Goal: Transaction & Acquisition: Purchase product/service

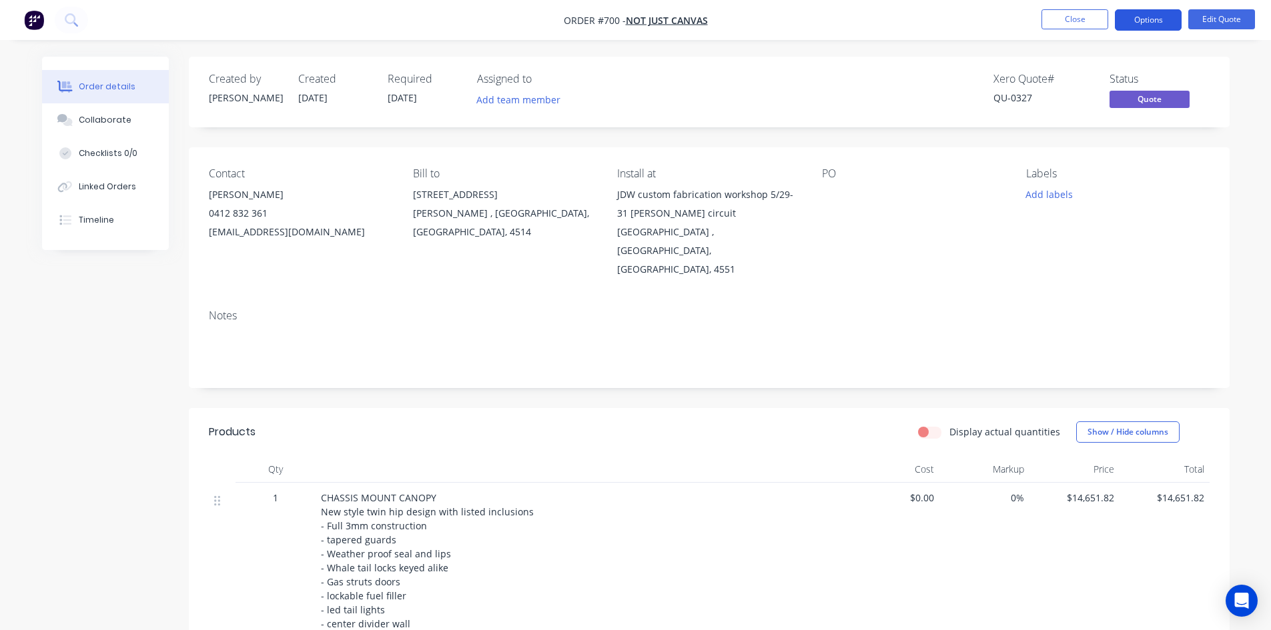
click at [1151, 21] on button "Options" at bounding box center [1148, 19] width 67 height 21
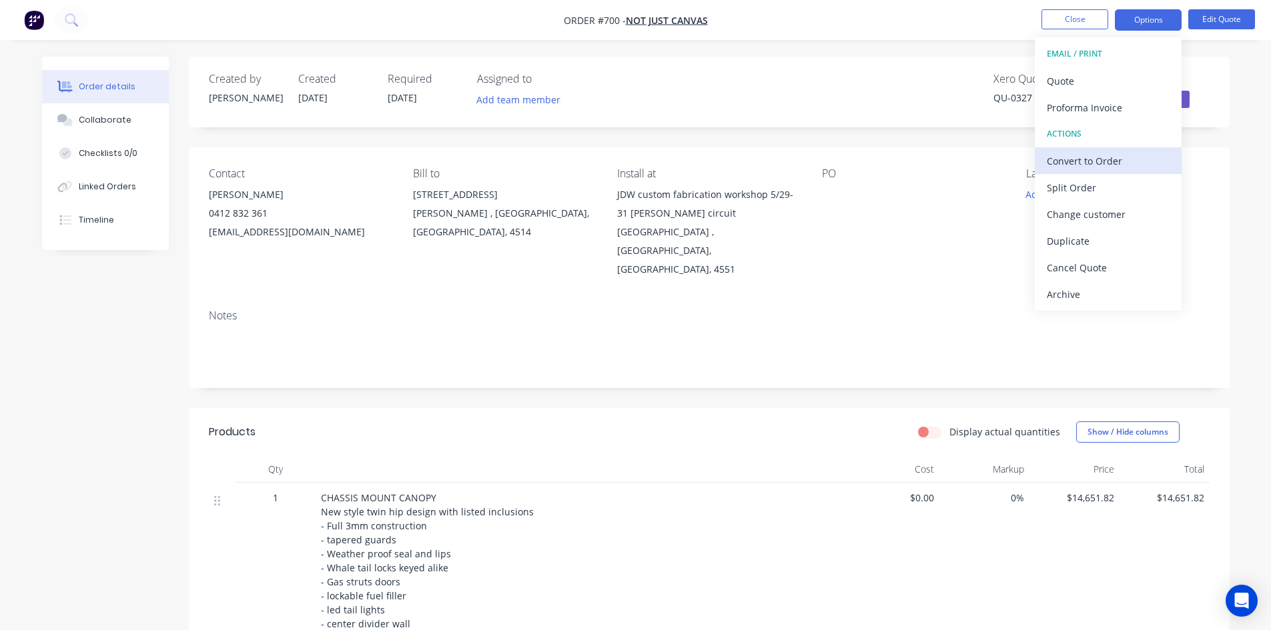
click at [1100, 161] on div "Convert to Order" at bounding box center [1108, 160] width 123 height 19
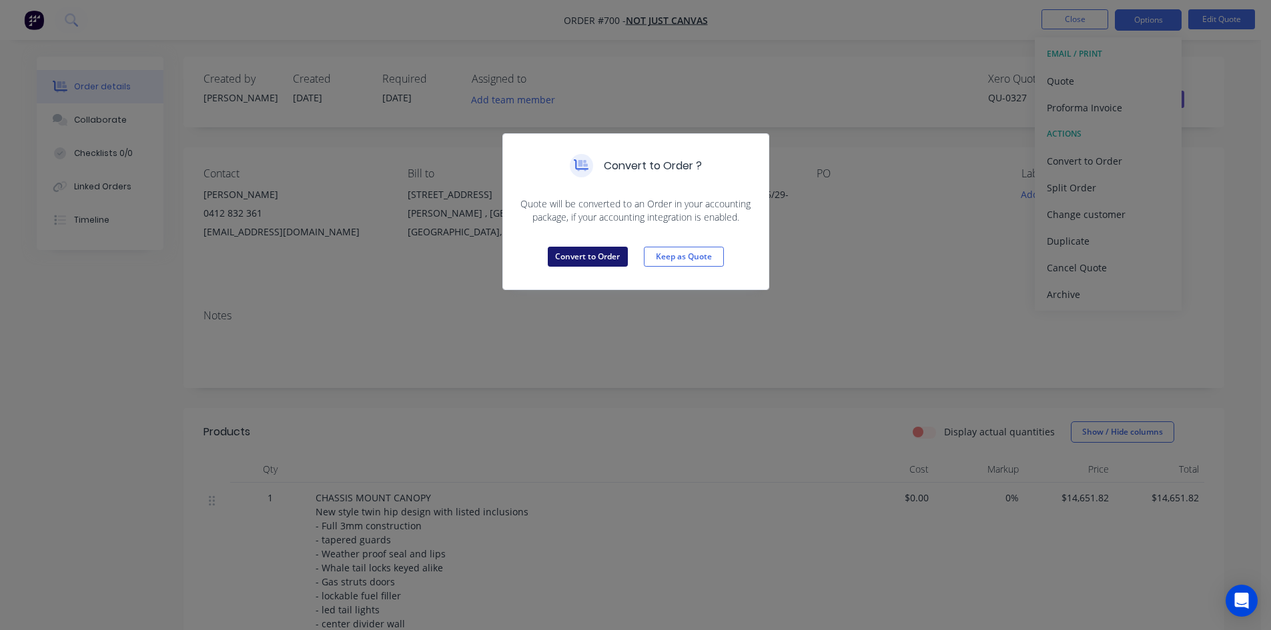
click at [586, 252] on button "Convert to Order" at bounding box center [588, 257] width 80 height 20
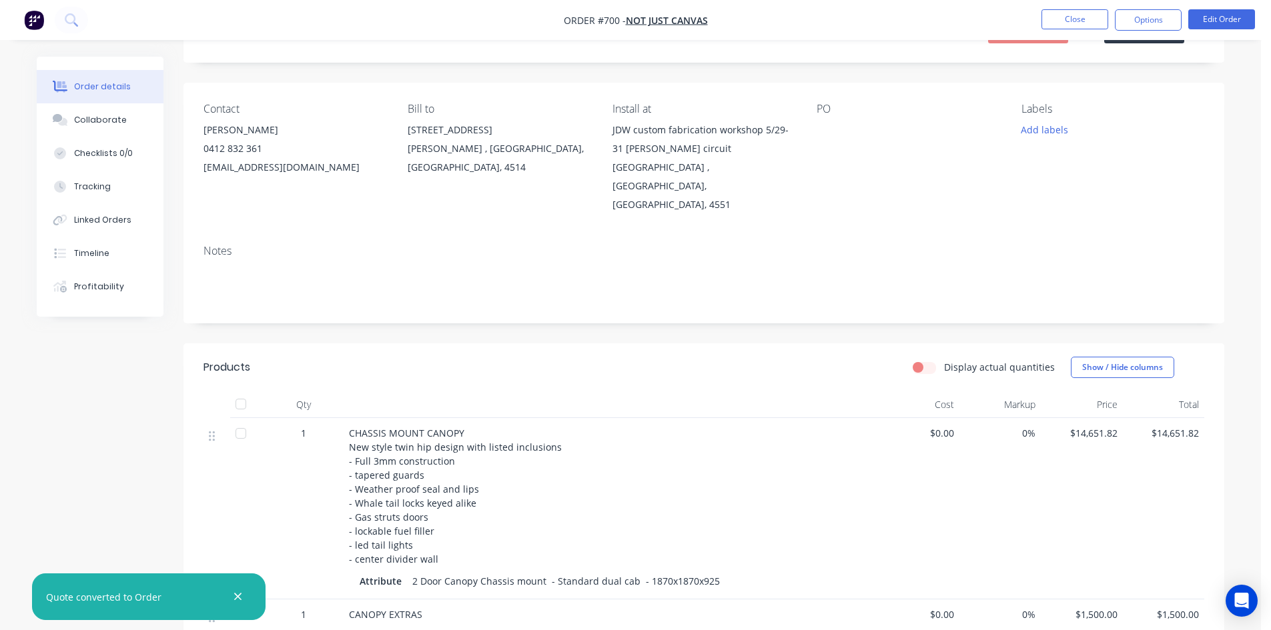
scroll to position [67, 0]
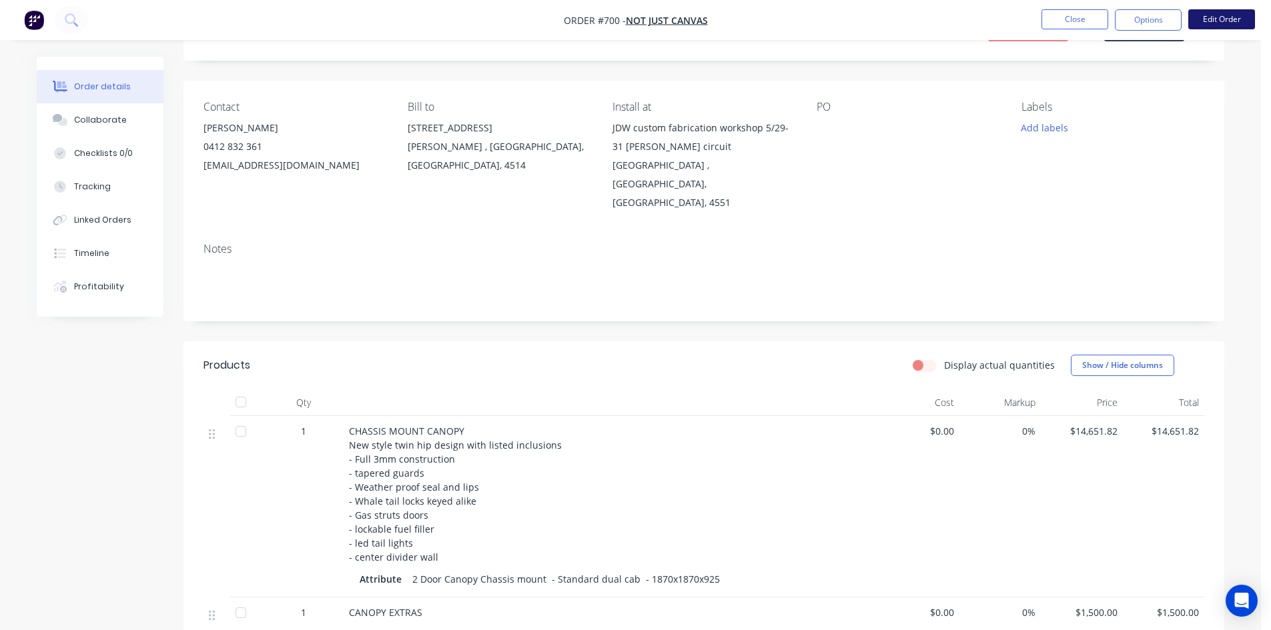
click at [1218, 17] on button "Edit Order" at bounding box center [1221, 19] width 67 height 20
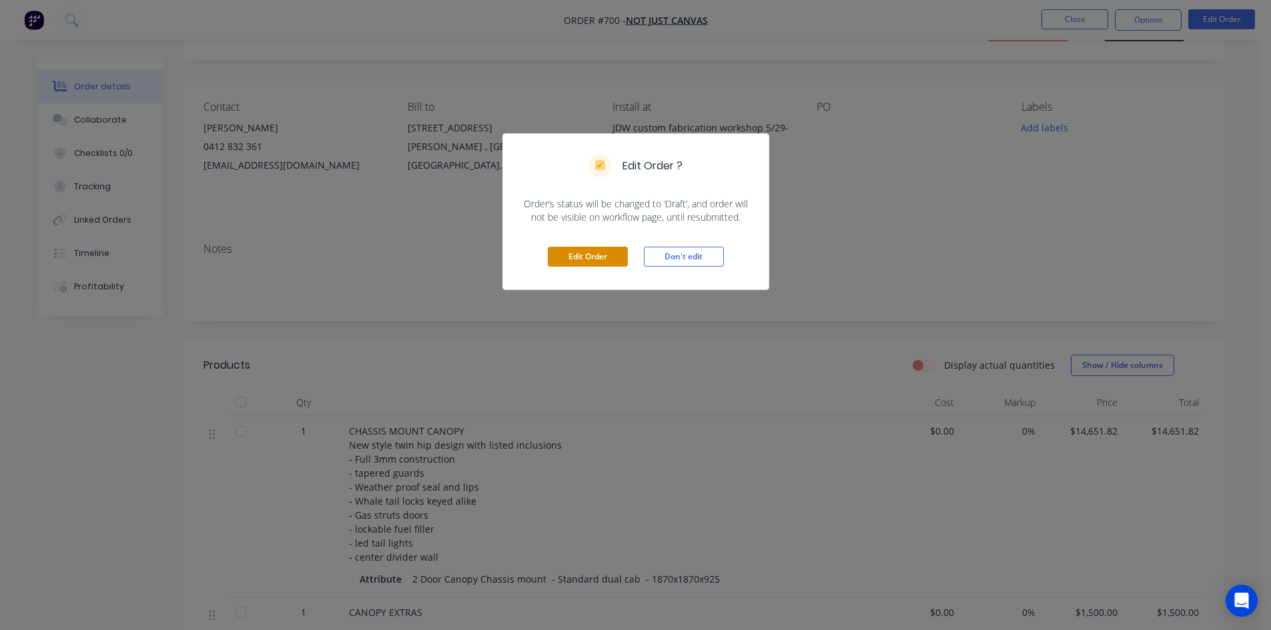
click at [608, 262] on button "Edit Order" at bounding box center [588, 257] width 80 height 20
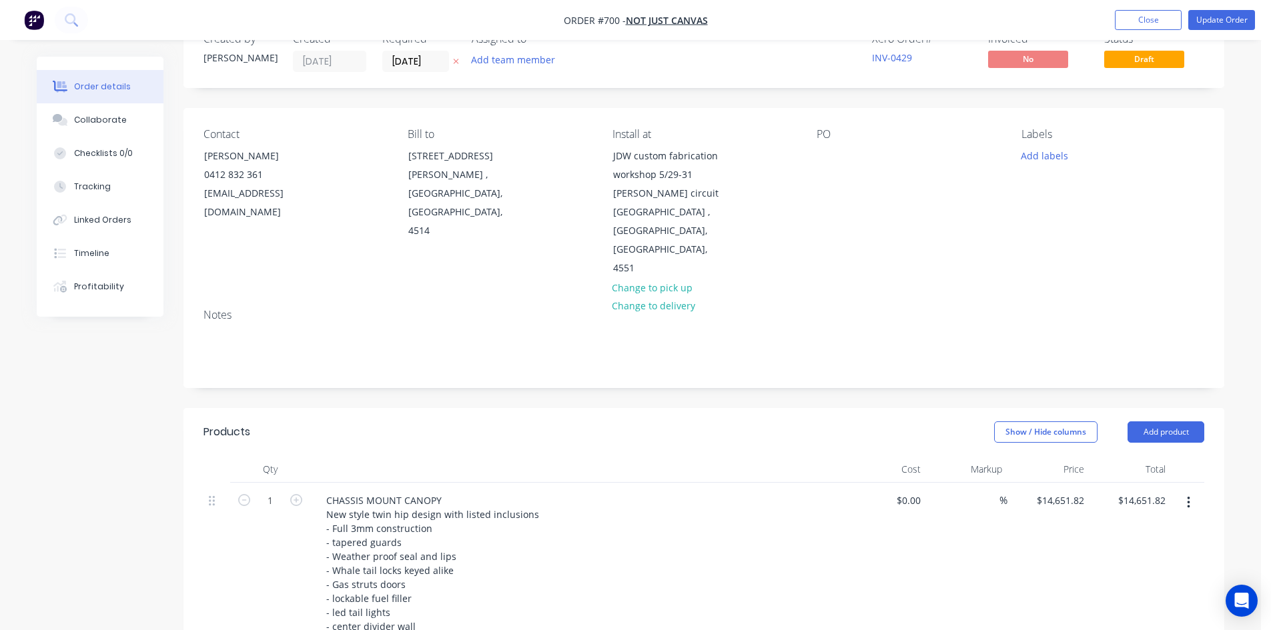
scroll to position [200, 0]
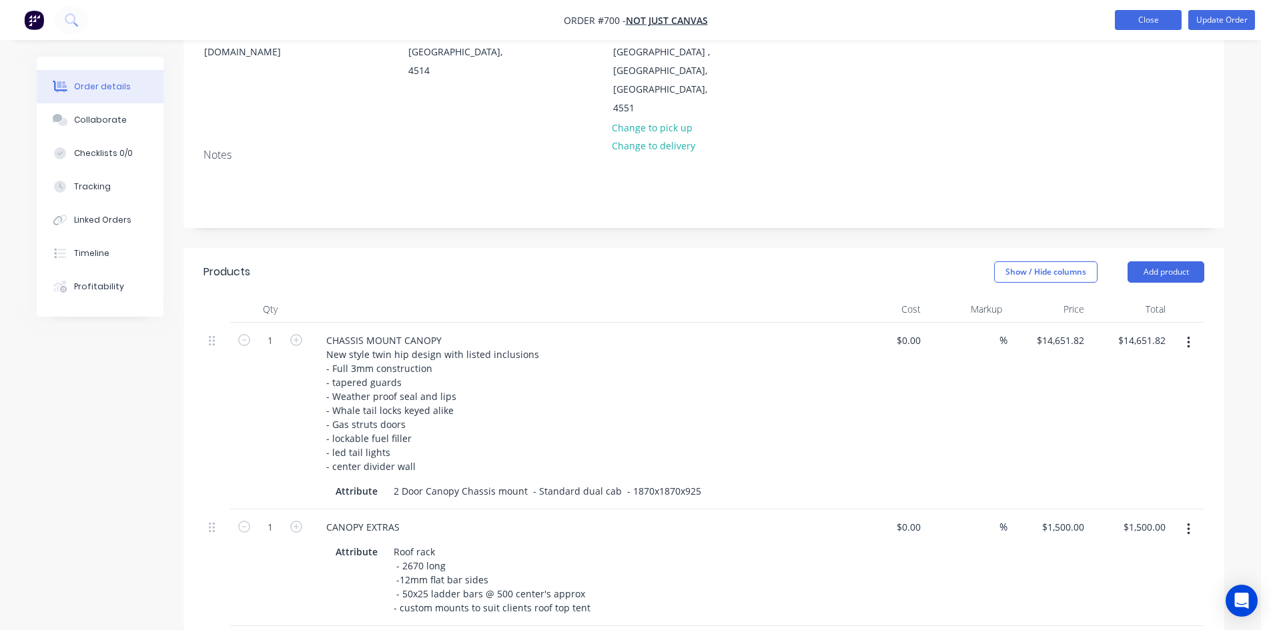
click at [1132, 21] on button "Close" at bounding box center [1148, 20] width 67 height 20
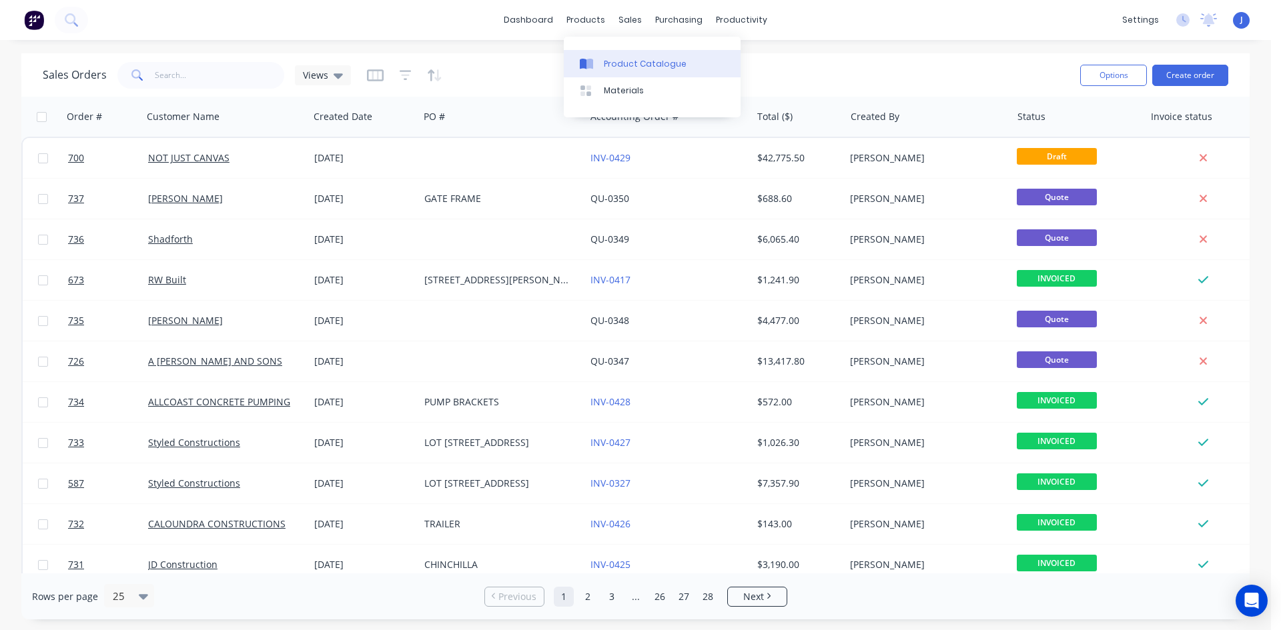
click at [627, 63] on div "Product Catalogue" at bounding box center [645, 64] width 83 height 12
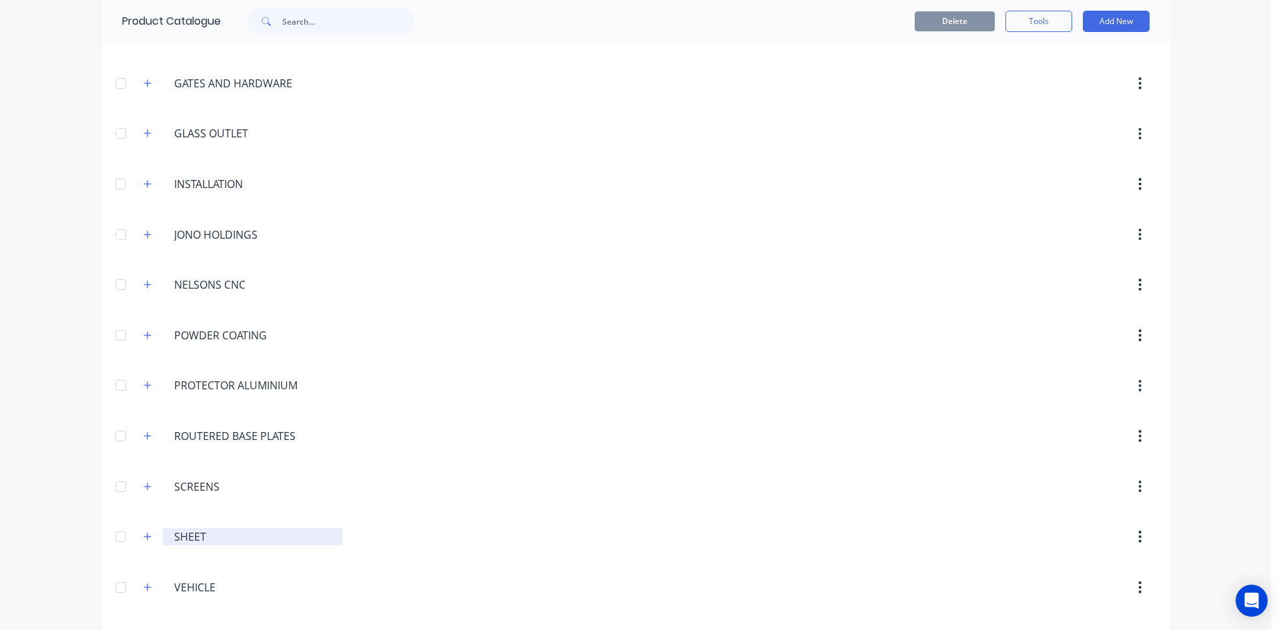
scroll to position [380, 0]
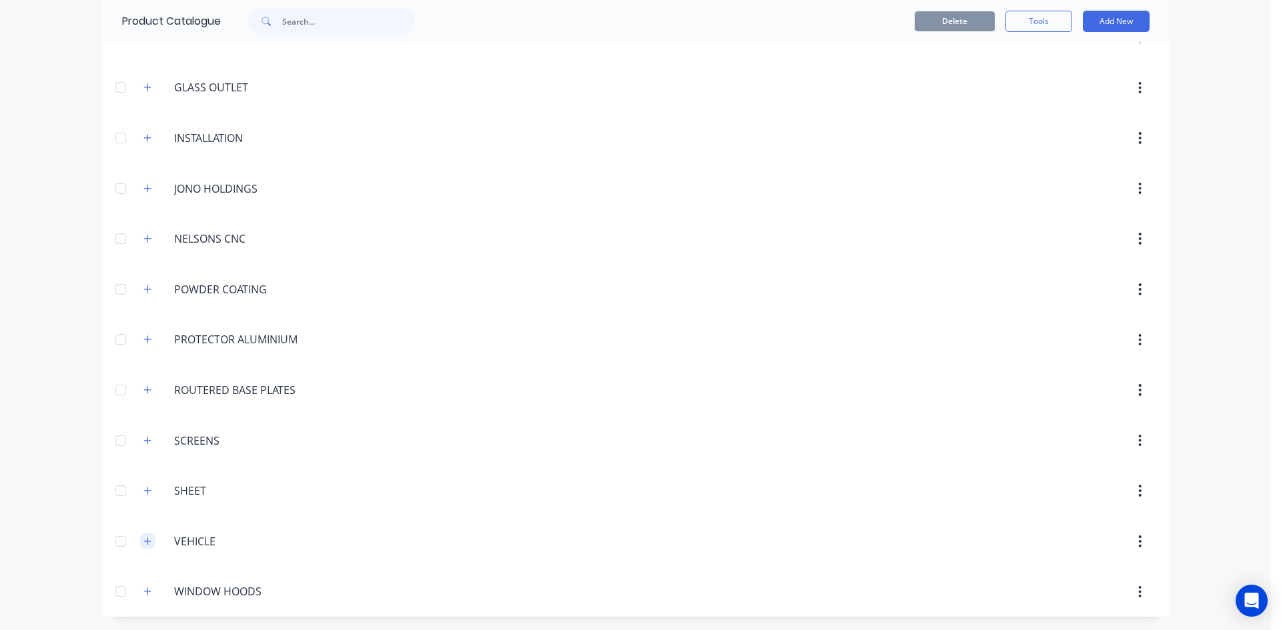
click at [139, 543] on button "button" at bounding box center [147, 541] width 17 height 17
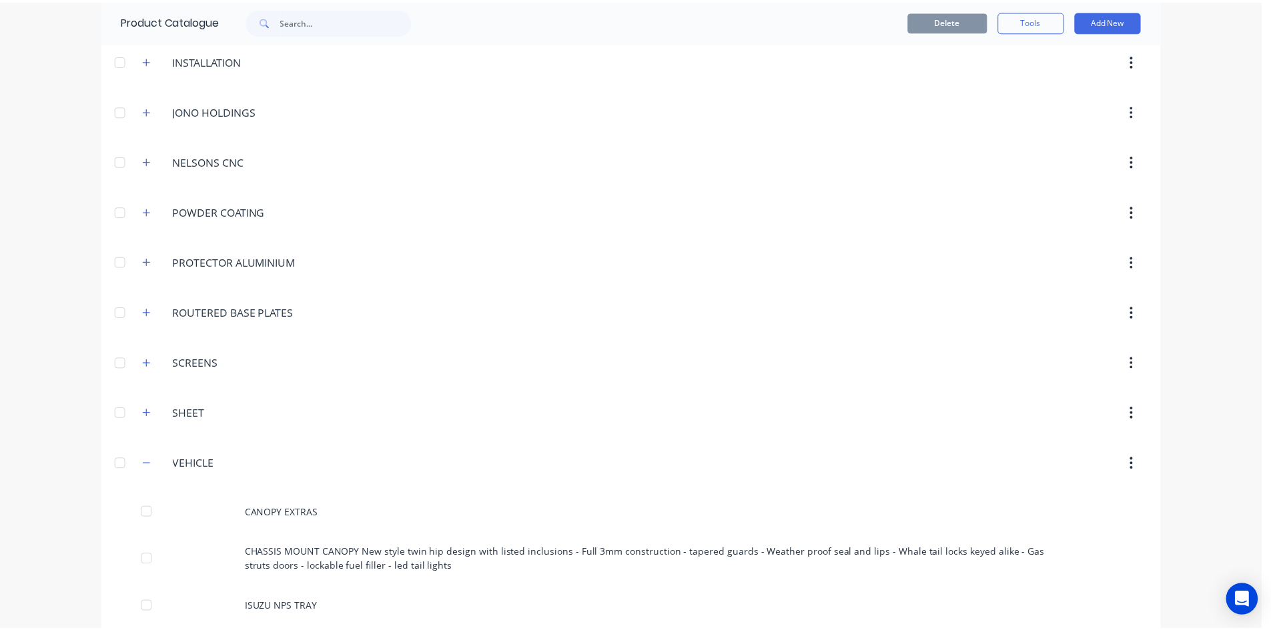
scroll to position [711, 0]
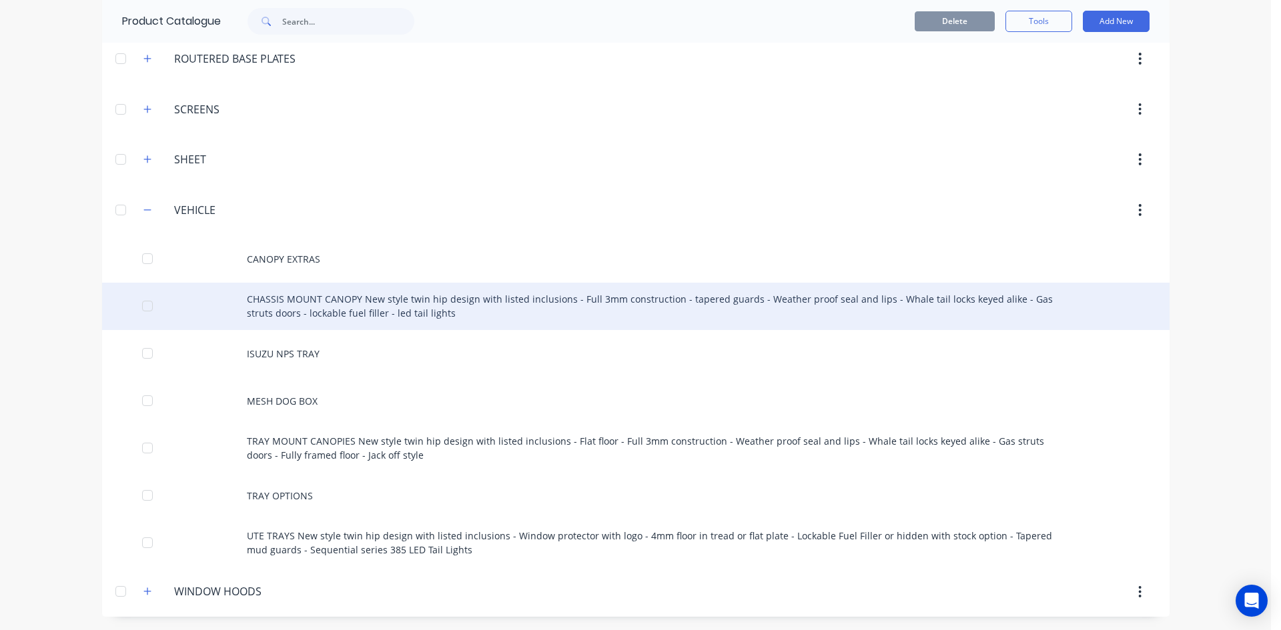
click at [302, 303] on div "CHASSIS MOUNT CANOPY New style twin hip design with listed inclusions - Full 3m…" at bounding box center [635, 306] width 1067 height 47
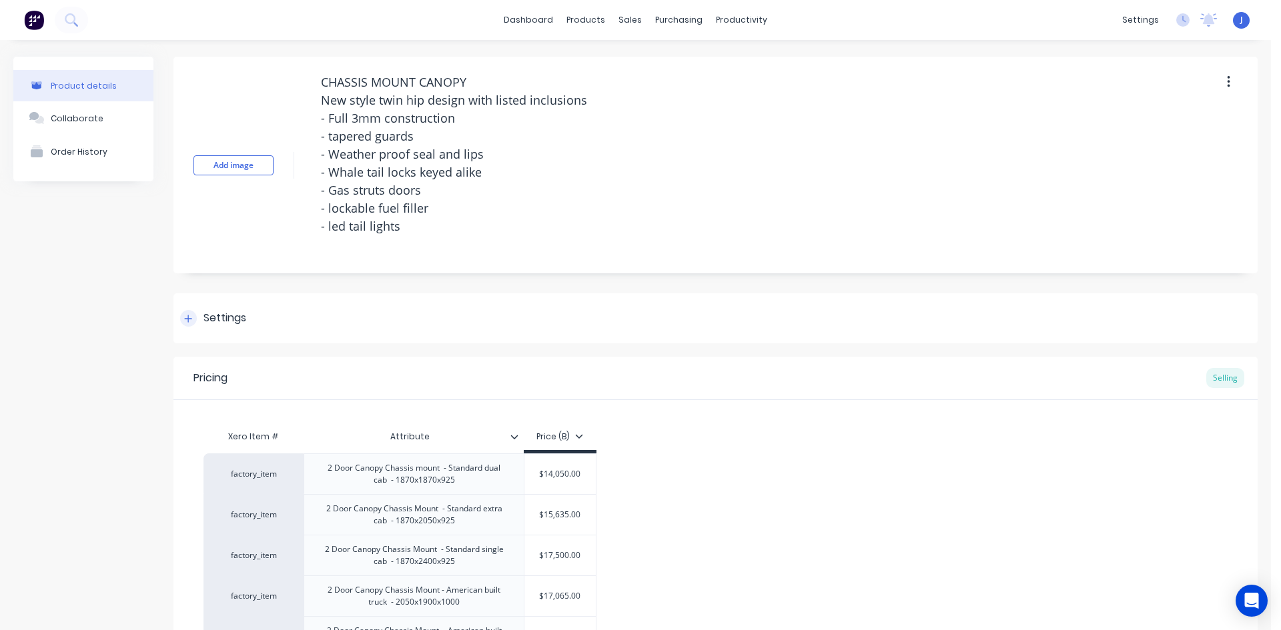
type textarea "x"
click at [668, 68] on div "Sales Orders" at bounding box center [674, 64] width 55 height 12
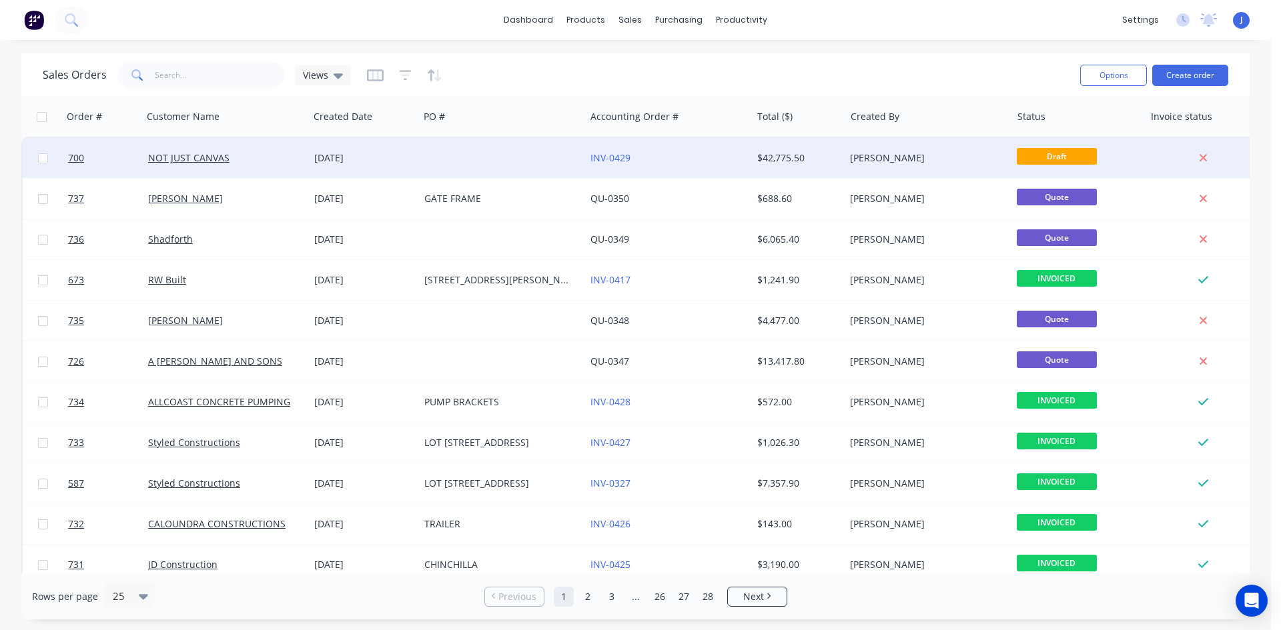
click at [328, 157] on div "[DATE]" at bounding box center [363, 157] width 99 height 13
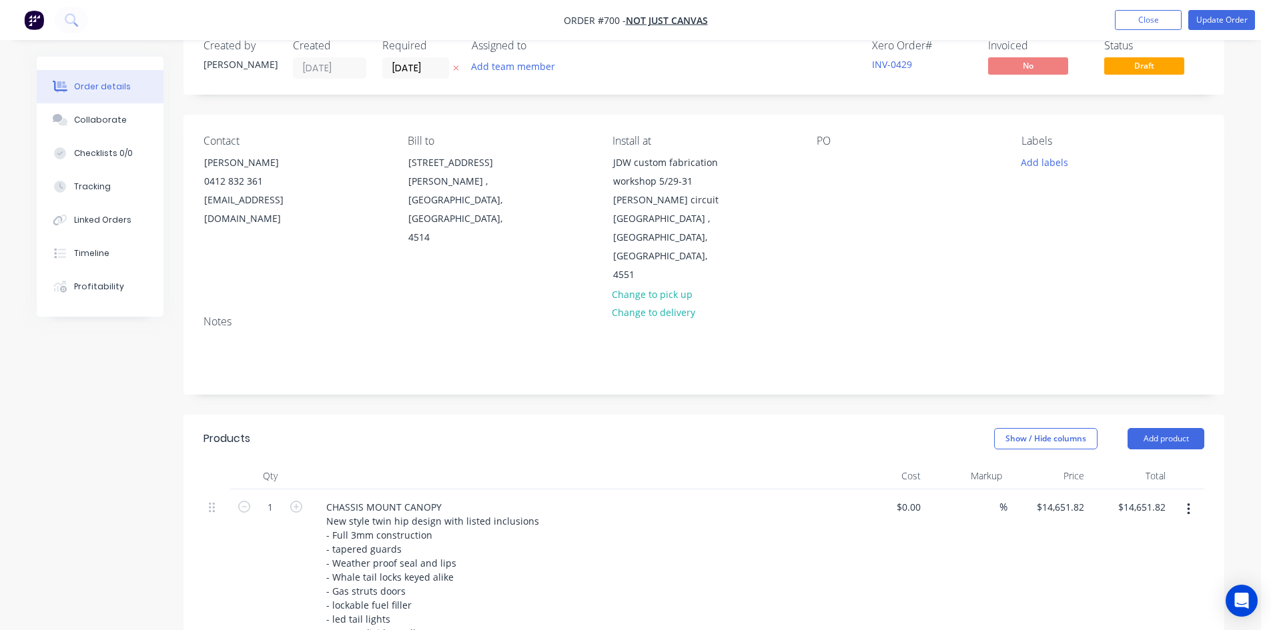
scroll to position [200, 0]
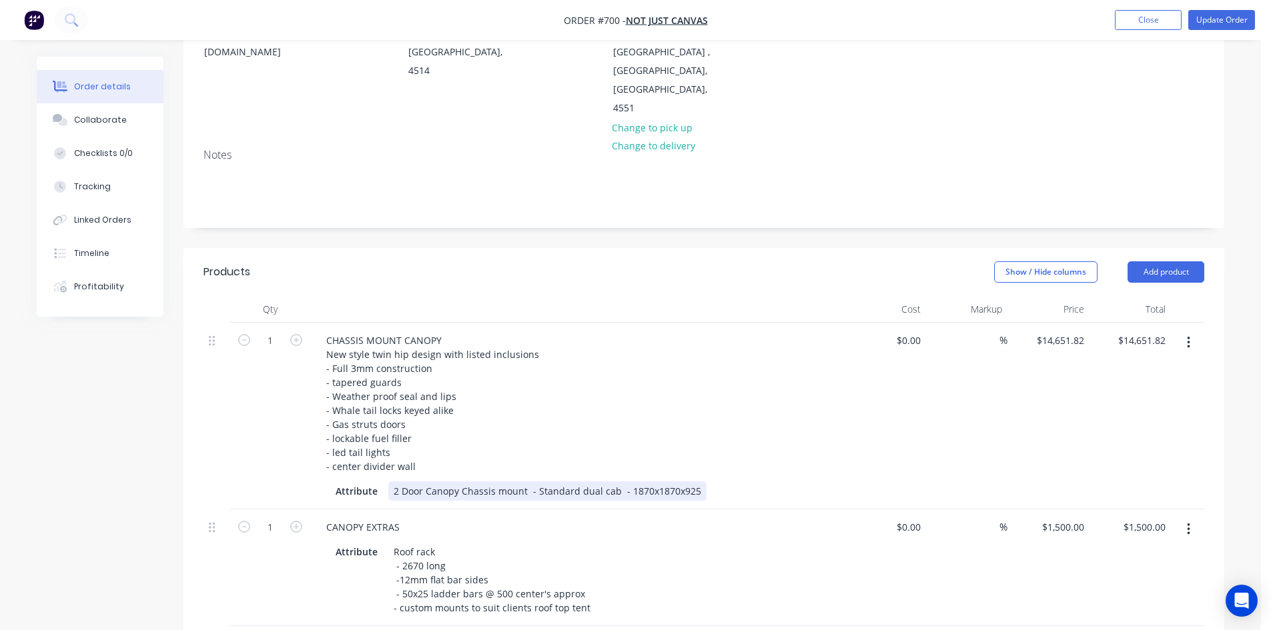
click at [666, 482] on div "2 Door Canopy Chassis mount - Standard dual cab - 1870x1870x925" at bounding box center [547, 491] width 318 height 19
click at [679, 394] on div "CHASSIS MOUNT CANOPY New style twin hip design with listed inclusions - Full 3m…" at bounding box center [577, 403] width 523 height 145
click at [596, 482] on div "2 Door Canopy Chassis mount - Standard dual cab - 1870x2050x925" at bounding box center [547, 491] width 318 height 19
click at [1222, 17] on button "Update Order" at bounding box center [1221, 20] width 67 height 20
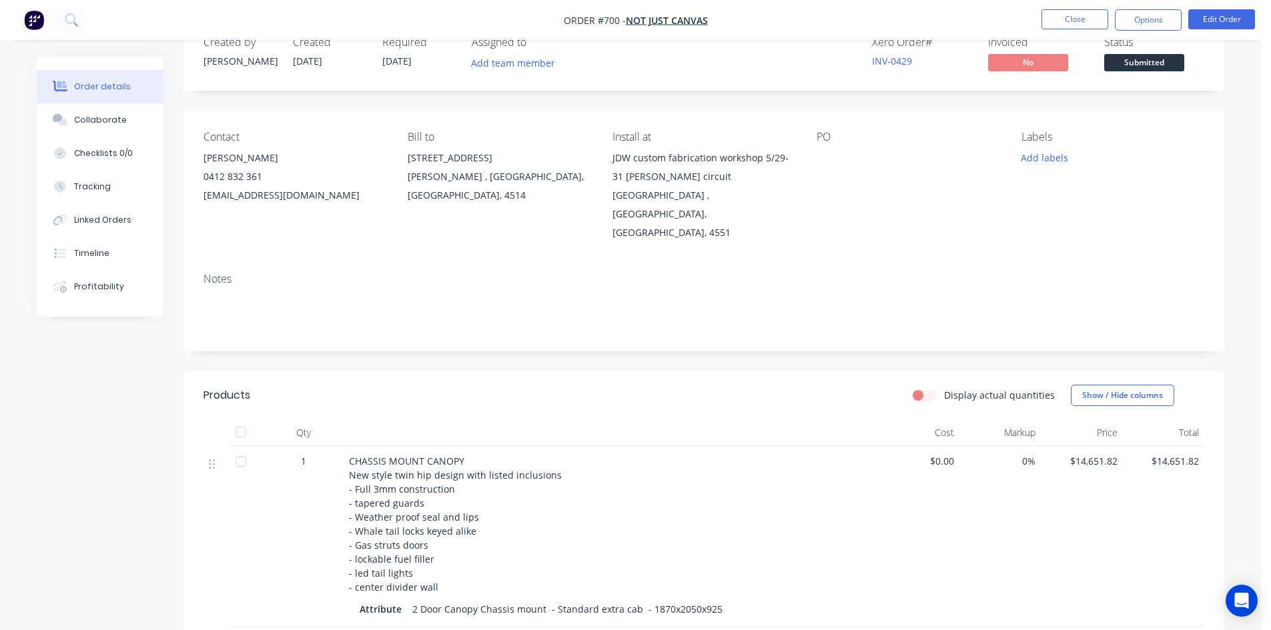
scroll to position [0, 0]
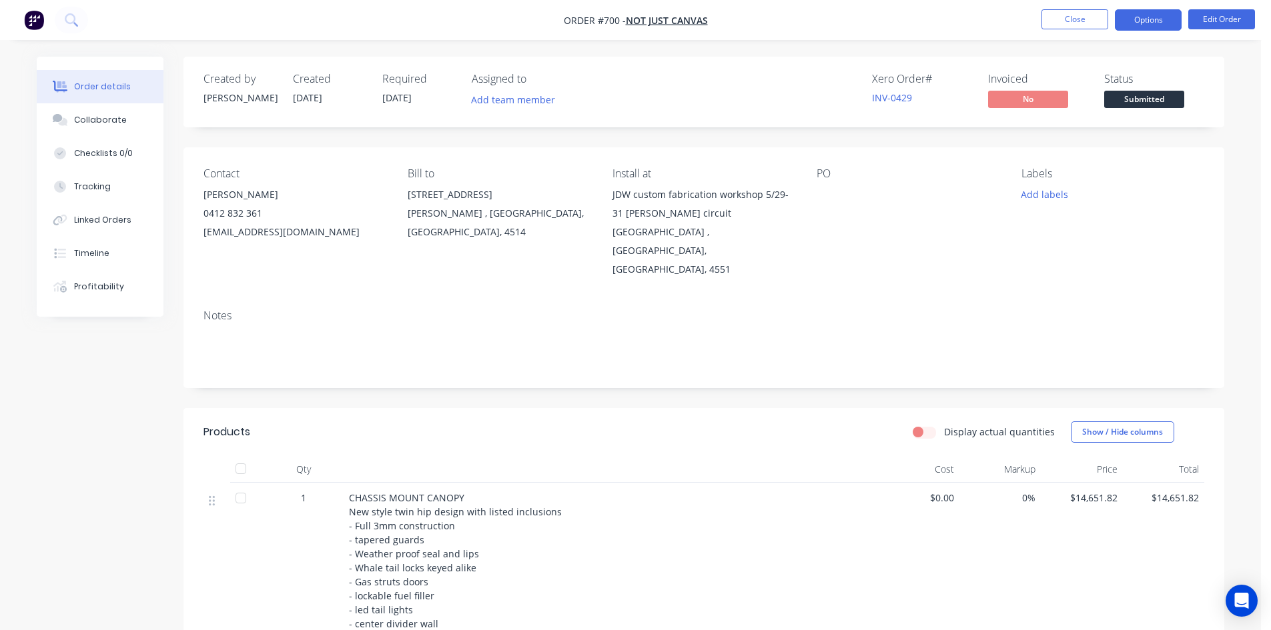
click at [1152, 23] on button "Options" at bounding box center [1148, 19] width 67 height 21
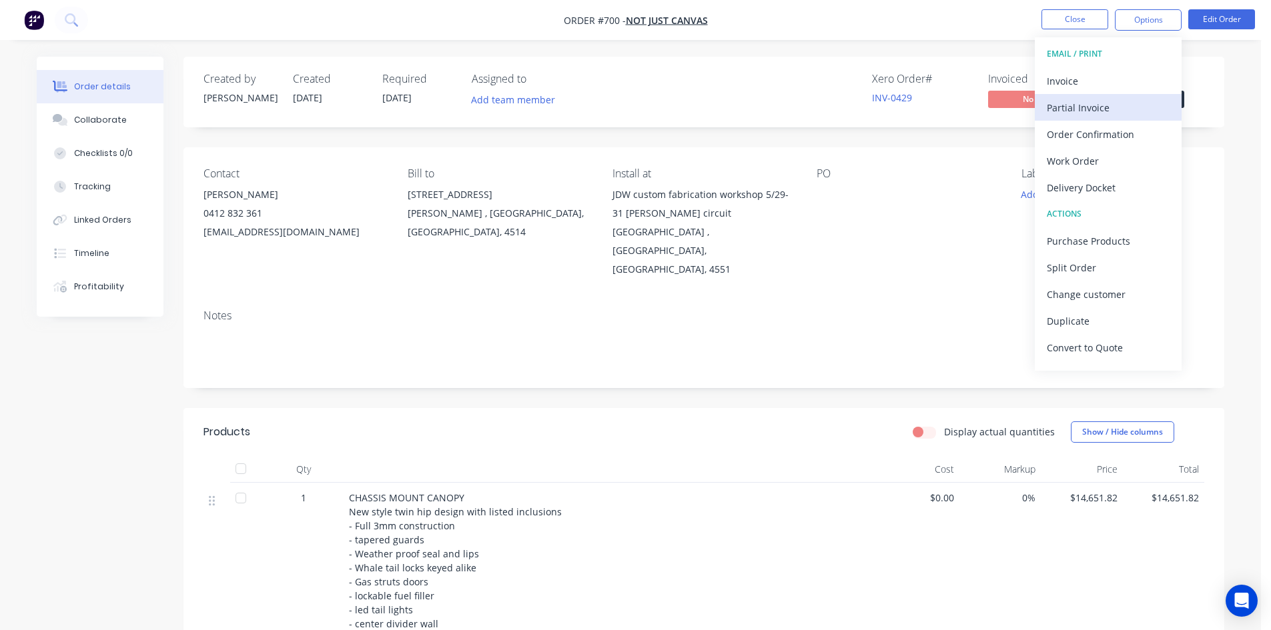
click at [1073, 115] on div "Partial Invoice" at bounding box center [1108, 107] width 123 height 19
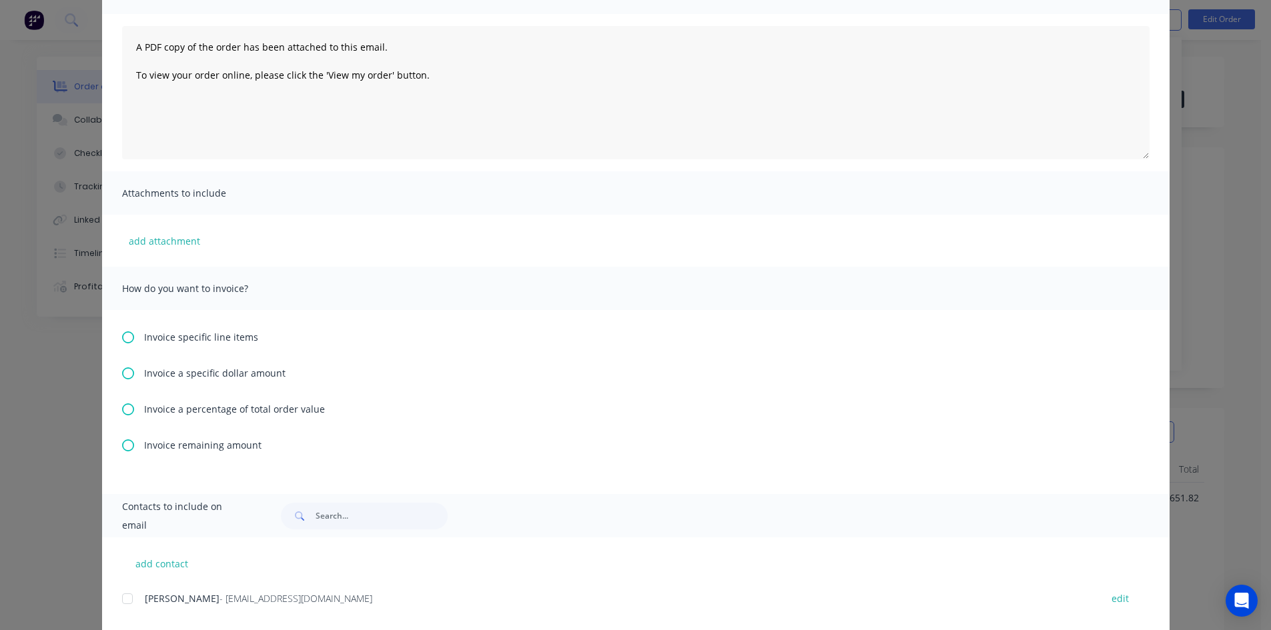
scroll to position [133, 0]
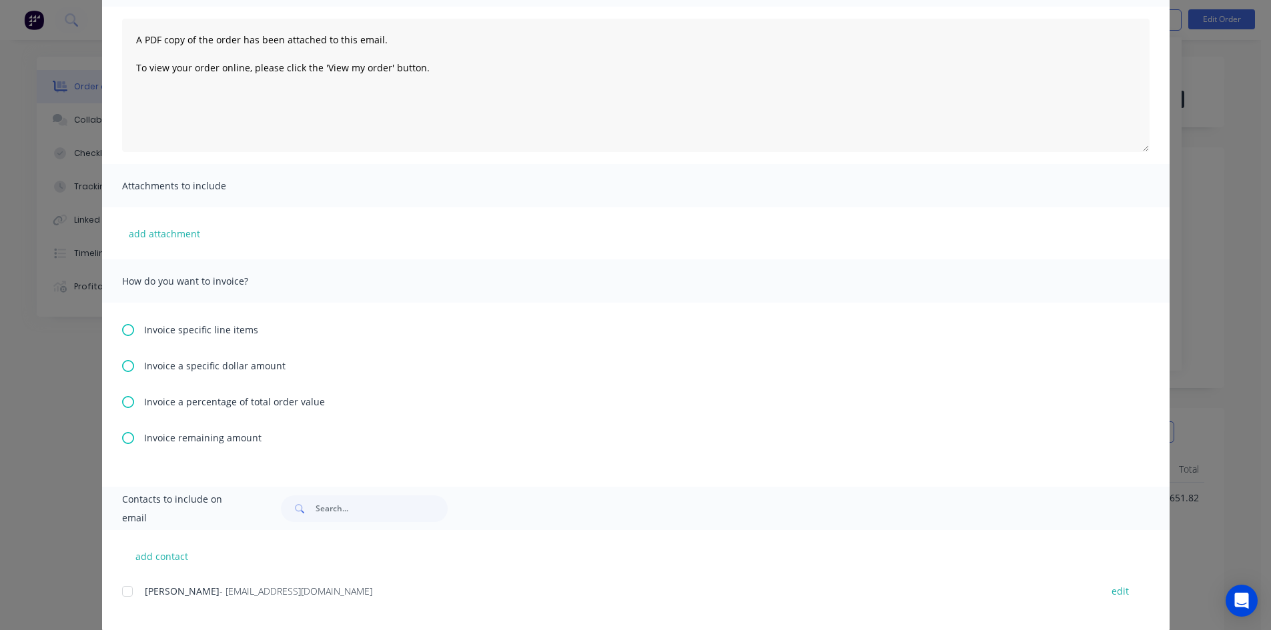
click at [122, 399] on icon at bounding box center [128, 402] width 12 height 12
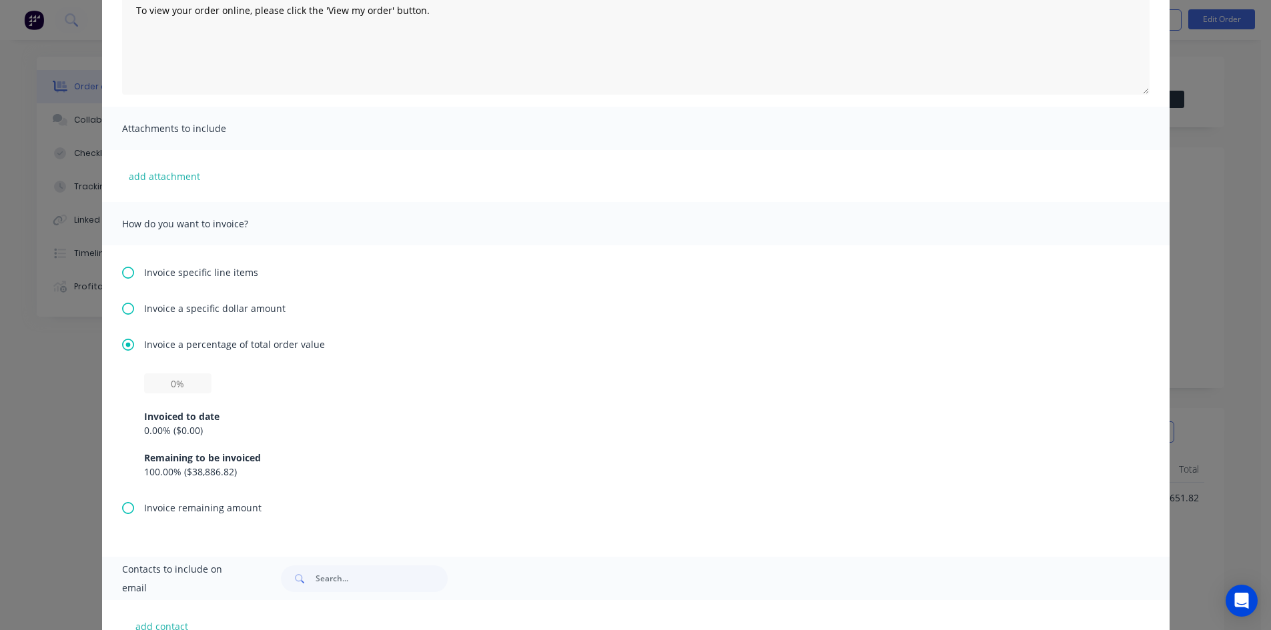
scroll to position [267, 0]
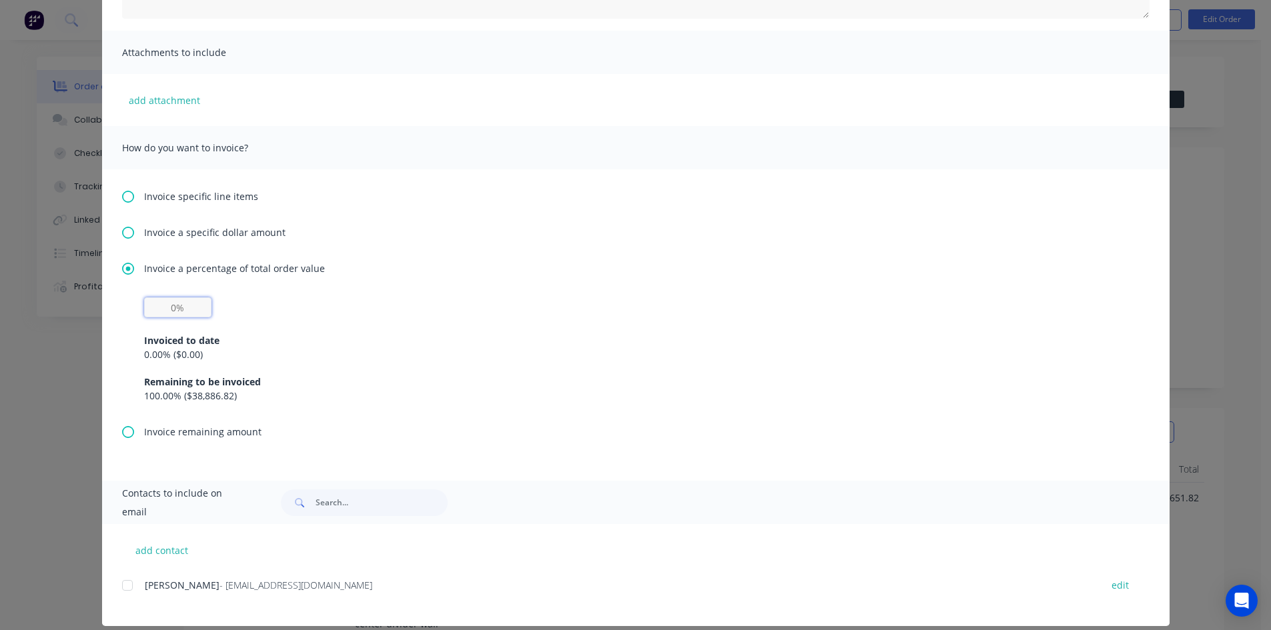
click at [183, 312] on input "text" at bounding box center [177, 308] width 67 height 20
type input "40%"
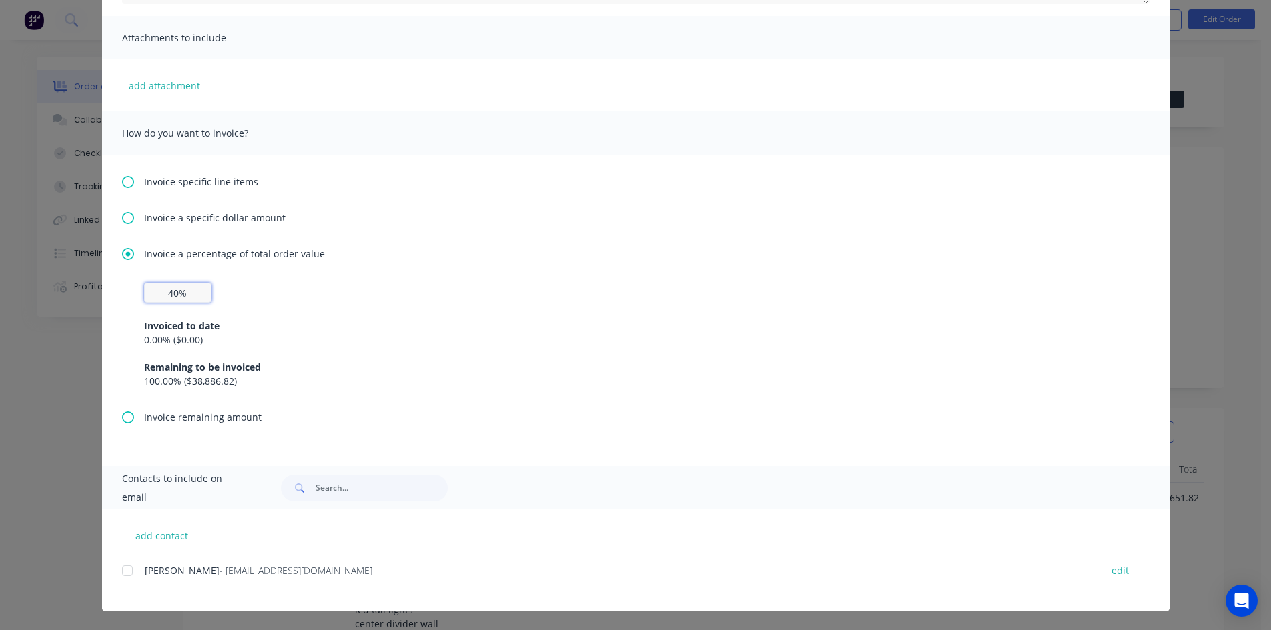
click at [121, 570] on div at bounding box center [127, 571] width 27 height 27
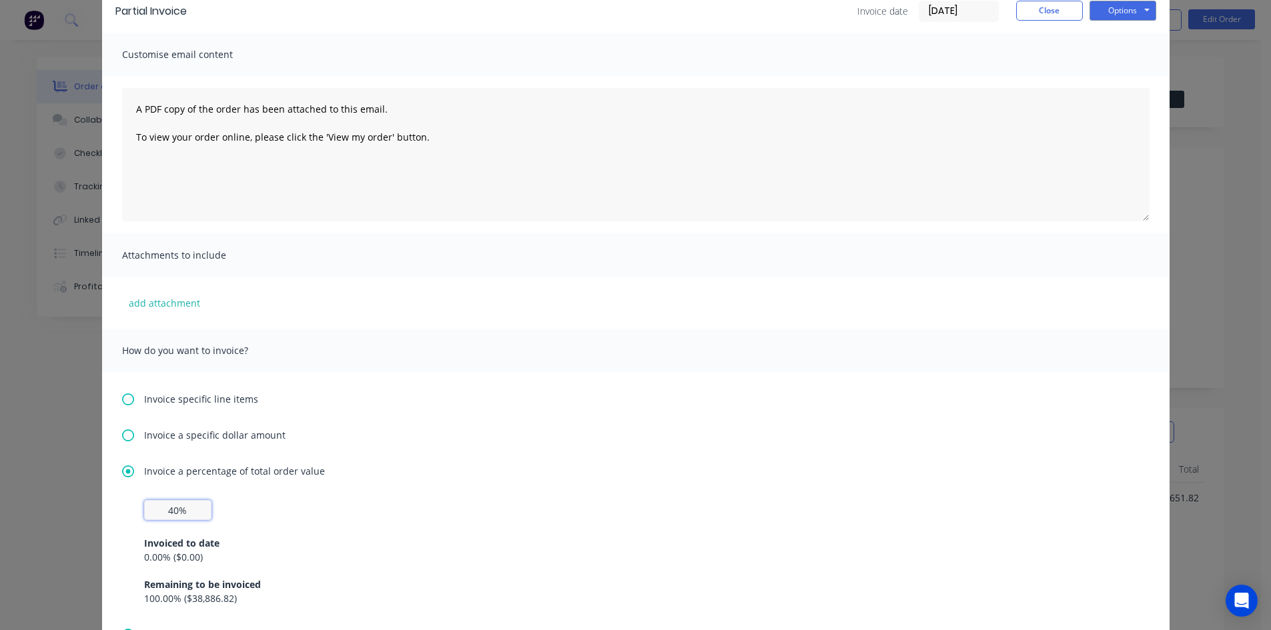
scroll to position [0, 0]
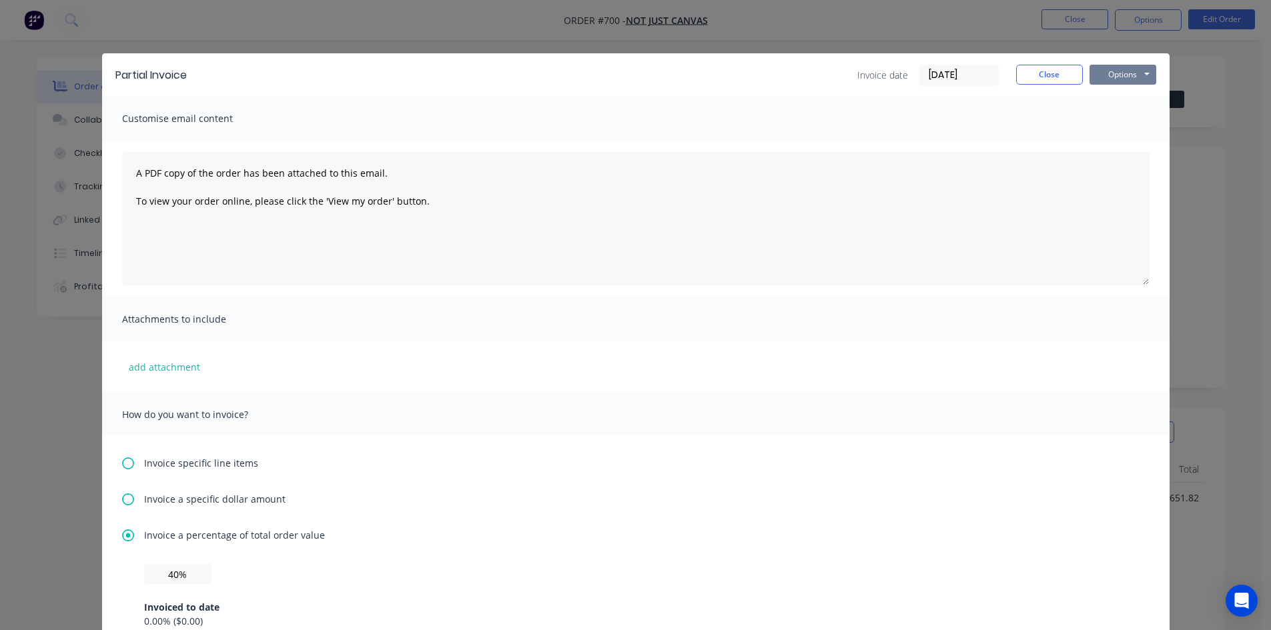
click at [1113, 78] on button "Options" at bounding box center [1122, 75] width 67 height 20
click at [1121, 144] on button "Email" at bounding box center [1131, 142] width 85 height 22
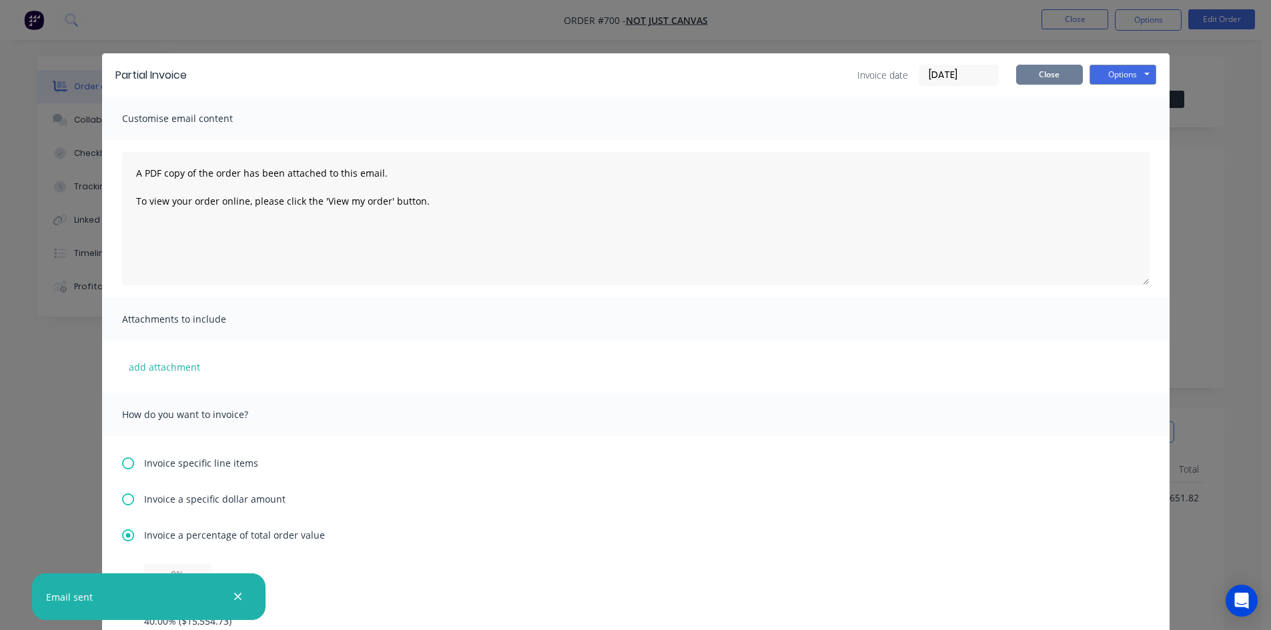
click at [1053, 79] on button "Close" at bounding box center [1049, 75] width 67 height 20
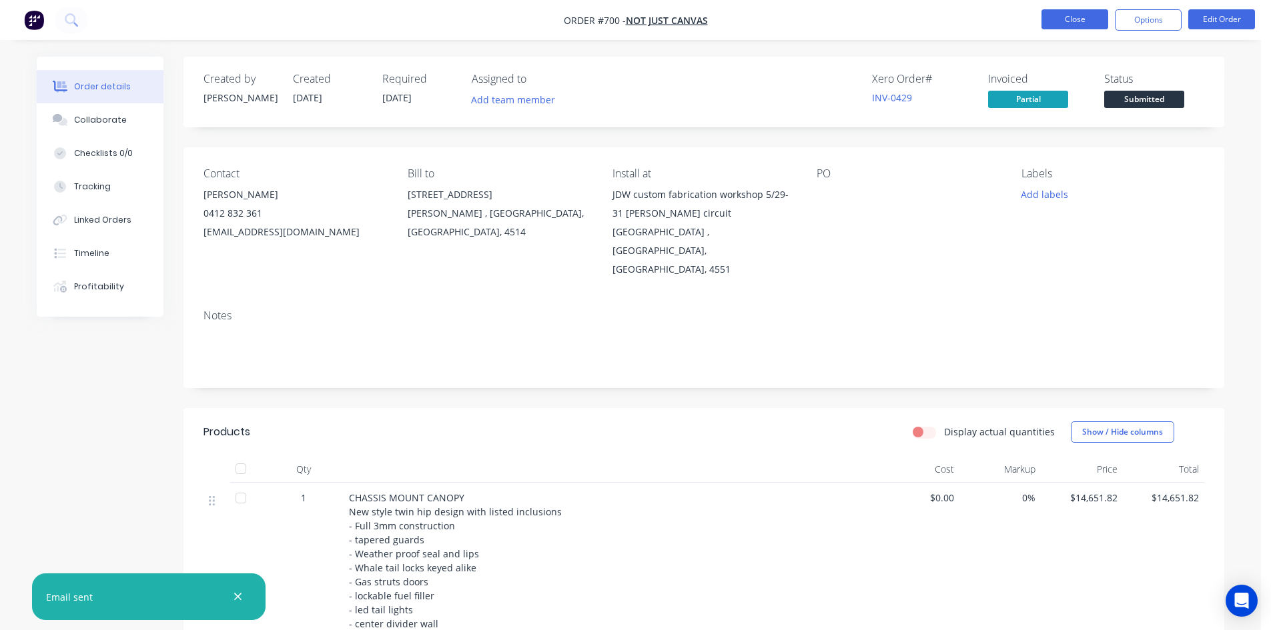
click at [1081, 17] on button "Close" at bounding box center [1074, 19] width 67 height 20
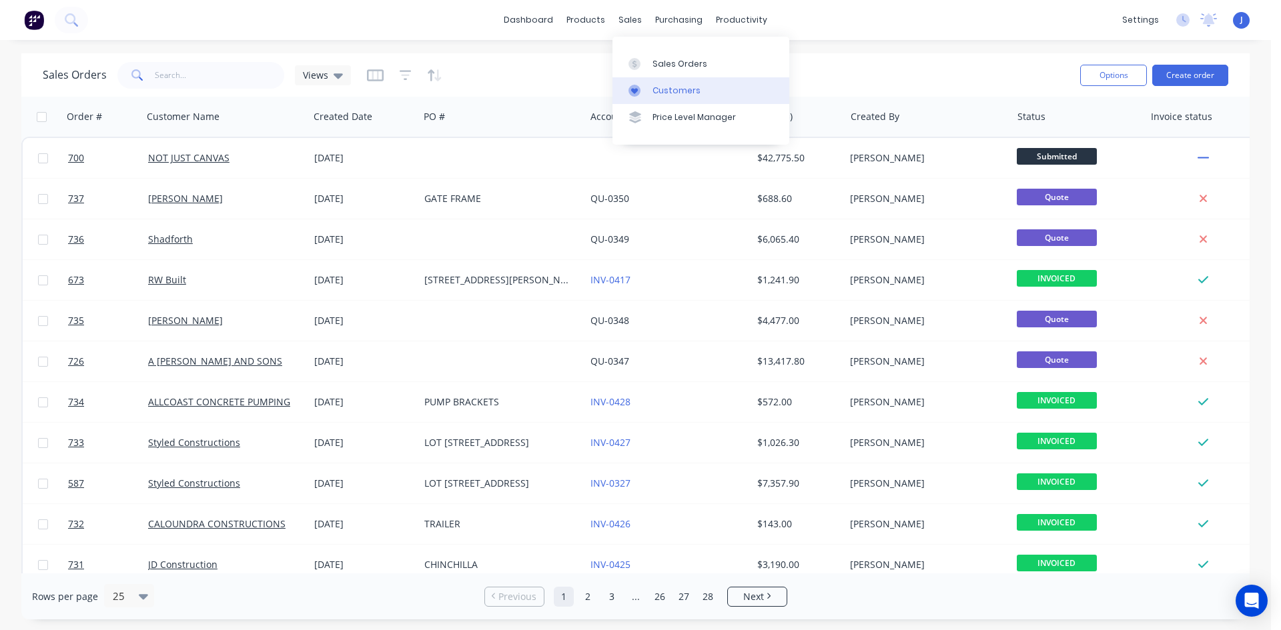
click at [680, 89] on div "Customers" at bounding box center [676, 91] width 48 height 12
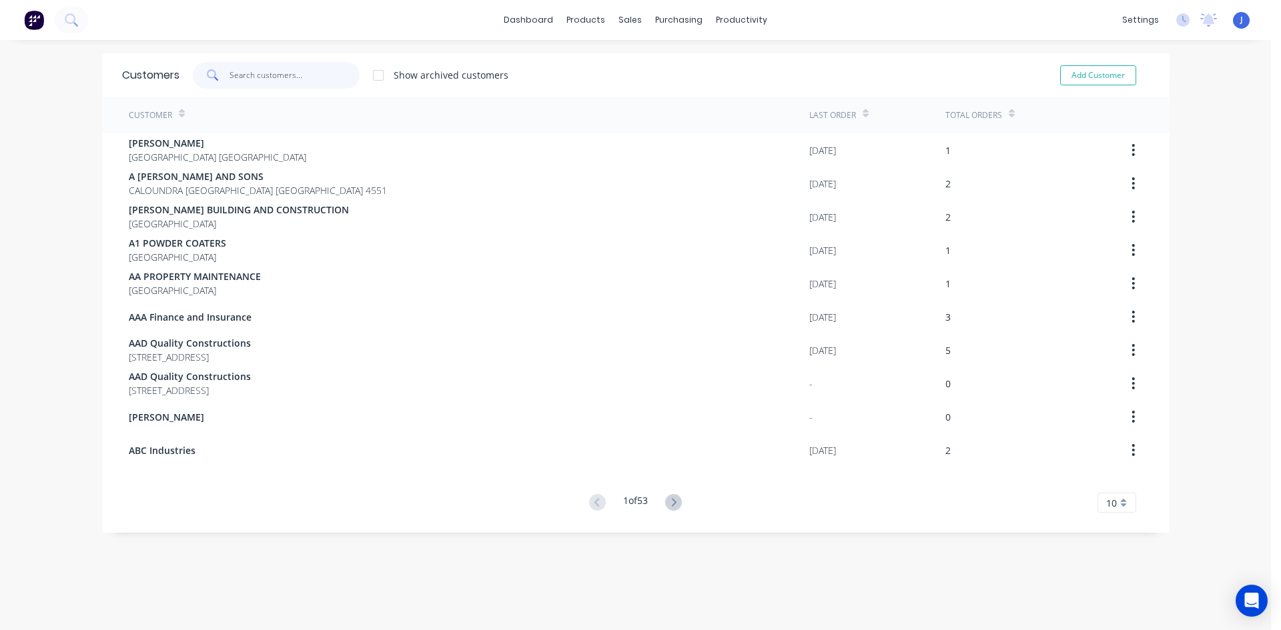
click at [234, 73] on input "text" at bounding box center [294, 75] width 130 height 27
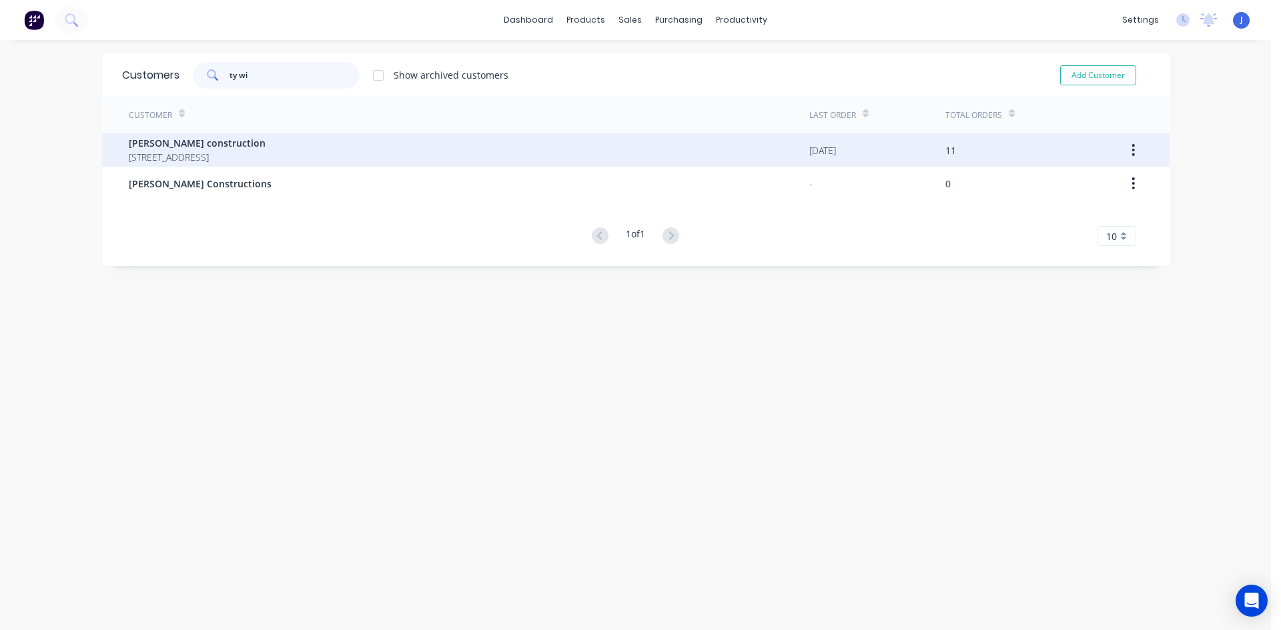
type input "ty wi"
click at [202, 145] on span "[PERSON_NAME] construction" at bounding box center [197, 143] width 137 height 14
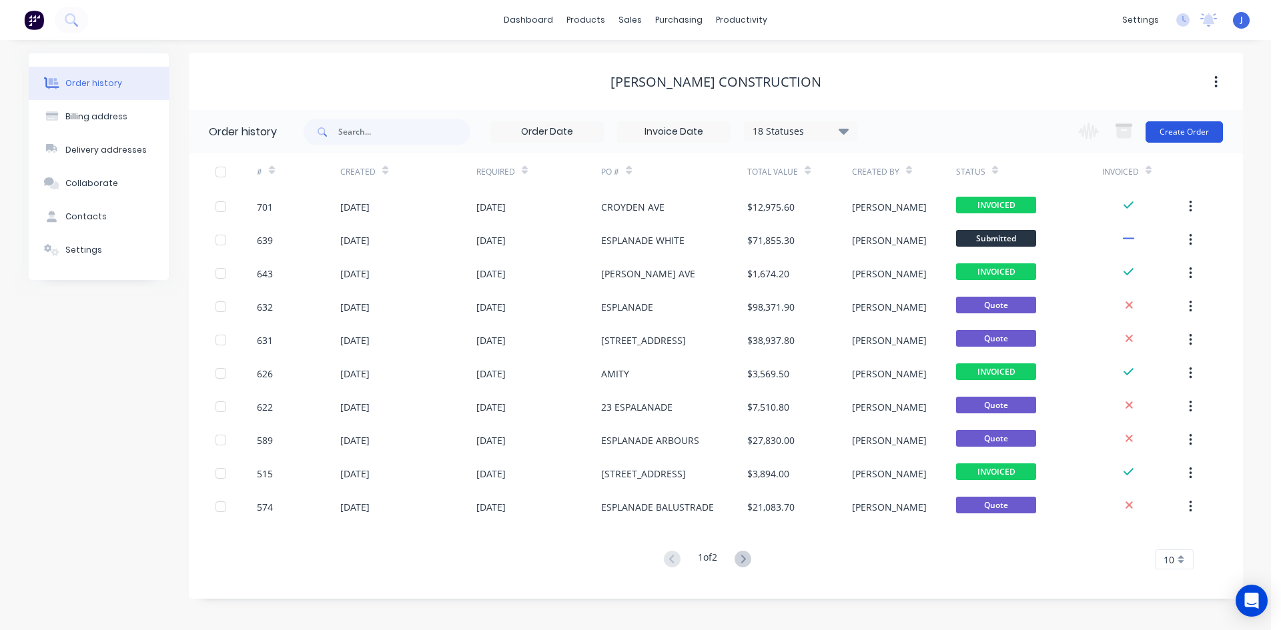
click at [1179, 133] on button "Create Order" at bounding box center [1183, 131] width 77 height 21
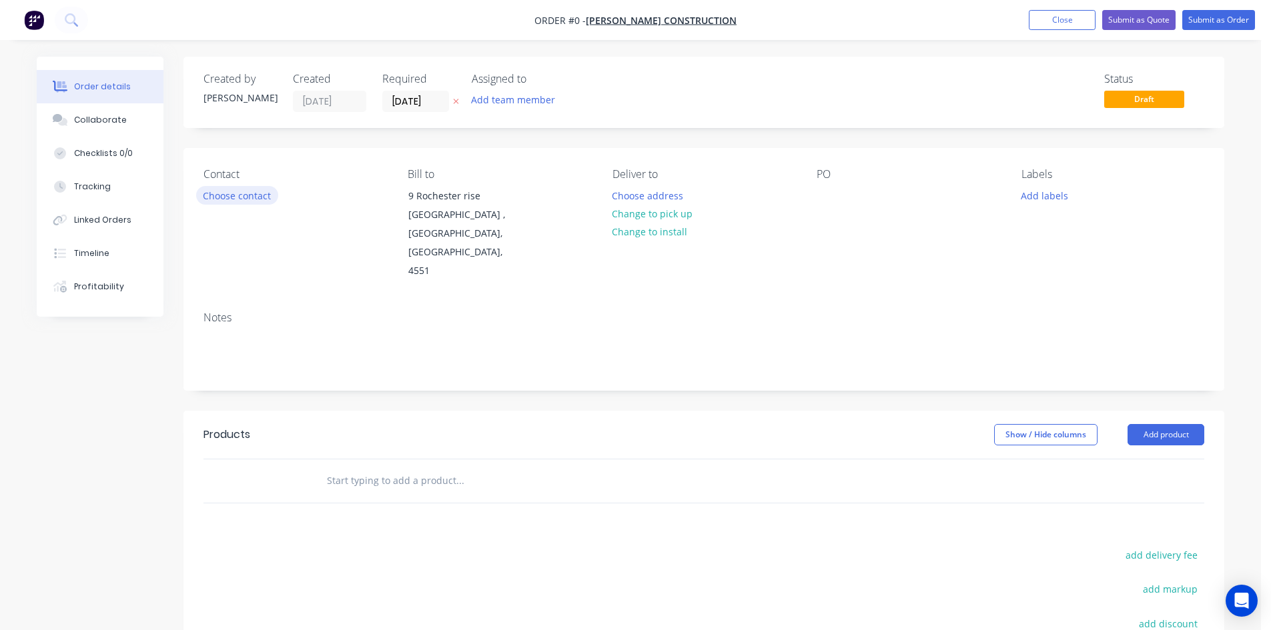
click at [246, 193] on button "Choose contact" at bounding box center [237, 195] width 82 height 18
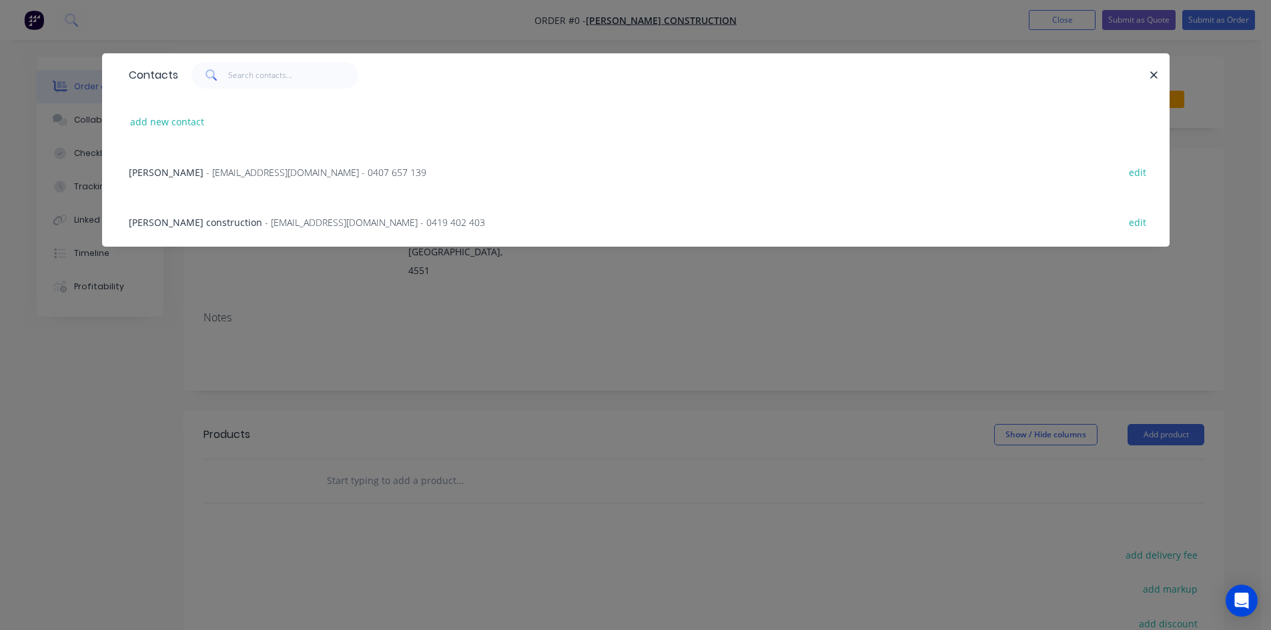
click at [169, 221] on span "[PERSON_NAME] construction" at bounding box center [195, 222] width 133 height 13
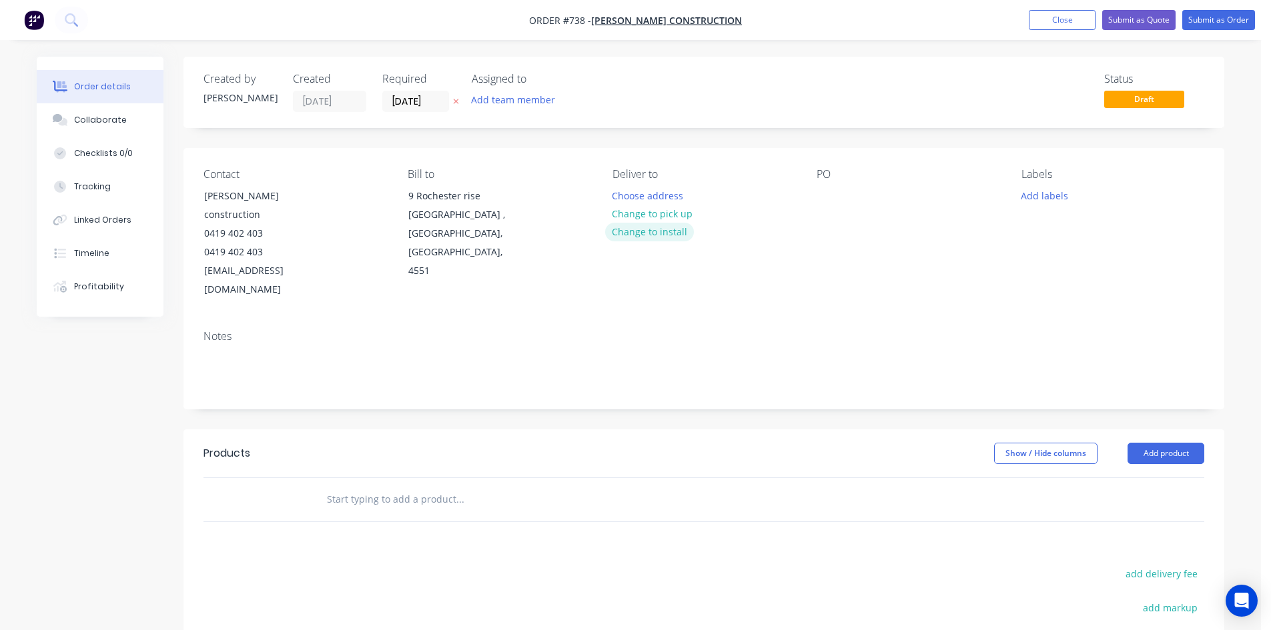
click at [666, 229] on button "Change to install" at bounding box center [649, 232] width 89 height 18
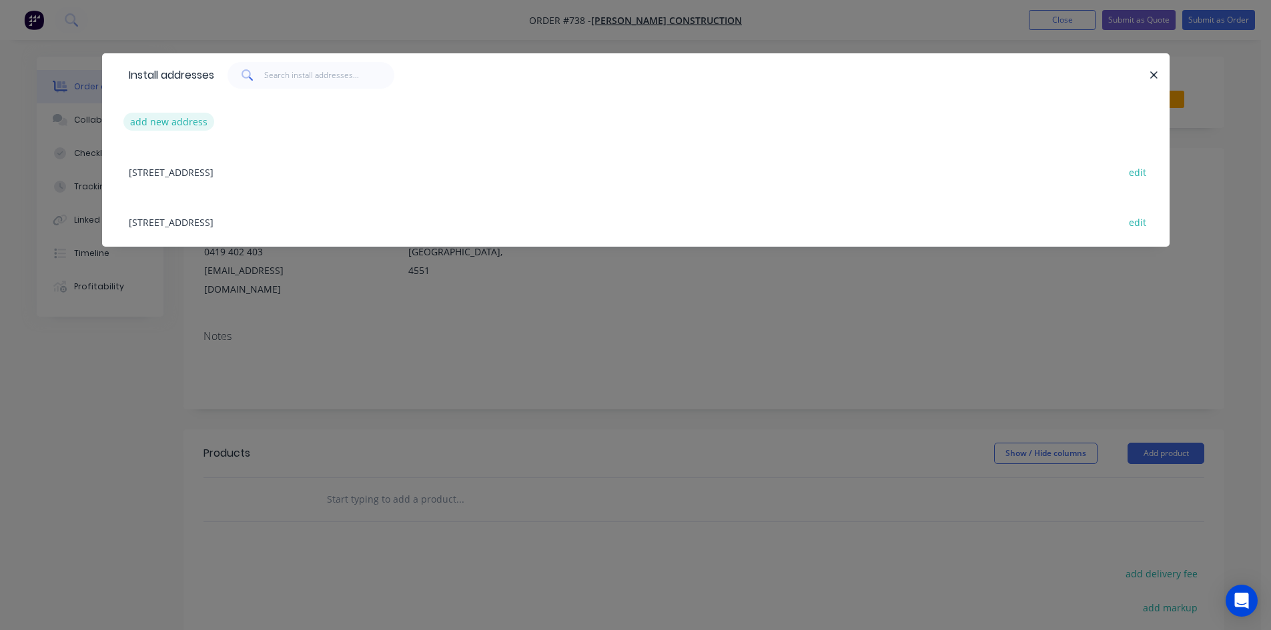
click at [161, 125] on button "add new address" at bounding box center [168, 122] width 91 height 18
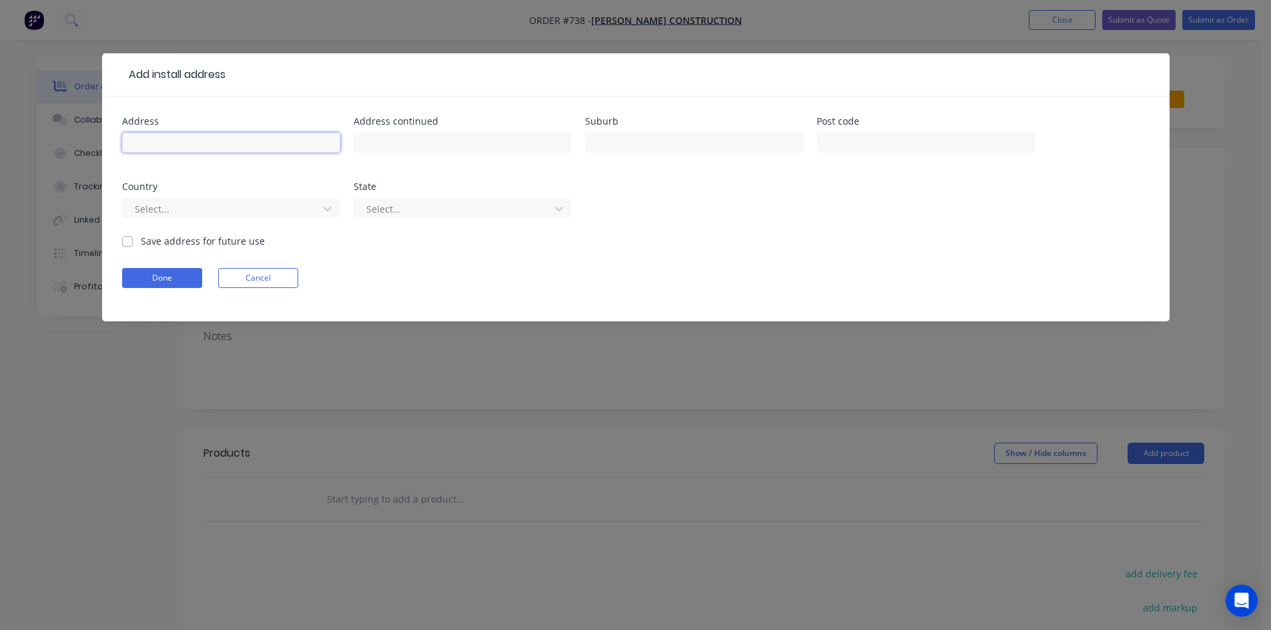
click at [146, 142] on input "text" at bounding box center [231, 143] width 218 height 20
type input "Blue grass stree"
click at [596, 146] on input "text" at bounding box center [694, 143] width 218 height 20
type input "little mtn"
click at [842, 146] on input "text" at bounding box center [926, 143] width 218 height 20
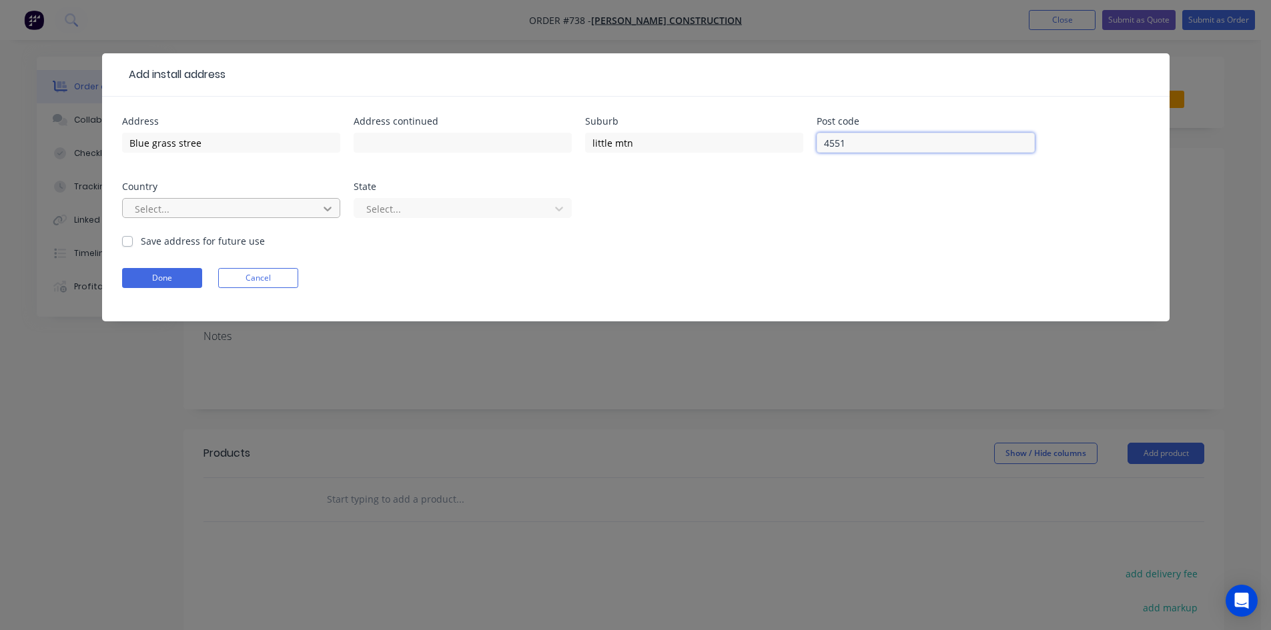
type input "4551"
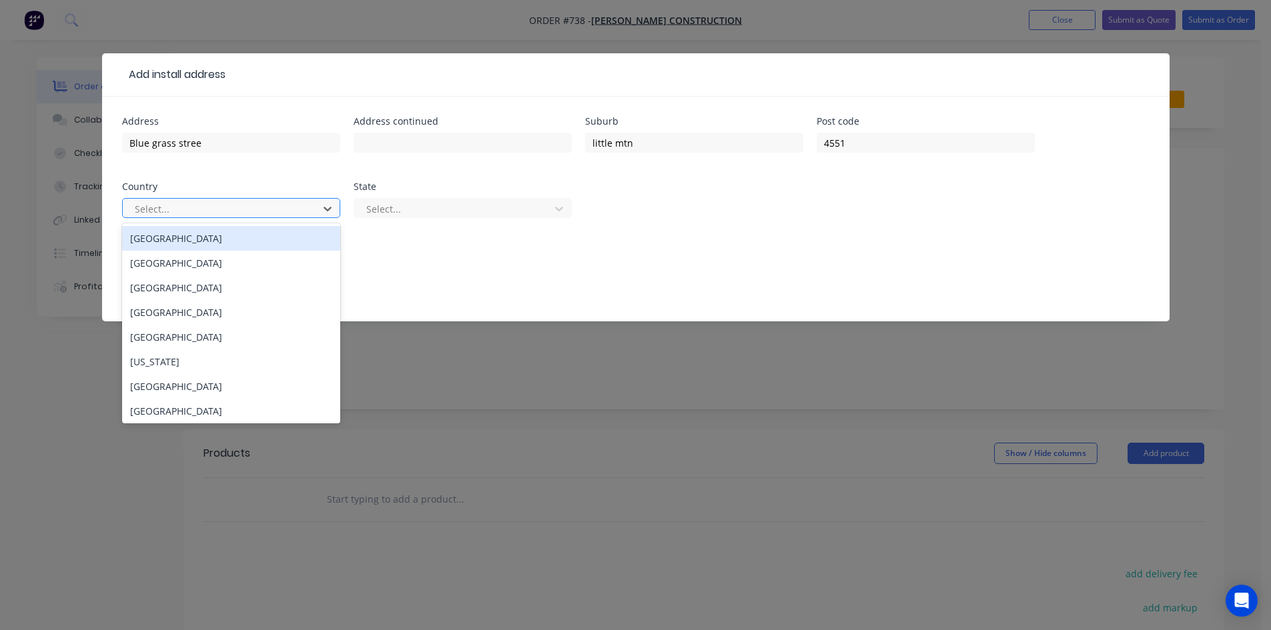
click at [290, 240] on div "[GEOGRAPHIC_DATA]" at bounding box center [231, 238] width 218 height 25
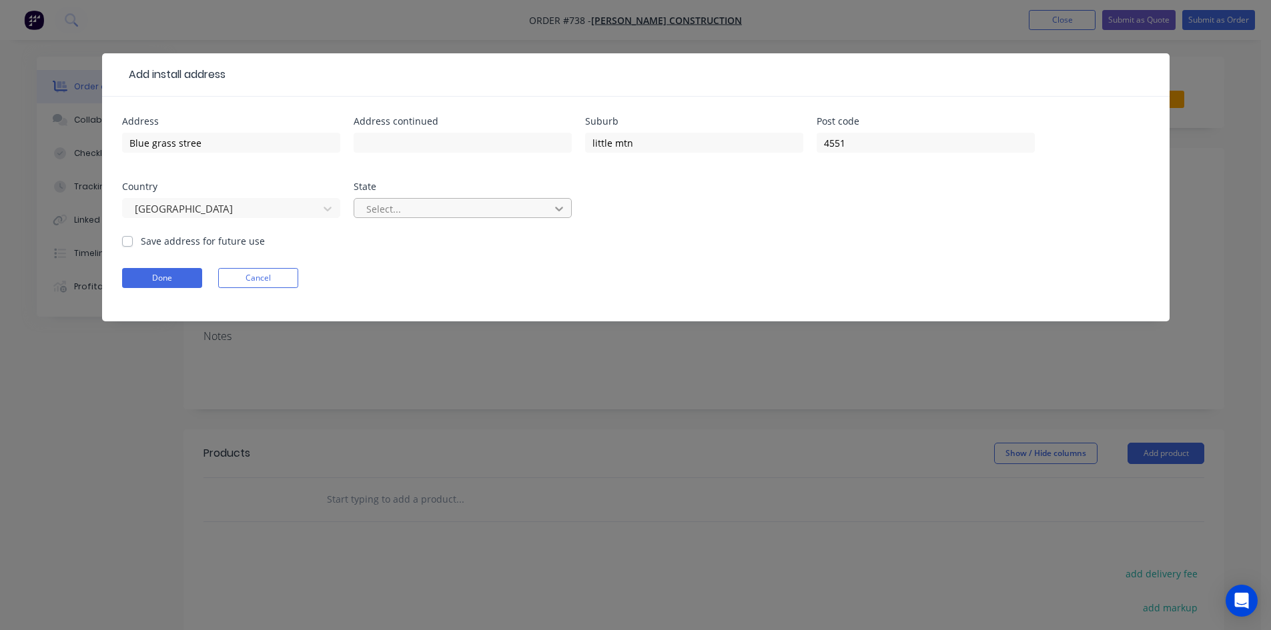
click at [558, 208] on icon at bounding box center [558, 208] width 13 height 13
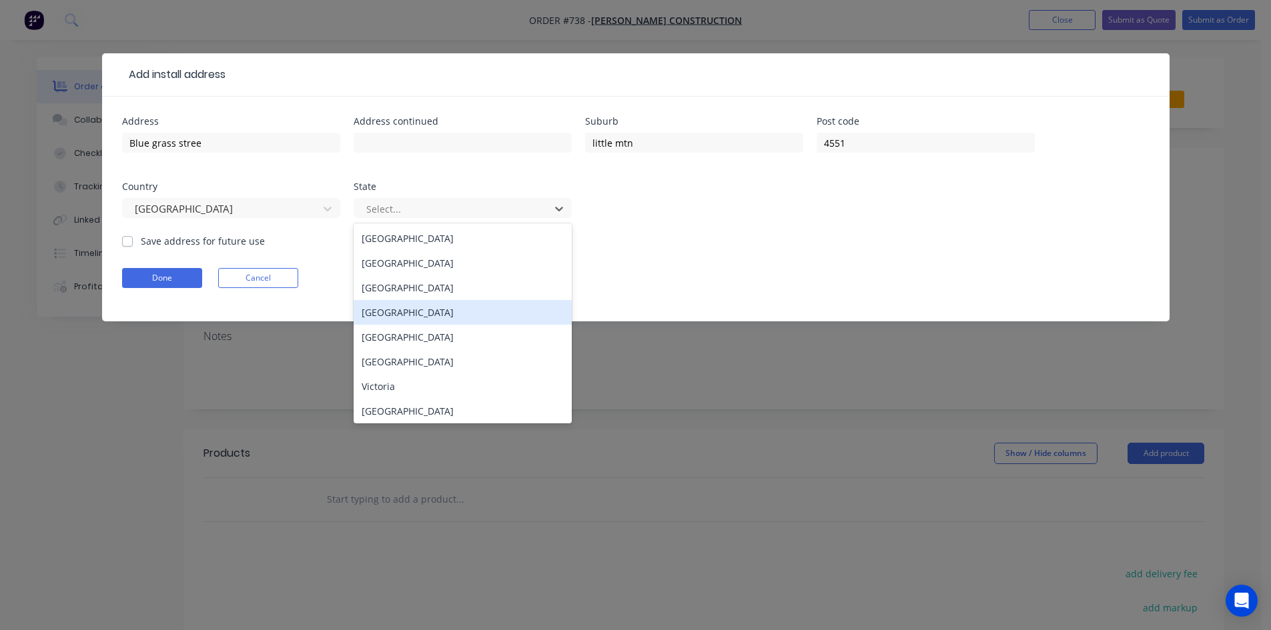
click at [481, 318] on div "[GEOGRAPHIC_DATA]" at bounding box center [463, 312] width 218 height 25
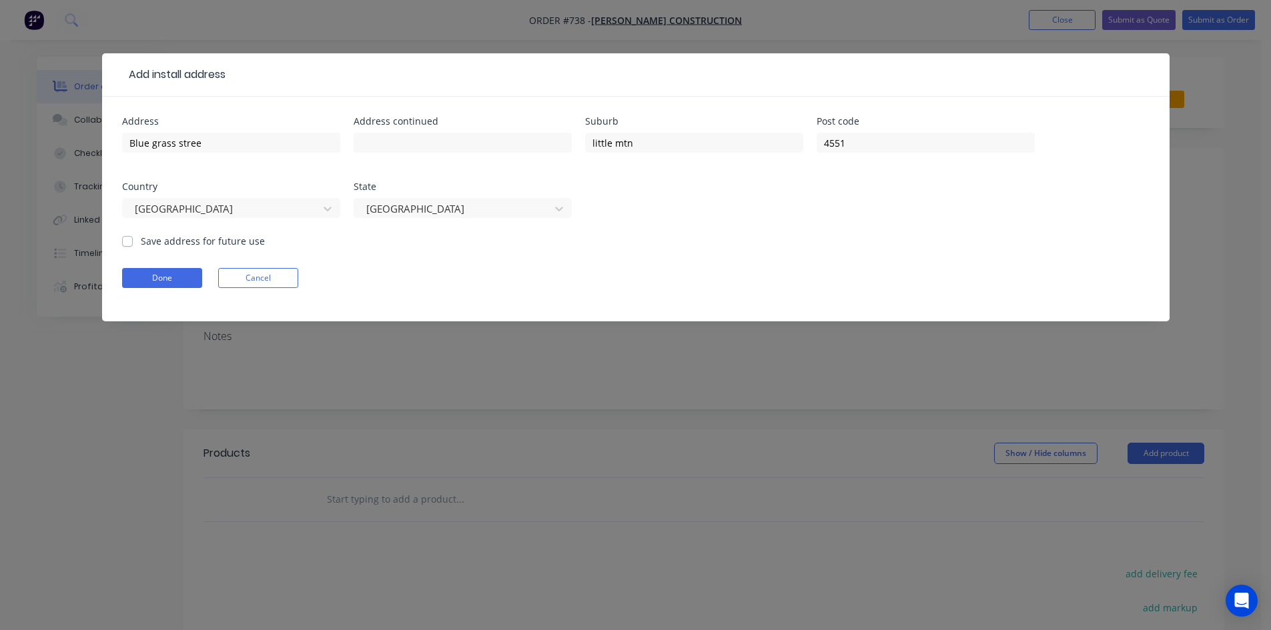
click at [141, 242] on label "Save address for future use" at bounding box center [203, 241] width 124 height 14
click at [128, 242] on input "Save address for future use" at bounding box center [127, 240] width 11 height 13
checkbox input "true"
click at [162, 289] on form "Address Blue grass stree Address continued Suburb little mtn Post code [GEOGRAP…" at bounding box center [635, 219] width 1027 height 205
click at [162, 276] on button "Done" at bounding box center [162, 278] width 80 height 20
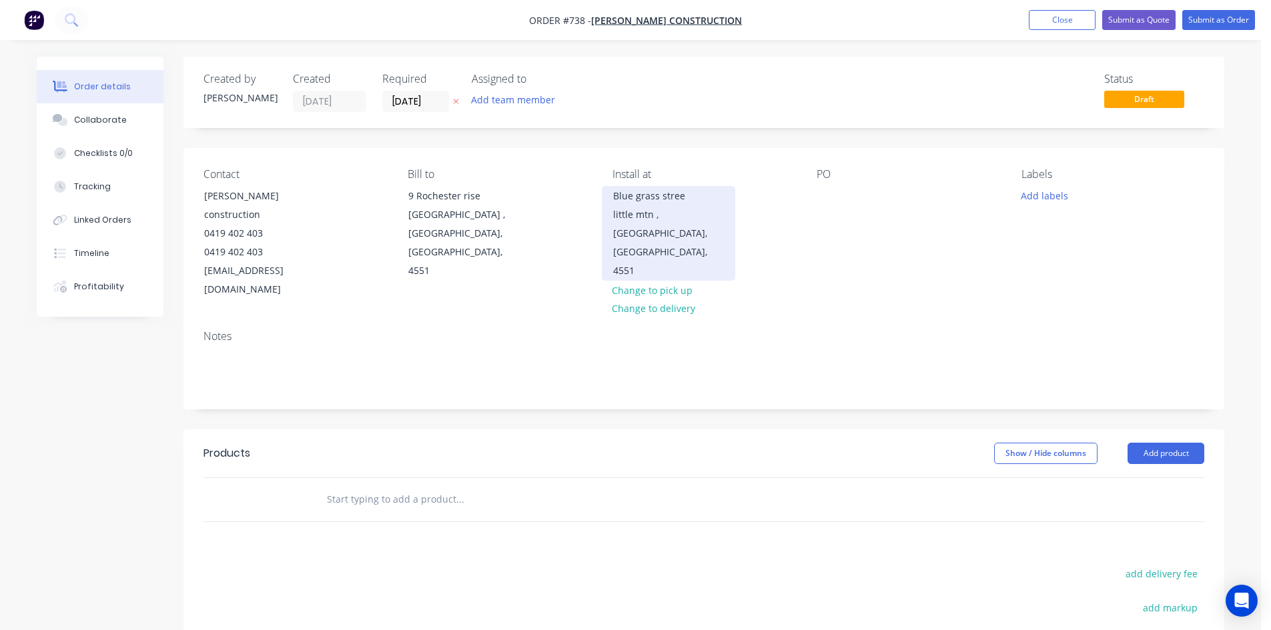
click at [684, 191] on div "Blue grass stree" at bounding box center [668, 196] width 111 height 19
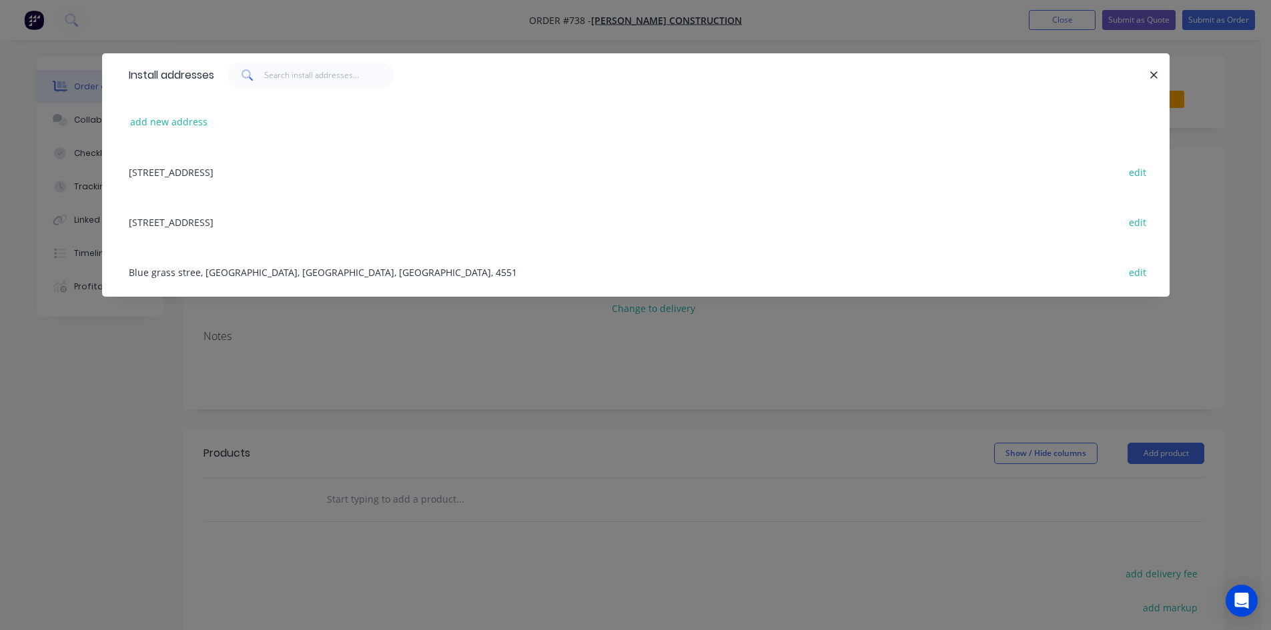
click at [197, 272] on div "Blue grass stree, [GEOGRAPHIC_DATA], [GEOGRAPHIC_DATA], [GEOGRAPHIC_DATA], 4551…" at bounding box center [635, 272] width 1027 height 50
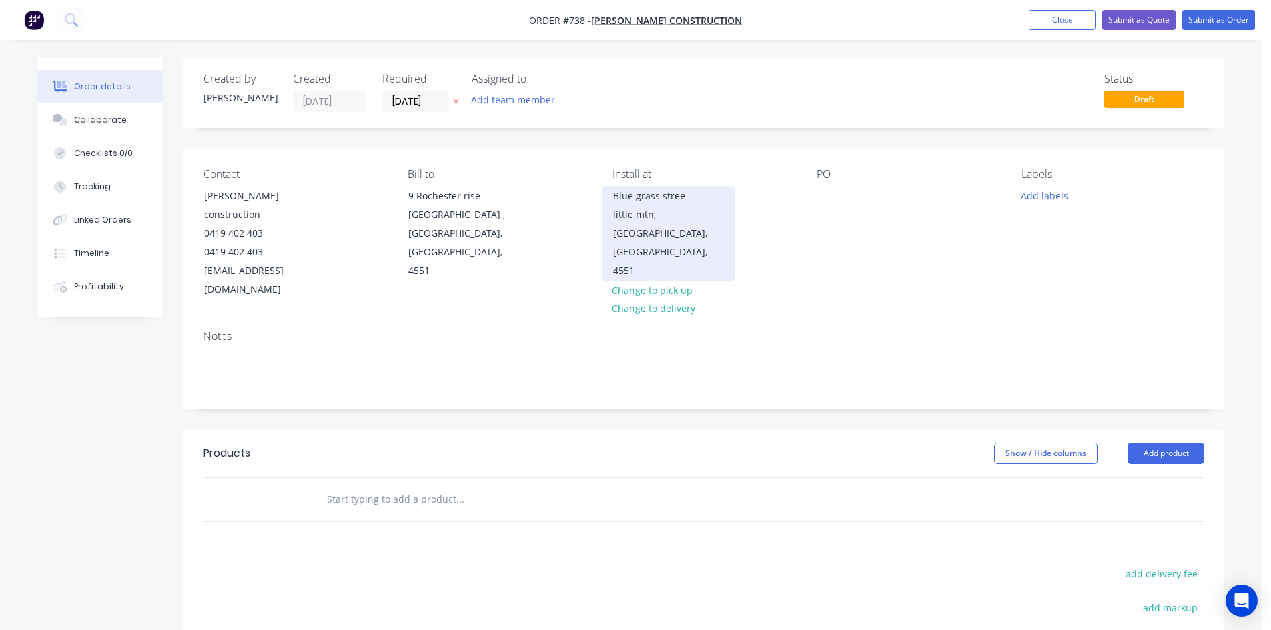
click at [627, 225] on div "little mtn, [GEOGRAPHIC_DATA], [GEOGRAPHIC_DATA], 4551" at bounding box center [668, 242] width 111 height 75
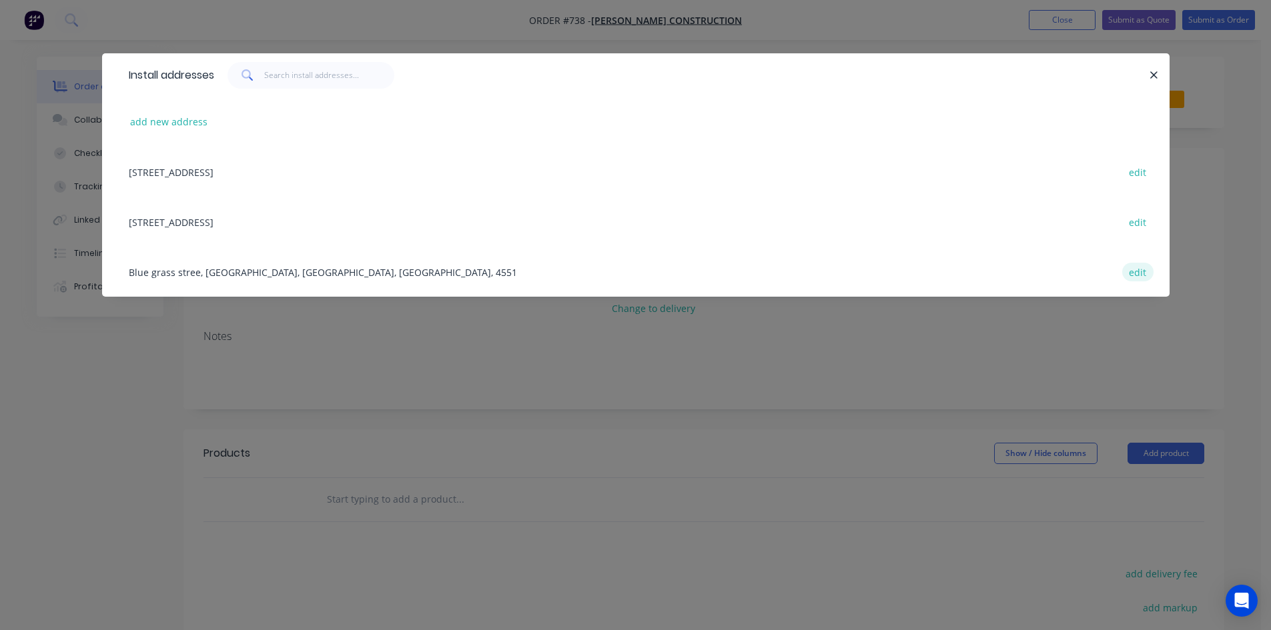
click at [1142, 277] on button "edit" at bounding box center [1137, 272] width 31 height 18
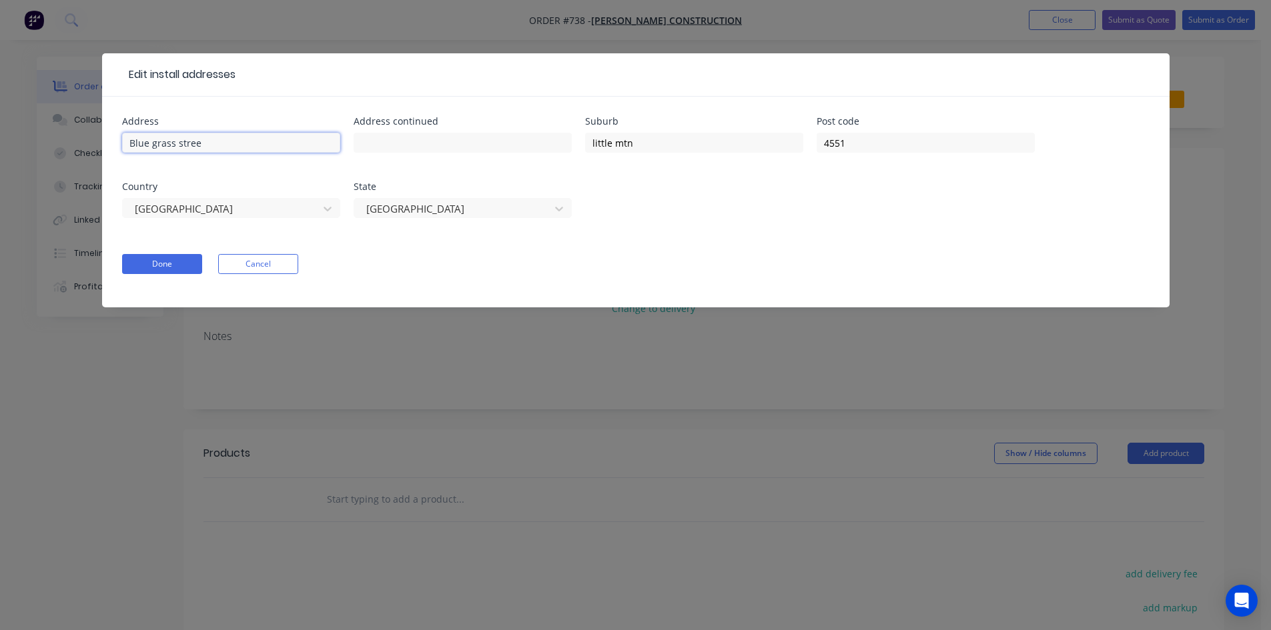
click at [203, 145] on input "Blue grass stree" at bounding box center [231, 143] width 218 height 20
type input "[GEOGRAPHIC_DATA]"
click at [393, 260] on div "Done Cancel" at bounding box center [635, 264] width 1027 height 20
click at [157, 266] on button "Done" at bounding box center [162, 264] width 80 height 20
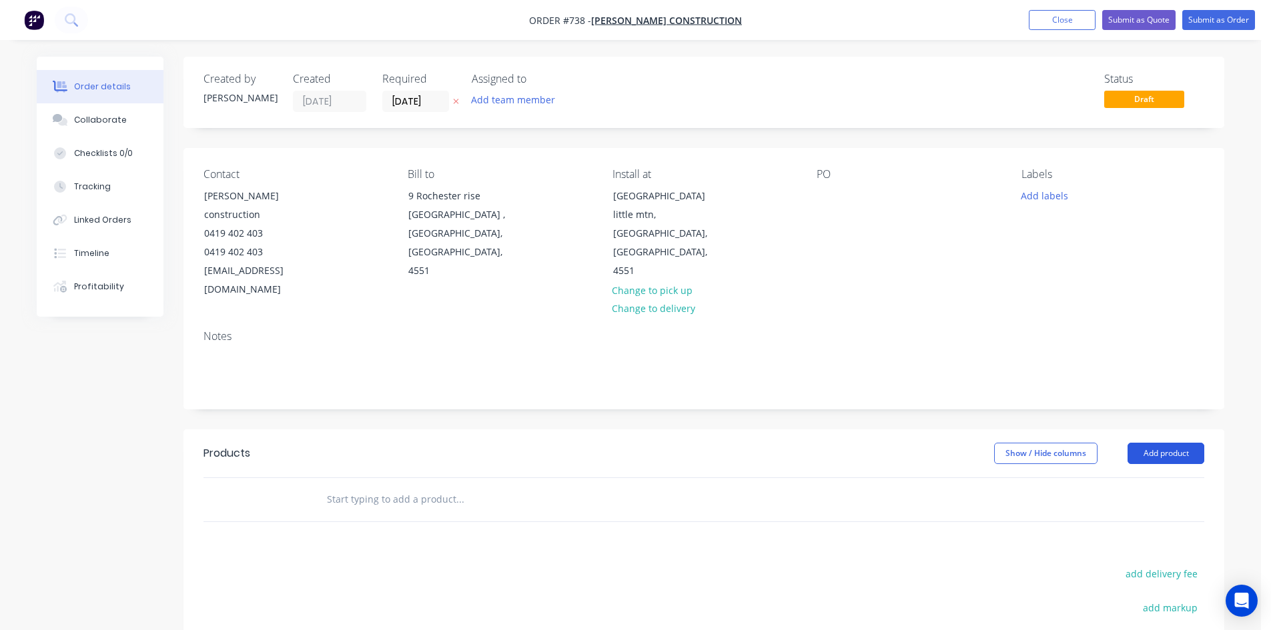
click at [1143, 443] on button "Add product" at bounding box center [1165, 453] width 77 height 21
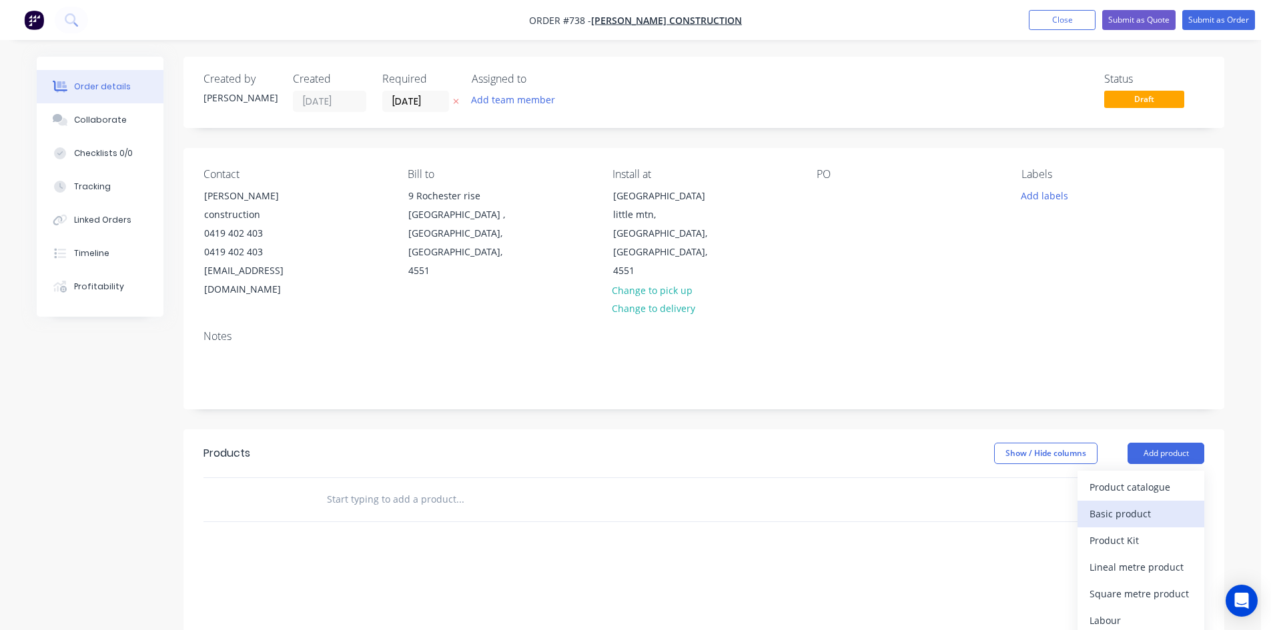
click at [1114, 504] on div "Basic product" at bounding box center [1140, 513] width 103 height 19
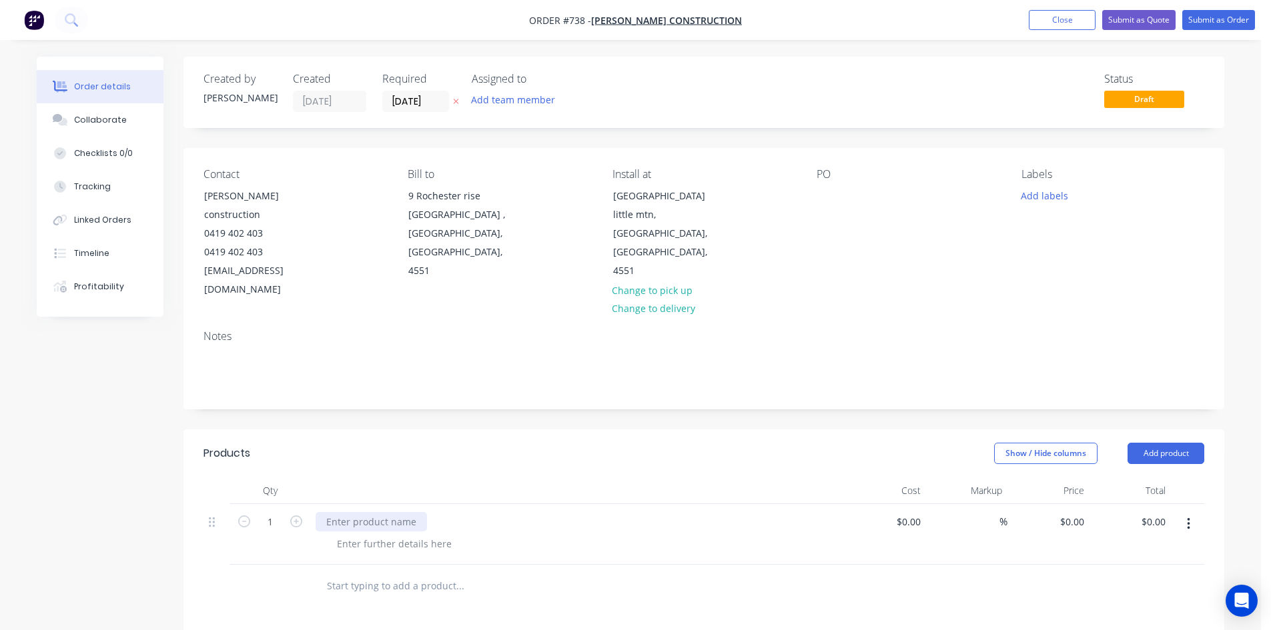
scroll to position [281, 0]
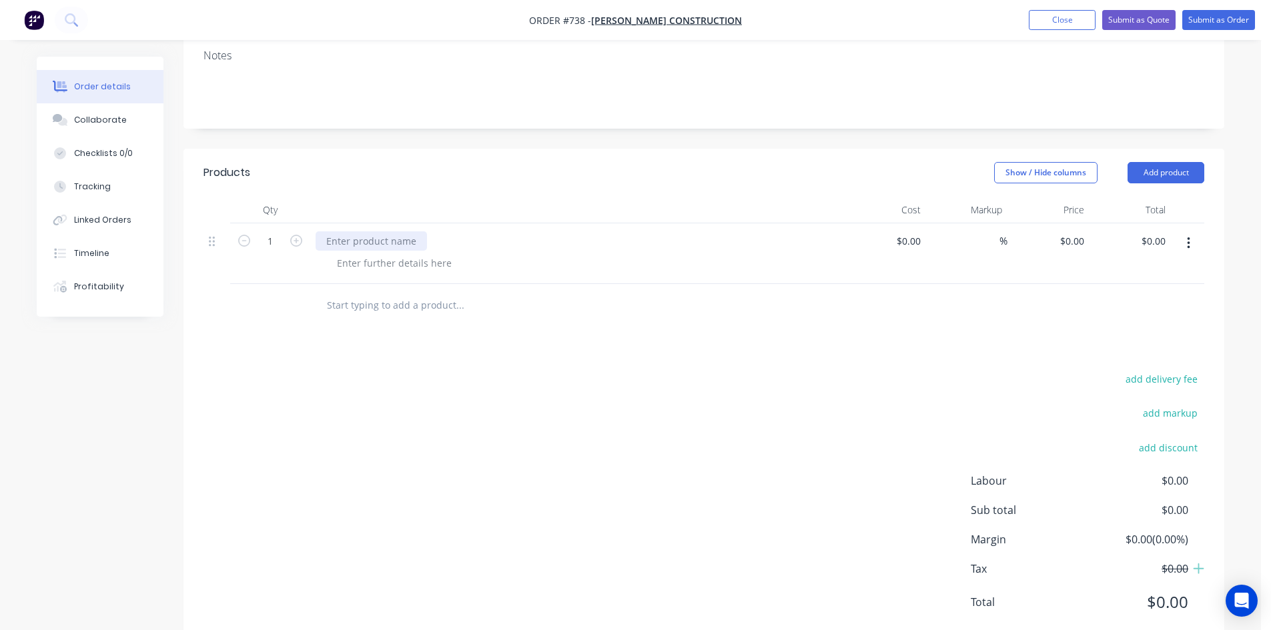
click at [349, 231] on div at bounding box center [371, 240] width 111 height 19
click at [344, 254] on div at bounding box center [394, 263] width 136 height 19
click at [377, 254] on div at bounding box center [394, 263] width 136 height 19
click at [570, 254] on div "Supply and install gate with 2 posts electric strike and stainless steel but hi…" at bounding box center [516, 263] width 380 height 19
click at [664, 254] on div "Supply and install gate with 2 posts electric strike, stainless steel but hinges" at bounding box center [507, 263] width 362 height 19
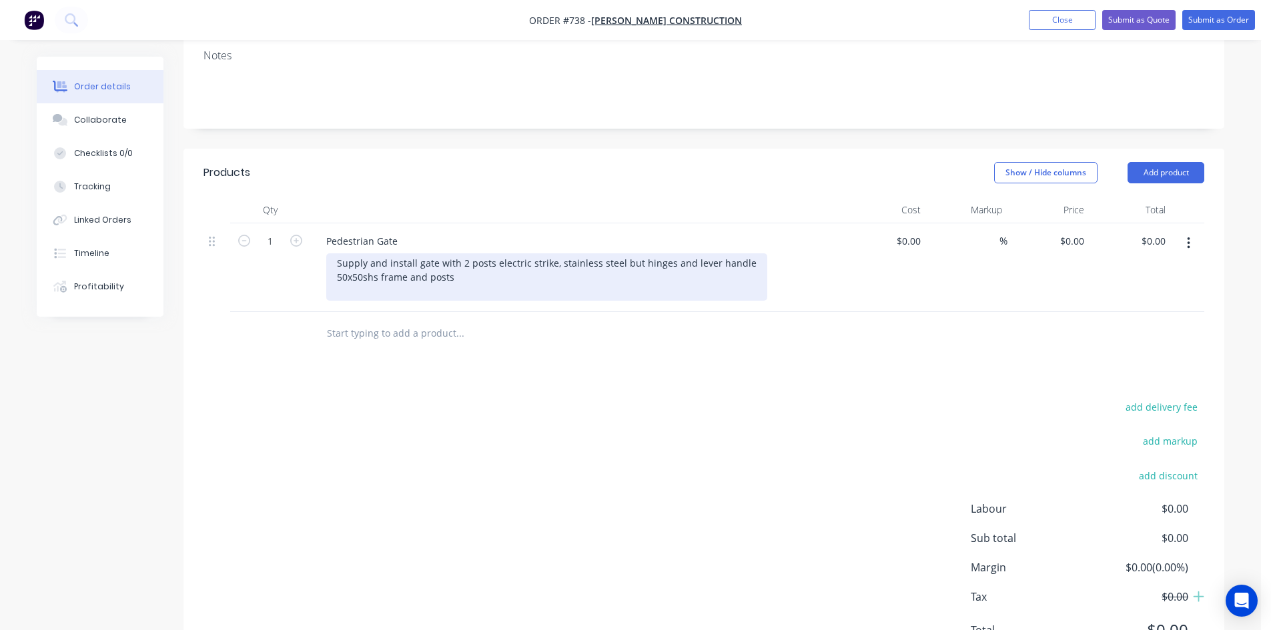
click at [336, 254] on div "Supply and install gate with 2 posts electric strike, stainless steel but hinge…" at bounding box center [546, 277] width 441 height 47
click at [396, 254] on div "Supply and install gate with 2 posts electric strike, stainless steel but hinge…" at bounding box center [546, 277] width 441 height 47
click at [468, 254] on div "Supply and install gate with 2 posts electric strike, stainless steel but hinge…" at bounding box center [546, 277] width 441 height 47
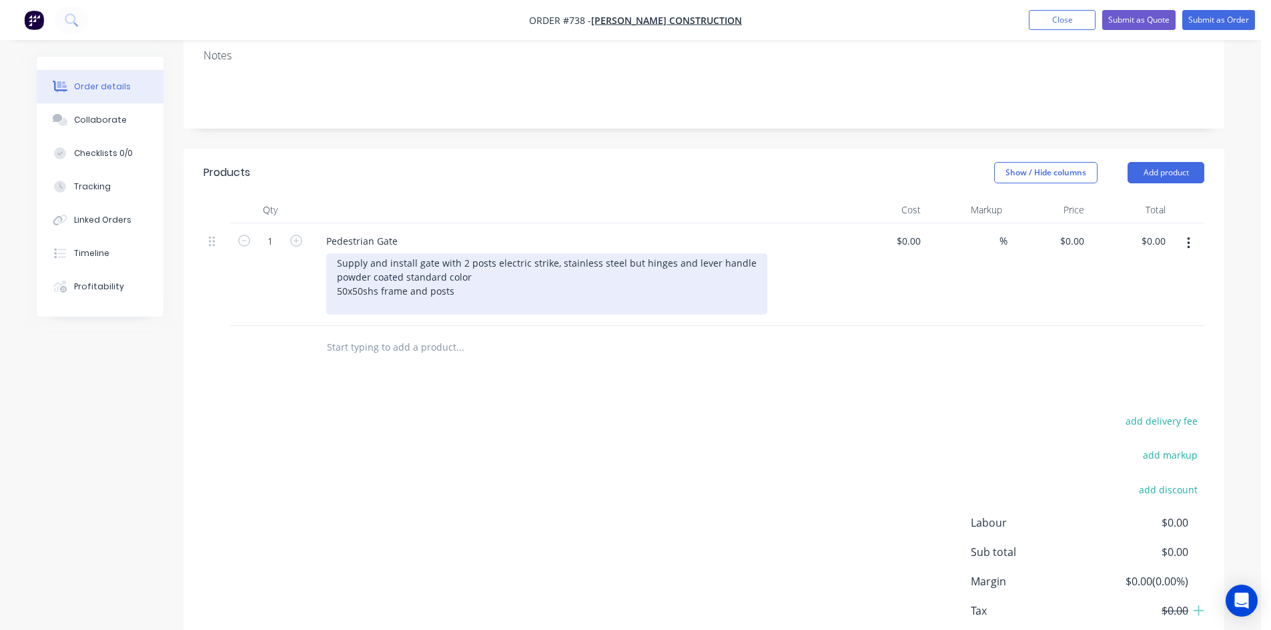
click at [338, 254] on div "Supply and install gate with 2 posts electric strike, stainless steel but hinge…" at bounding box center [546, 284] width 441 height 61
click at [467, 254] on div "Supply and install gate with 2 posts electric strike, stainless steel but hinge…" at bounding box center [546, 284] width 441 height 61
click at [468, 258] on div "Supply and install gate with 2 posts electric strike, stainless steel but hinge…" at bounding box center [546, 284] width 441 height 61
click at [334, 266] on div "Supply and install gate with 2 posts electric strike, stainless steel but hinge…" at bounding box center [546, 284] width 441 height 61
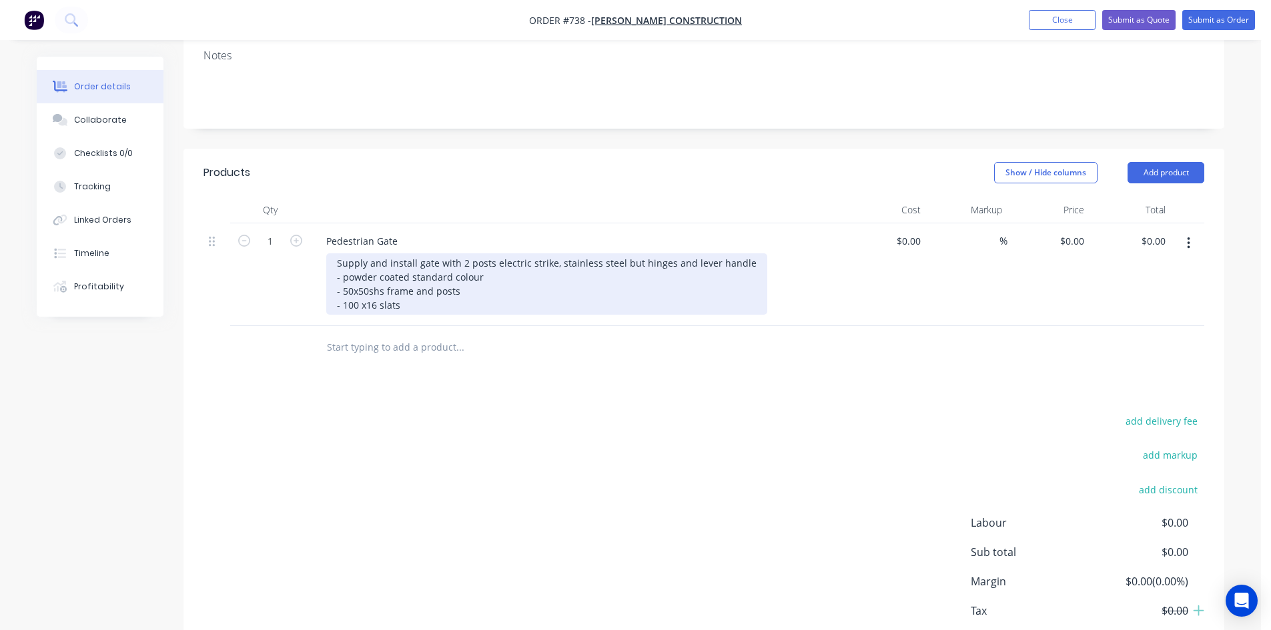
click at [337, 254] on div "Supply and install gate with 2 posts electric strike, stainless steel but hinge…" at bounding box center [546, 284] width 441 height 61
click at [405, 270] on div "Supply and install gate with 2 posts electric strike, stainless steel but hinge…" at bounding box center [546, 284] width 441 height 61
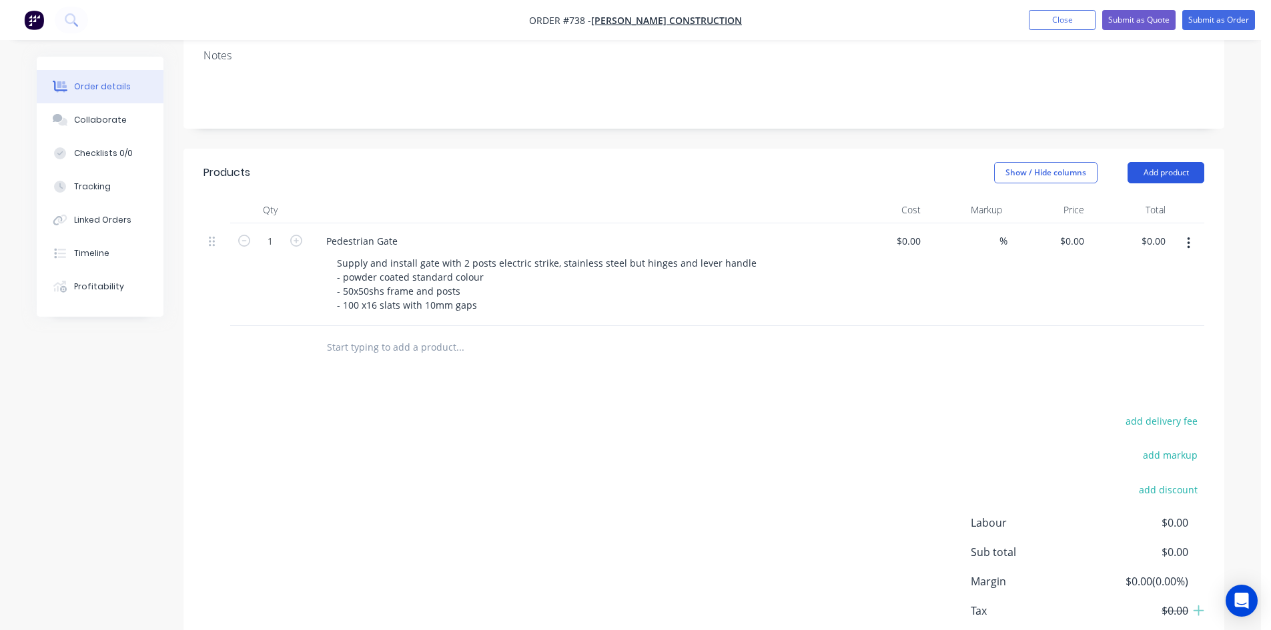
click at [1143, 162] on button "Add product" at bounding box center [1165, 172] width 77 height 21
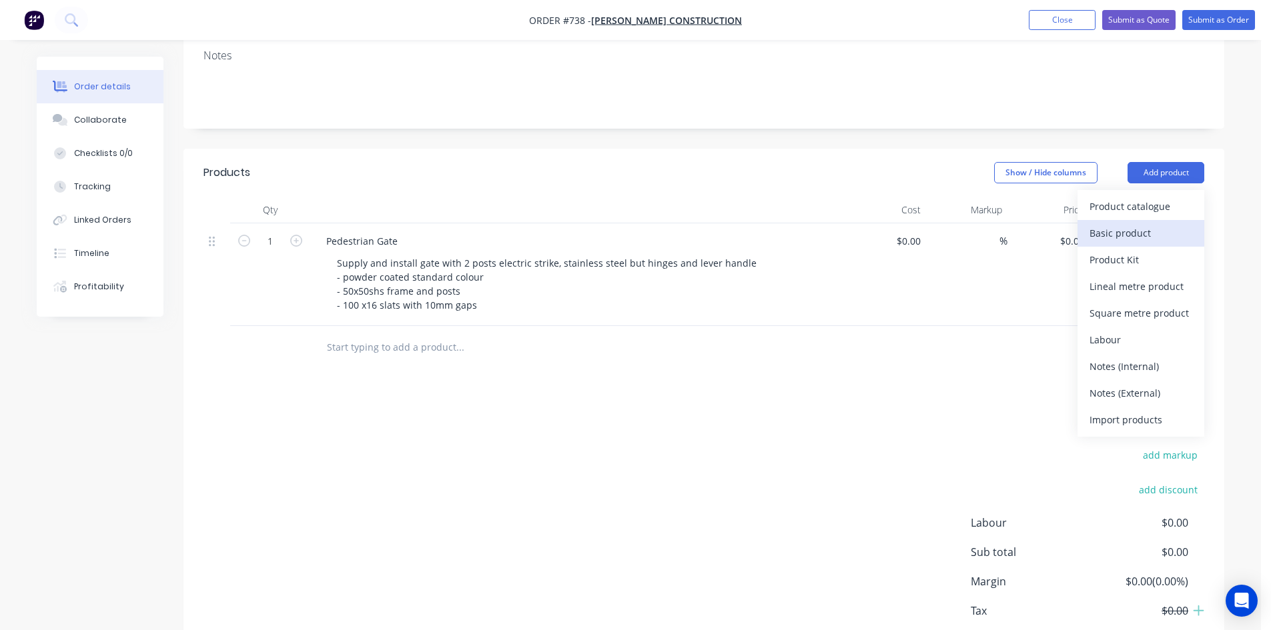
click at [1131, 223] on div "Basic product" at bounding box center [1140, 232] width 103 height 19
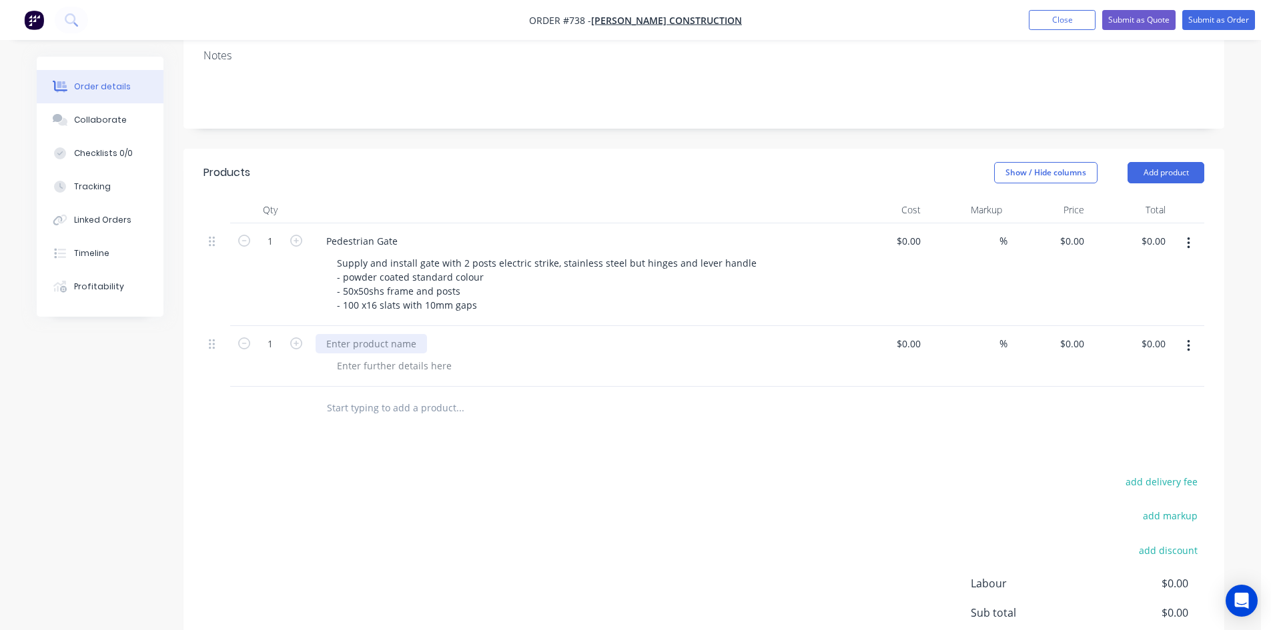
click at [350, 334] on div at bounding box center [371, 343] width 111 height 19
click at [356, 356] on div at bounding box center [394, 365] width 136 height 19
click at [357, 356] on div at bounding box center [394, 365] width 136 height 19
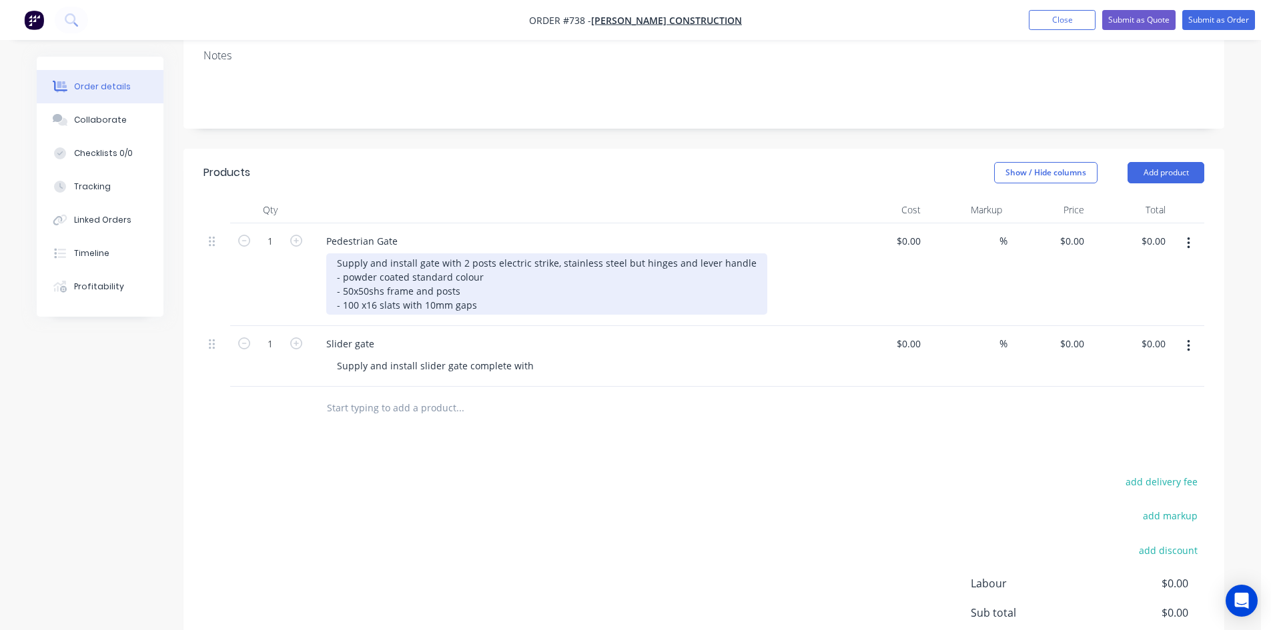
click at [478, 268] on div "Supply and install gate with 2 posts electric strike, stainless steel but hinge…" at bounding box center [546, 284] width 441 height 61
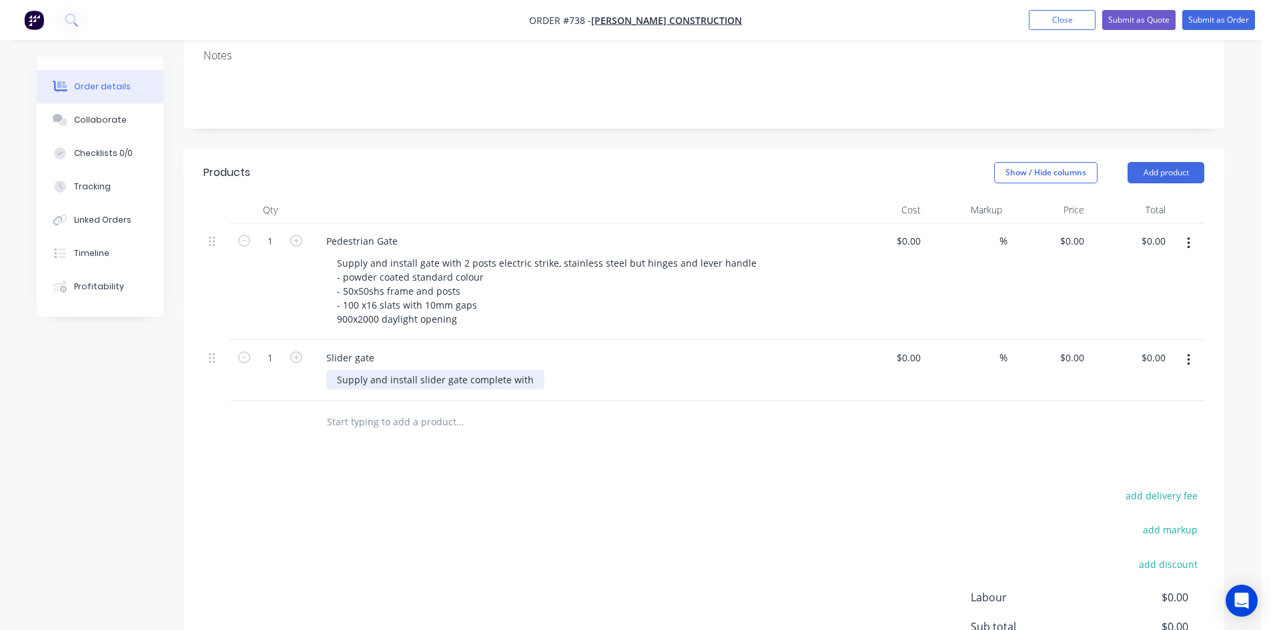
click at [534, 370] on div "Supply and install slider gate complete with" at bounding box center [435, 379] width 218 height 19
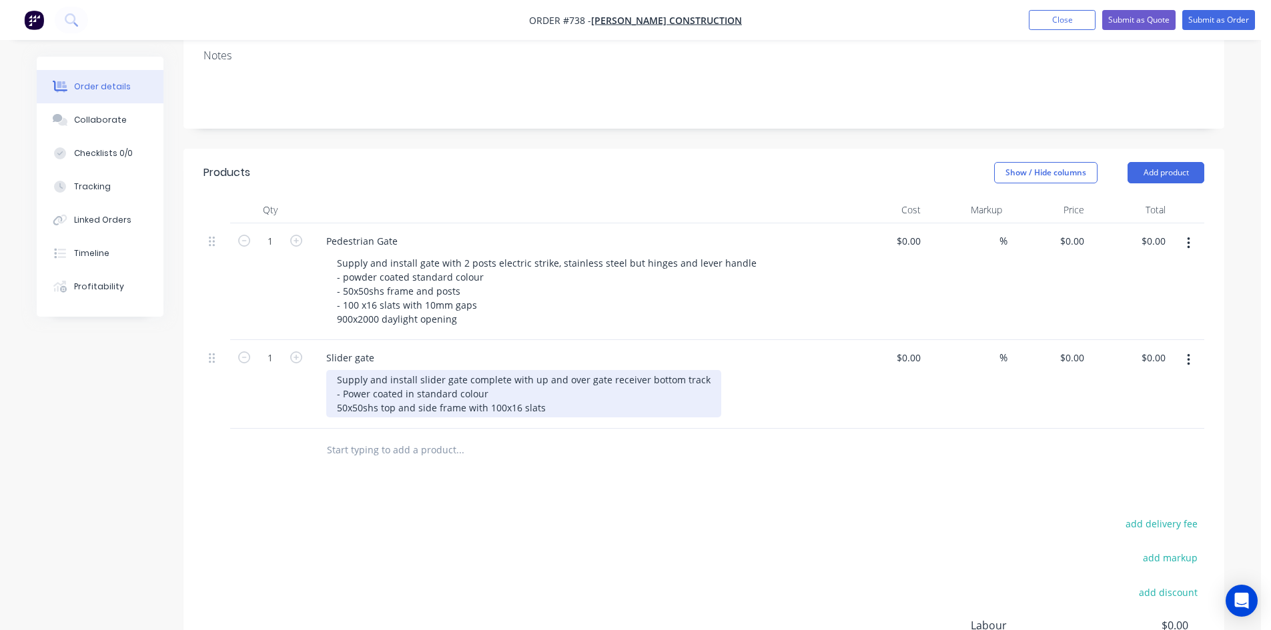
click at [336, 371] on div "Supply and install slider gate complete with up and over gate receiver bottom t…" at bounding box center [523, 393] width 395 height 47
click at [466, 370] on div "Supply and install slider gate complete with up and over gate receiver bottom t…" at bounding box center [523, 393] width 395 height 47
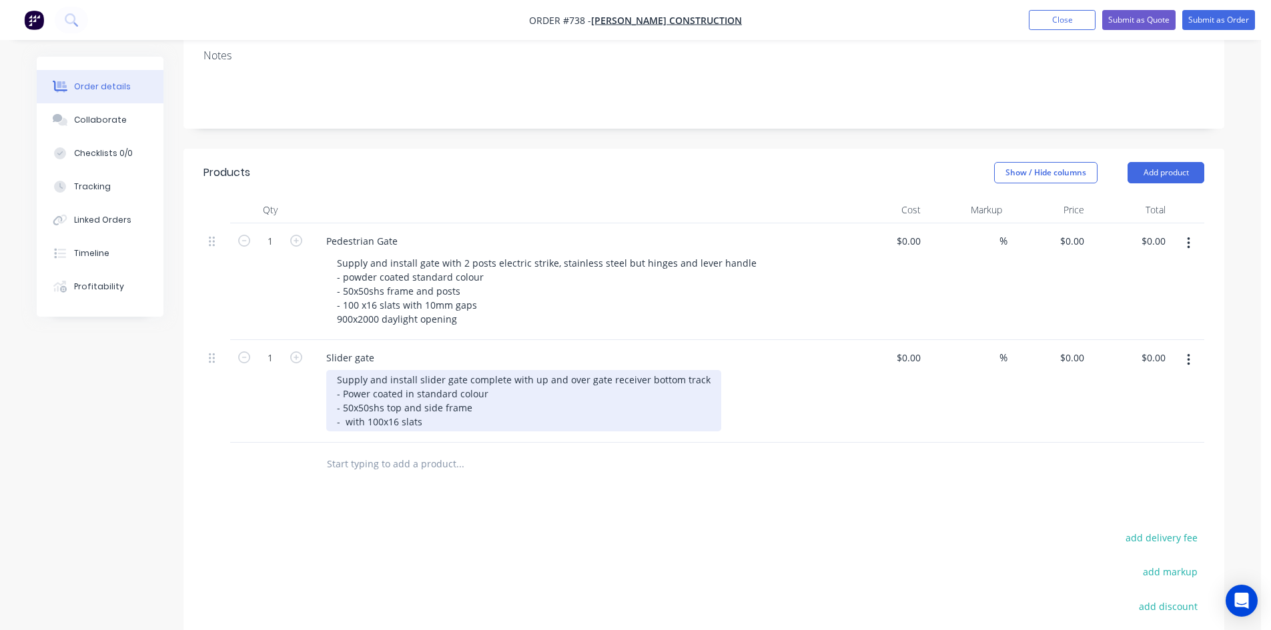
click at [428, 386] on div "Supply and install slider gate complete with up and over gate receiver bottom t…" at bounding box center [523, 400] width 395 height 61
click at [421, 371] on div "Supply and install slider gate complete with up and over gate receiver bottom t…" at bounding box center [523, 400] width 395 height 61
click at [445, 372] on div "Supply and install slider gate complete with up and over gate receiver bottom t…" at bounding box center [523, 400] width 395 height 61
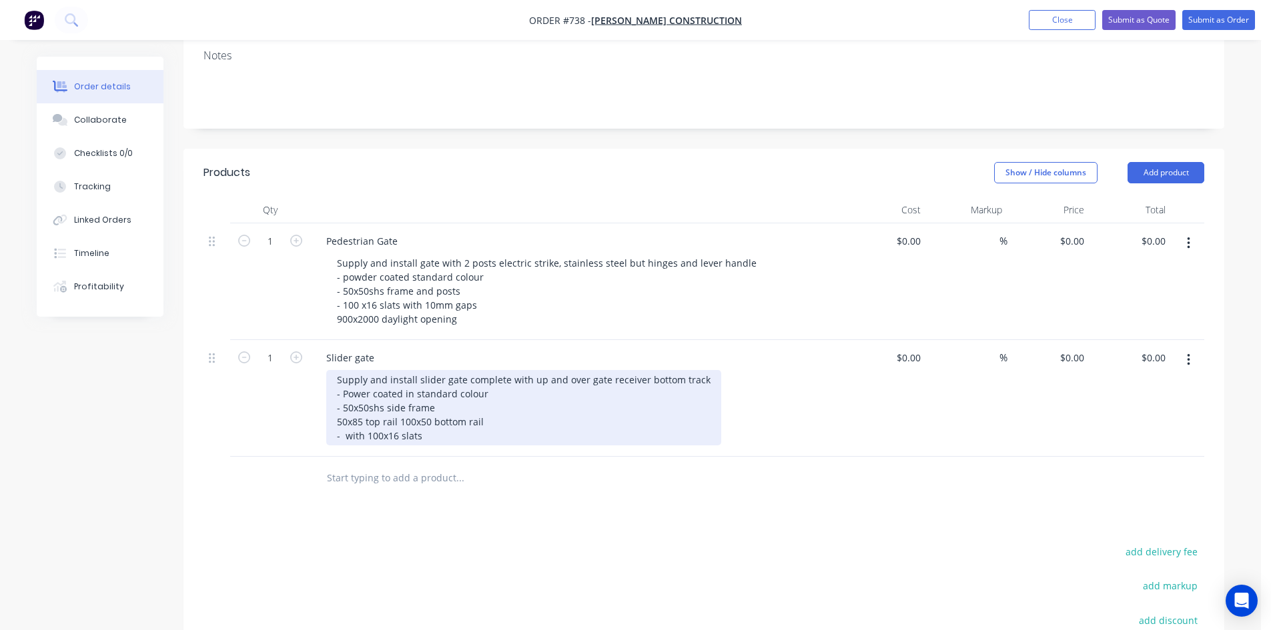
click at [338, 389] on div "Supply and install slider gate complete with up and over gate receiver bottom t…" at bounding box center [523, 407] width 395 height 75
click at [441, 402] on div "Supply and install slider gate complete with up and over gate receiver bottom t…" at bounding box center [523, 407] width 395 height 75
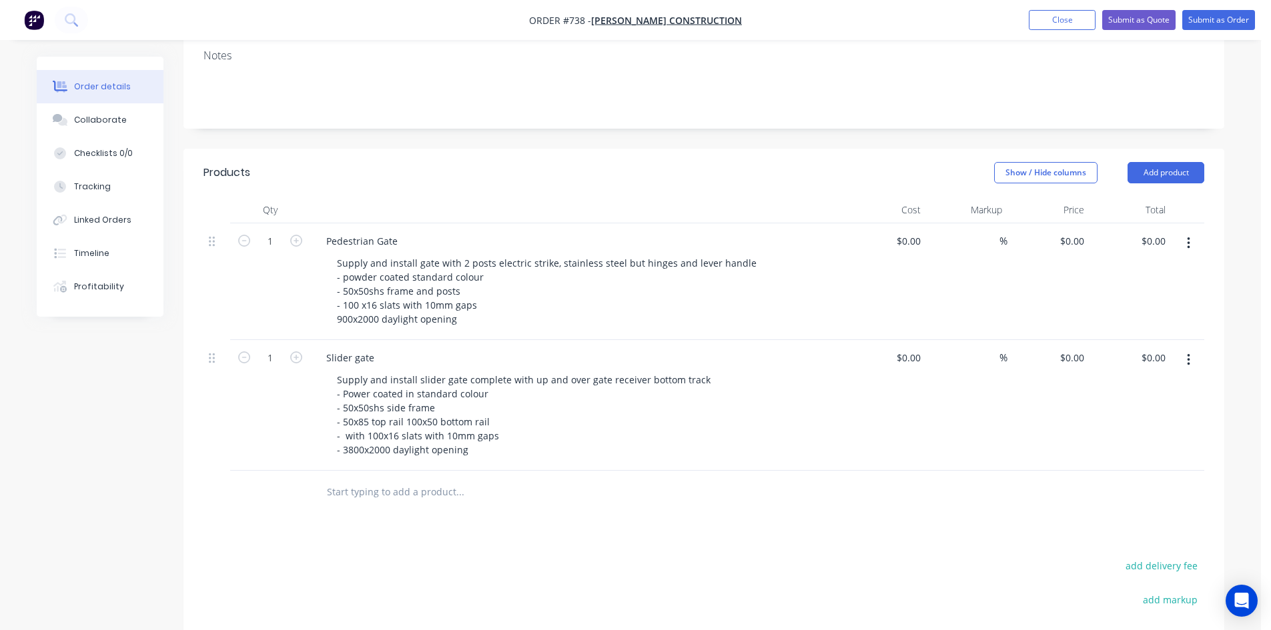
click at [363, 471] on div at bounding box center [550, 492] width 480 height 43
click at [1159, 162] on button "Add product" at bounding box center [1165, 172] width 77 height 21
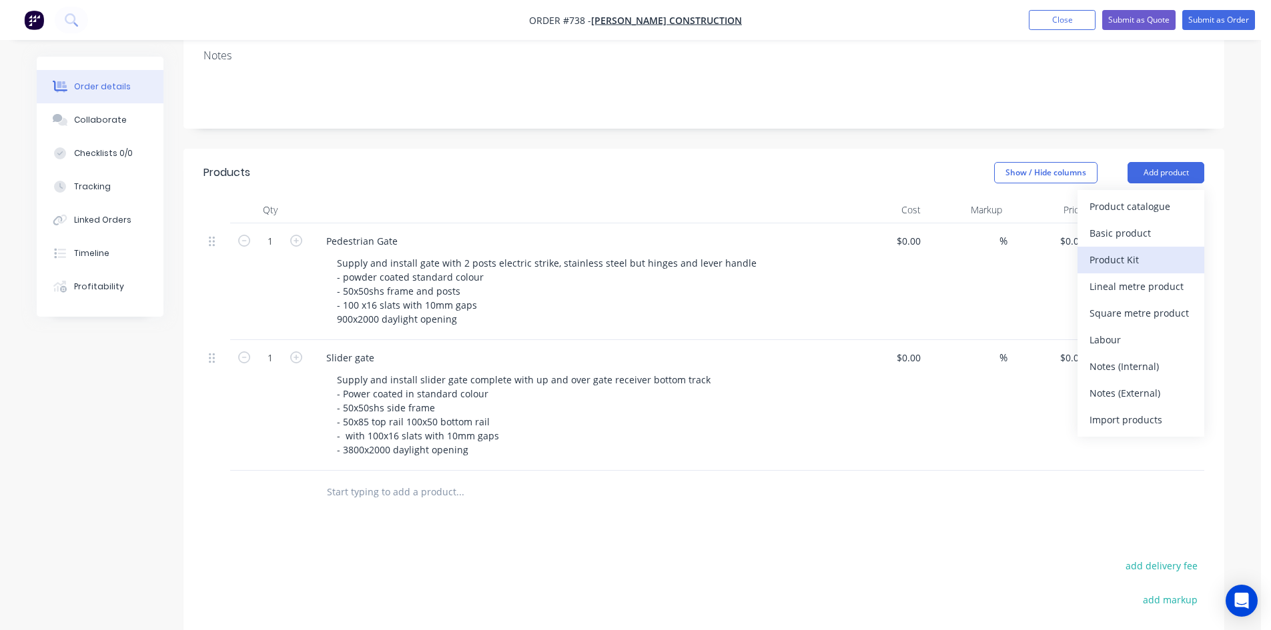
click at [1109, 250] on div "Product Kit" at bounding box center [1140, 259] width 103 height 19
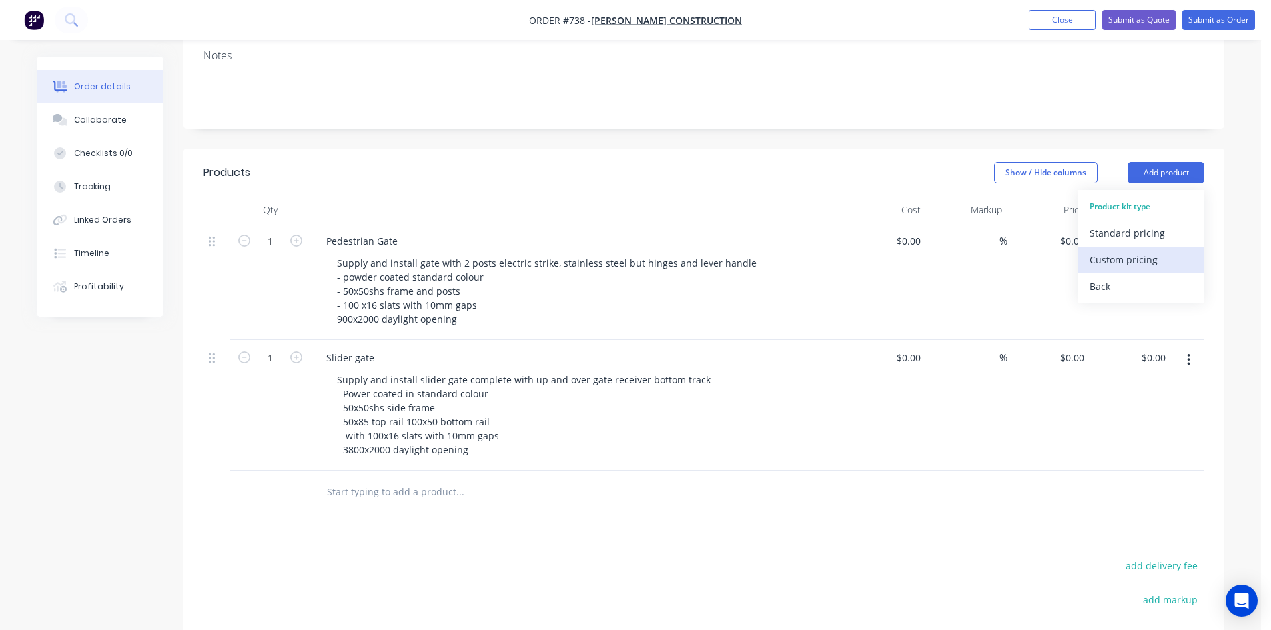
click at [1129, 250] on div "Custom pricing" at bounding box center [1140, 259] width 103 height 19
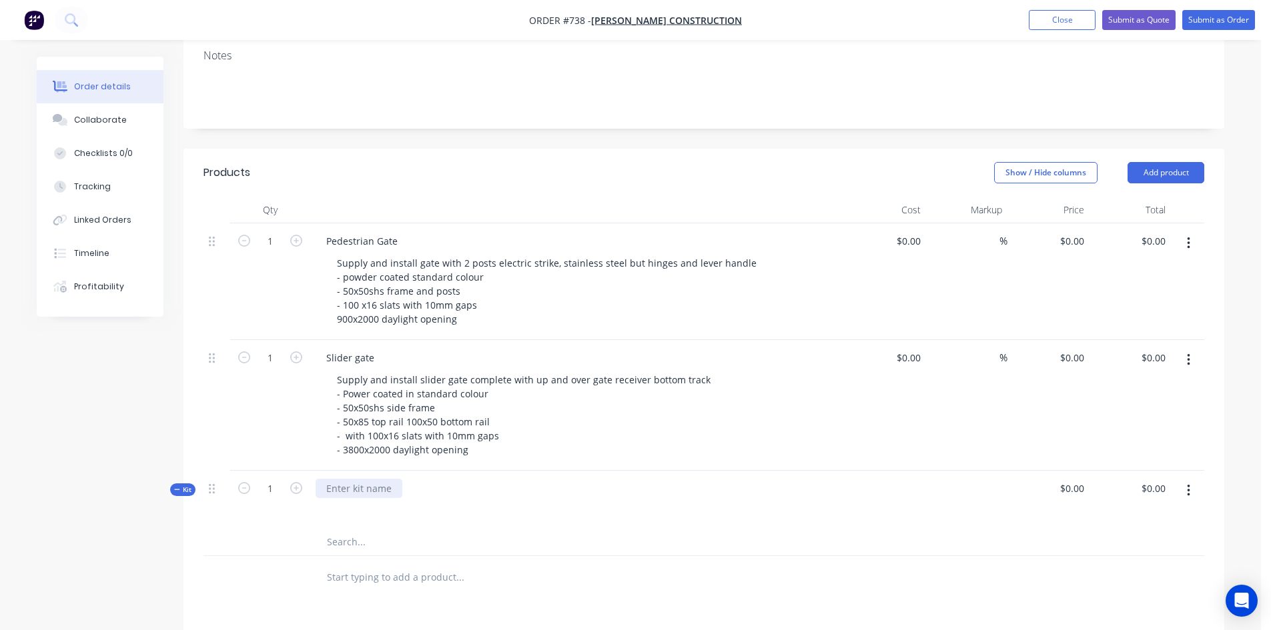
click at [358, 479] on div at bounding box center [359, 488] width 87 height 19
click at [183, 485] on span "Kit" at bounding box center [182, 490] width 17 height 10
click at [392, 479] on div "Gate motor kit" at bounding box center [358, 488] width 85 height 19
click at [1187, 484] on icon "button" at bounding box center [1188, 491] width 3 height 15
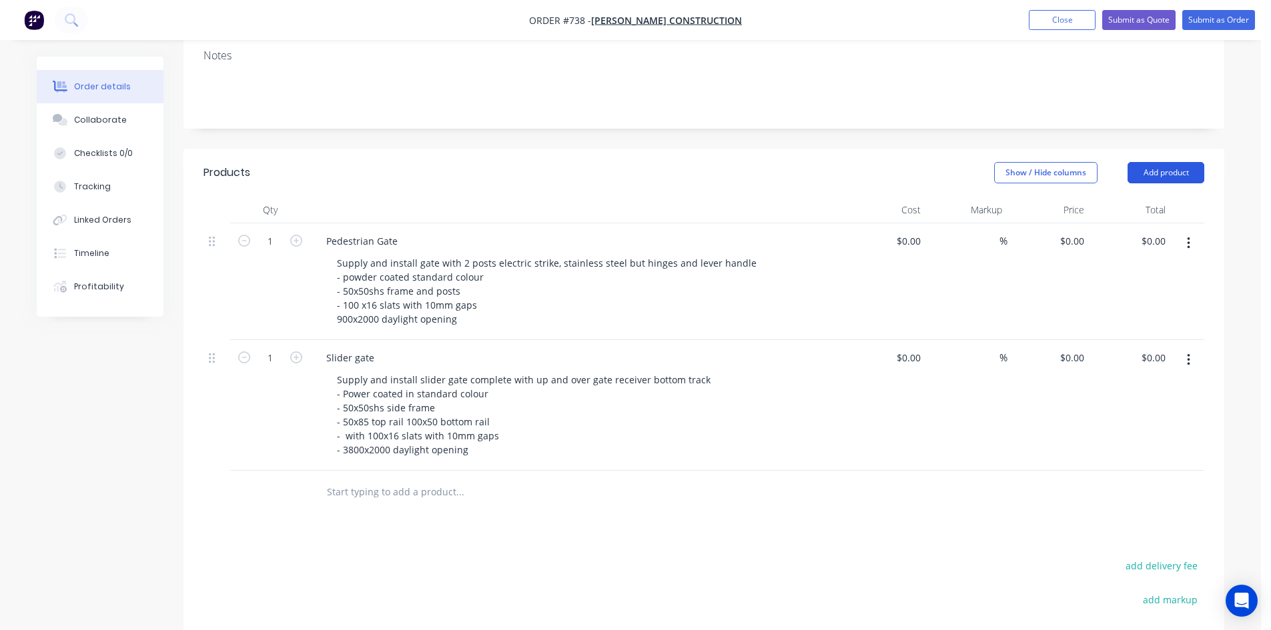
click at [1155, 162] on button "Add product" at bounding box center [1165, 172] width 77 height 21
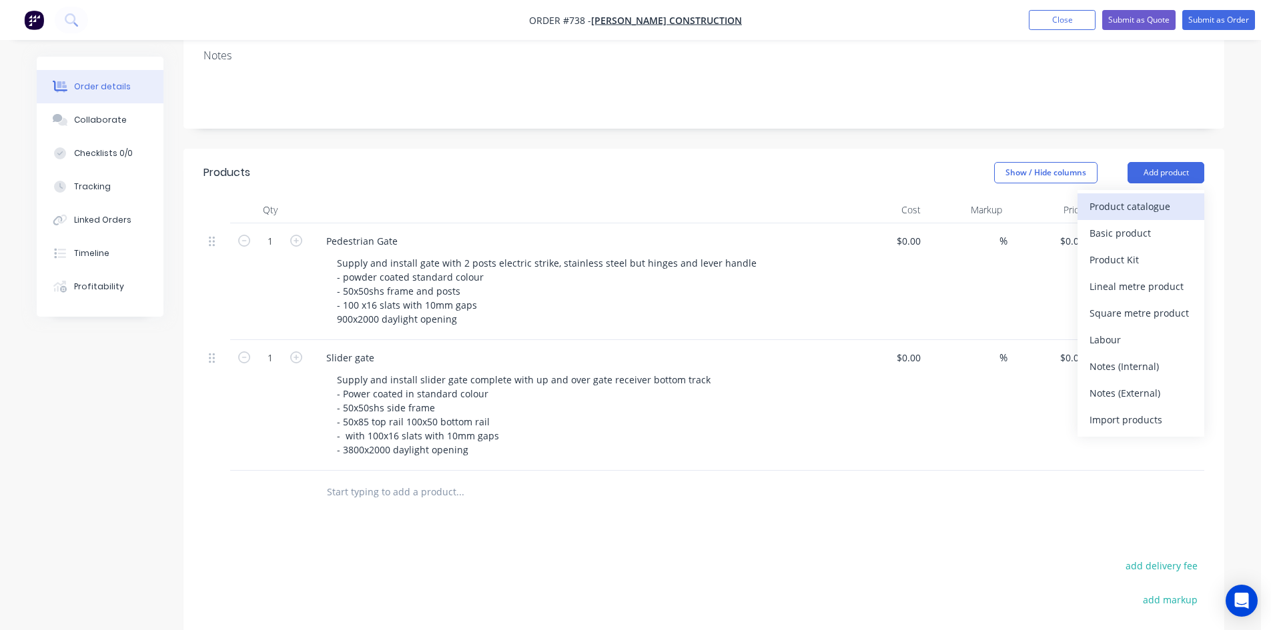
click at [1121, 197] on div "Product catalogue" at bounding box center [1140, 206] width 103 height 19
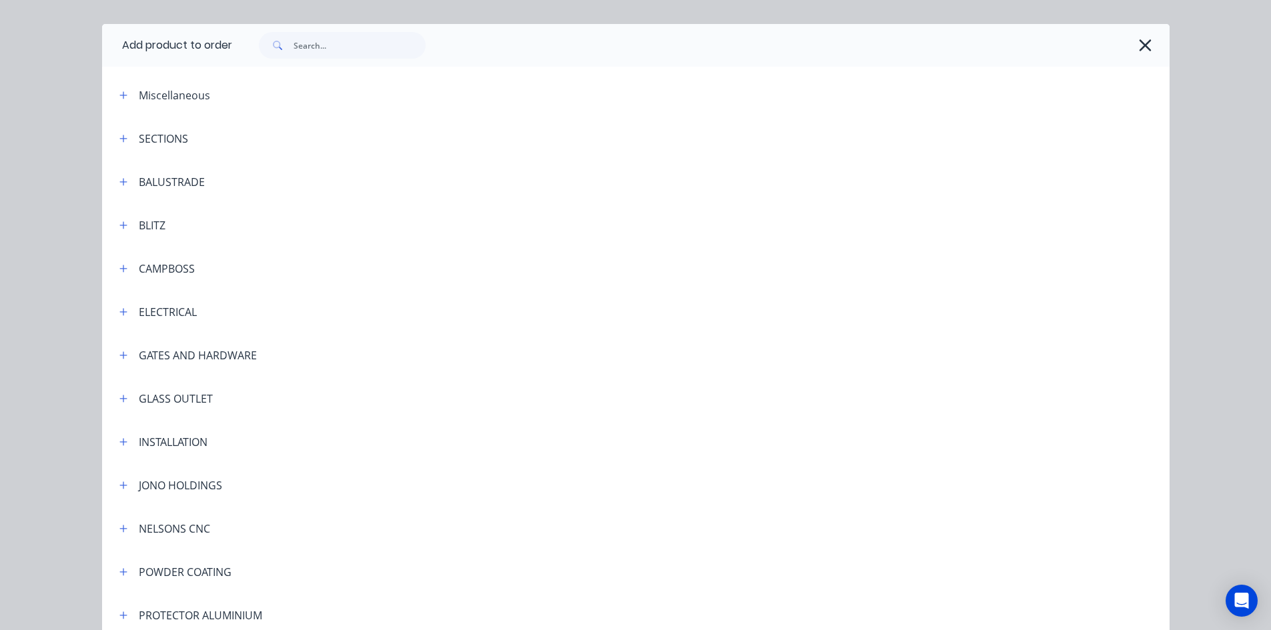
scroll to position [0, 0]
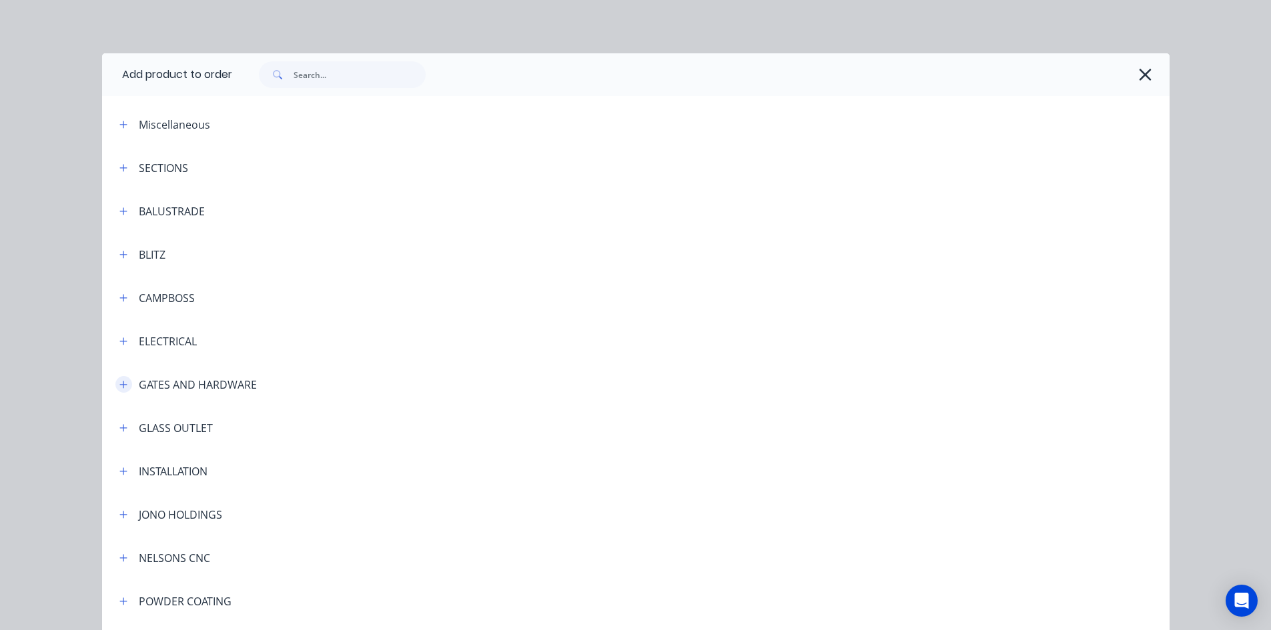
click at [119, 384] on icon "button" at bounding box center [123, 384] width 8 height 9
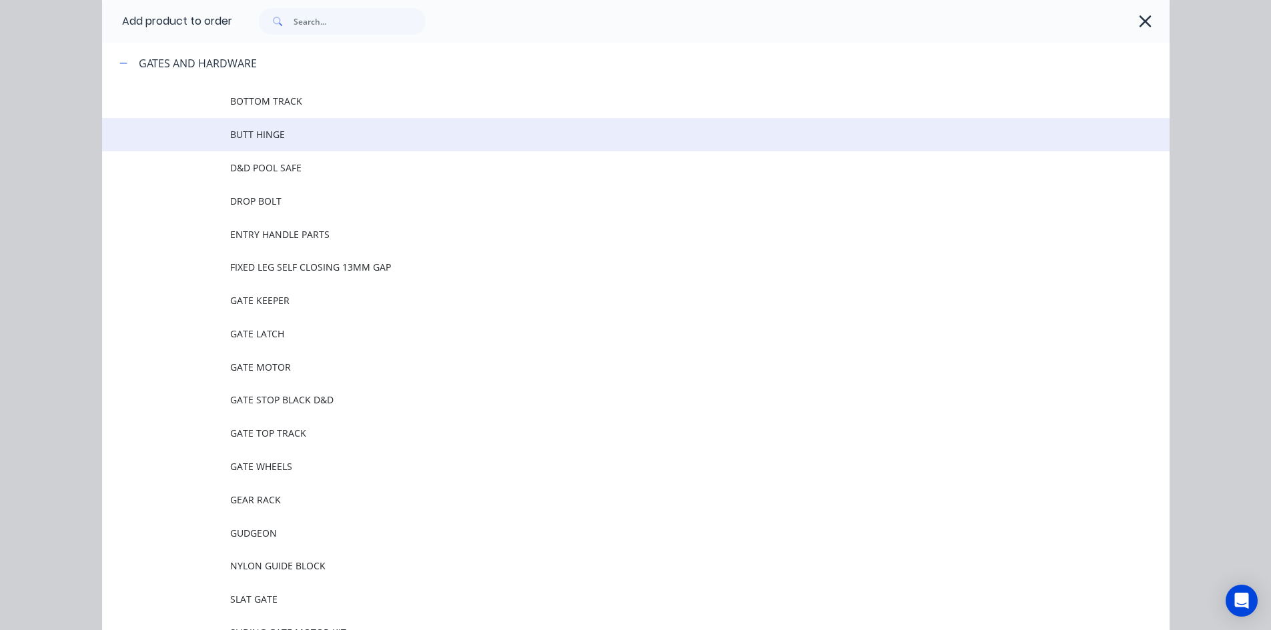
scroll to position [334, 0]
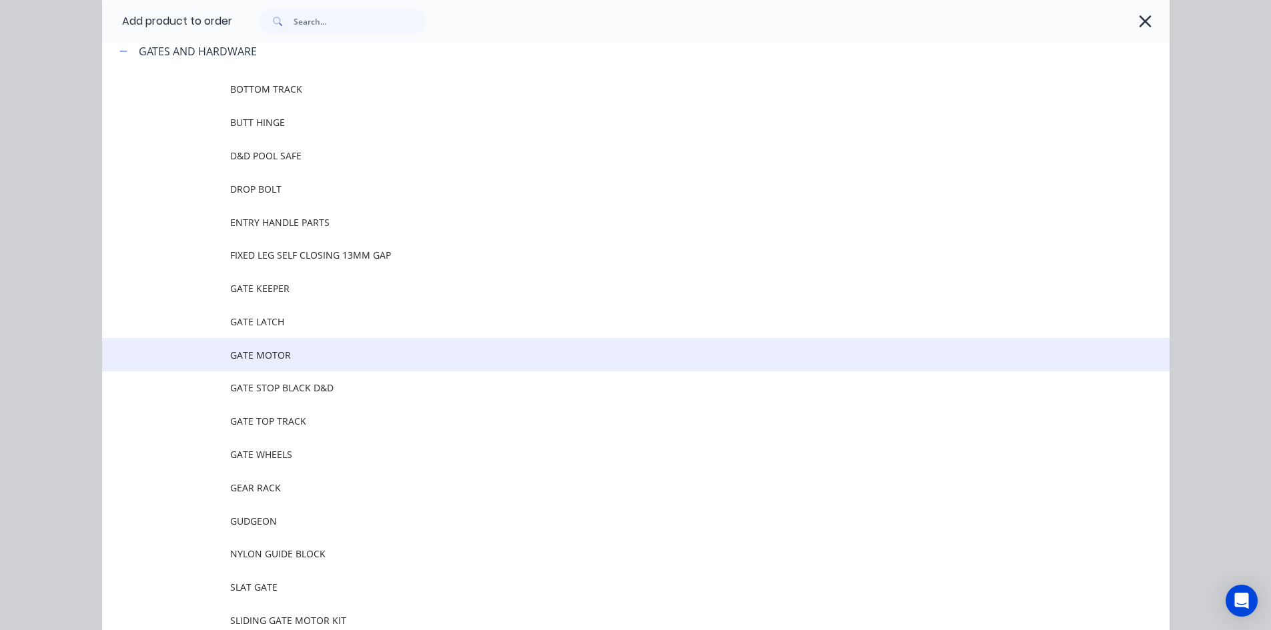
click at [293, 361] on span "GATE MOTOR" at bounding box center [605, 355] width 751 height 14
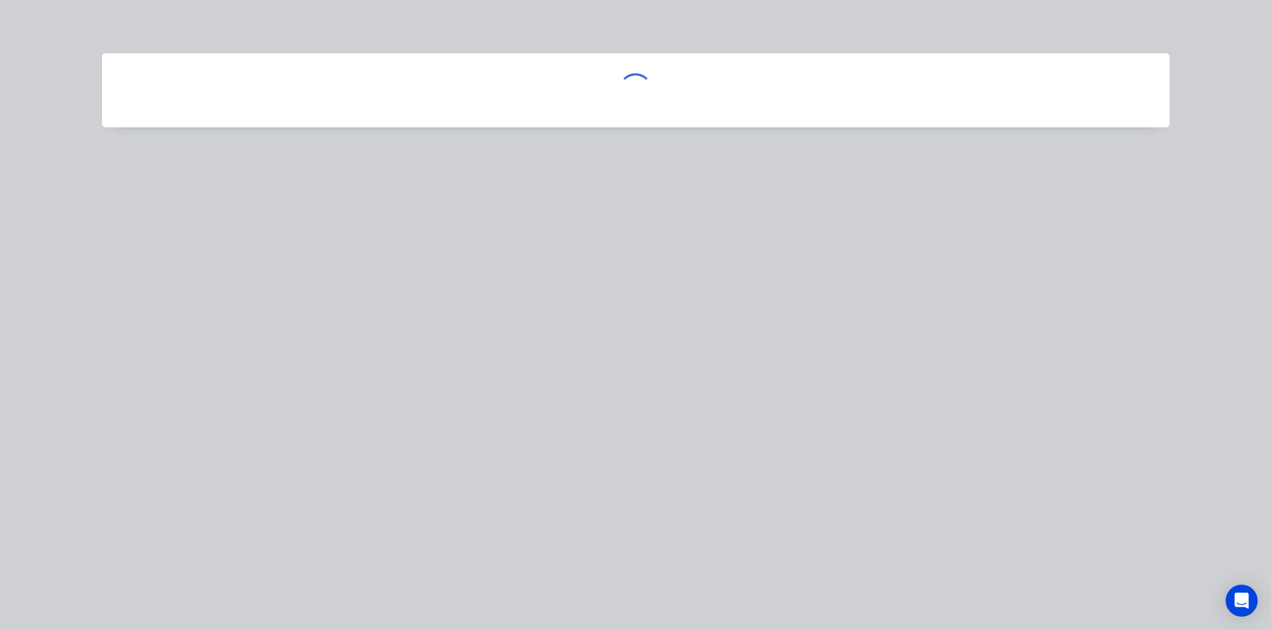
scroll to position [0, 0]
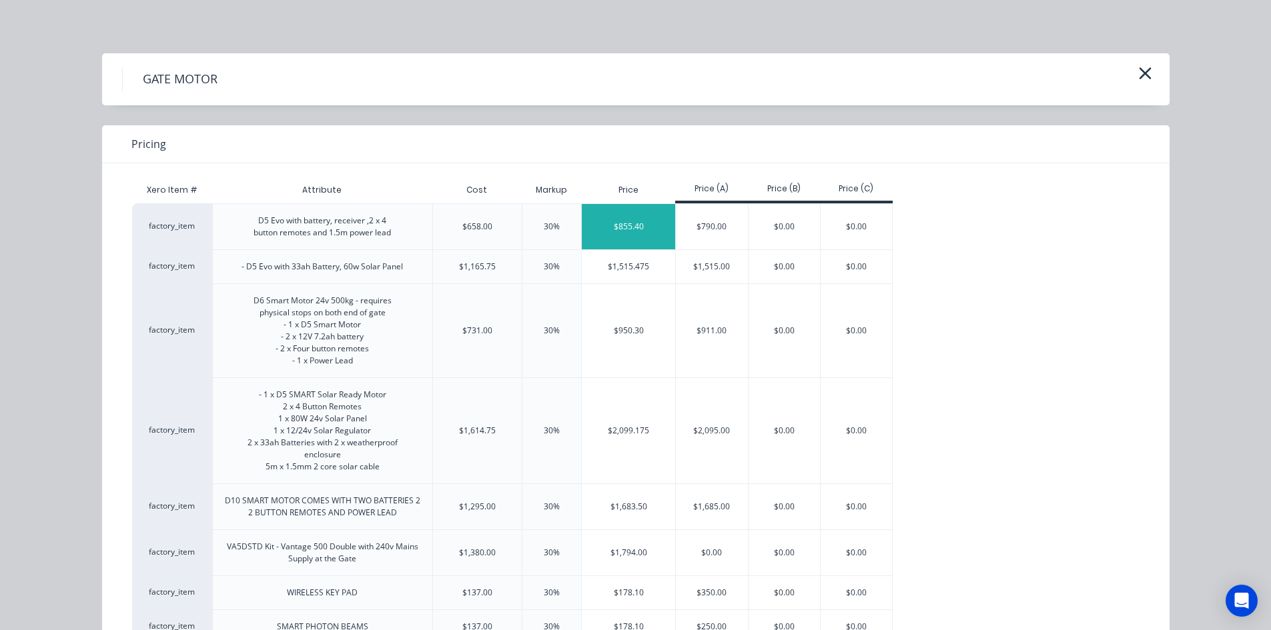
click at [639, 223] on div "$855.40" at bounding box center [628, 226] width 93 height 45
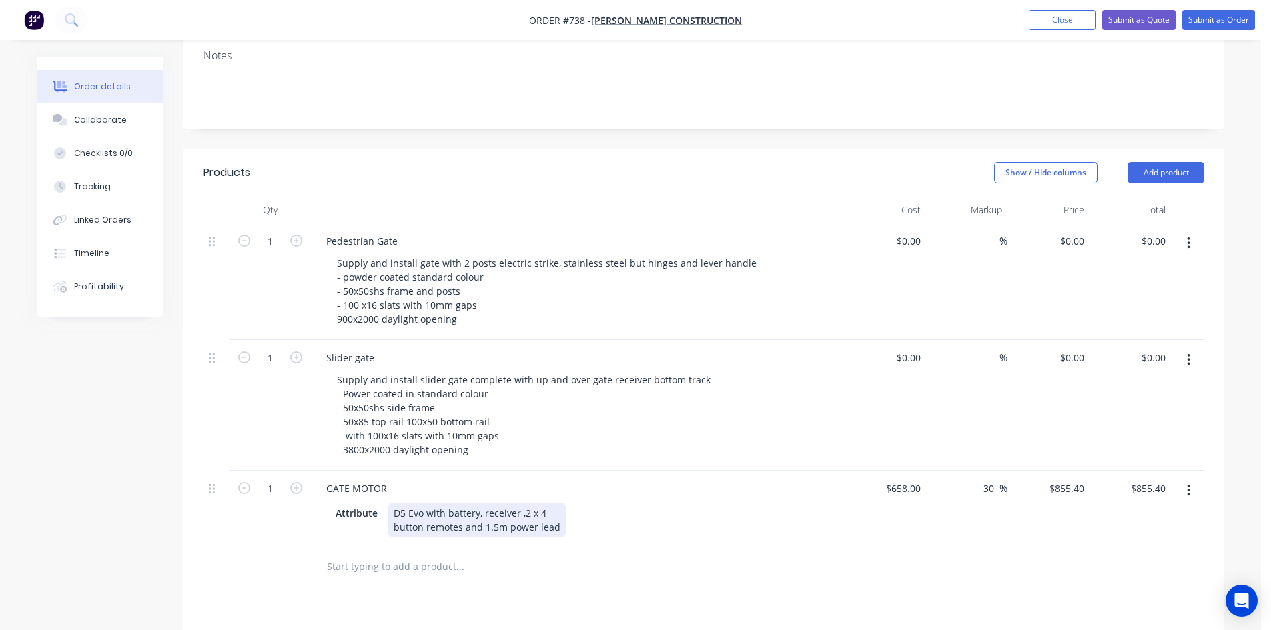
click at [421, 504] on div "D5 Evo with battery, receiver ,2 x 4 button remotes and 1.5m power lead" at bounding box center [476, 520] width 177 height 33
click at [1182, 162] on button "Add product" at bounding box center [1165, 172] width 77 height 21
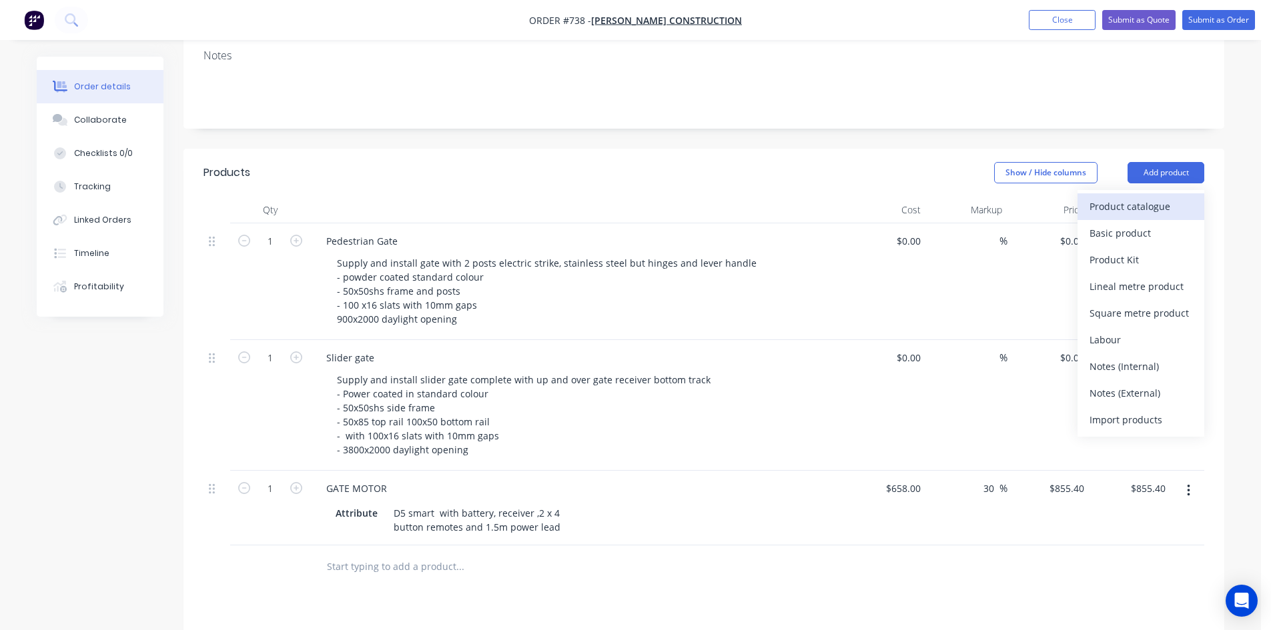
click at [1120, 197] on div "Product catalogue" at bounding box center [1140, 206] width 103 height 19
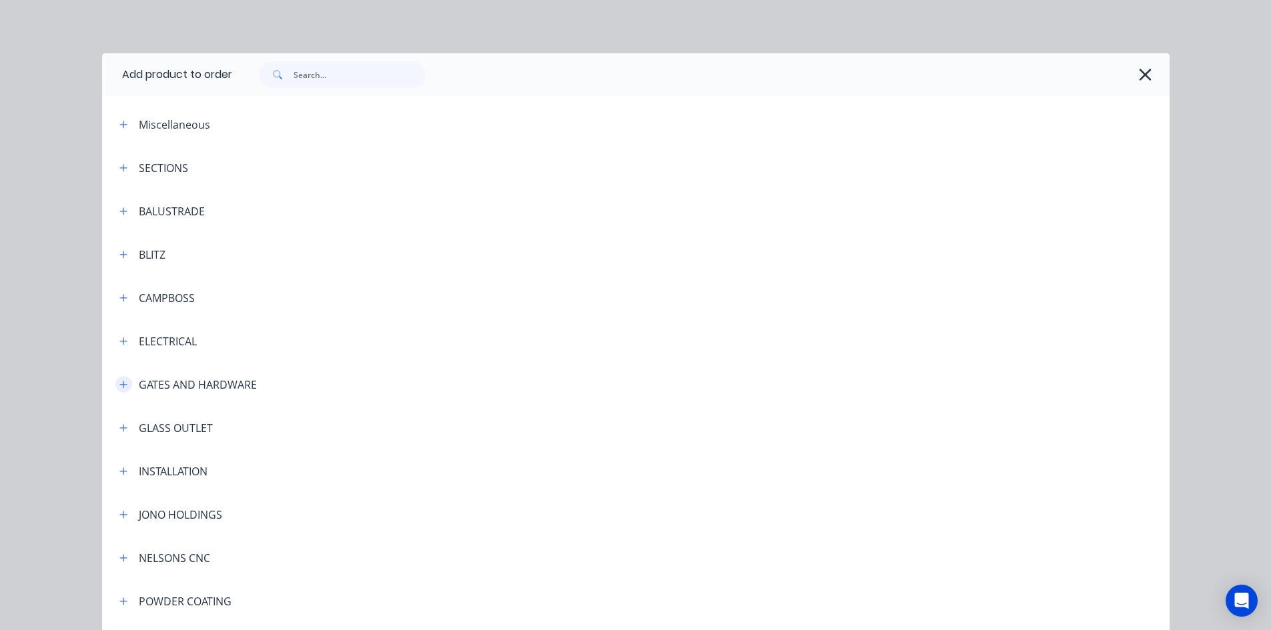
click at [121, 385] on icon "button" at bounding box center [122, 384] width 7 height 7
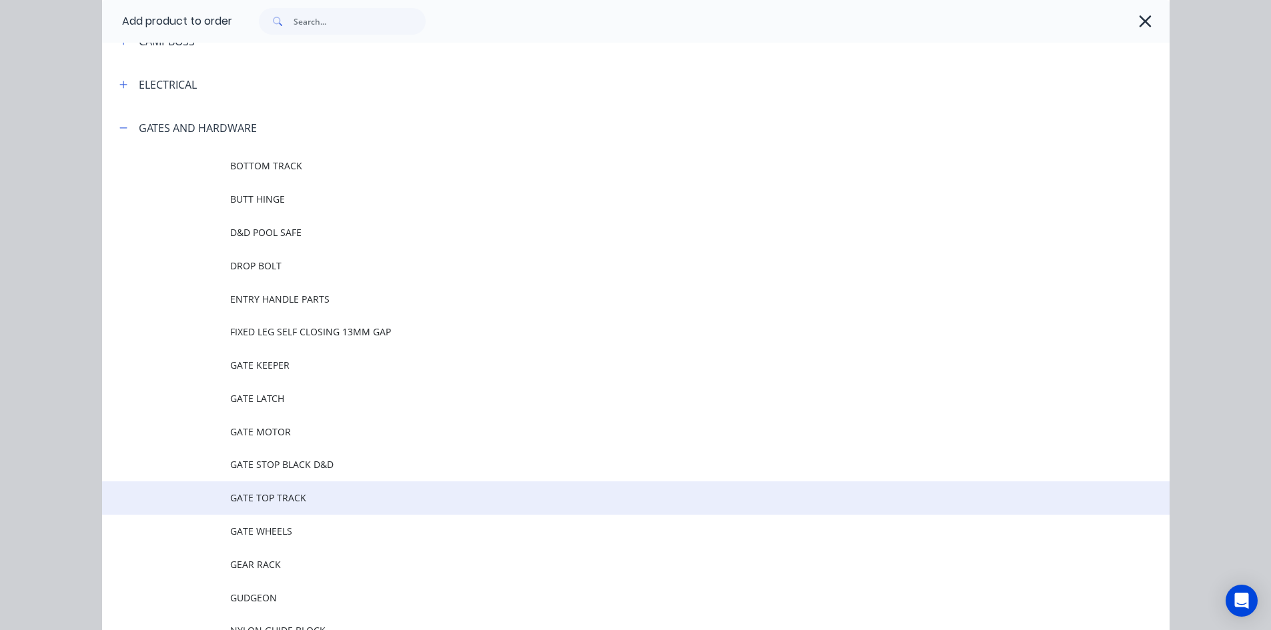
scroll to position [267, 0]
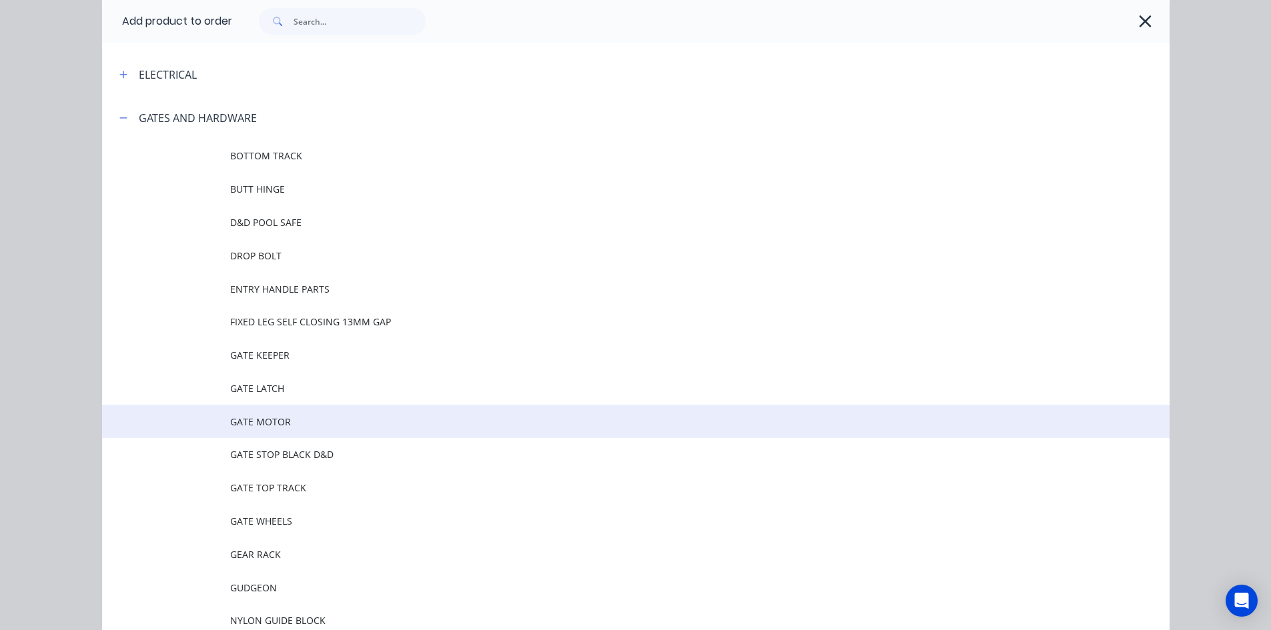
click at [244, 422] on span "GATE MOTOR" at bounding box center [605, 422] width 751 height 14
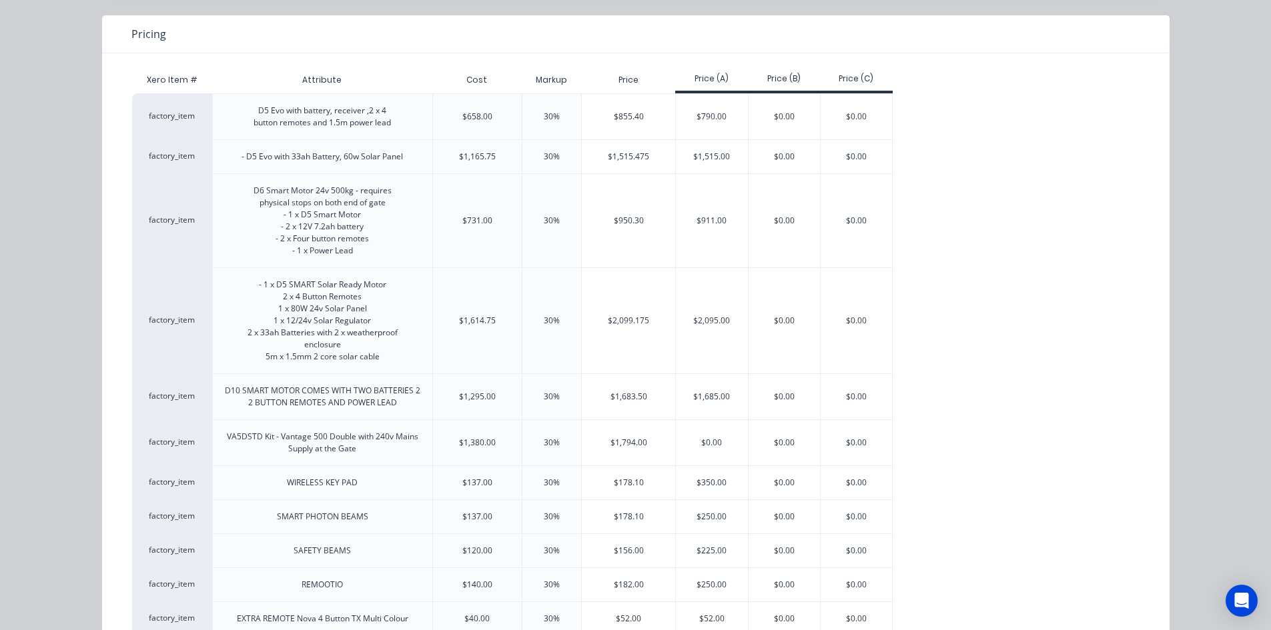
scroll to position [133, 0]
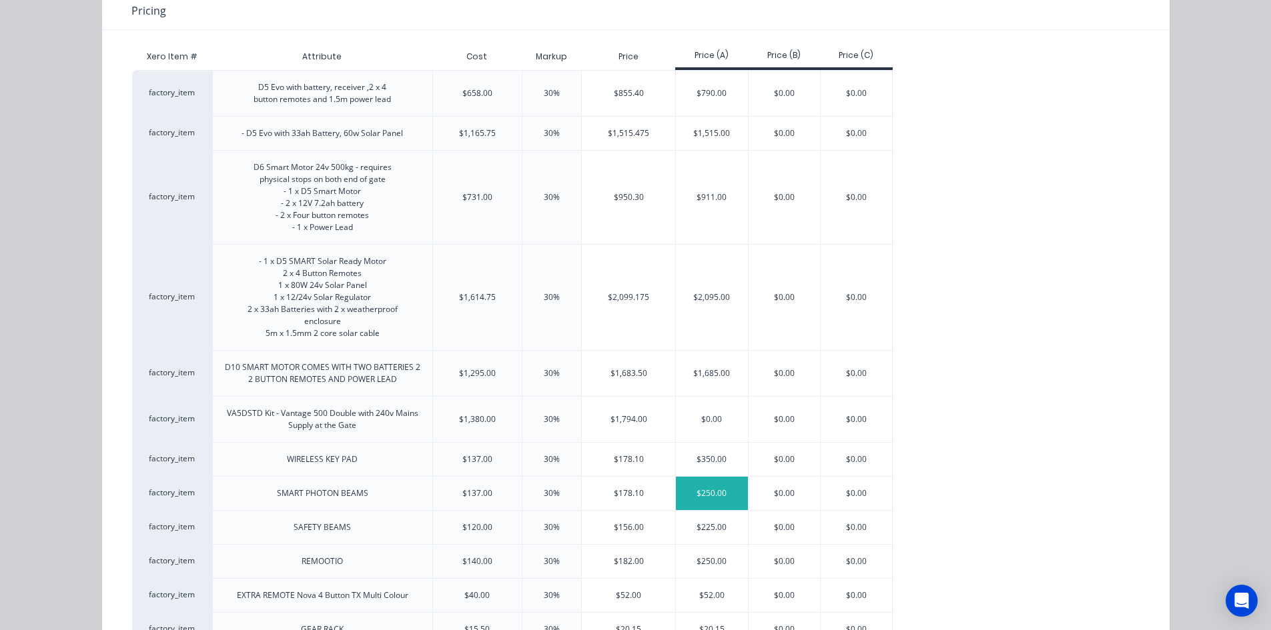
click at [700, 497] on div "$250.00" at bounding box center [712, 493] width 72 height 33
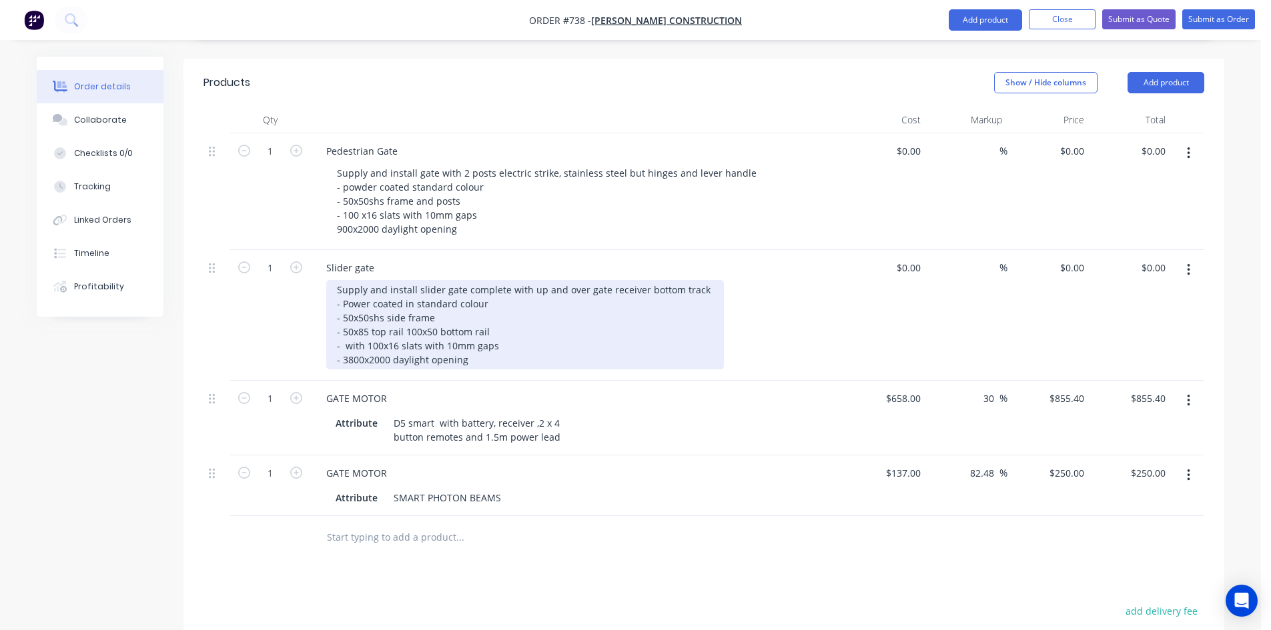
scroll to position [414, 0]
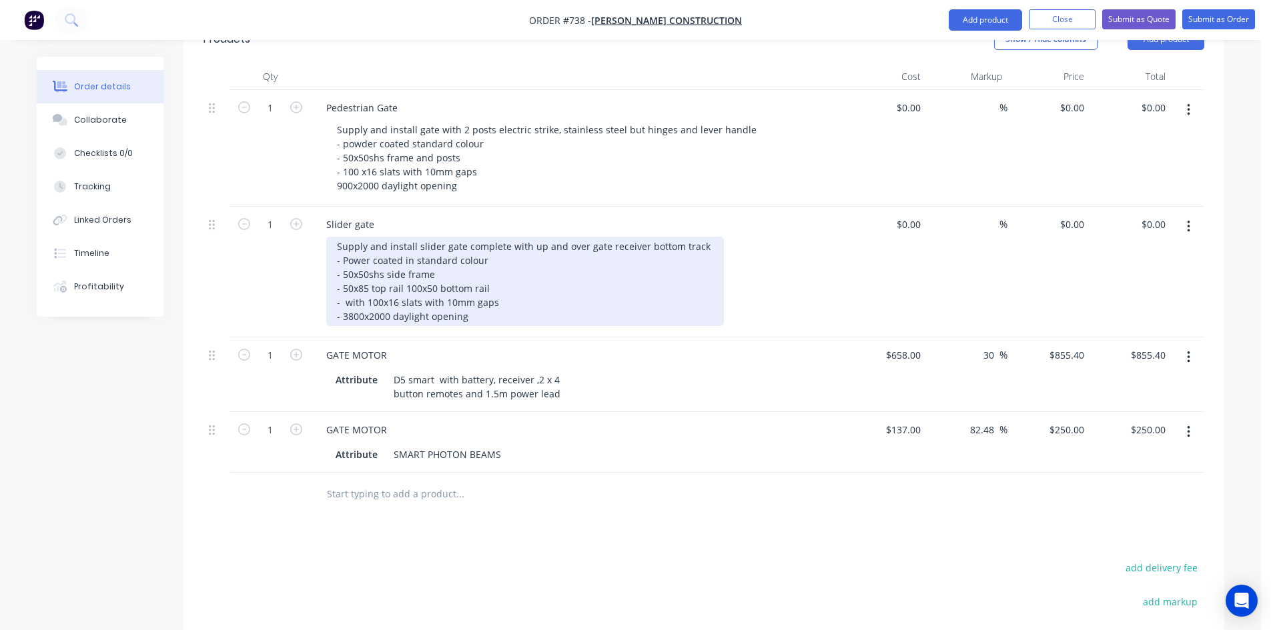
click at [414, 237] on div "Supply and install slider gate complete with up and over gate receiver bottom t…" at bounding box center [525, 281] width 398 height 89
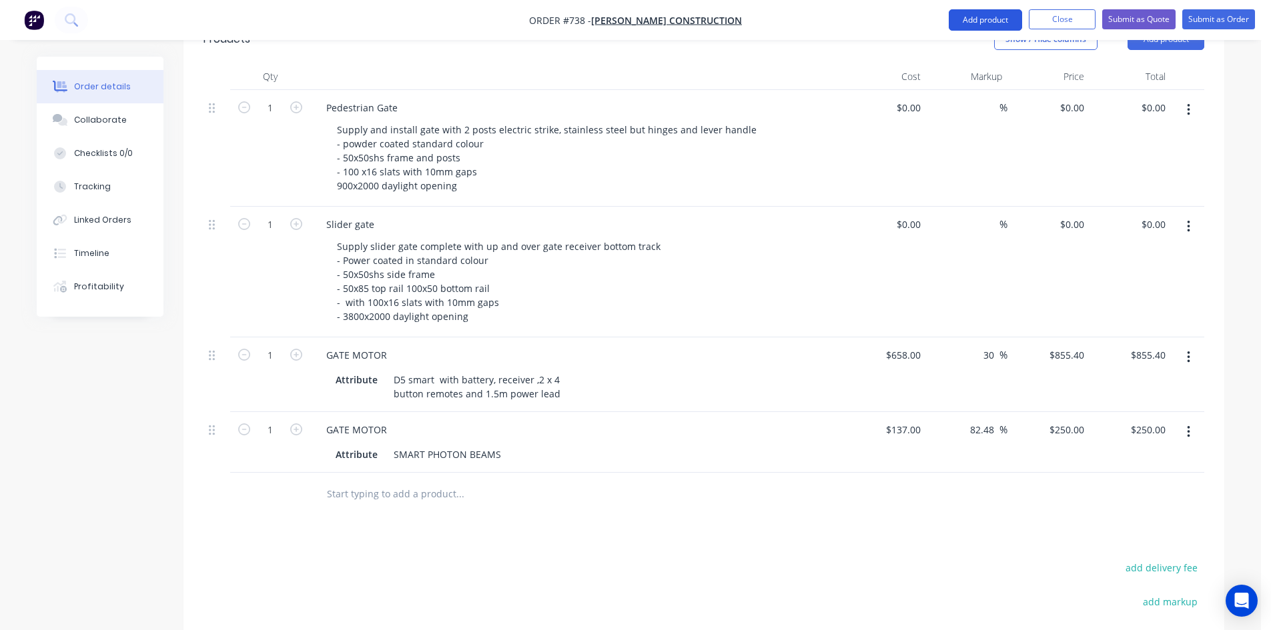
click at [1000, 21] on button "Add product" at bounding box center [985, 19] width 73 height 21
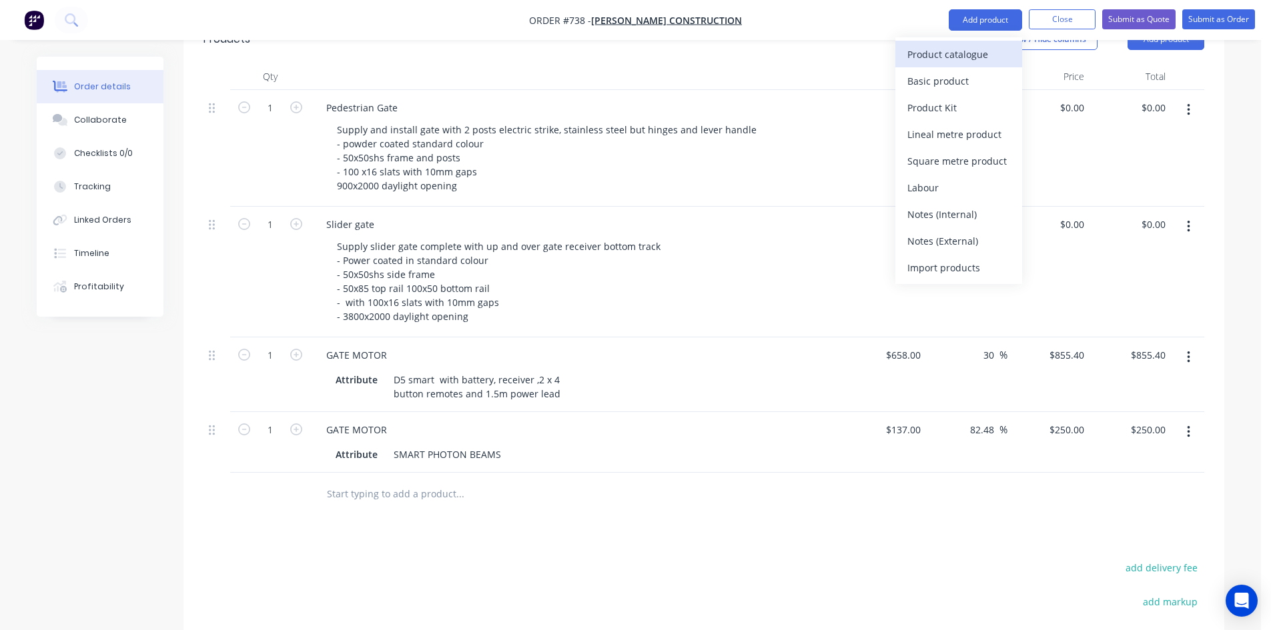
click at [955, 52] on div "Product catalogue" at bounding box center [958, 54] width 103 height 19
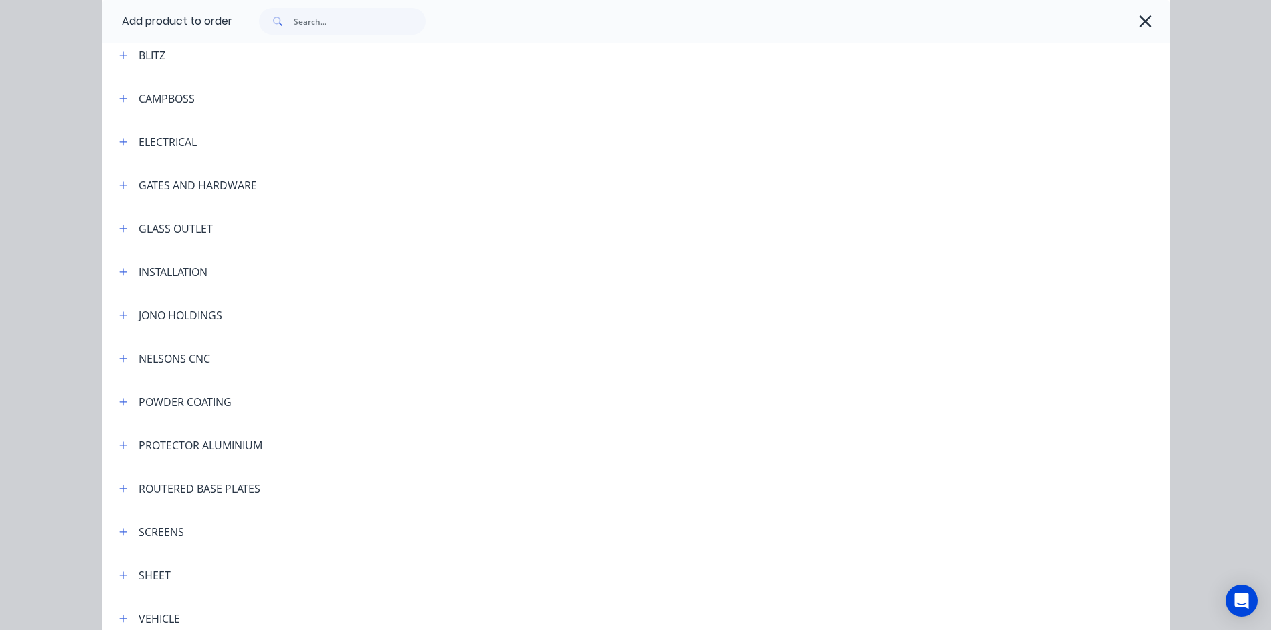
scroll to position [200, 0]
click at [120, 183] on icon "button" at bounding box center [123, 184] width 8 height 9
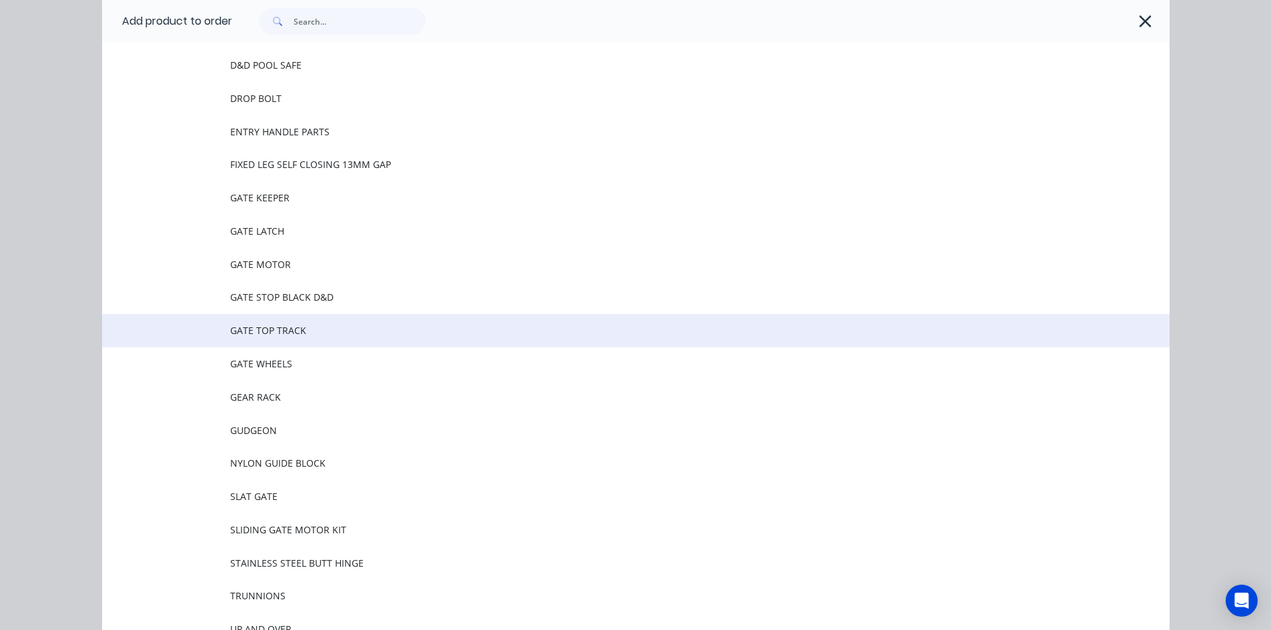
scroll to position [534, 0]
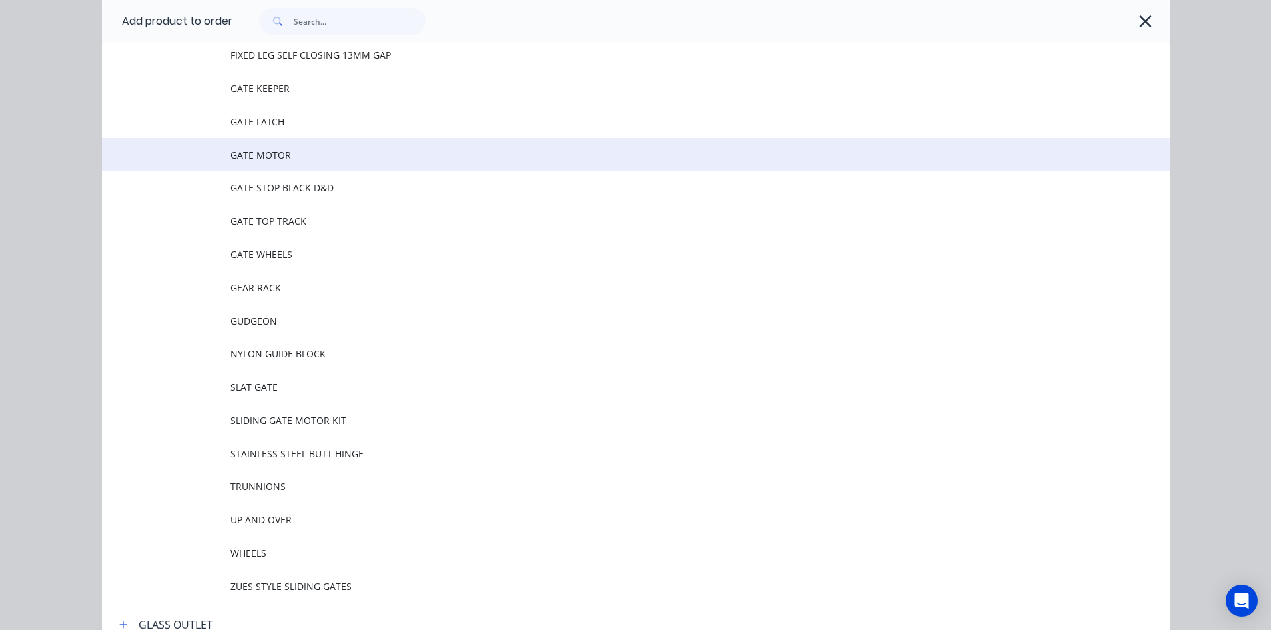
click at [268, 156] on span "GATE MOTOR" at bounding box center [605, 155] width 751 height 14
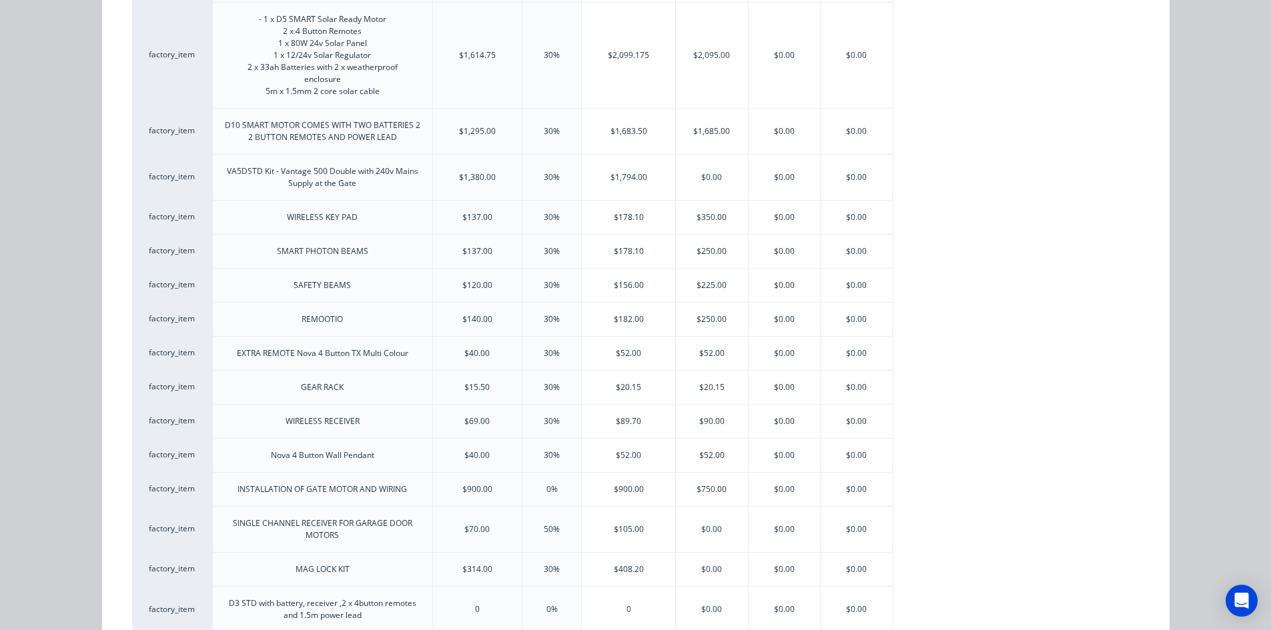
scroll to position [400, 0]
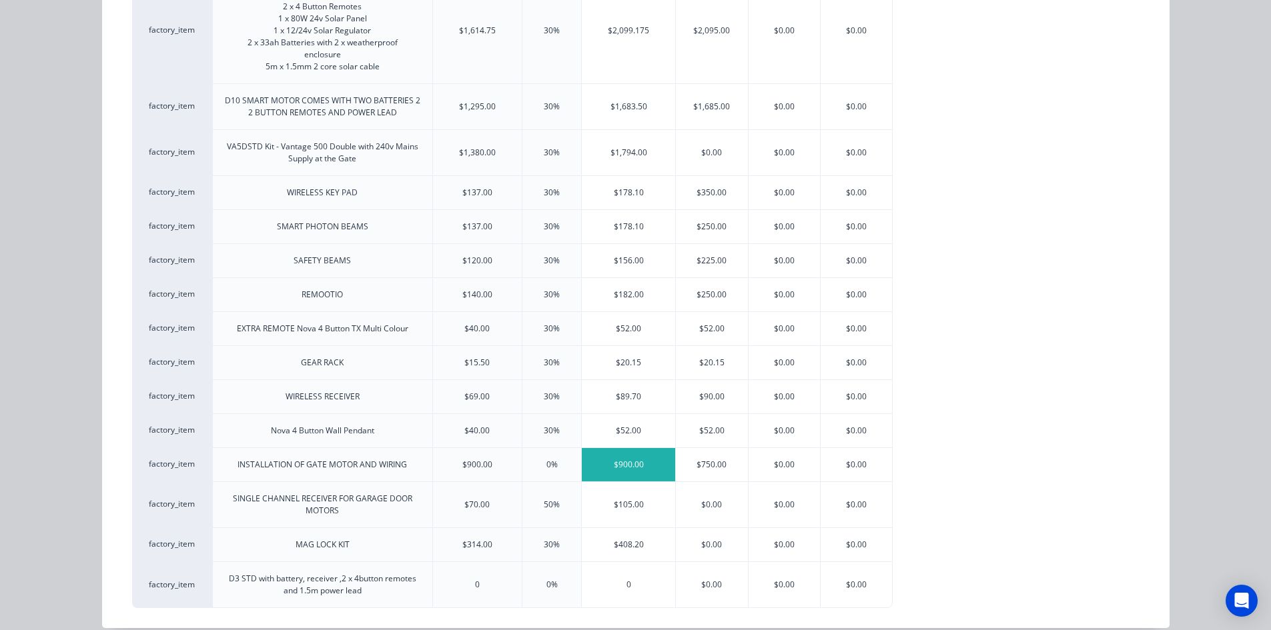
click at [640, 468] on div "$900.00" at bounding box center [628, 464] width 93 height 33
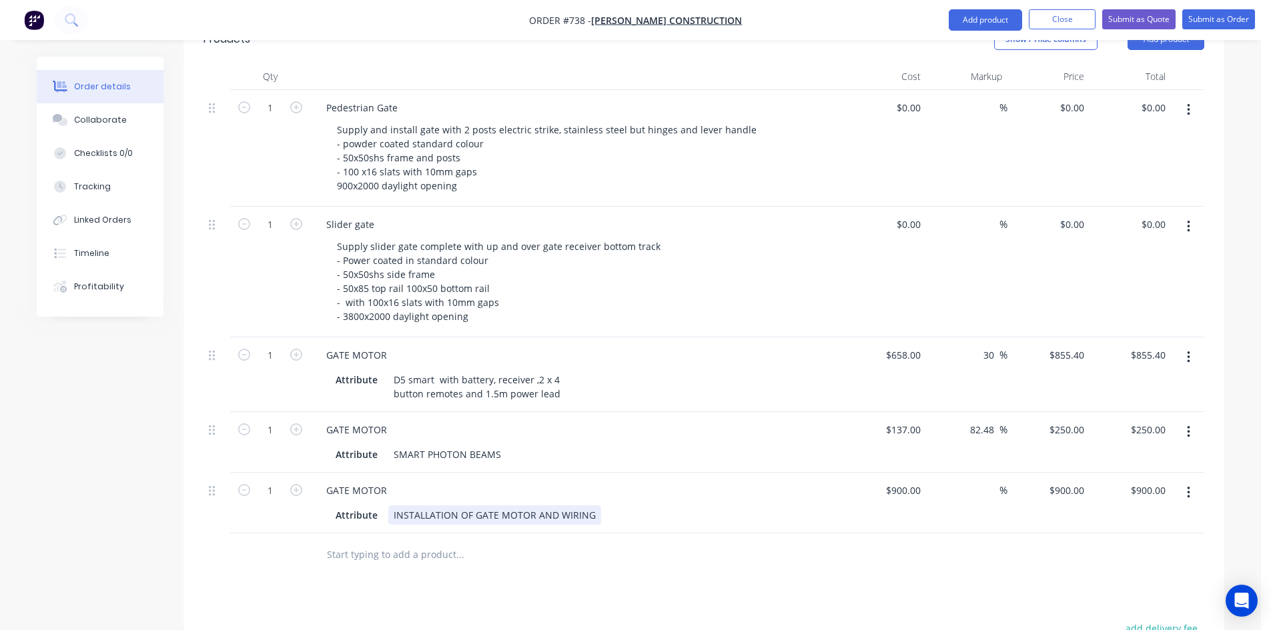
click at [594, 506] on div "Attribute INSTALLATION OF GATE MOTOR AND WIRING" at bounding box center [574, 515] width 488 height 19
click at [694, 481] on div "GATE MOTOR" at bounding box center [577, 490] width 523 height 19
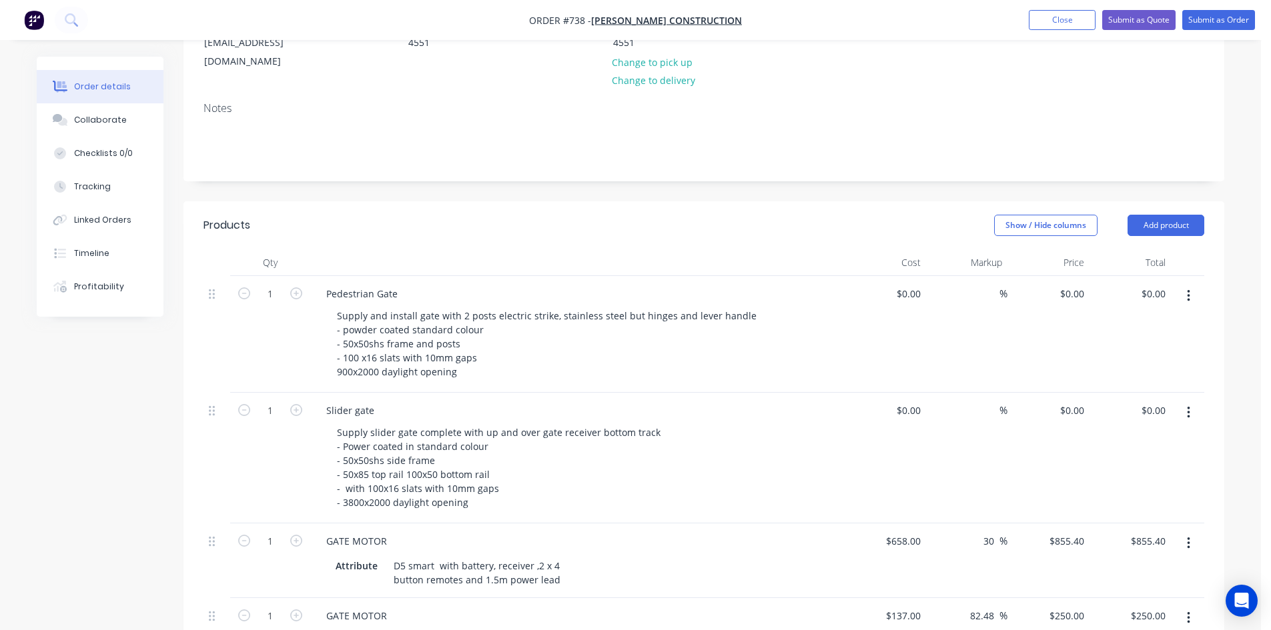
scroll to position [147, 0]
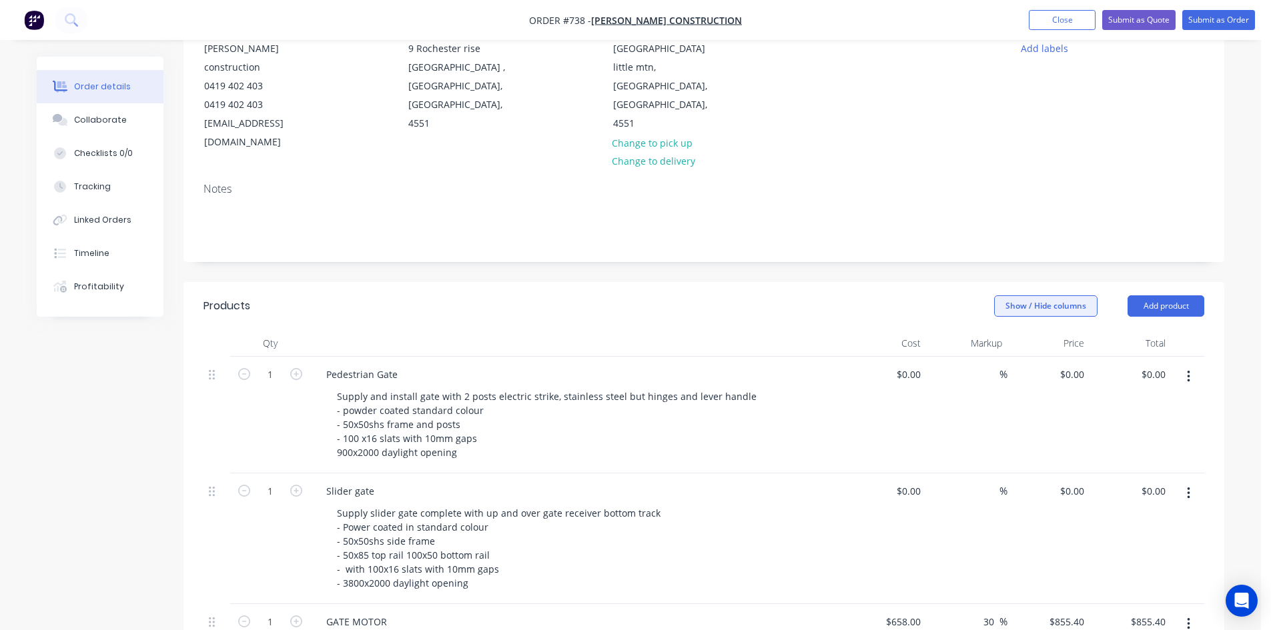
click at [1039, 296] on button "Show / Hide columns" at bounding box center [1045, 306] width 103 height 21
click at [1038, 313] on span "Cost" at bounding box center [1083, 313] width 100 height 14
click at [999, 307] on input "Cost" at bounding box center [999, 307] width 0 height 0
click at [1037, 332] on span "Markup" at bounding box center [1083, 331] width 100 height 14
click at [999, 325] on input "Markup" at bounding box center [999, 325] width 0 height 0
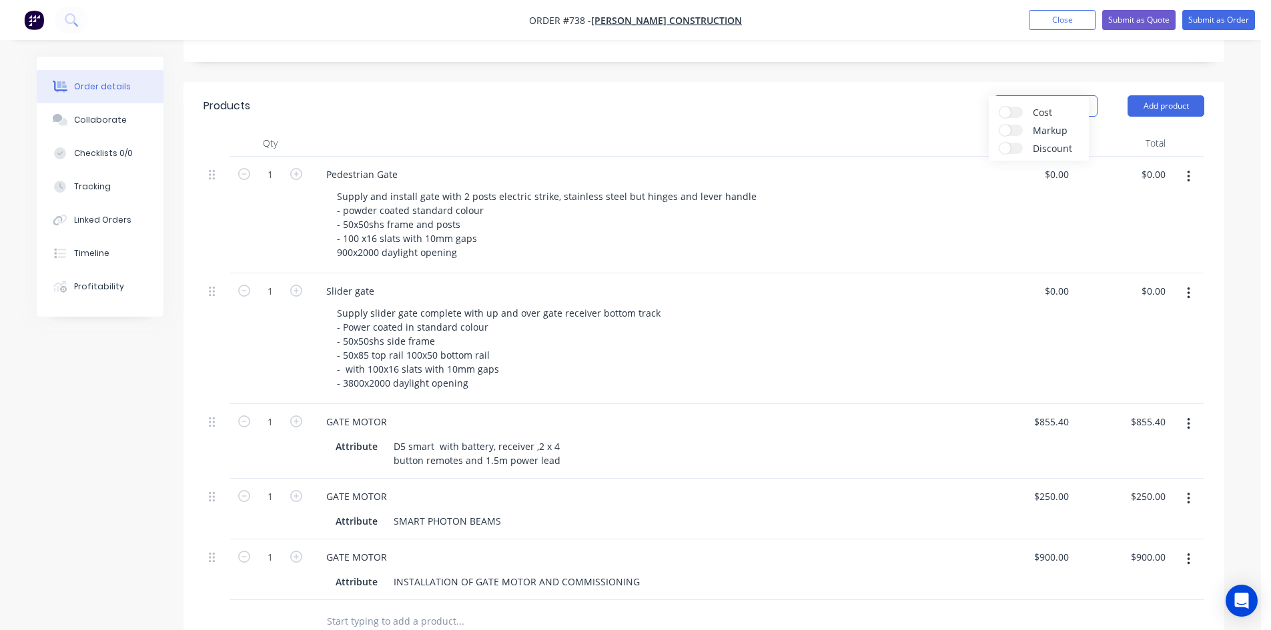
scroll to position [281, 0]
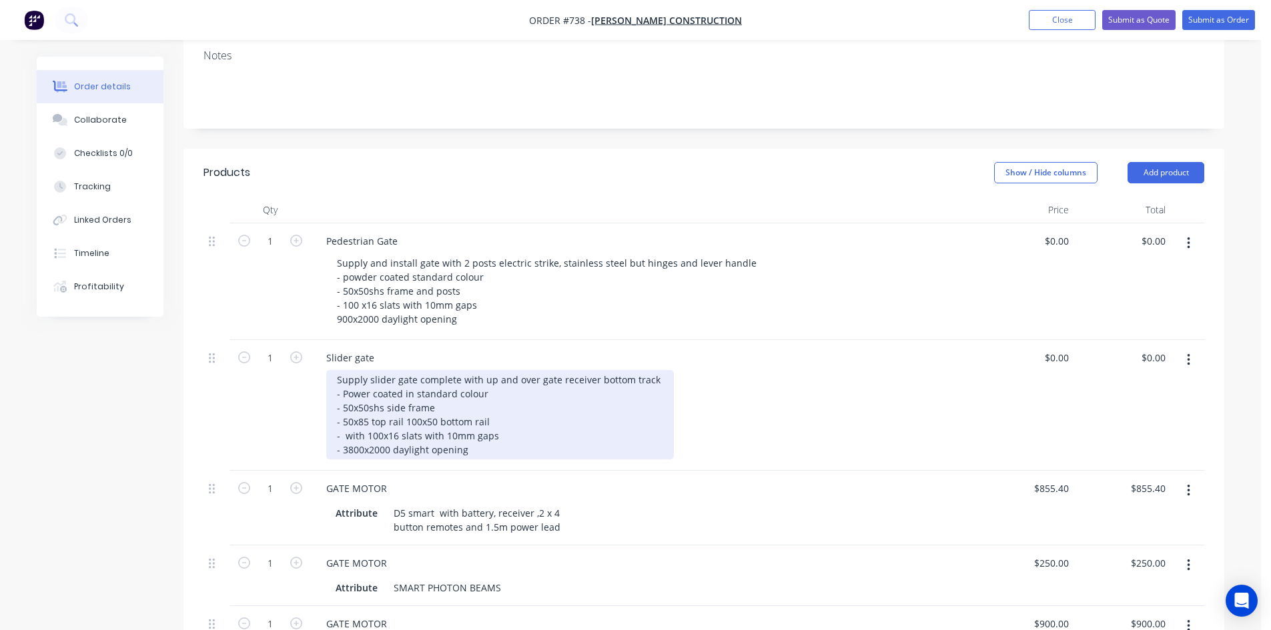
click at [654, 370] on div "Supply slider gate complete with up and over gate receiver bottom track - Power…" at bounding box center [500, 414] width 348 height 89
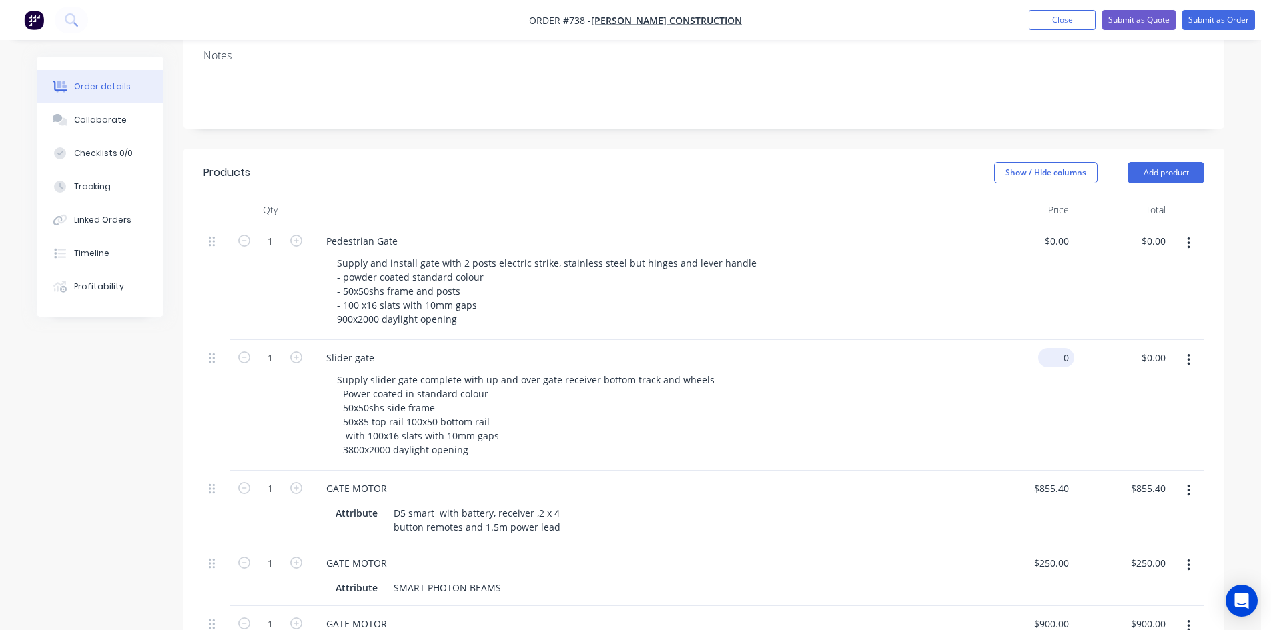
click at [1064, 348] on input "0" at bounding box center [1058, 357] width 31 height 19
type input "$0.00"
click at [1147, 348] on input "0.00" at bounding box center [1157, 357] width 25 height 19
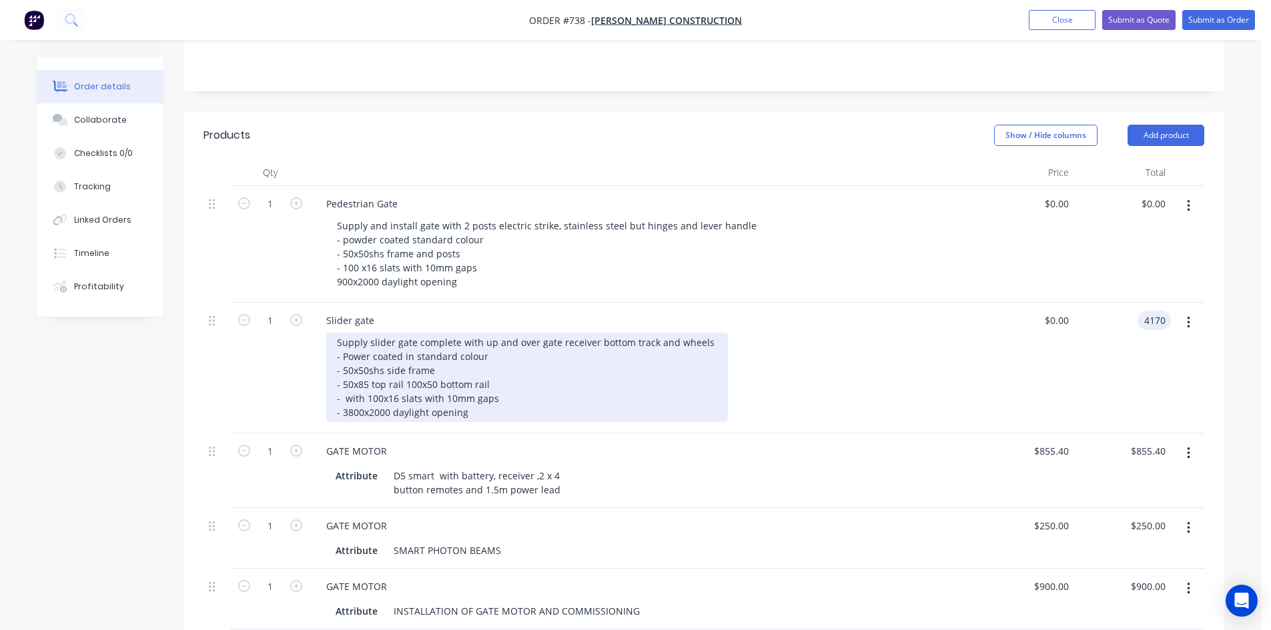
scroll to position [348, 0]
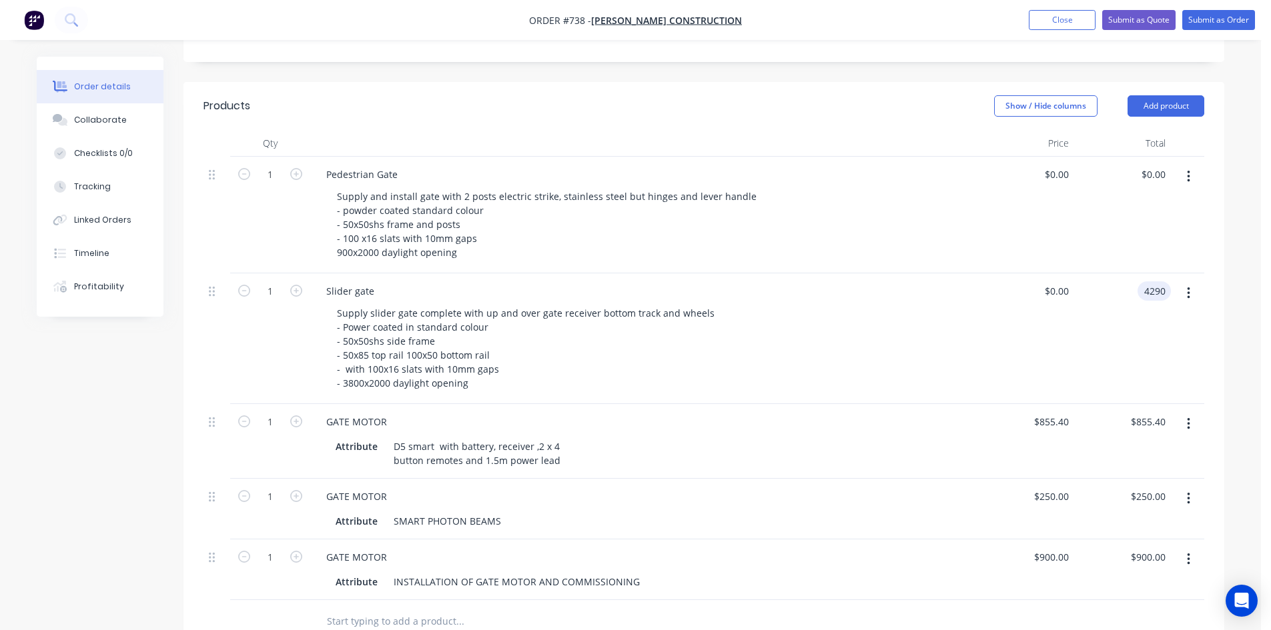
type input "4290"
type input "$4,290.00"
click at [830, 318] on div "Supply slider gate complete with up and over gate receiver bottom track and whe…" at bounding box center [649, 348] width 646 height 89
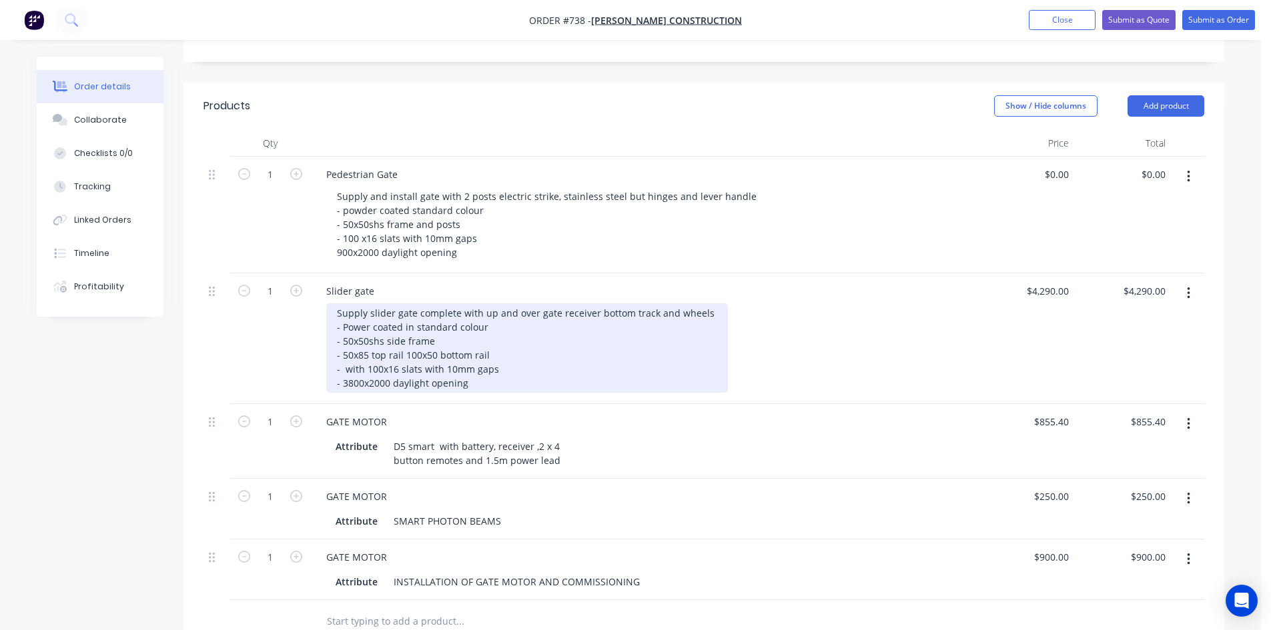
click at [502, 332] on div "Supply slider gate complete with up and over gate receiver bottom track and whe…" at bounding box center [527, 348] width 402 height 89
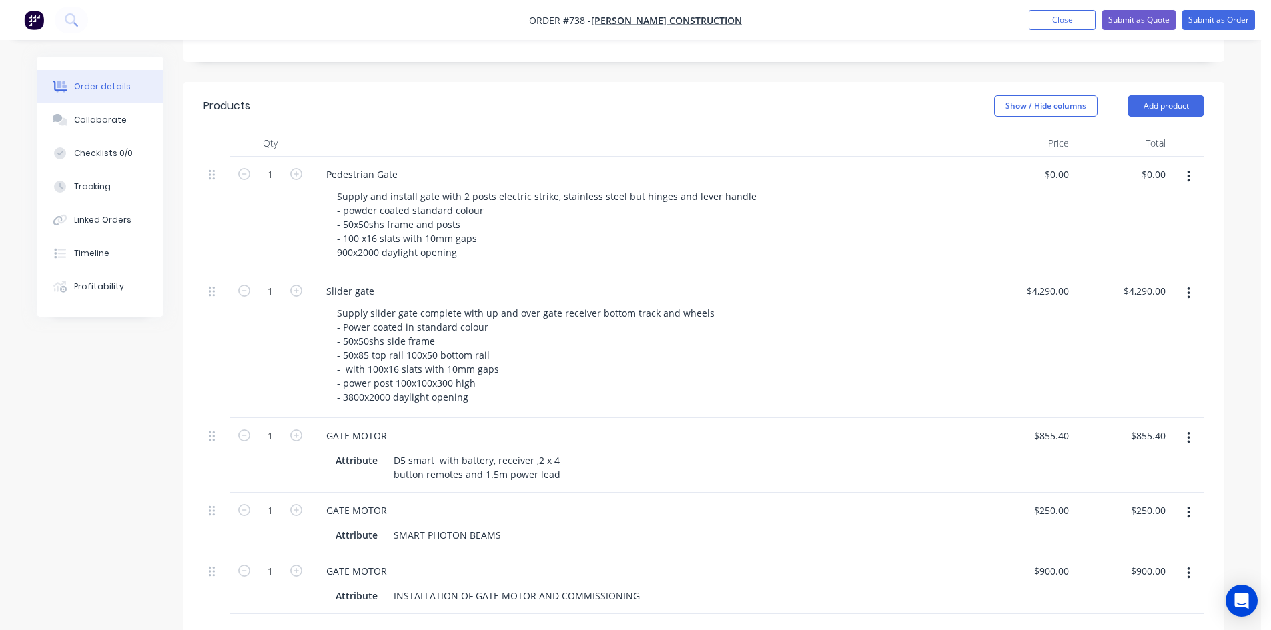
click at [909, 314] on div "Supply slider gate complete with up and over gate receiver bottom track and whe…" at bounding box center [649, 355] width 646 height 103
click at [1057, 165] on div "0 $0.00" at bounding box center [1056, 174] width 36 height 19
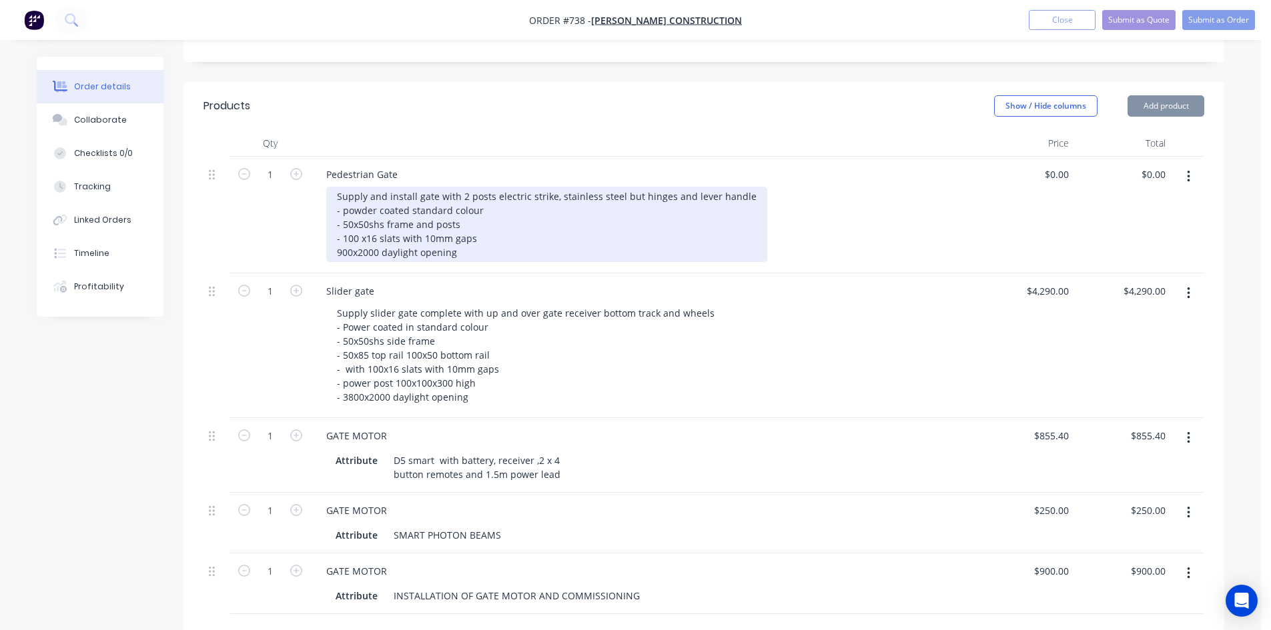
click at [488, 204] on div "Supply and install gate with 2 posts electric strike, stainless steel but hinge…" at bounding box center [546, 224] width 441 height 75
click at [479, 204] on div "Supply and install gate with 2 posts electric strike, stainless steel but hinge…" at bounding box center [546, 224] width 441 height 75
click at [482, 199] on div "Supply and install gate with 2 posts electric strike, stainless steel but hinge…" at bounding box center [546, 224] width 441 height 75
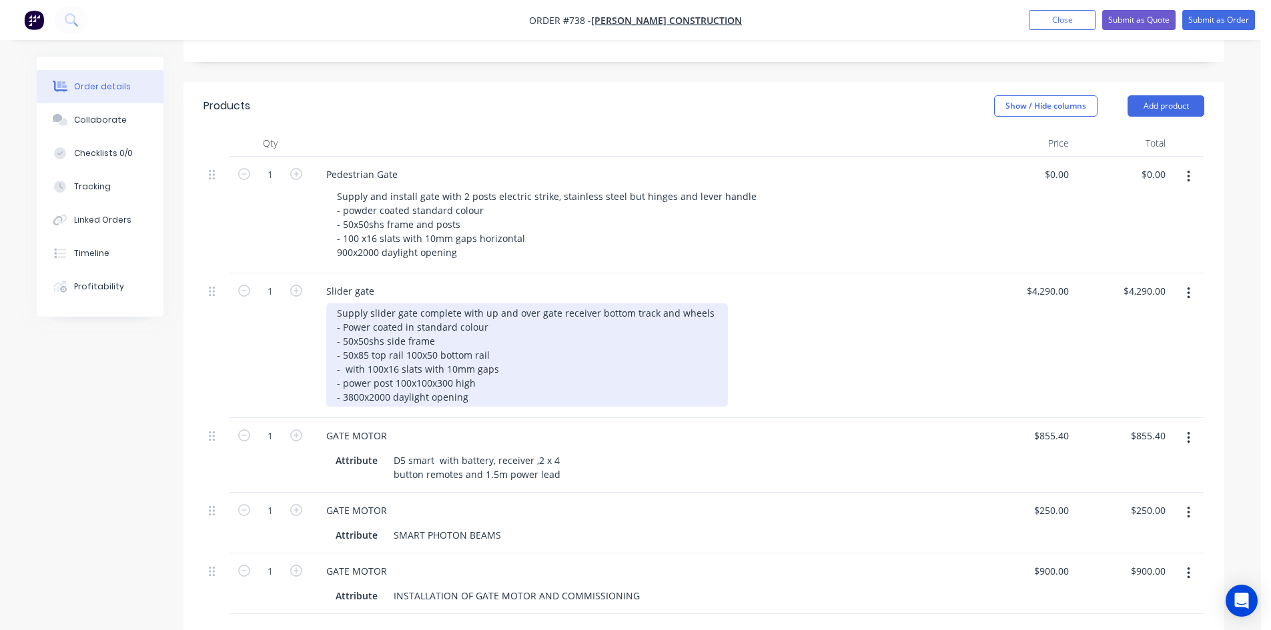
click at [502, 331] on div "Supply slider gate complete with up and over gate receiver bottom track and whe…" at bounding box center [527, 355] width 402 height 103
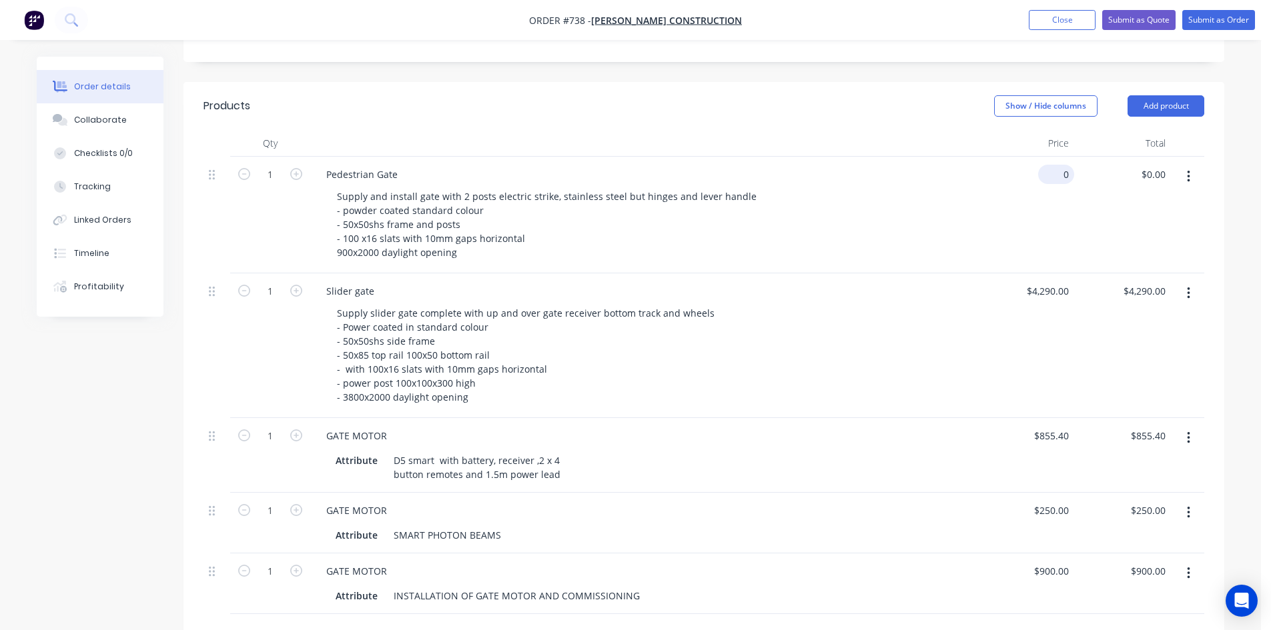
click at [1062, 165] on input "0" at bounding box center [1058, 174] width 31 height 19
type input "$1,830.00"
click at [1047, 163] on div "$1,830.00 $1,830.00" at bounding box center [1025, 215] width 97 height 117
click at [1056, 165] on input "1830" at bounding box center [1060, 174] width 28 height 19
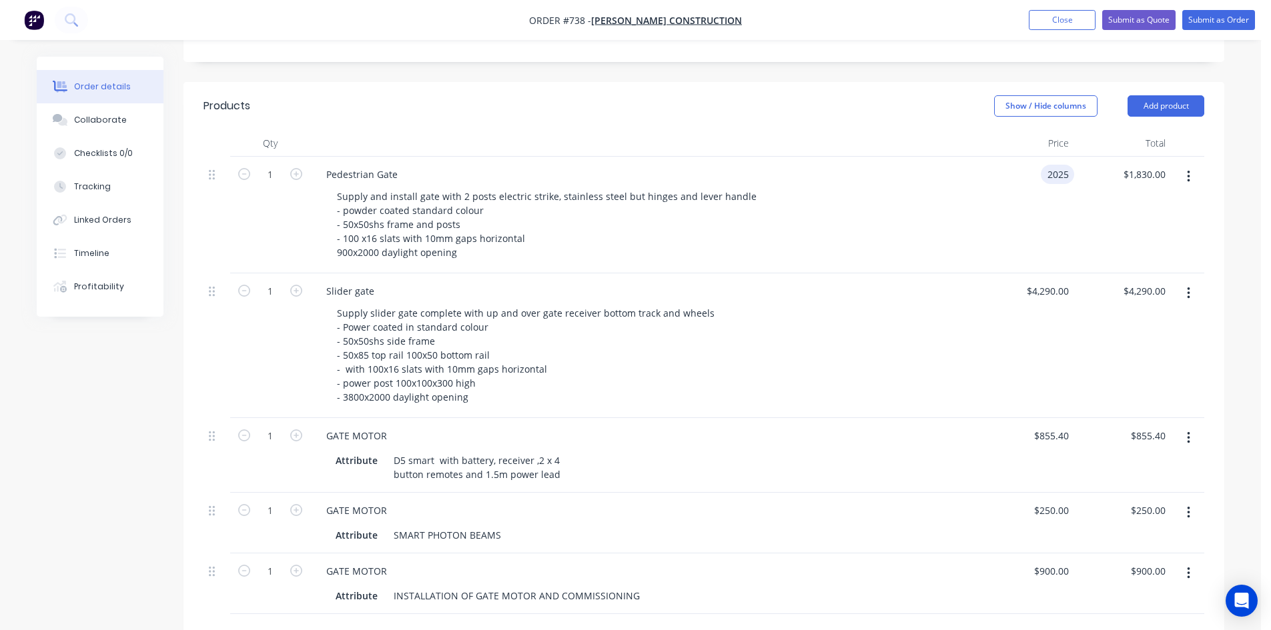
type input "$2,025.00"
click at [1047, 203] on div "$2,025.00 2025" at bounding box center [1025, 215] width 97 height 117
click at [1052, 165] on input "2025" at bounding box center [1049, 174] width 49 height 19
type input "$1,930.00"
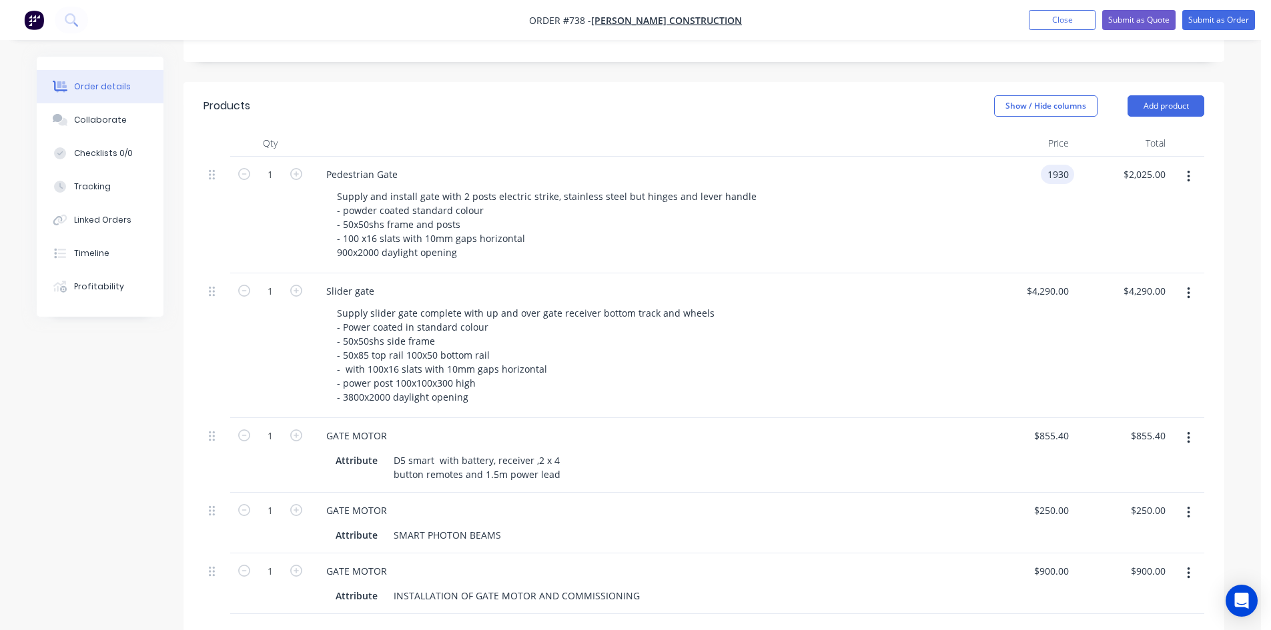
type input "$1,930.00"
click at [1046, 197] on div "$1,930.00 1930" at bounding box center [1025, 215] width 97 height 117
click at [1058, 165] on input "1930" at bounding box center [1060, 174] width 28 height 19
type input "$2,020.00"
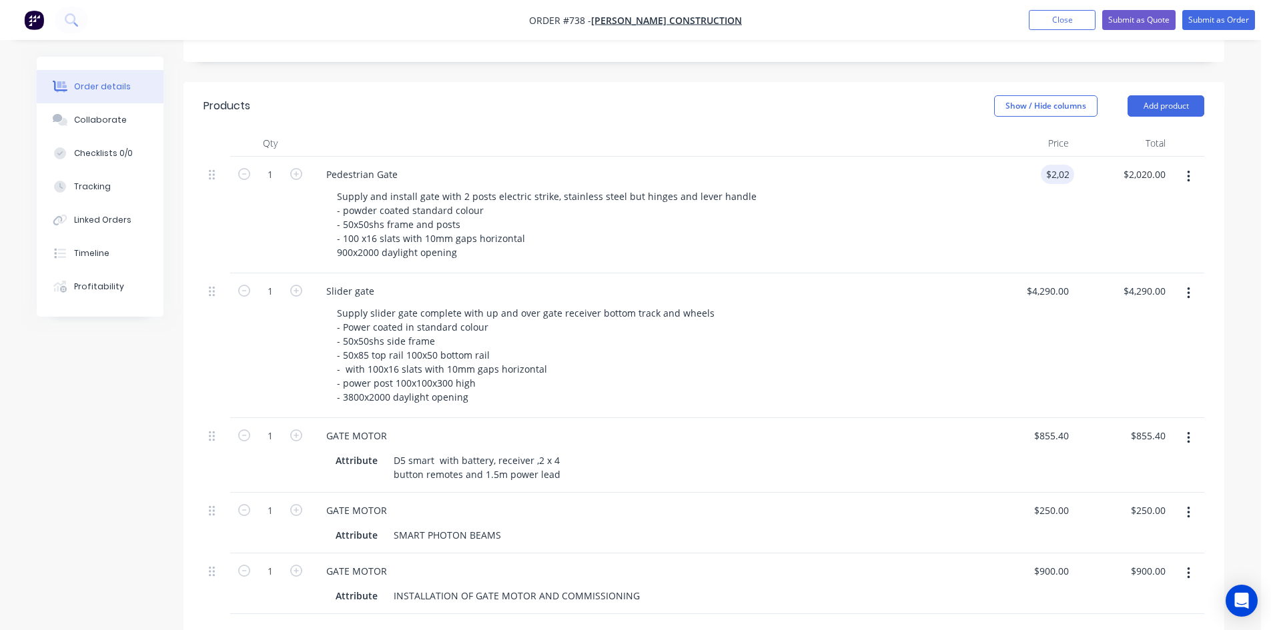
click at [1011, 171] on div "$2,020.00 2020" at bounding box center [1025, 215] width 97 height 117
click at [1056, 165] on input "$2,020.00" at bounding box center [1049, 174] width 49 height 19
type input "$1,930.00"
click at [1040, 164] on div "$1,930.00 1930" at bounding box center [1025, 215] width 97 height 117
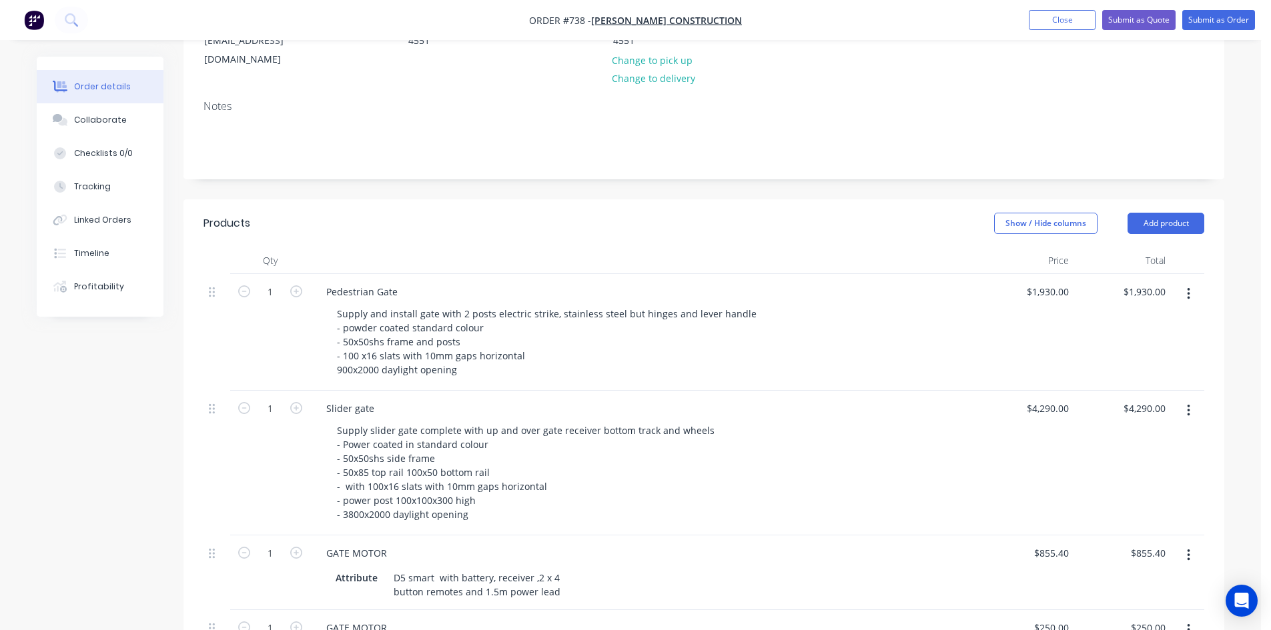
scroll to position [214, 0]
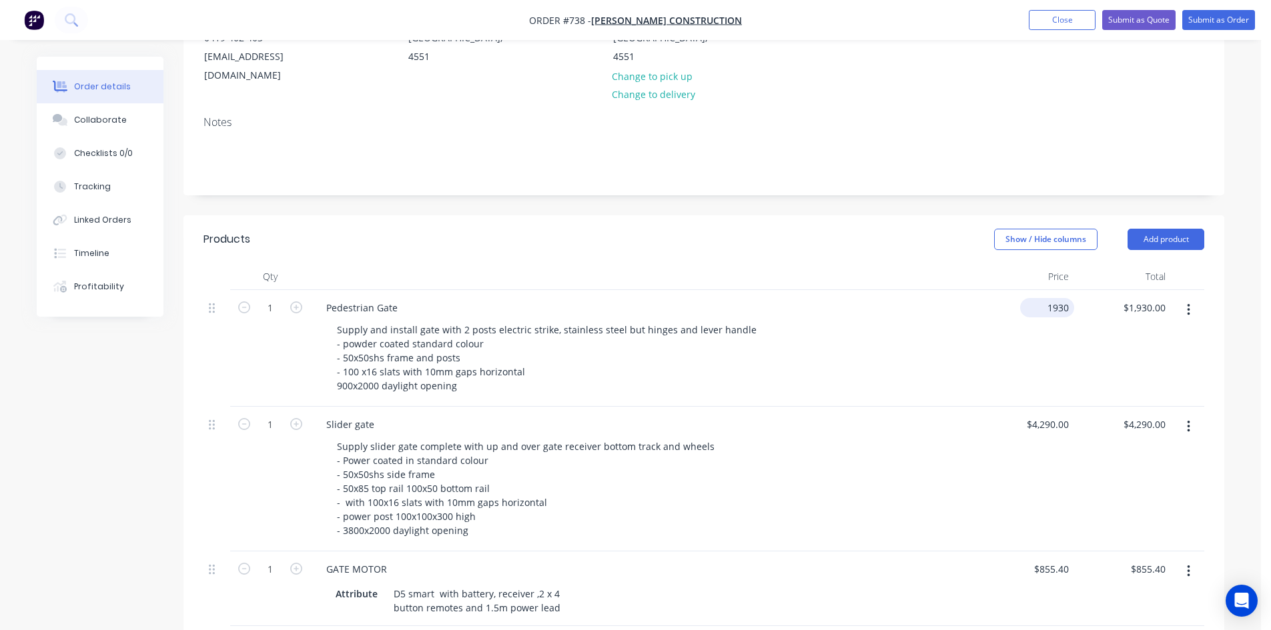
click at [1046, 298] on input "1930" at bounding box center [1049, 307] width 49 height 19
type input "$1,830.00"
click at [1039, 321] on div "$1,830.00 1830" at bounding box center [1025, 348] width 97 height 117
click at [1044, 298] on div "1830 1830" at bounding box center [1057, 307] width 33 height 19
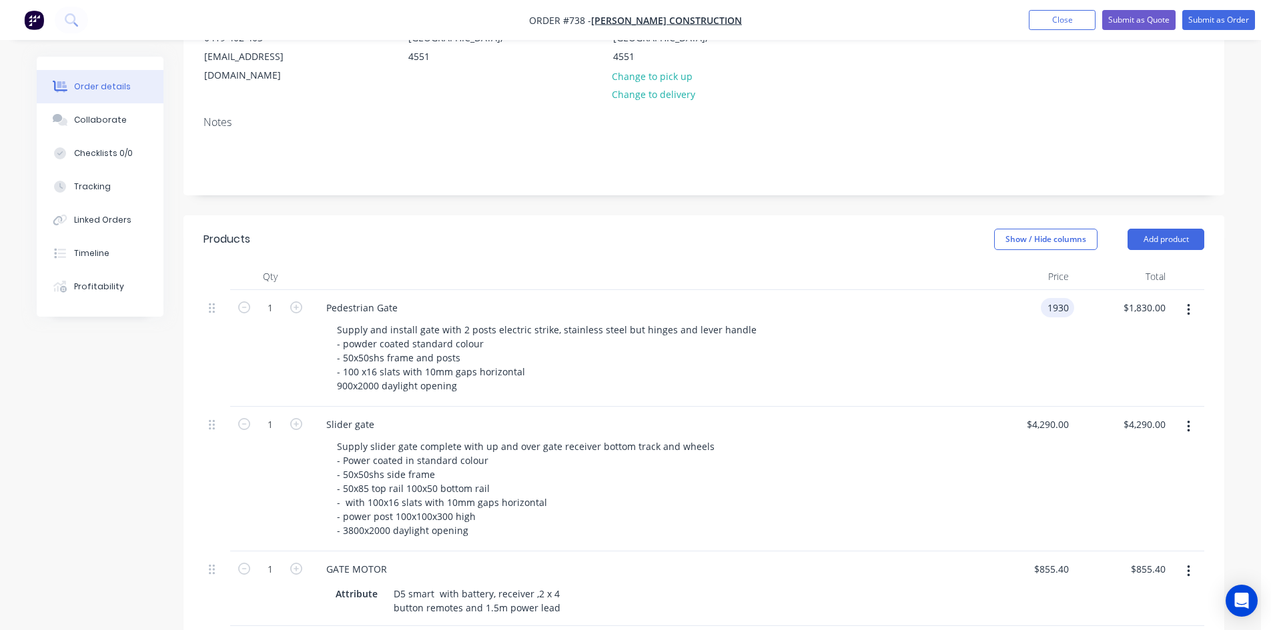
type input "$1,930.00"
click at [1023, 296] on div "$1,930.00 1930" at bounding box center [1025, 348] width 97 height 117
click at [1137, 23] on button "Submit as Quote" at bounding box center [1138, 20] width 73 height 20
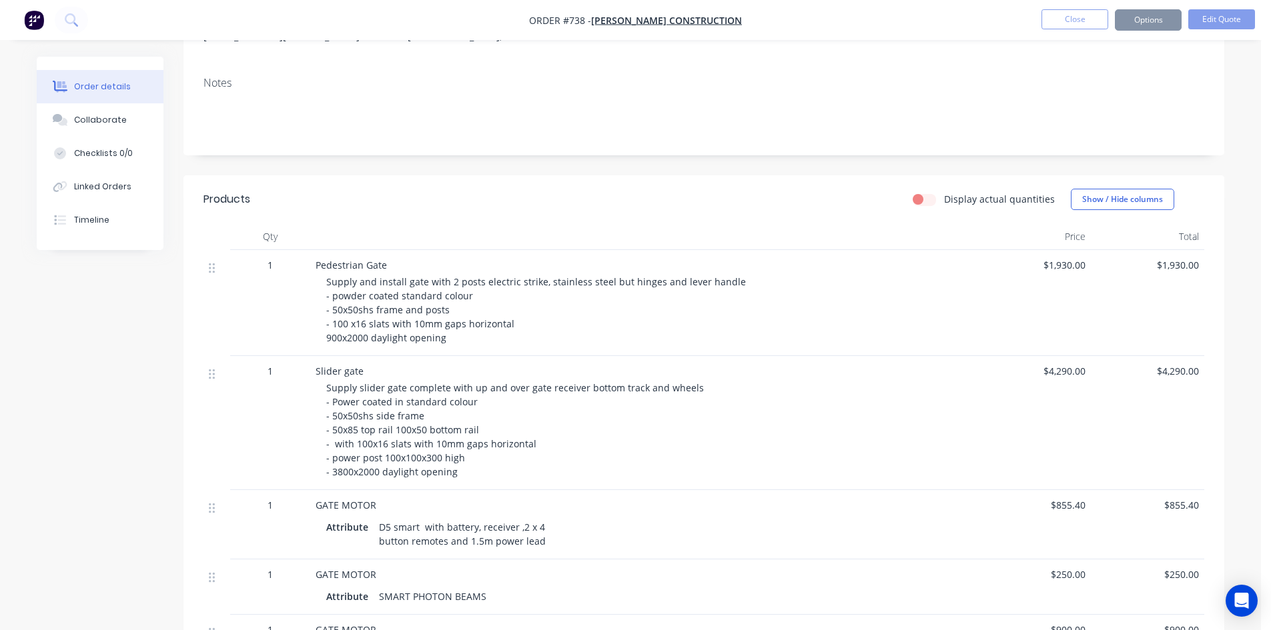
scroll to position [0, 0]
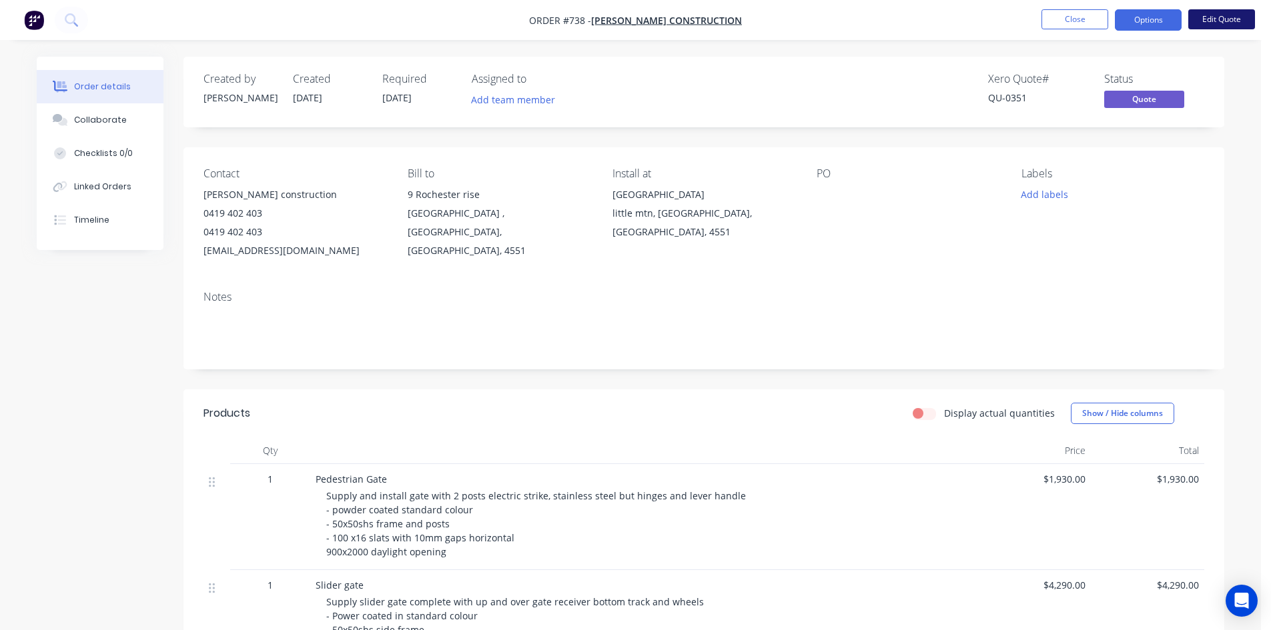
click at [1216, 21] on button "Edit Quote" at bounding box center [1221, 19] width 67 height 20
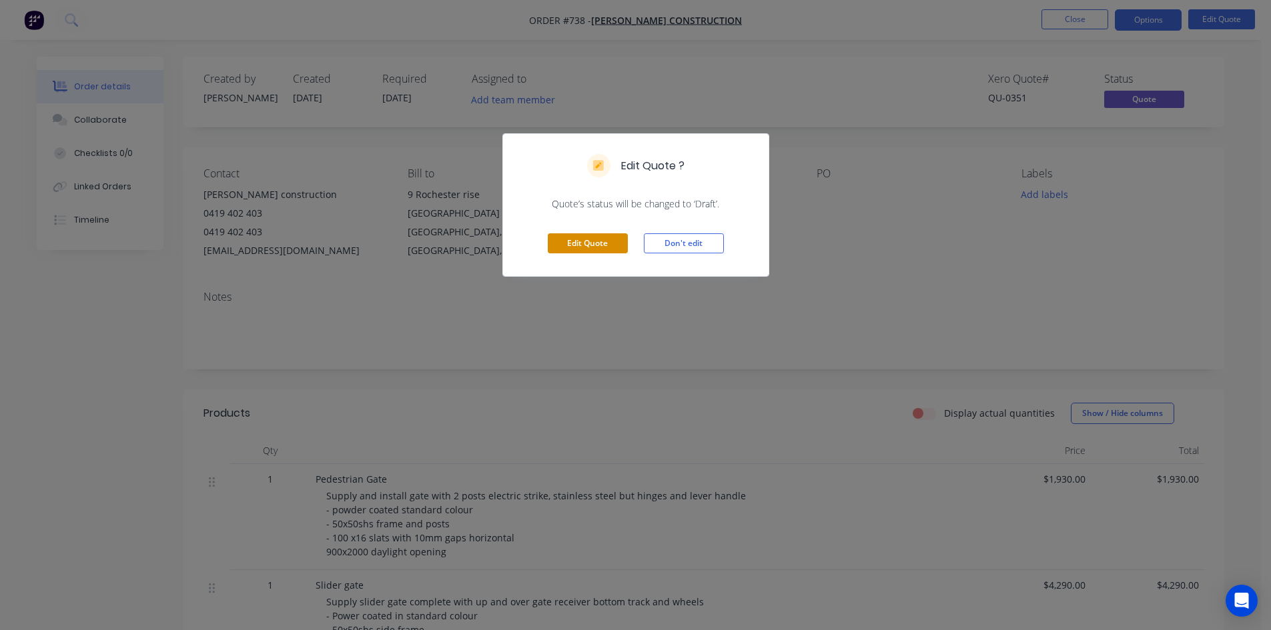
click at [587, 241] on button "Edit Quote" at bounding box center [588, 243] width 80 height 20
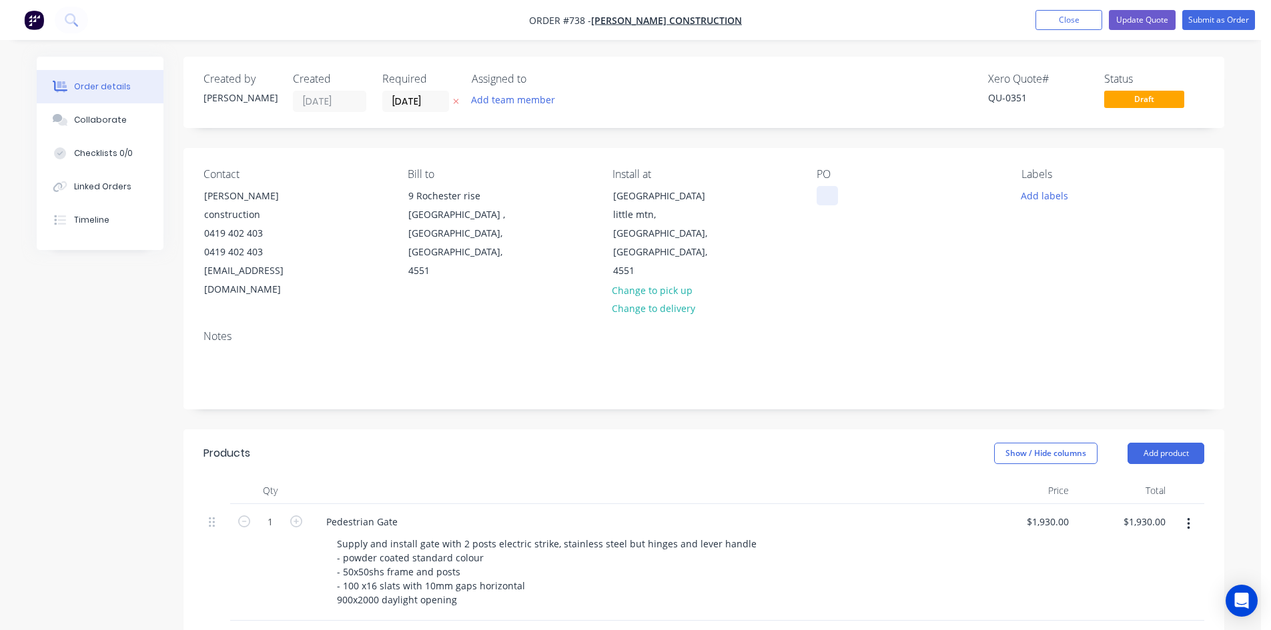
click at [827, 197] on div at bounding box center [827, 195] width 21 height 19
click at [1050, 197] on button "Add labels" at bounding box center [1043, 195] width 61 height 18
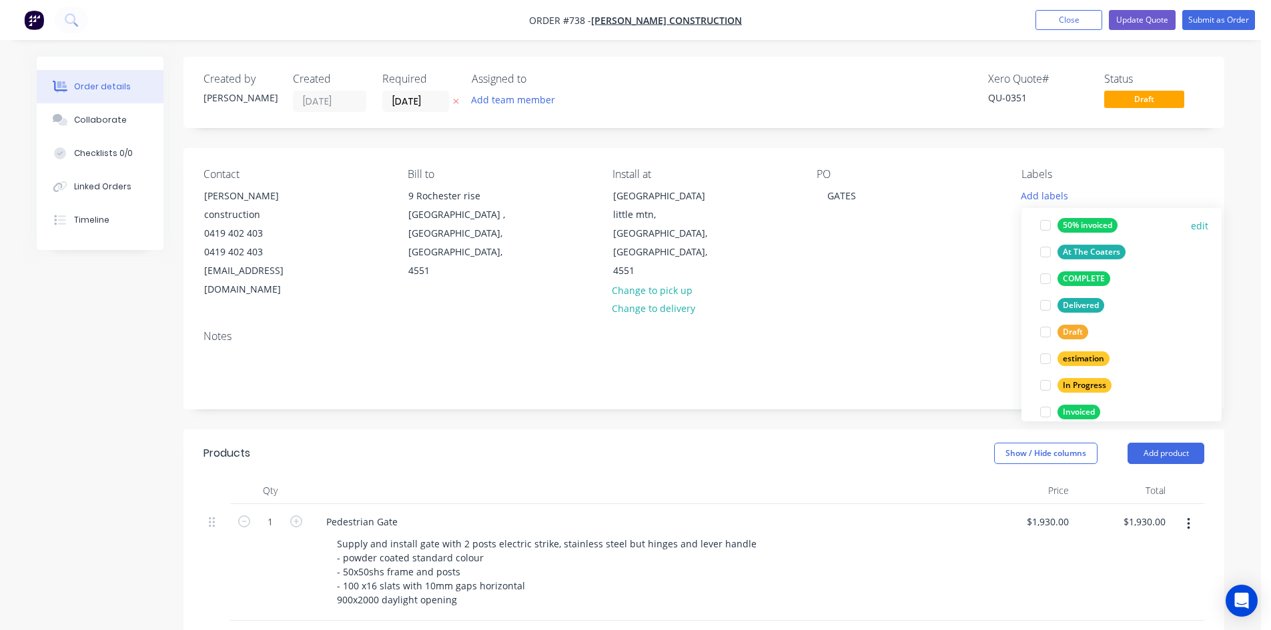
scroll to position [133, 0]
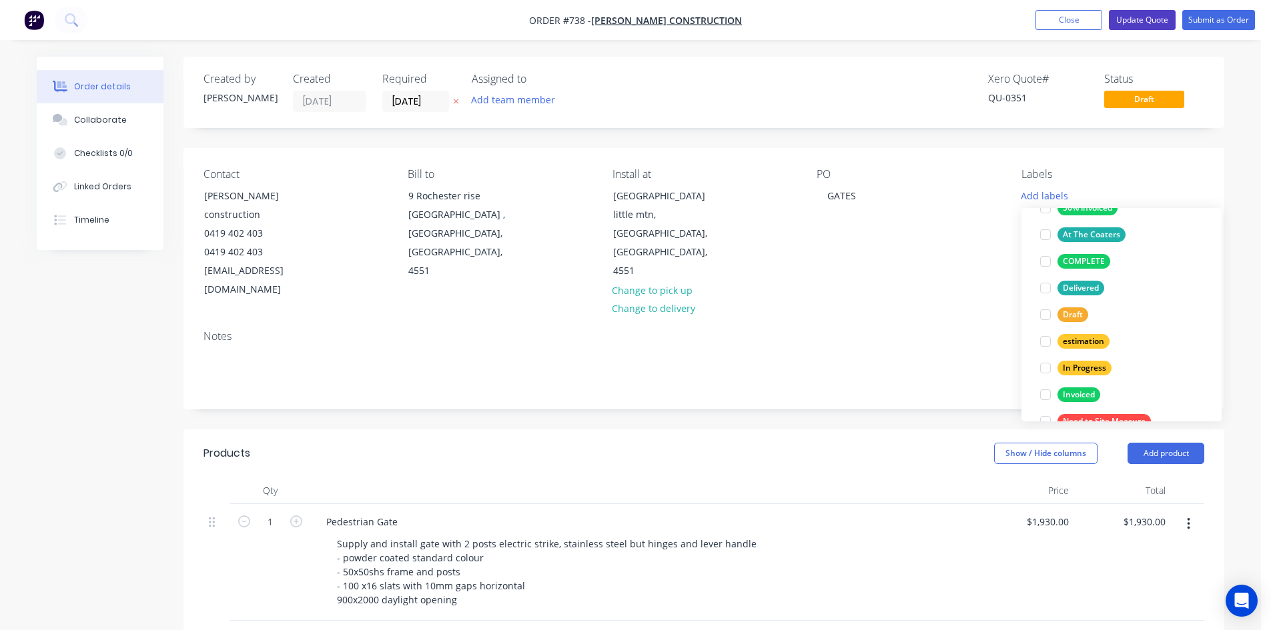
click at [1143, 23] on button "Update Quote" at bounding box center [1142, 20] width 67 height 20
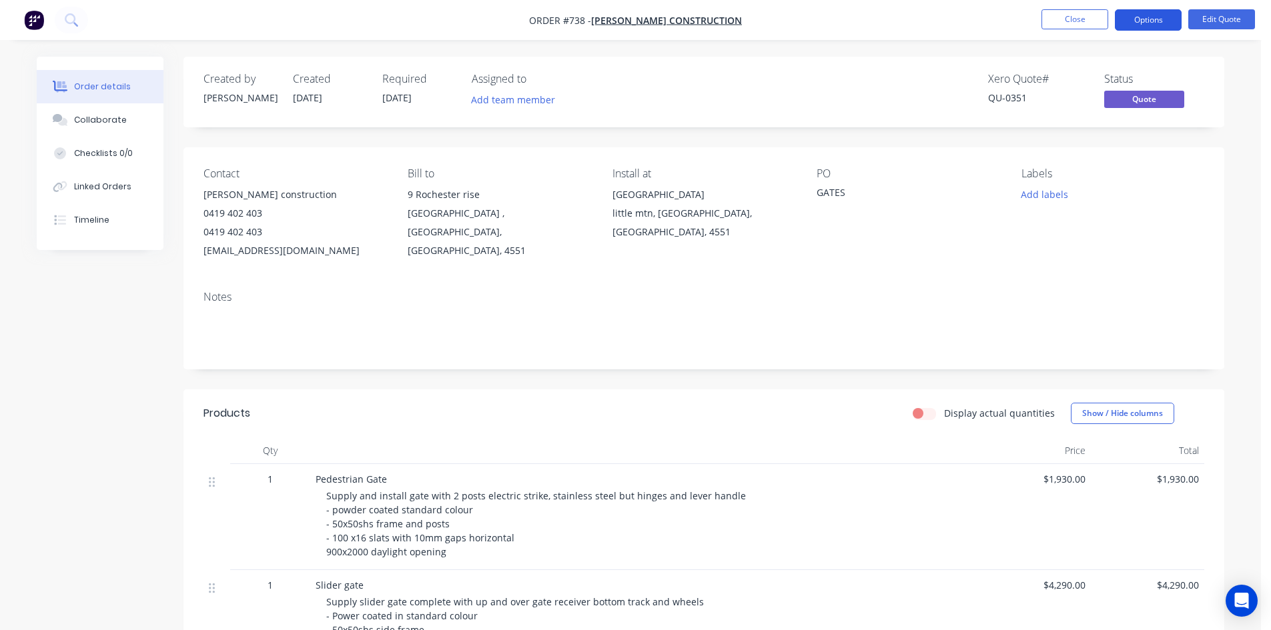
click at [1128, 27] on button "Options" at bounding box center [1148, 19] width 67 height 21
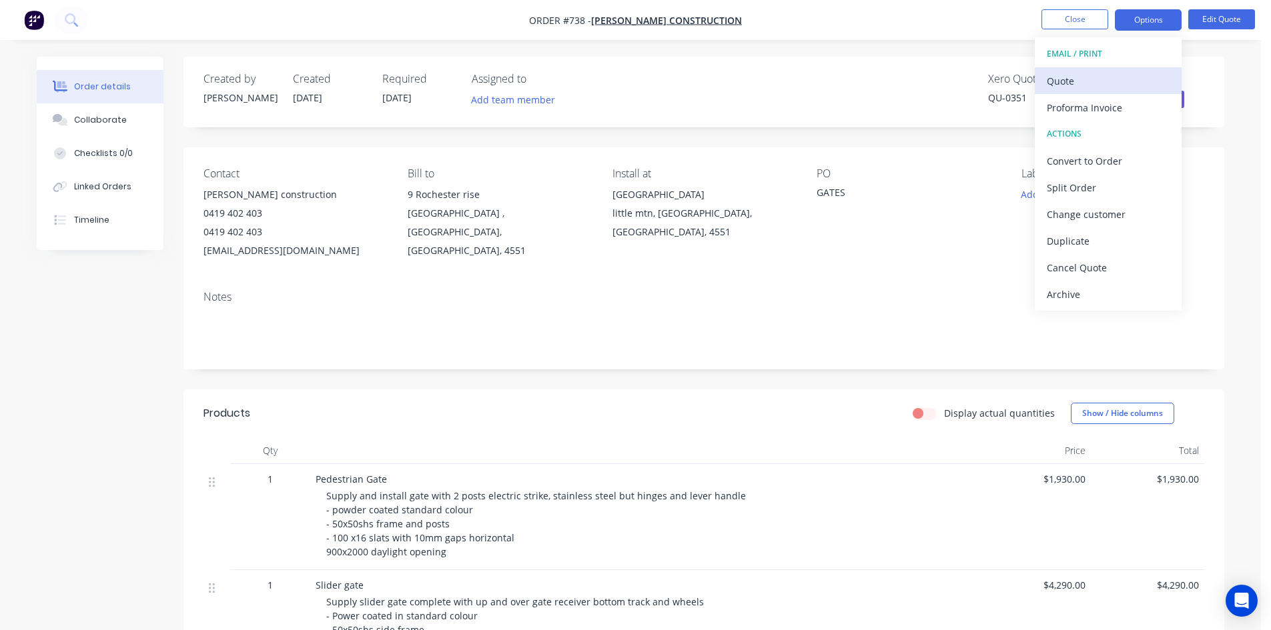
click at [1090, 91] on button "Quote" at bounding box center [1108, 80] width 147 height 27
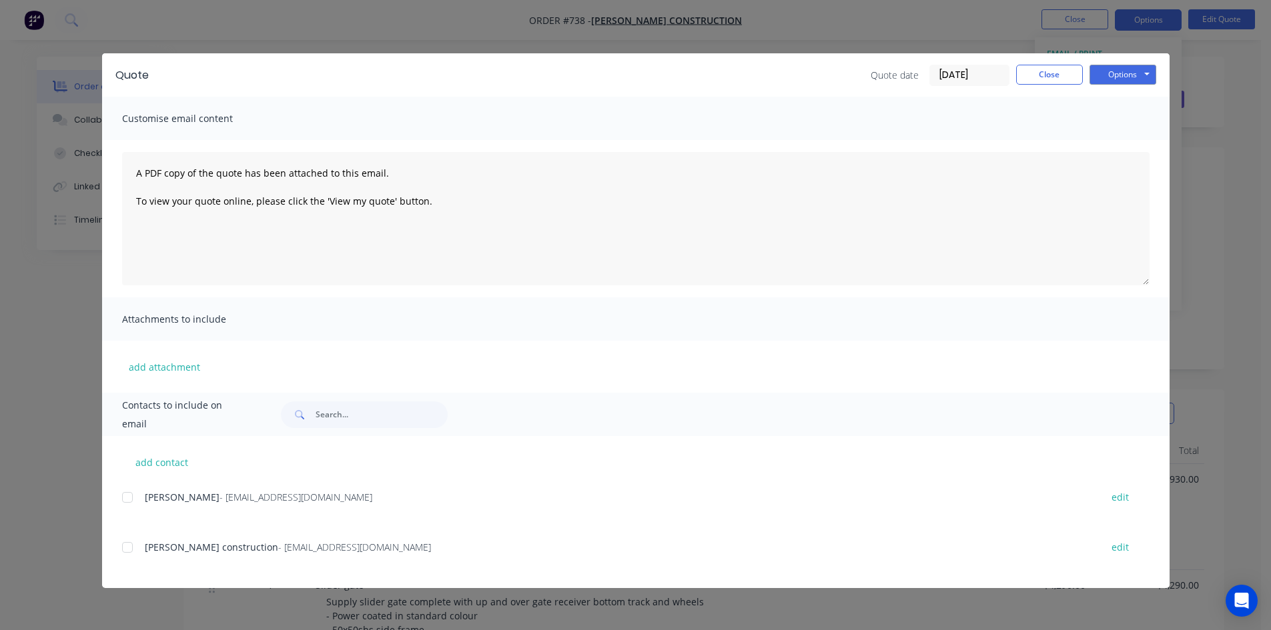
click at [130, 549] on div at bounding box center [127, 547] width 27 height 27
click at [1138, 71] on button "Options" at bounding box center [1122, 75] width 67 height 20
click at [1127, 141] on button "Email" at bounding box center [1131, 142] width 85 height 22
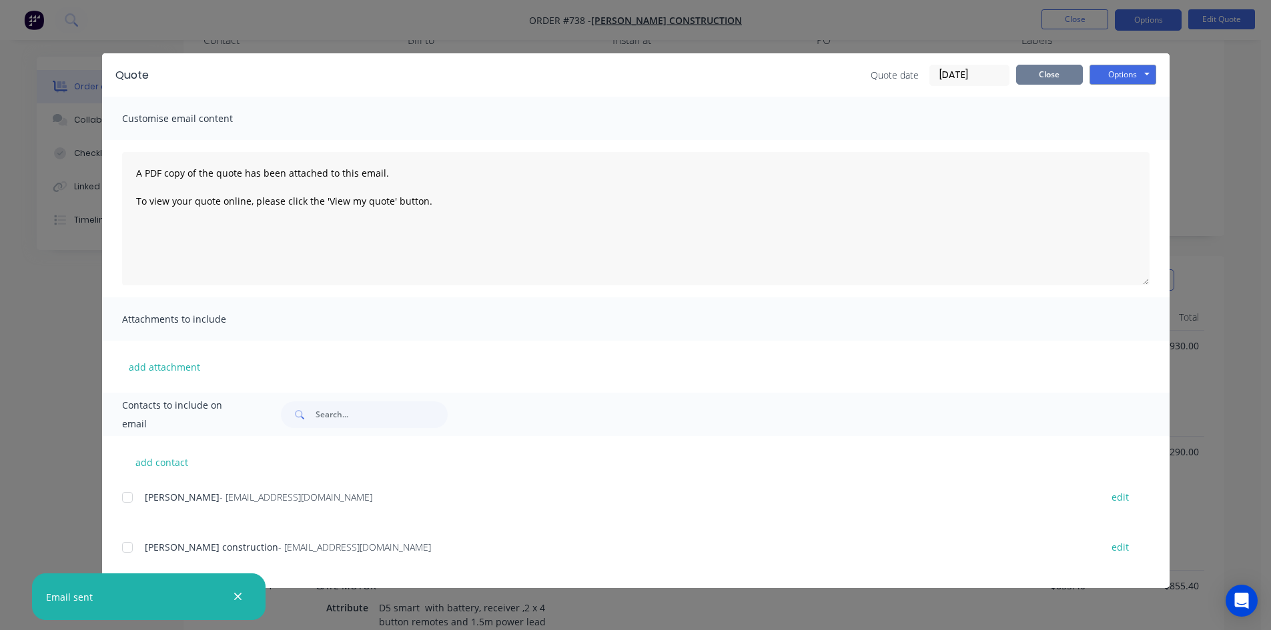
click at [1045, 82] on button "Close" at bounding box center [1049, 75] width 67 height 20
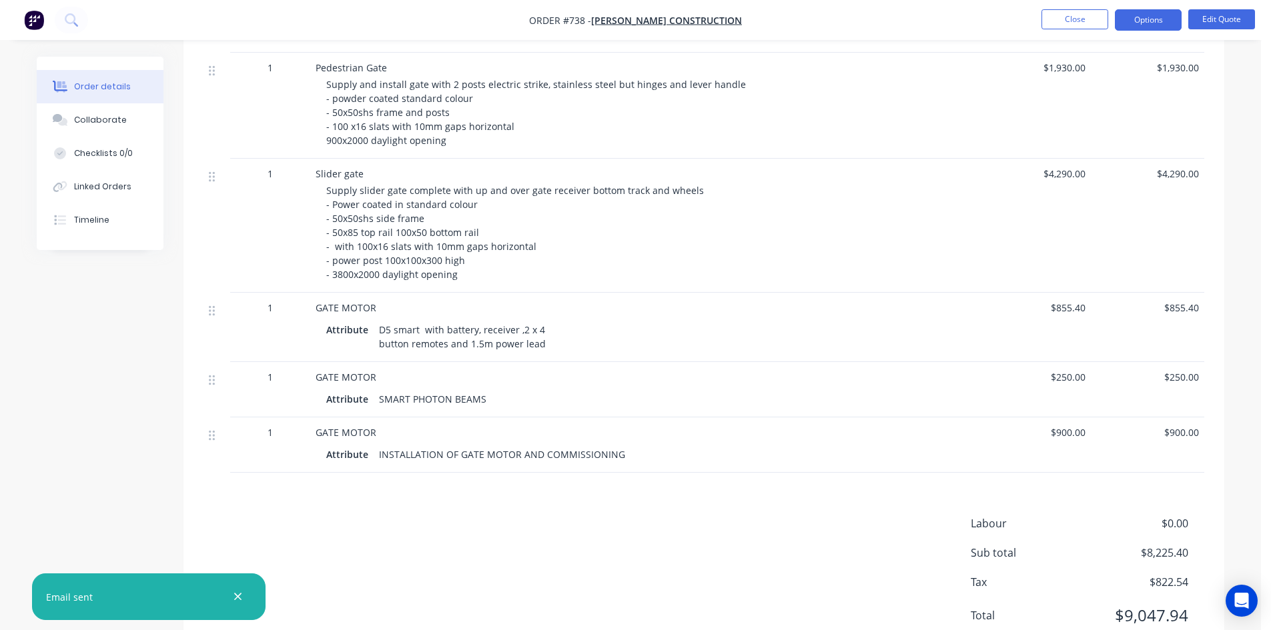
scroll to position [462, 0]
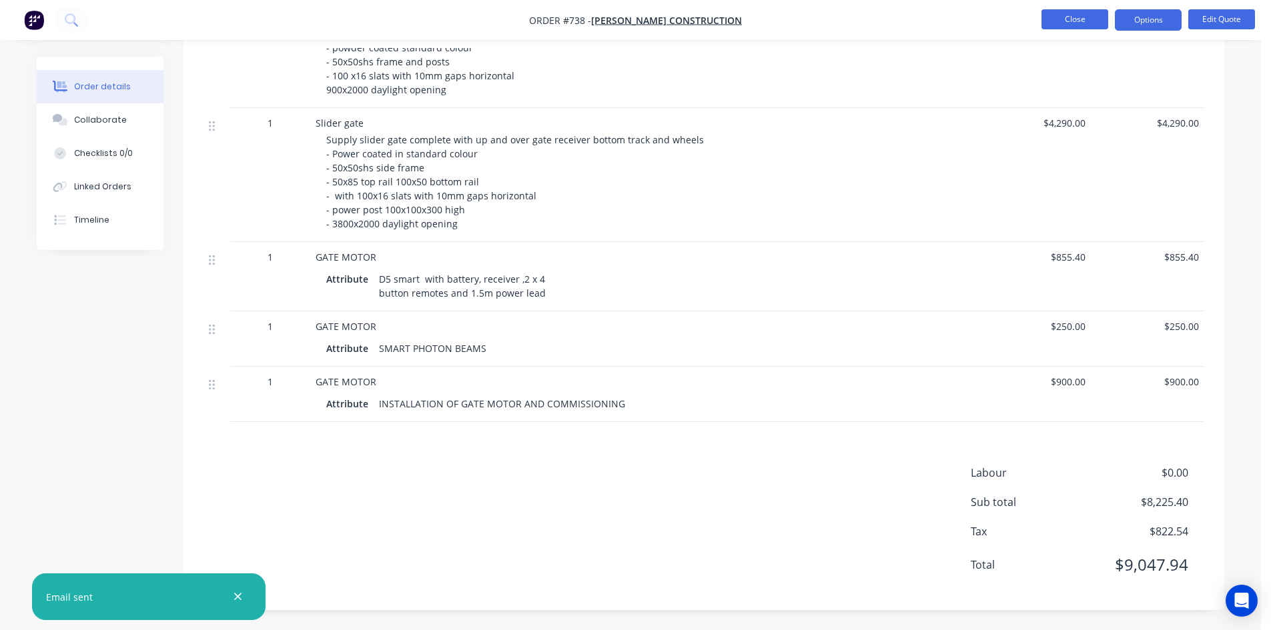
click at [1059, 22] on button "Close" at bounding box center [1074, 19] width 67 height 20
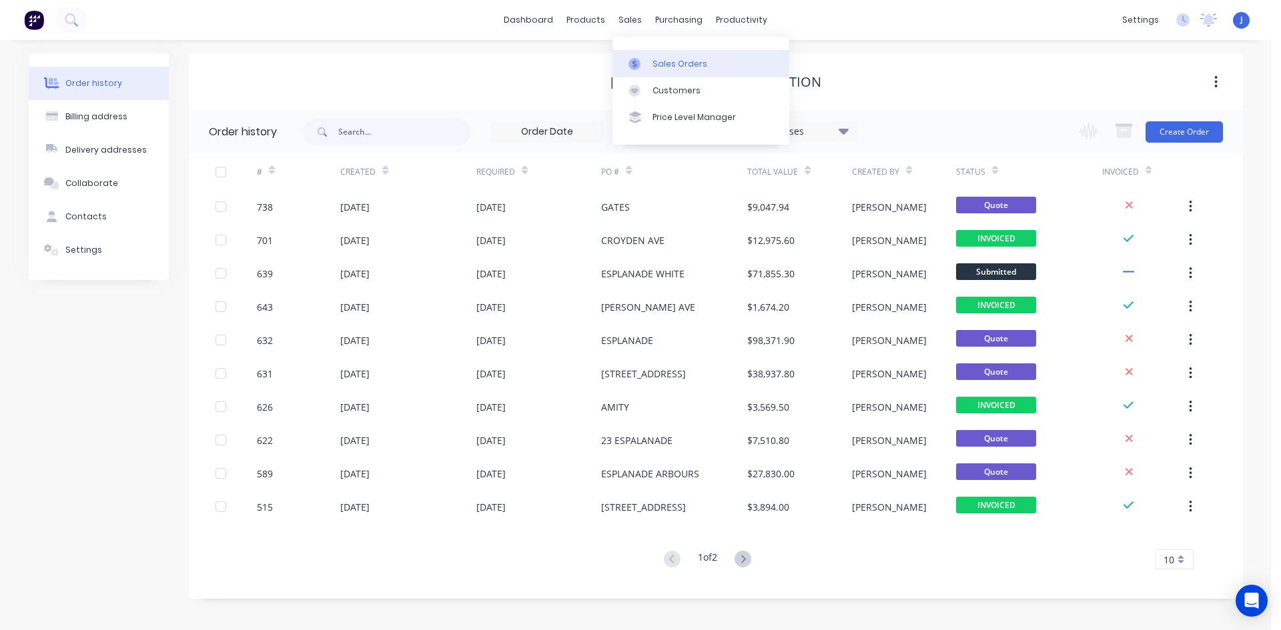
click at [673, 62] on div "Sales Orders" at bounding box center [679, 64] width 55 height 12
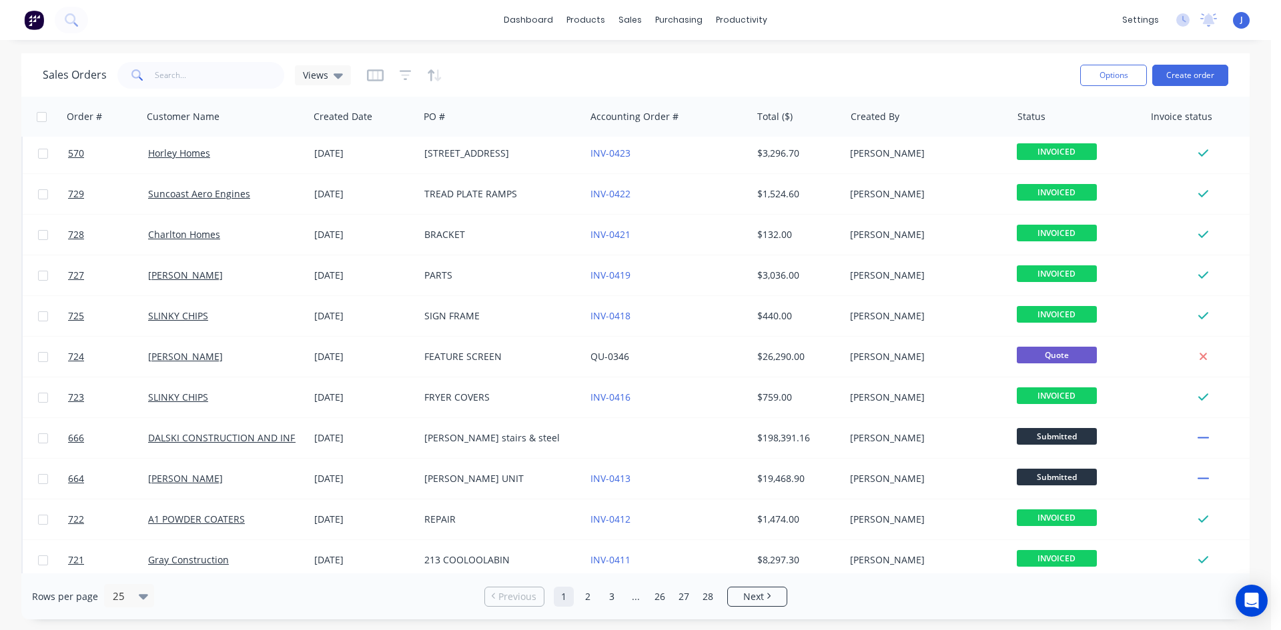
scroll to position [587, 0]
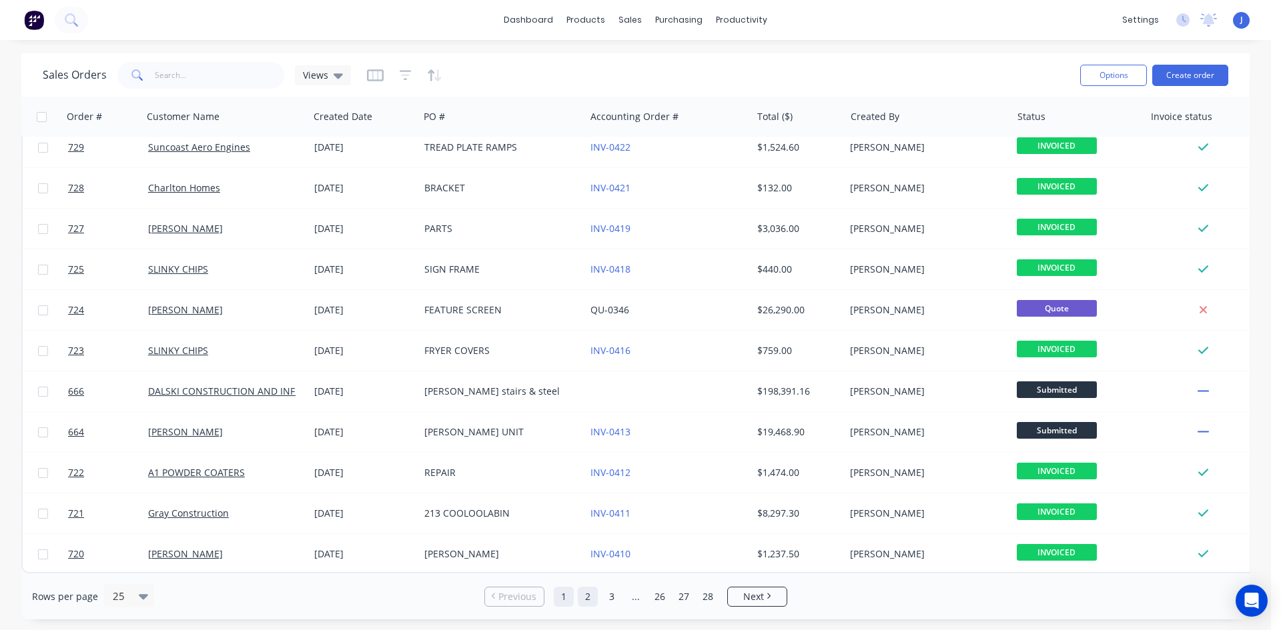
click at [591, 597] on link "2" at bounding box center [588, 597] width 20 height 20
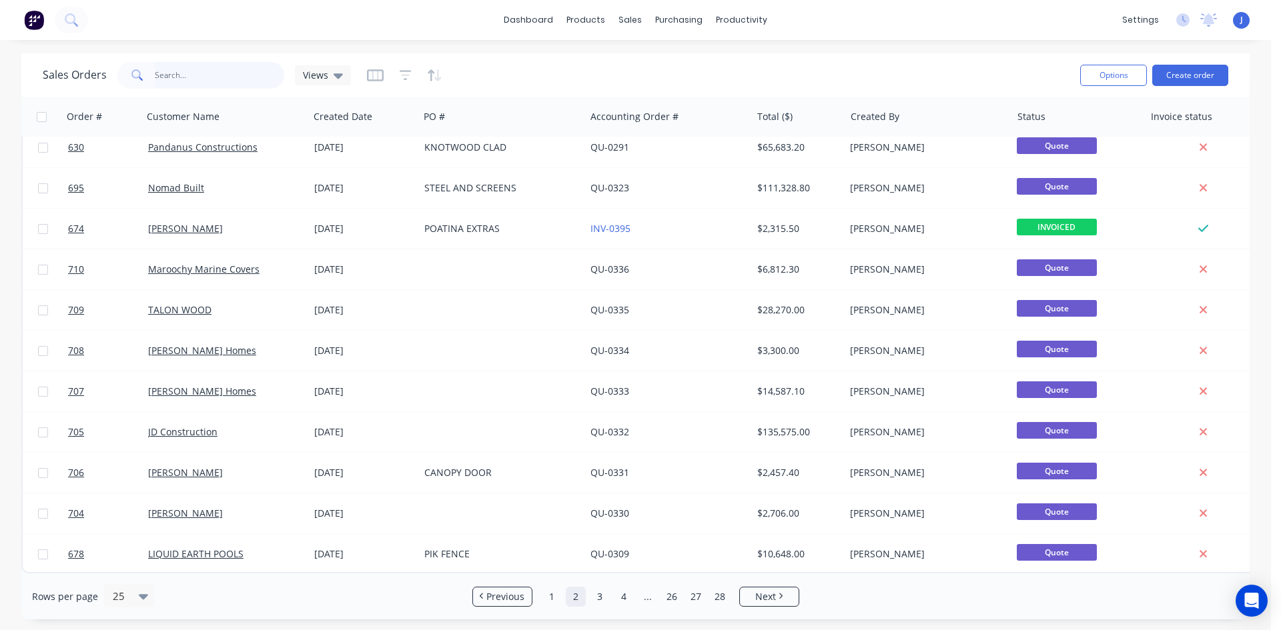
click at [188, 79] on input "text" at bounding box center [220, 75] width 130 height 27
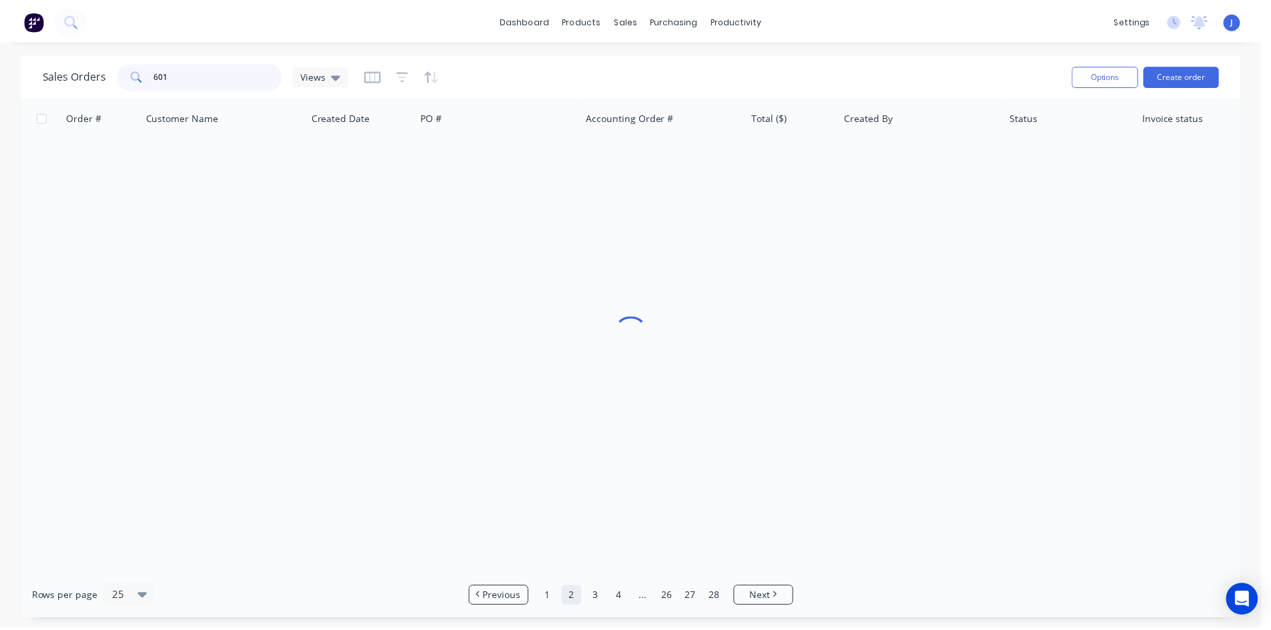
scroll to position [0, 0]
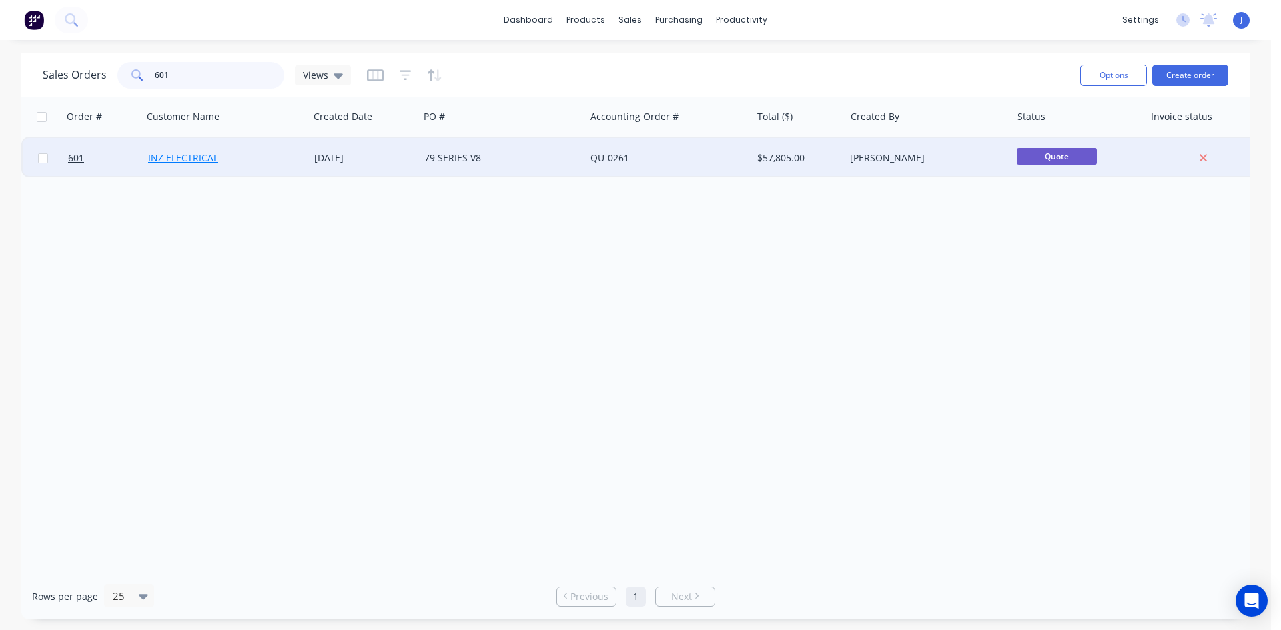
type input "601"
click at [207, 157] on link "INZ ELECTRICAL" at bounding box center [183, 157] width 70 height 13
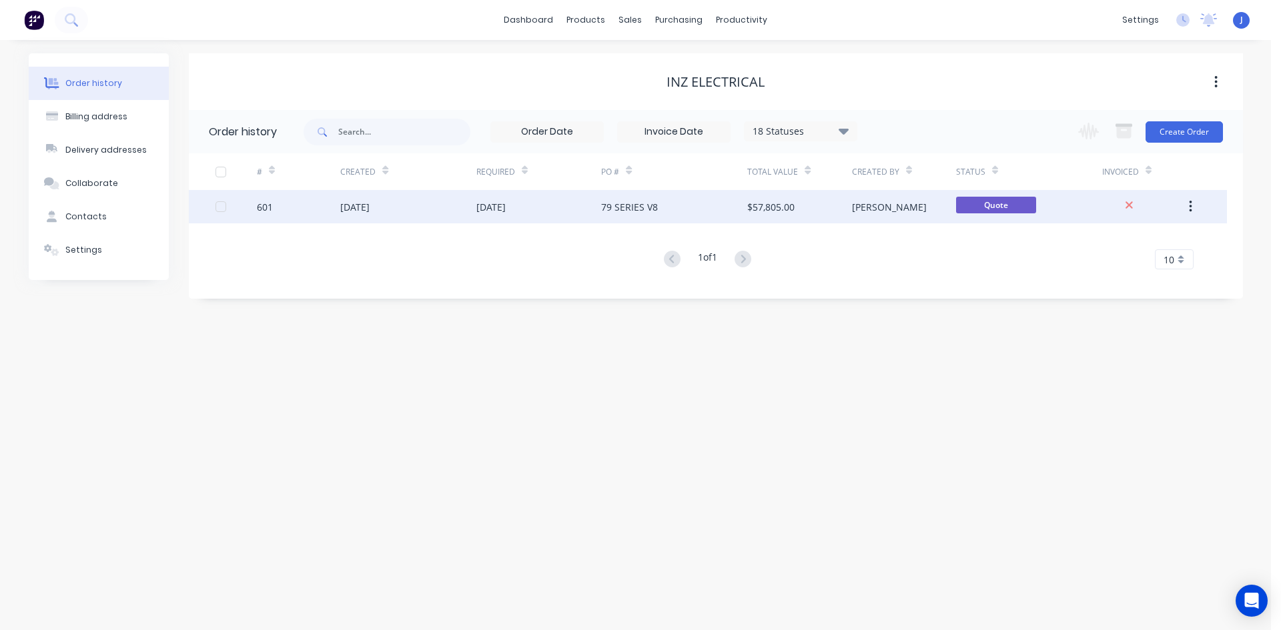
click at [707, 211] on div "79 SERIES V8" at bounding box center [674, 206] width 146 height 33
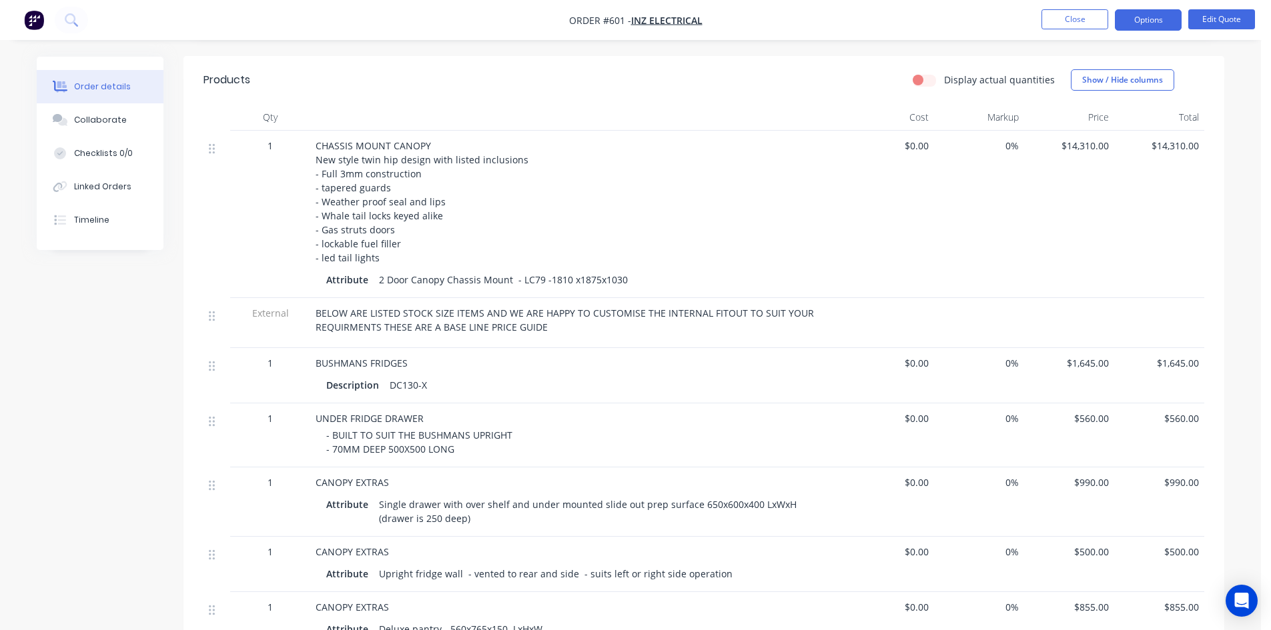
scroll to position [267, 0]
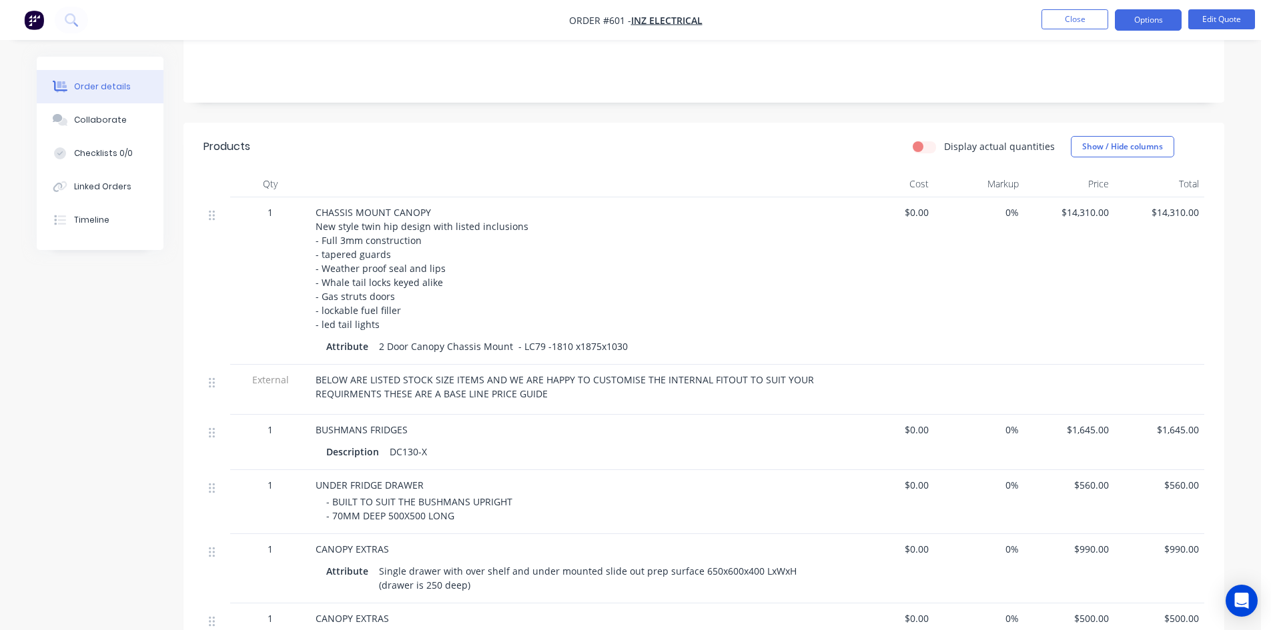
click at [596, 346] on div "2 Door Canopy Chassis Mount - LC79 -1810 x1875x1030" at bounding box center [504, 346] width 260 height 19
click at [1222, 25] on button "Edit Quote" at bounding box center [1221, 19] width 67 height 20
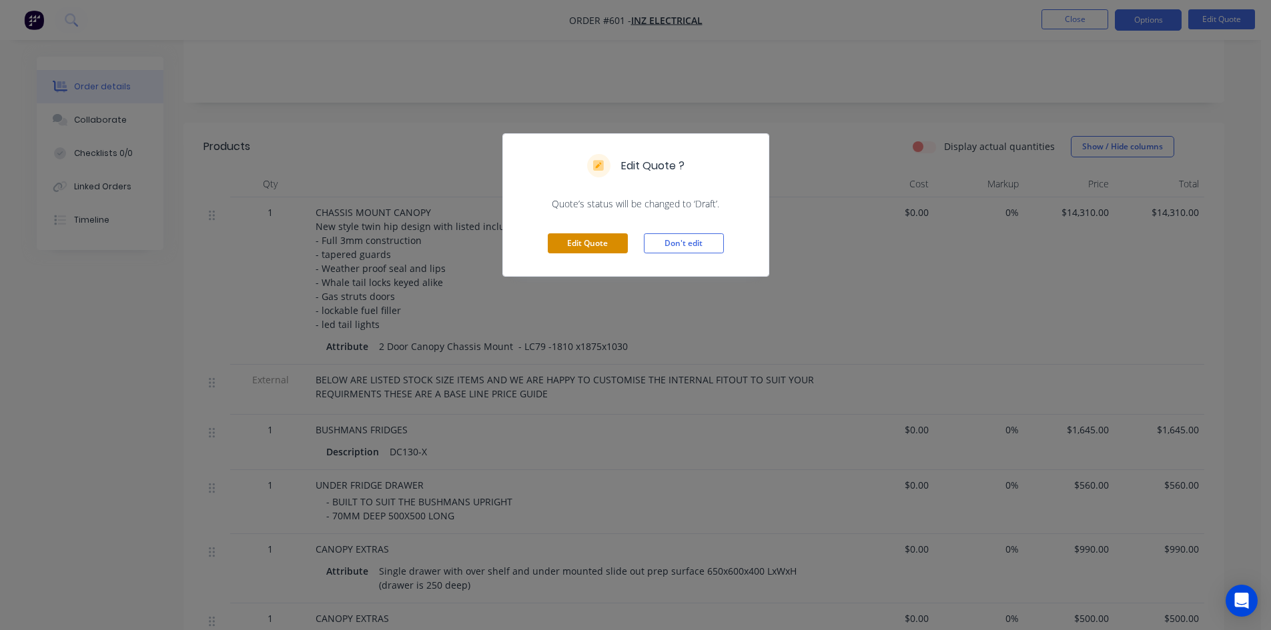
click at [594, 246] on button "Edit Quote" at bounding box center [588, 243] width 80 height 20
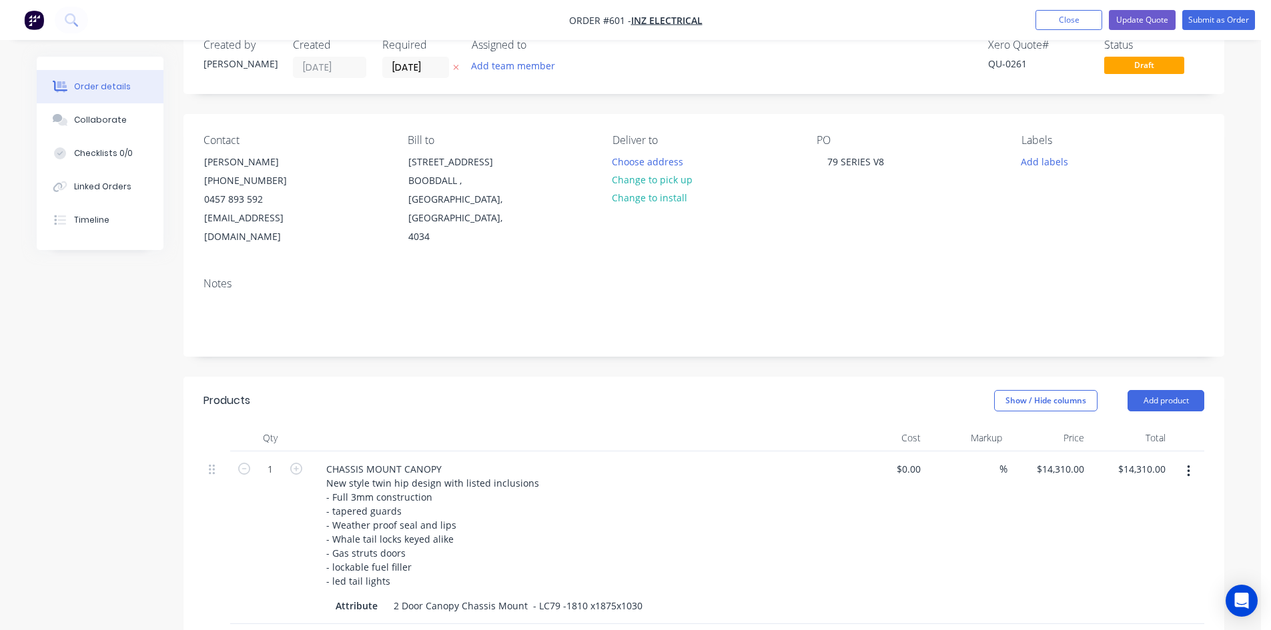
scroll to position [133, 0]
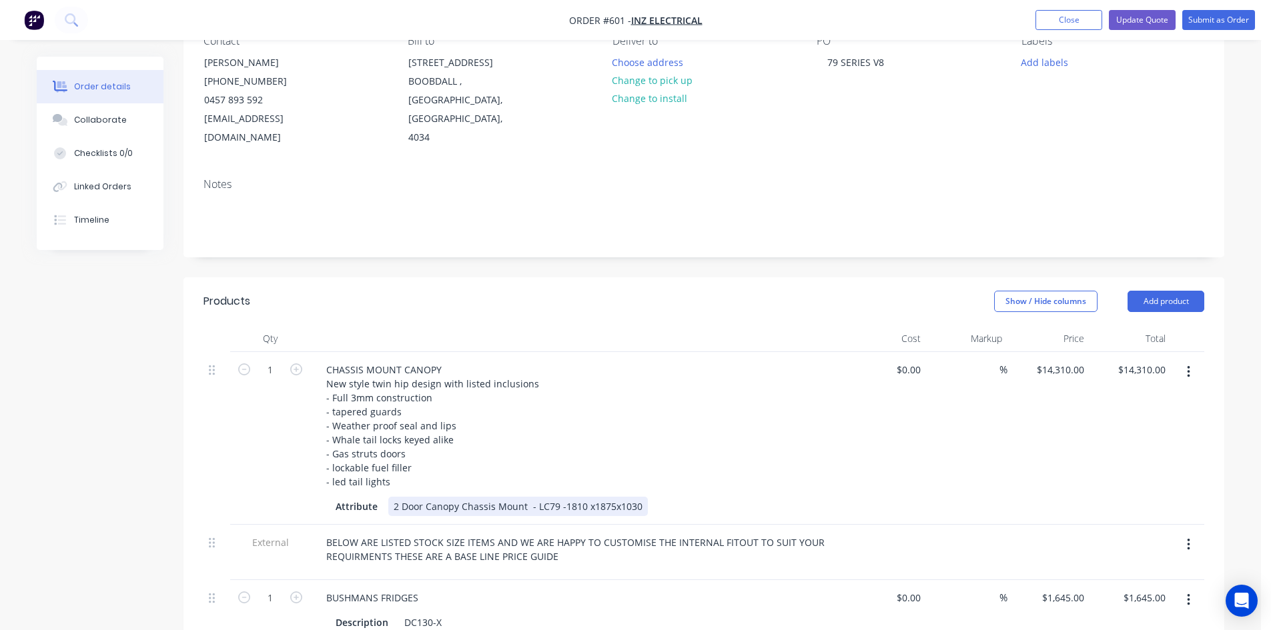
click at [613, 497] on div "2 Door Canopy Chassis Mount - LC79 -1810 x1875x1030" at bounding box center [518, 506] width 260 height 19
click at [610, 497] on div "2 Door Canopy Chassis Mount - LC79 -1810 x1875x1030" at bounding box center [518, 506] width 260 height 19
click at [587, 497] on div "2 Door Canopy Chassis Mount - LC79 -1810 x775x1030" at bounding box center [515, 506] width 254 height 19
click at [663, 470] on div "CHASSIS MOUNT CANOPY New style twin hip design with listed inclusions - Full 3m…" at bounding box center [577, 425] width 523 height 131
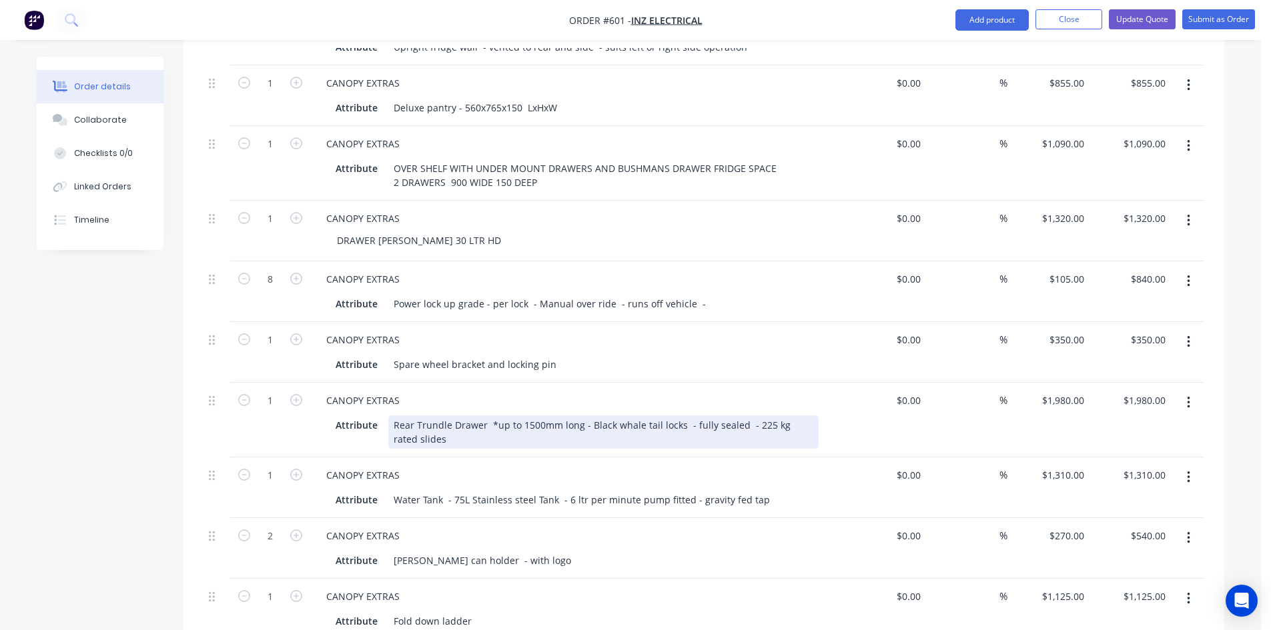
scroll to position [934, 0]
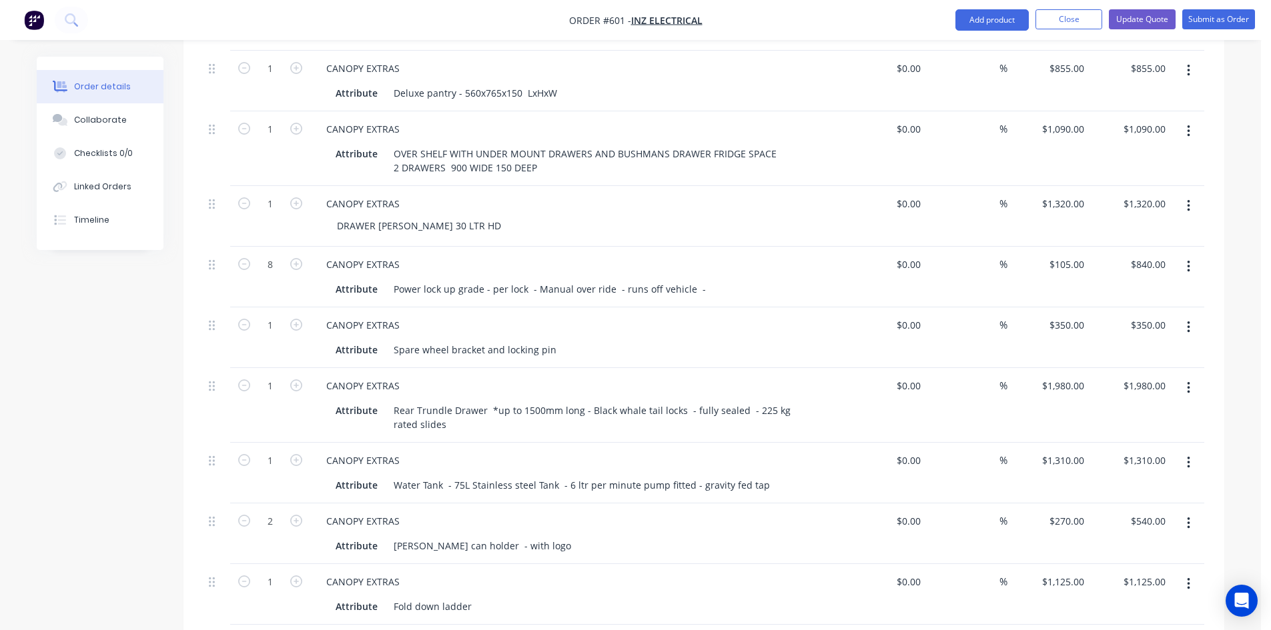
click at [1191, 520] on button "button" at bounding box center [1188, 524] width 31 height 24
click at [1186, 518] on button "button" at bounding box center [1188, 524] width 31 height 24
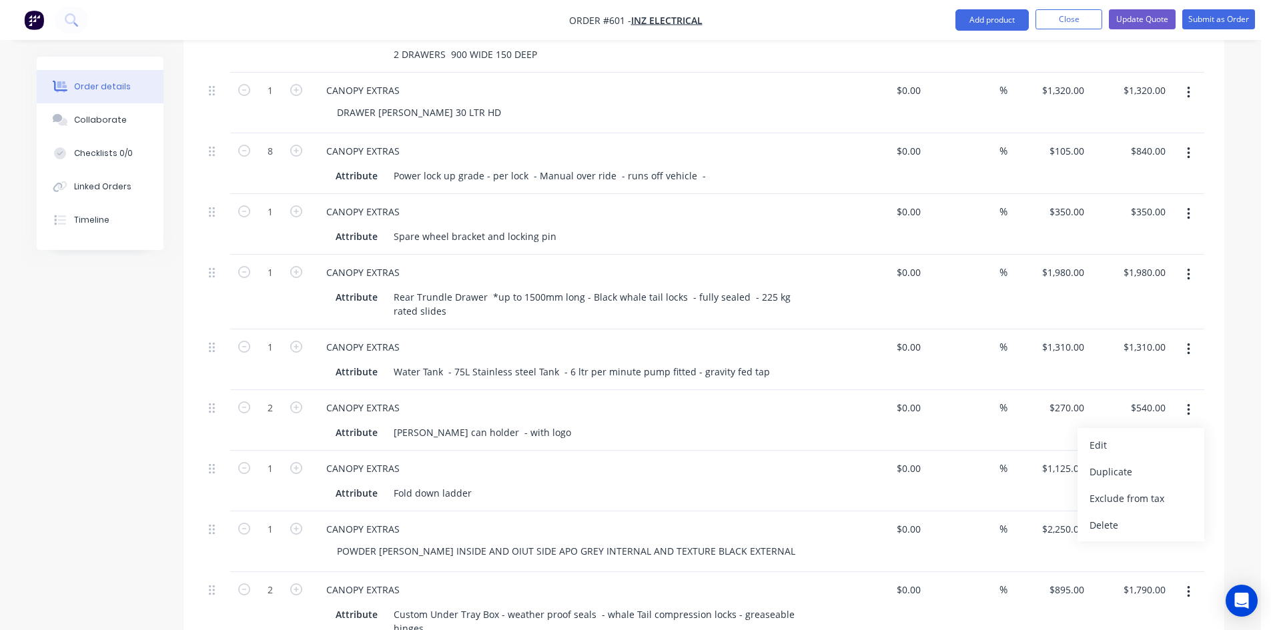
scroll to position [1067, 0]
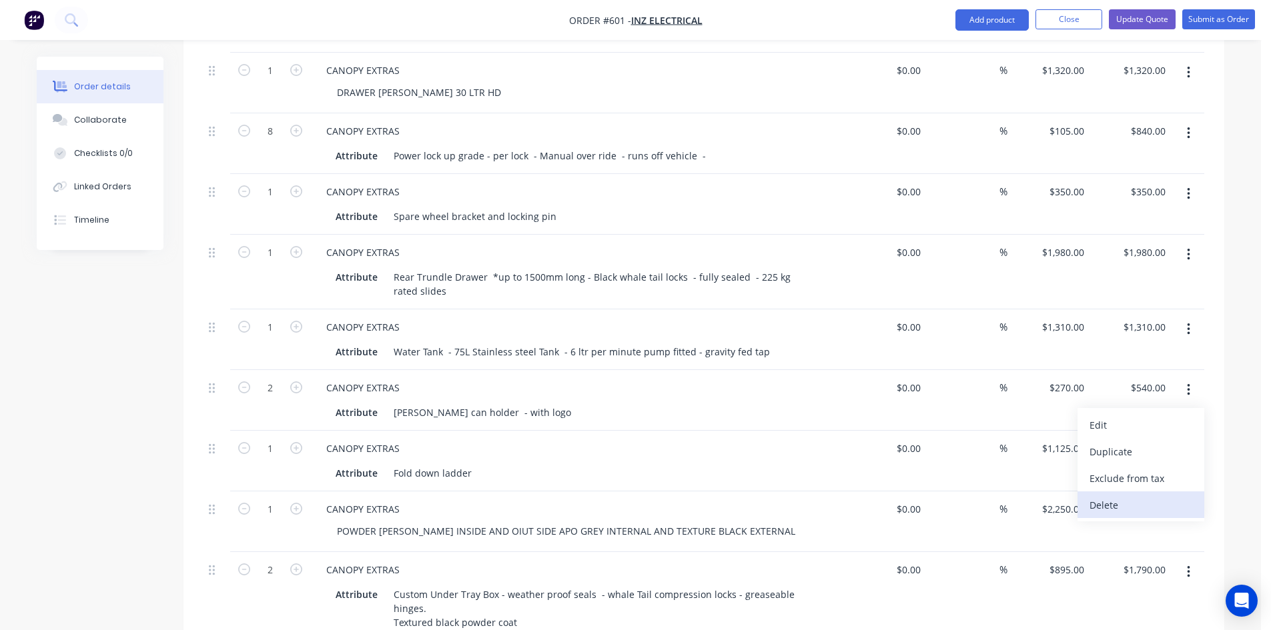
click at [1105, 501] on div "Delete" at bounding box center [1140, 505] width 103 height 19
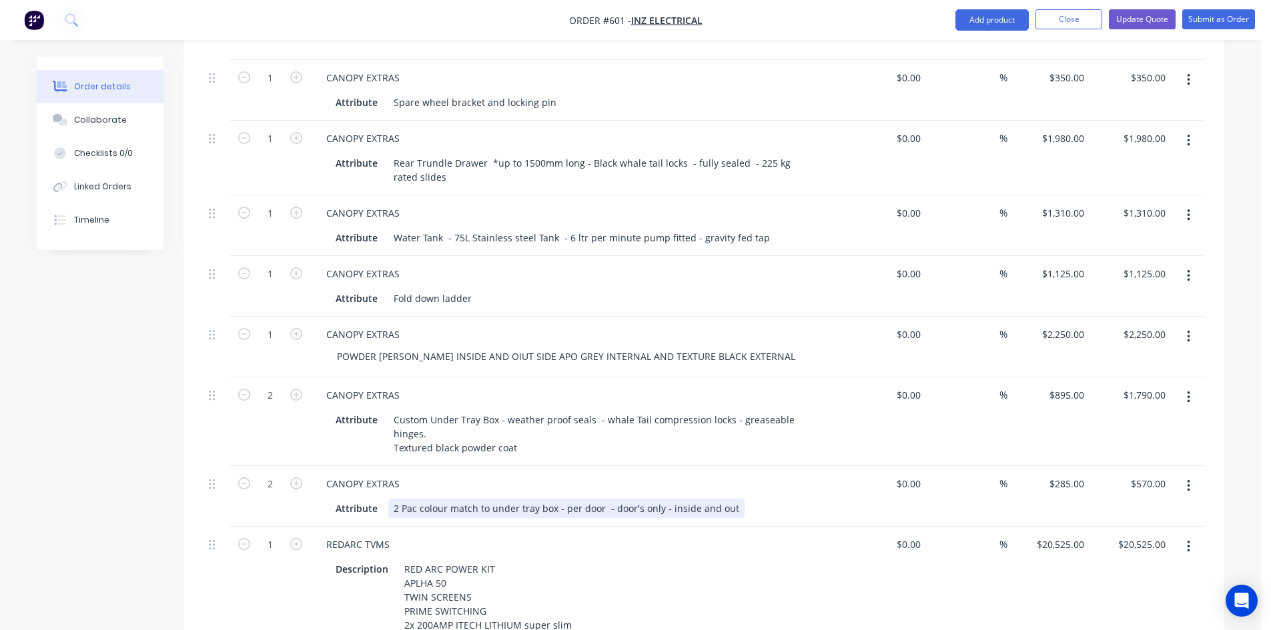
scroll to position [1201, 0]
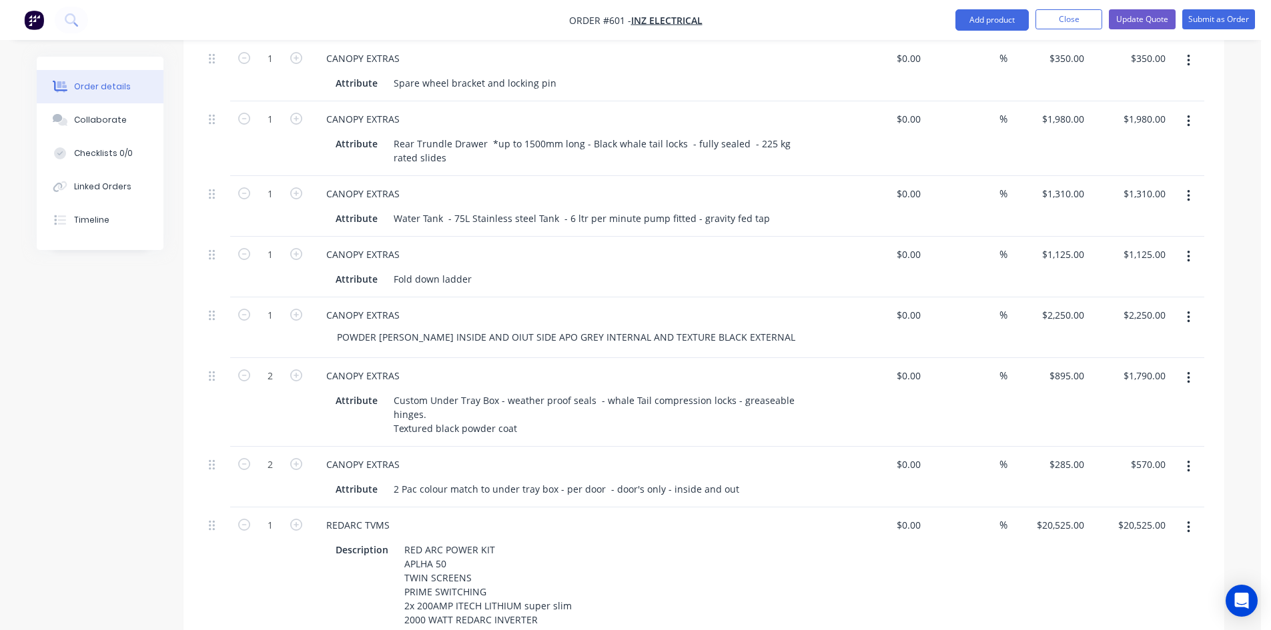
click at [1191, 461] on button "button" at bounding box center [1188, 467] width 31 height 24
click at [1101, 580] on div "Delete" at bounding box center [1140, 581] width 103 height 19
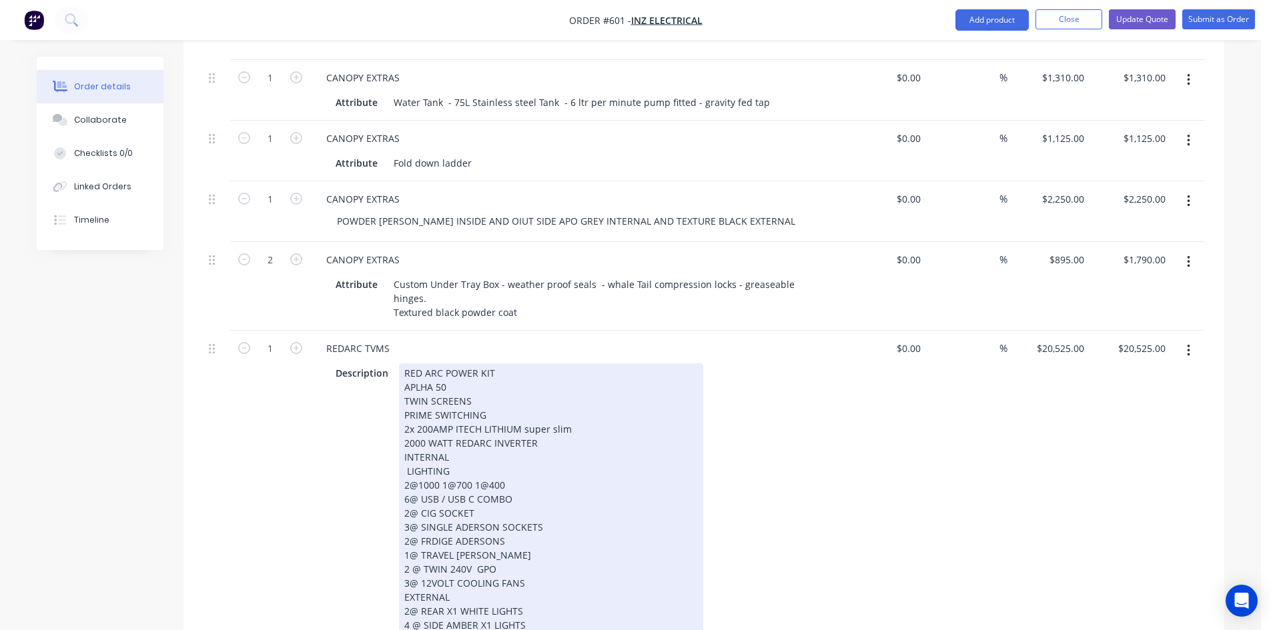
scroll to position [1334, 0]
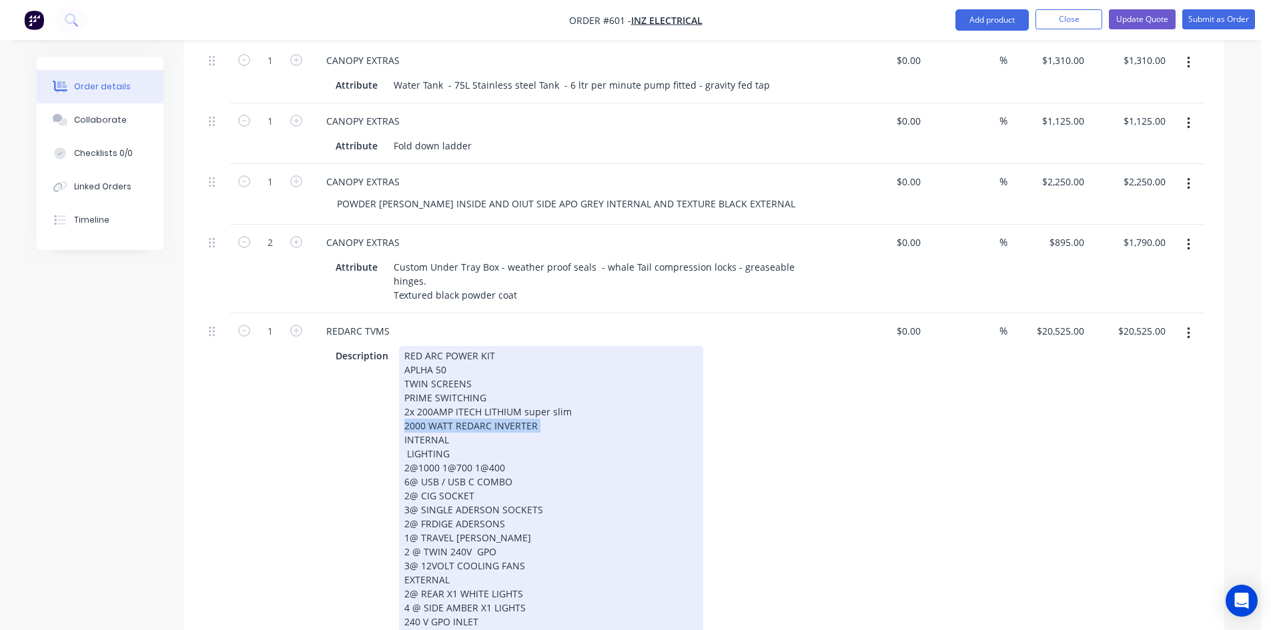
drag, startPoint x: 404, startPoint y: 422, endPoint x: 538, endPoint y: 425, distance: 133.5
click at [538, 425] on div "RED ARC POWER KIT APLHA 50 TWIN SCREENS PRIME SWITCHING 2x 200AMP ITECH LITHIUM…" at bounding box center [551, 496] width 304 height 300
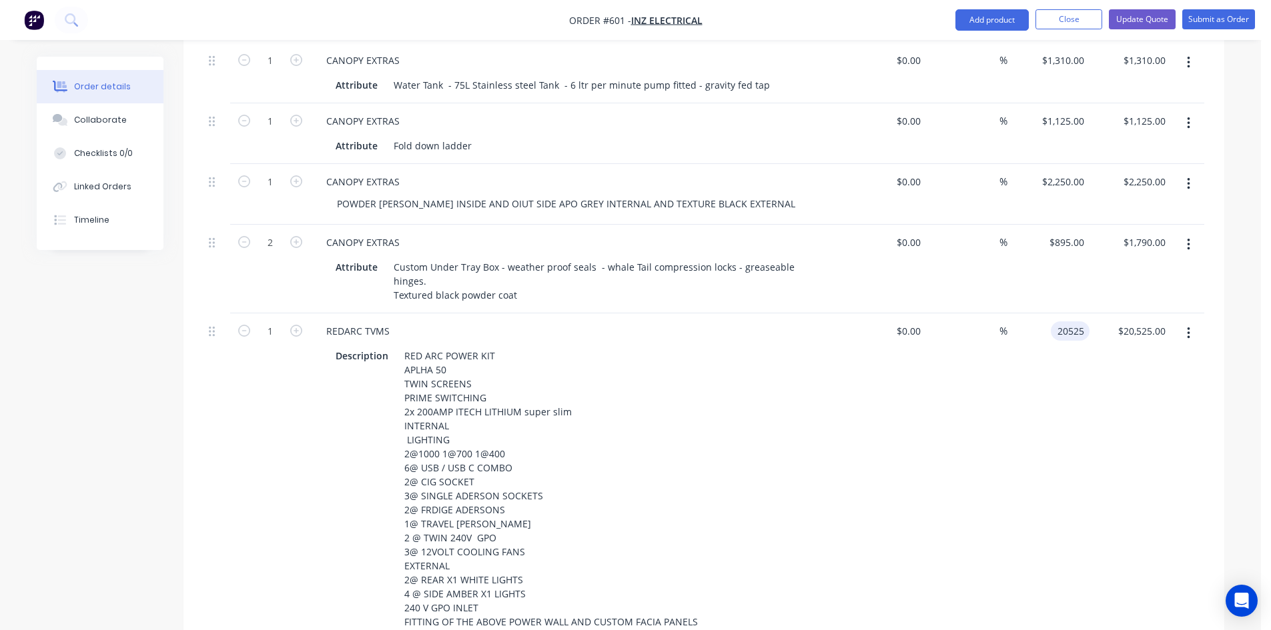
click at [1051, 327] on div "20525 20525" at bounding box center [1070, 331] width 39 height 19
type input "$18,525.00"
click at [1069, 367] on div "$18,525.00 18525" at bounding box center [1048, 477] width 82 height 327
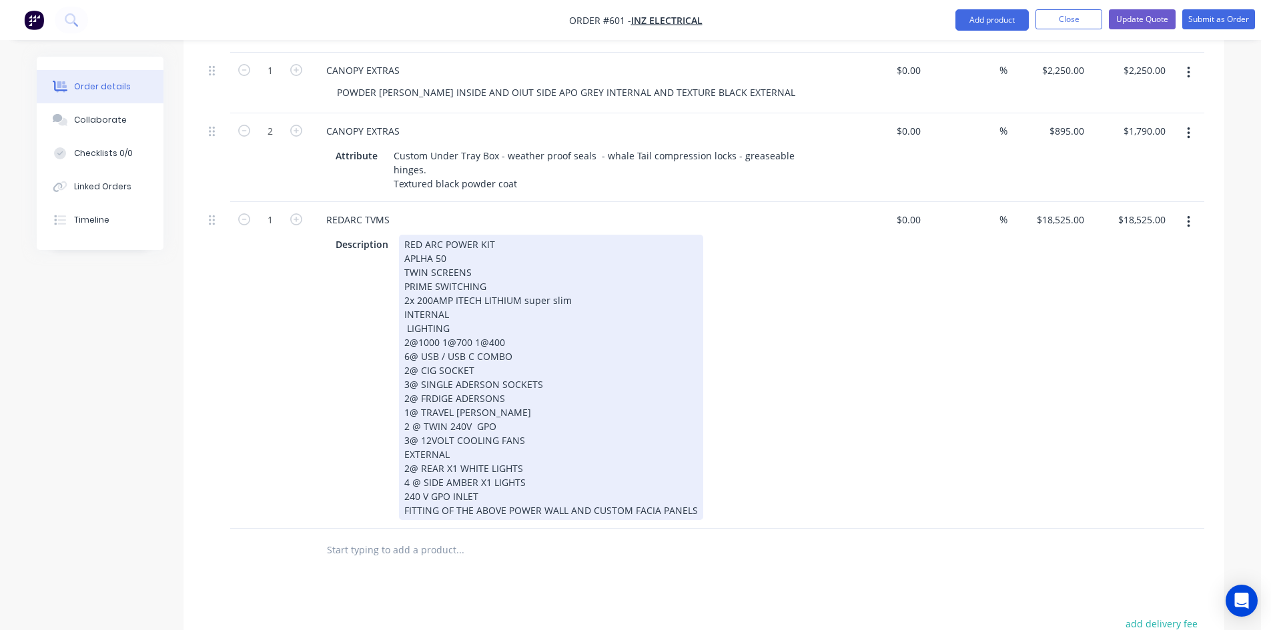
scroll to position [1468, 0]
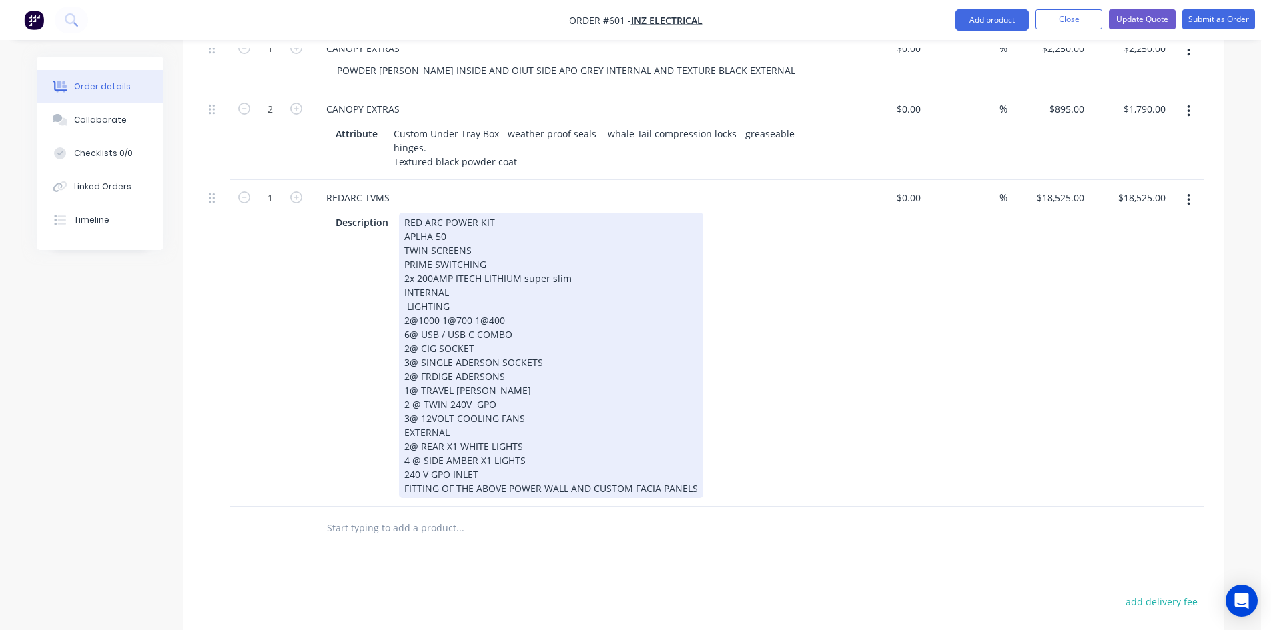
click at [410, 455] on div "RED ARC POWER KIT APLHA 50 TWIN SCREENS PRIME SWITCHING 2x 200AMP ITECH LITHIUM…" at bounding box center [551, 356] width 304 height 286
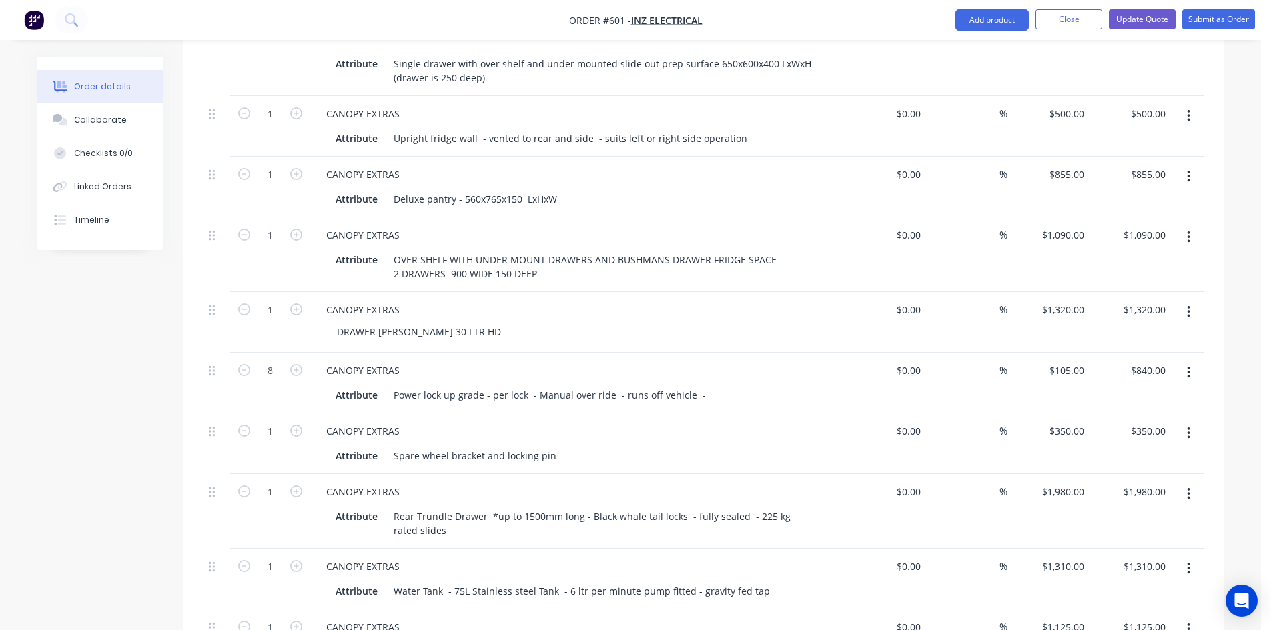
scroll to position [801, 0]
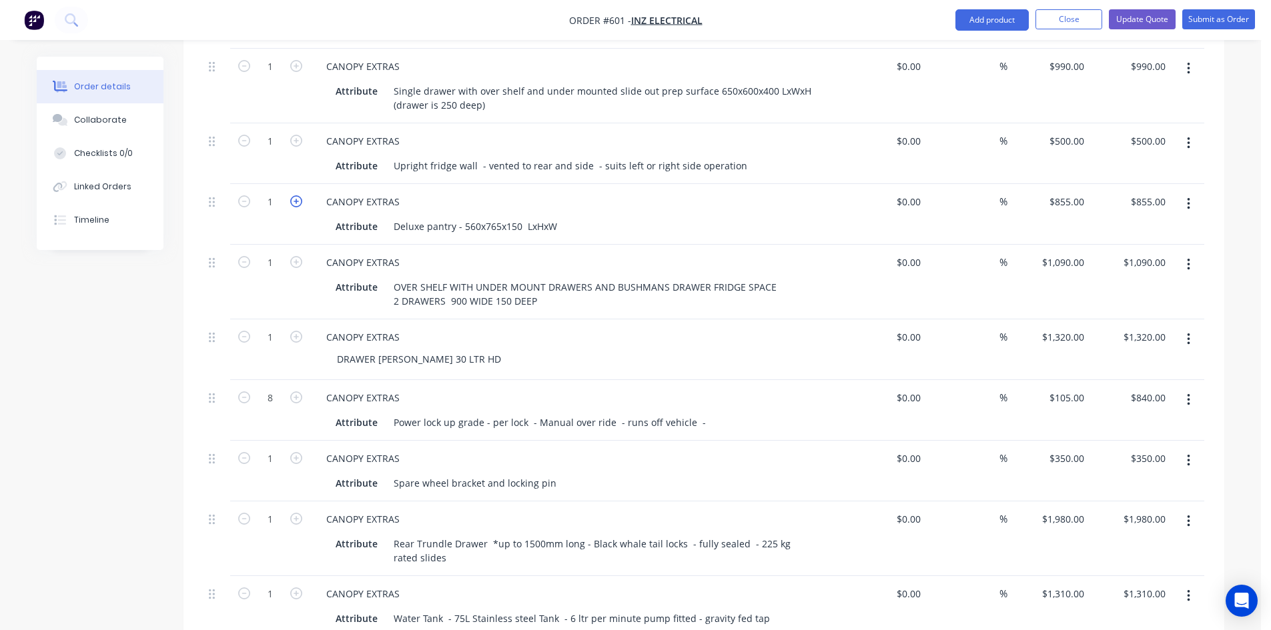
click at [300, 195] on icon "button" at bounding box center [296, 201] width 12 height 12
type input "2"
type input "$1,710.00"
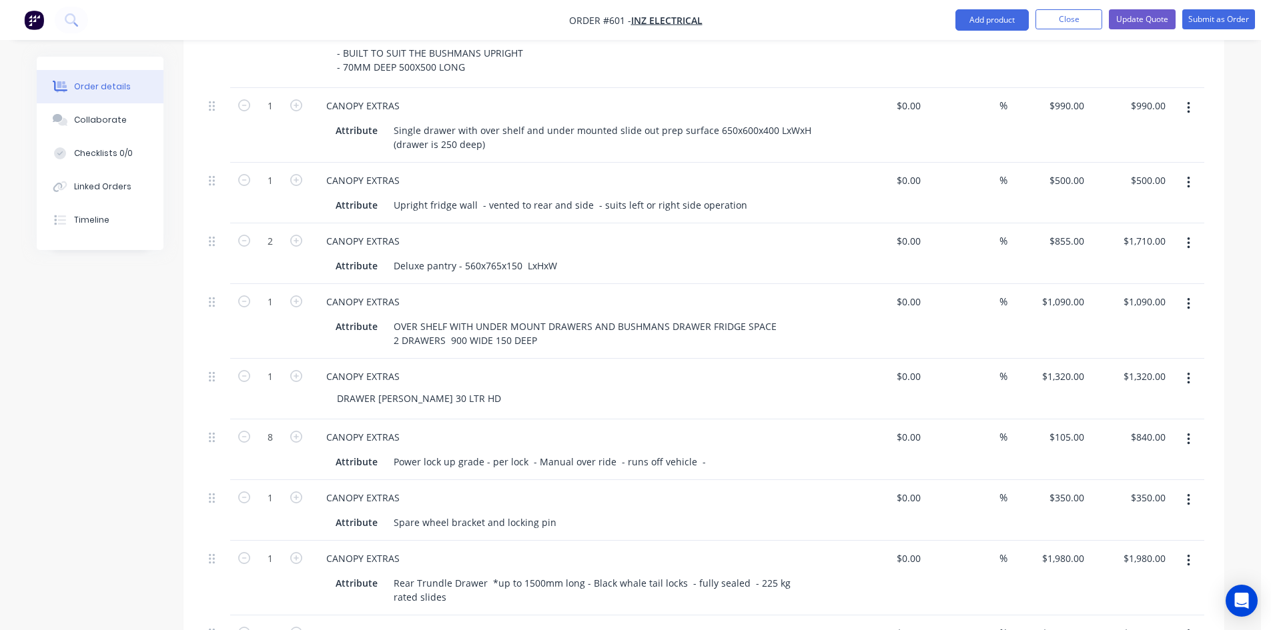
scroll to position [734, 0]
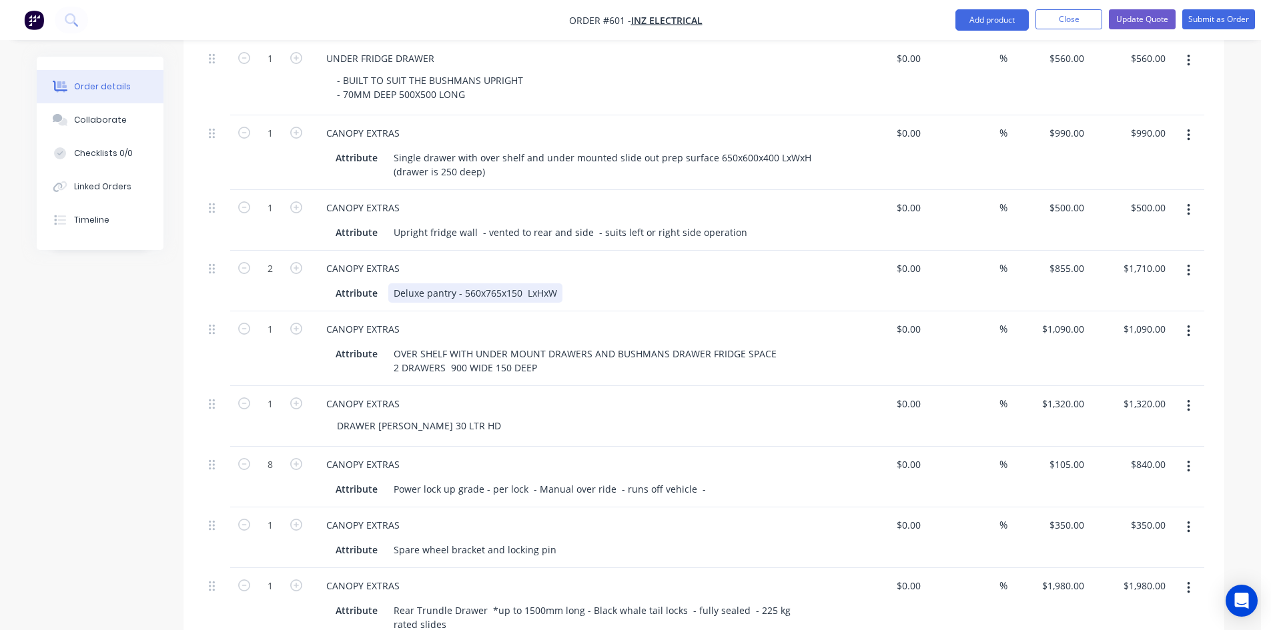
click at [476, 284] on div "Deluxe pantry - 560x765x150 LxHxW" at bounding box center [475, 293] width 174 height 19
click at [492, 284] on div "Deluxe pantry - 700x765x150 LxHxW" at bounding box center [475, 293] width 174 height 19
click at [514, 284] on div "Deluxe pantry - 700x780x150 LxHxW" at bounding box center [475, 293] width 174 height 19
click at [584, 284] on div "Attribute Deluxe pantry - 700x780x180 LxHxW" at bounding box center [574, 293] width 488 height 19
click at [520, 284] on div "Deluxe pantry - 700x780x180 LxHxW" at bounding box center [475, 293] width 174 height 19
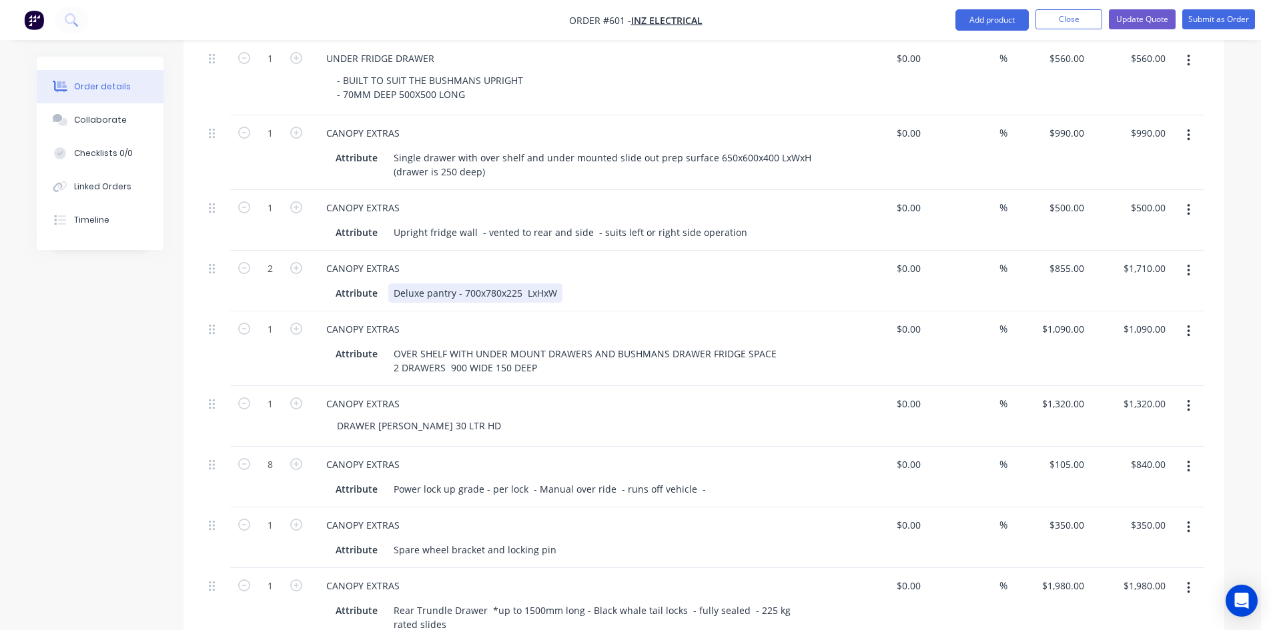
click at [612, 284] on div "Attribute Deluxe pantry - 700x780x225 LxHxW" at bounding box center [574, 293] width 488 height 19
click at [1063, 259] on div "855 855" at bounding box center [1075, 268] width 28 height 19
type input "$1,855.00"
type input "$3,710.00"
click at [884, 282] on div "$0.00 $0.00" at bounding box center [885, 281] width 82 height 61
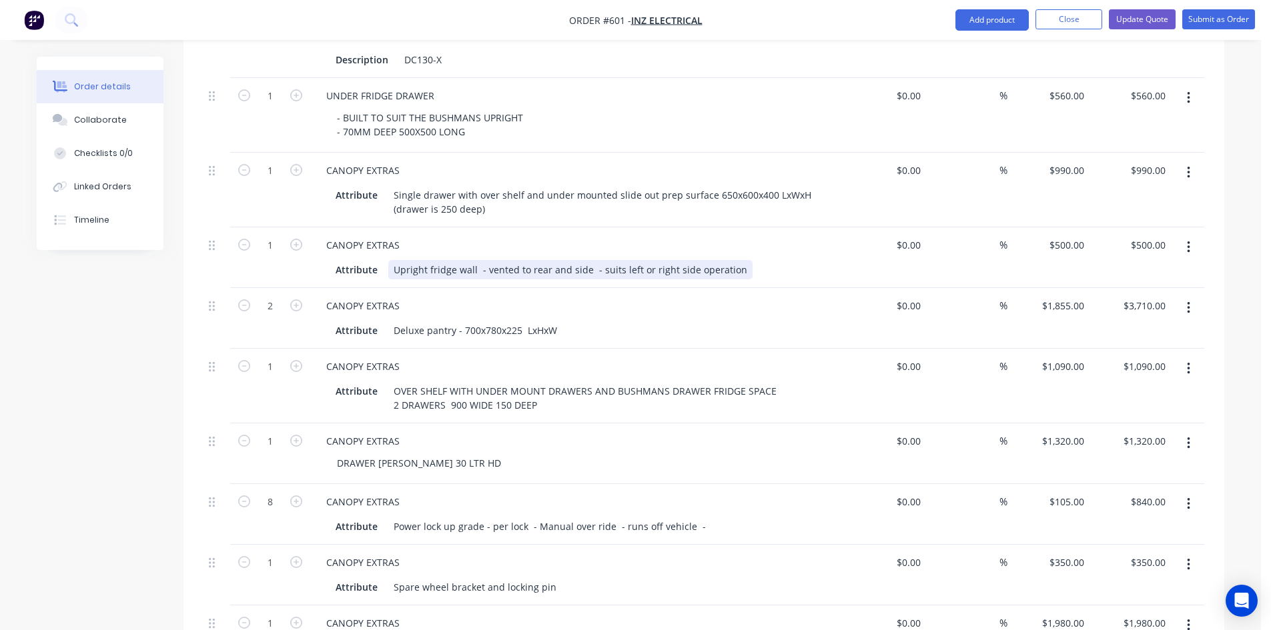
scroll to position [667, 0]
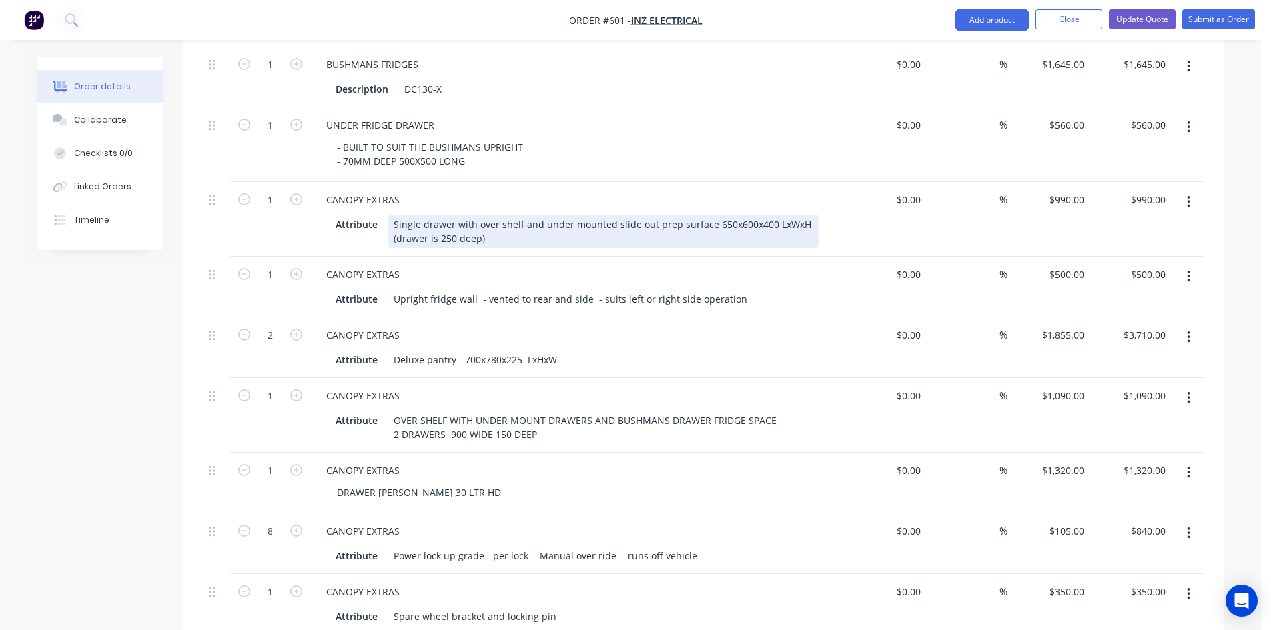
click at [743, 215] on div "Single drawer with over shelf and under mounted slide out prep surface 650x600x…" at bounding box center [603, 231] width 430 height 33
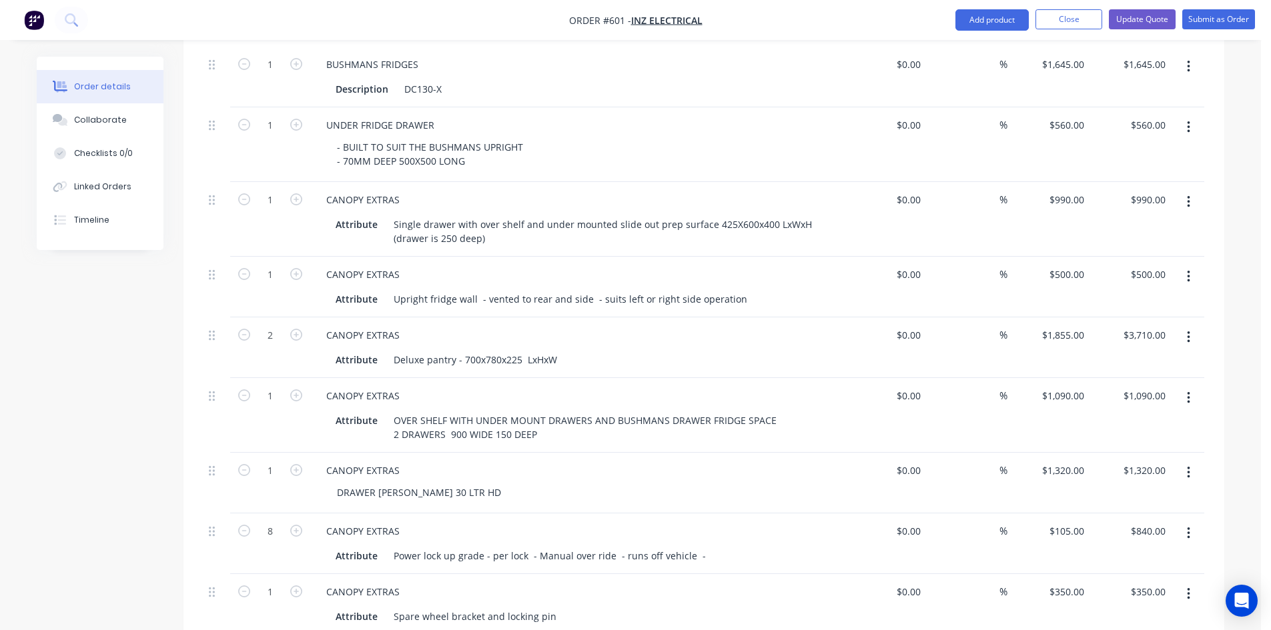
click at [747, 257] on div "CANOPY EXTRAS Attribute Upright fridge wall - vented to rear and side - suits l…" at bounding box center [577, 287] width 534 height 61
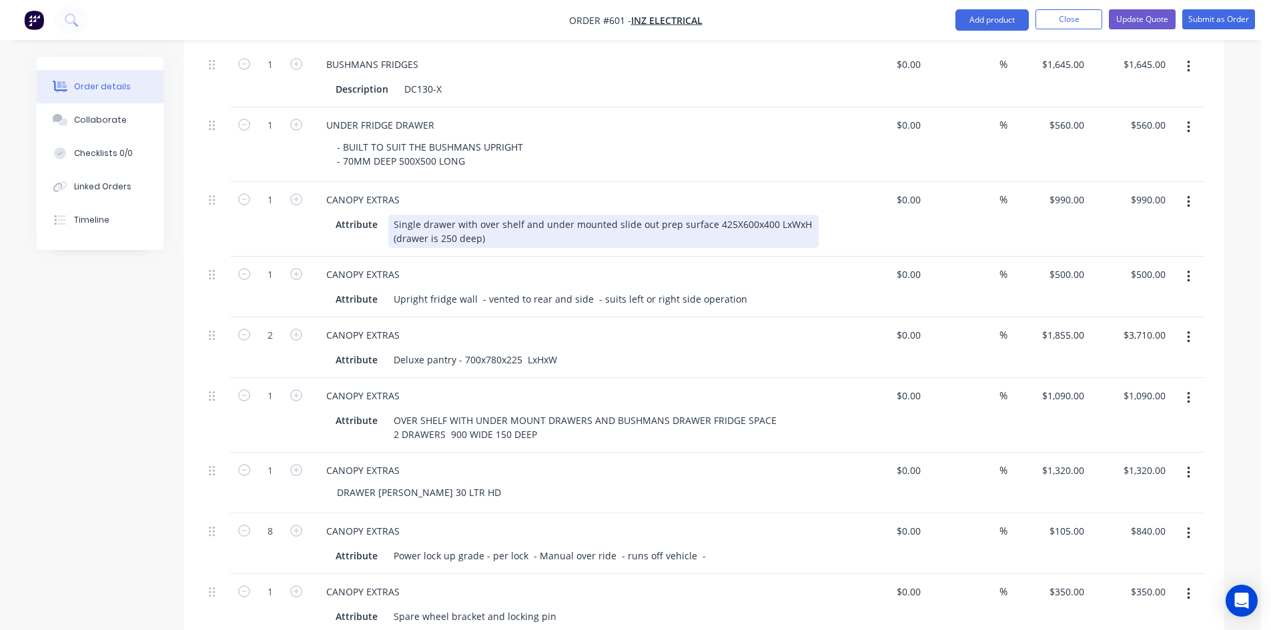
click at [759, 215] on div "Single drawer with over shelf and under mounted slide out prep surface 425X600x…" at bounding box center [603, 231] width 430 height 33
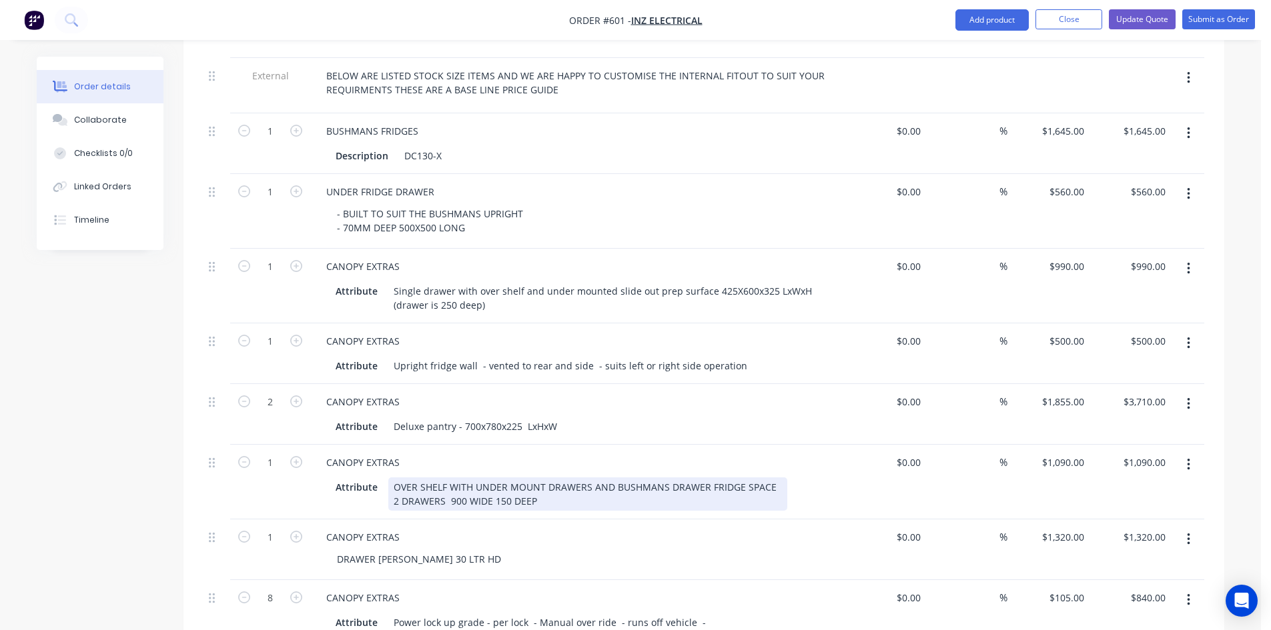
click at [464, 484] on div "OVER SHELF WITH UNDER MOUNT DRAWERS AND BUSHMANS DRAWER FRIDGE SPACE 2 DRAWERS …" at bounding box center [587, 494] width 399 height 33
click at [512, 486] on div "OVER SHELF WITH UNDER MOUNT DRAWERS AND [PERSON_NAME] DRAWER FRIDGE SPACE 2 DRA…" at bounding box center [599, 494] width 422 height 33
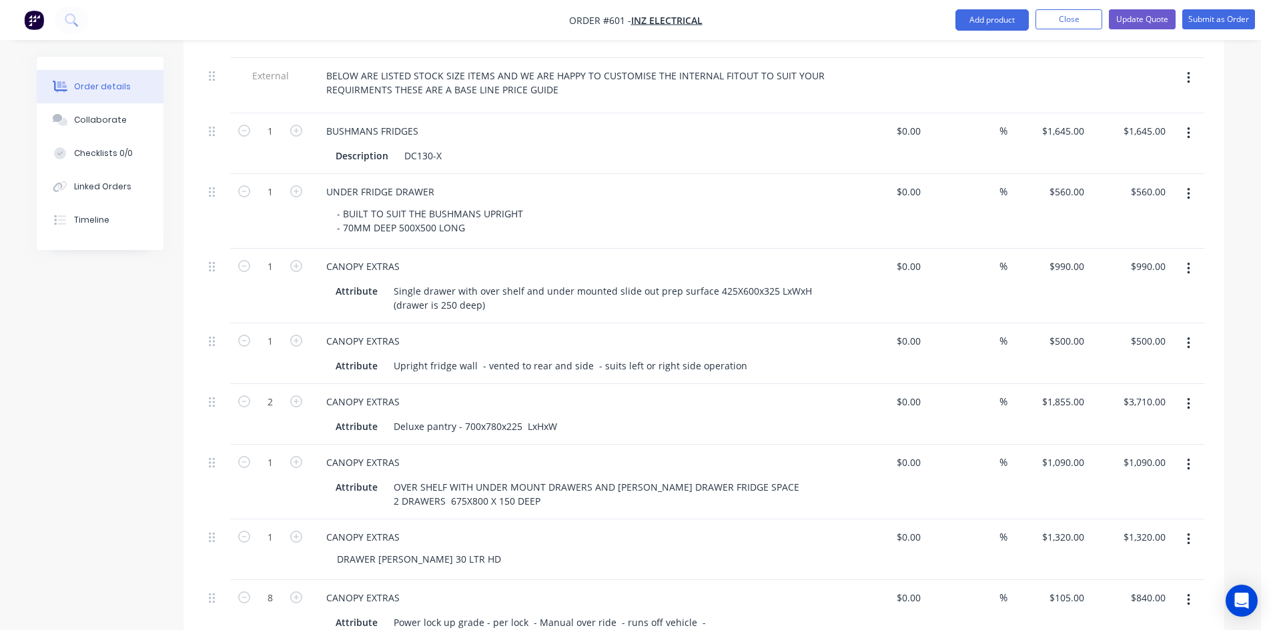
click at [1188, 188] on icon "button" at bounding box center [1188, 194] width 3 height 12
click at [620, 213] on div "- BUILT TO SUIT THE BUSHMANS UPRIGHT - 70MM DEEP 500X500 LONG" at bounding box center [582, 220] width 512 height 33
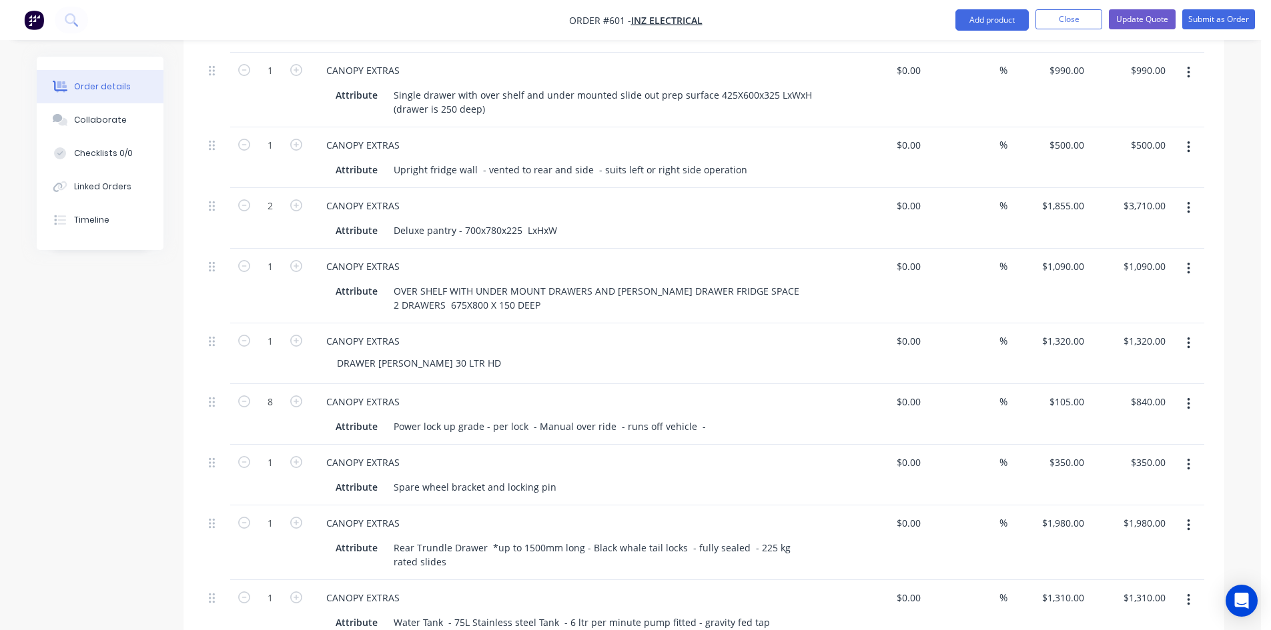
scroll to position [801, 0]
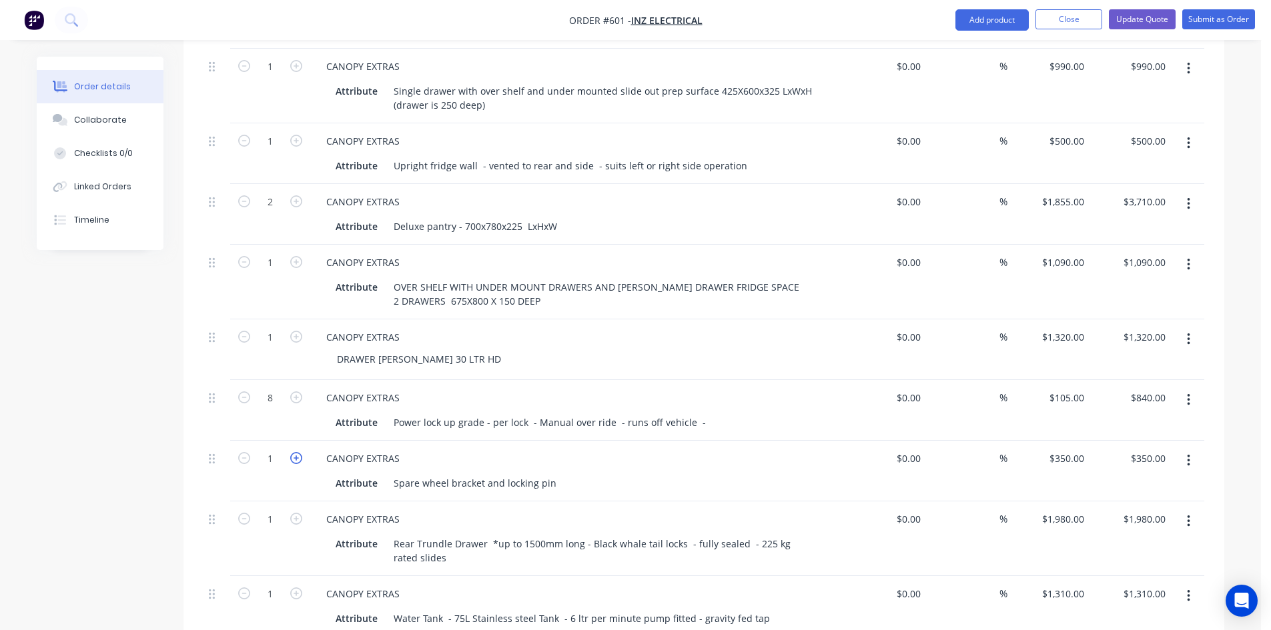
click at [294, 452] on icon "button" at bounding box center [296, 458] width 12 height 12
type input "2"
type input "$700.00"
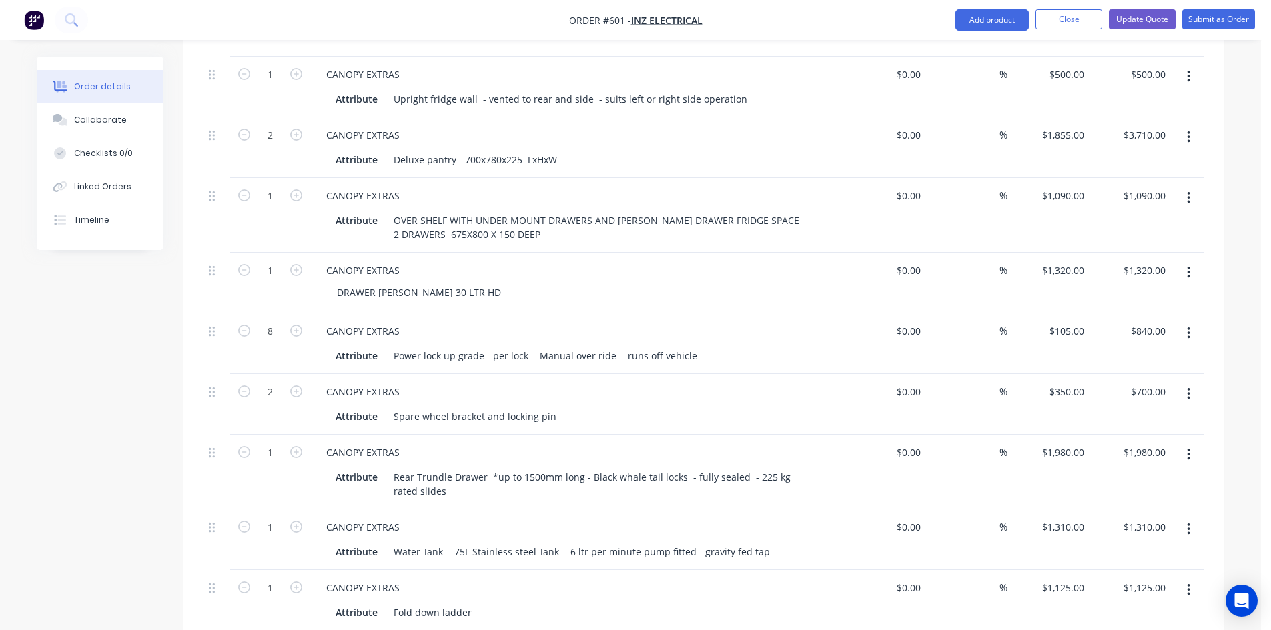
scroll to position [934, 0]
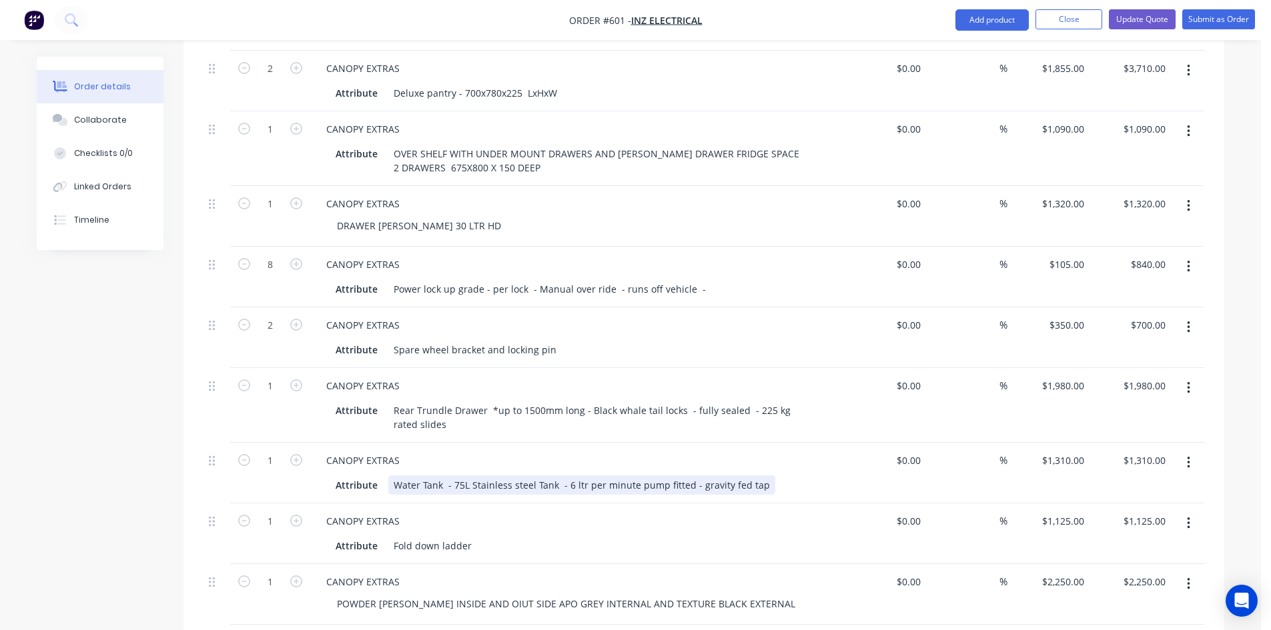
click at [765, 482] on div "Attribute Water Tank - 75L Stainless steel Tank - 6 ltr per minute pump fitted …" at bounding box center [574, 485] width 488 height 19
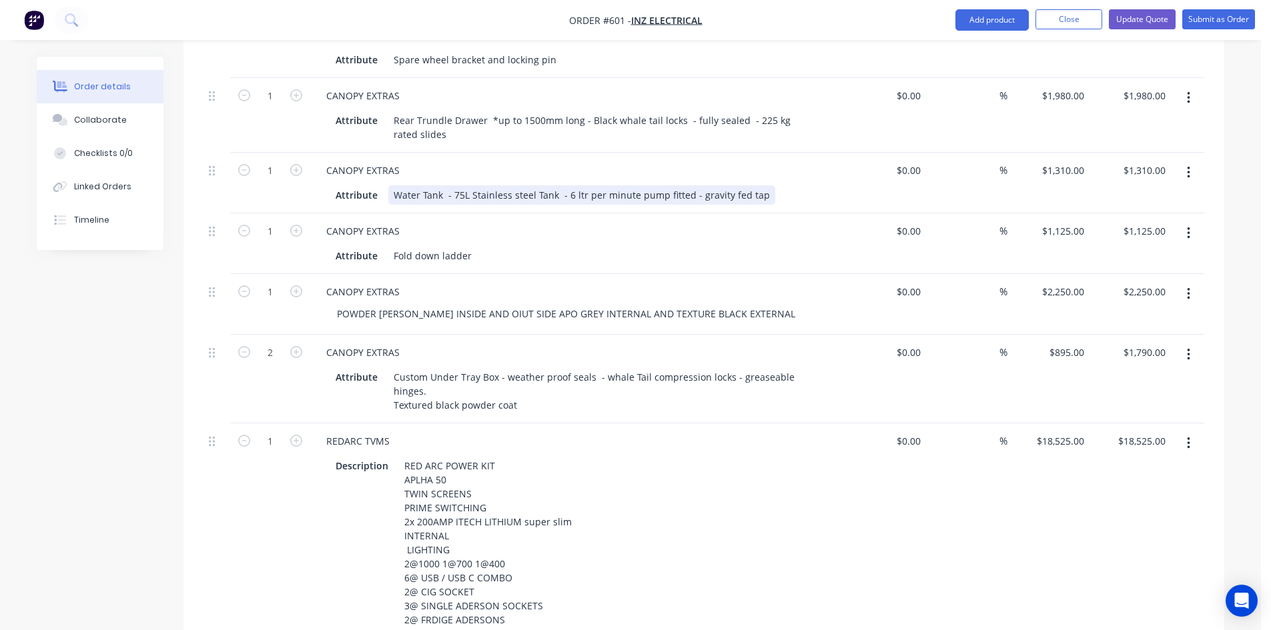
scroll to position [1204, 0]
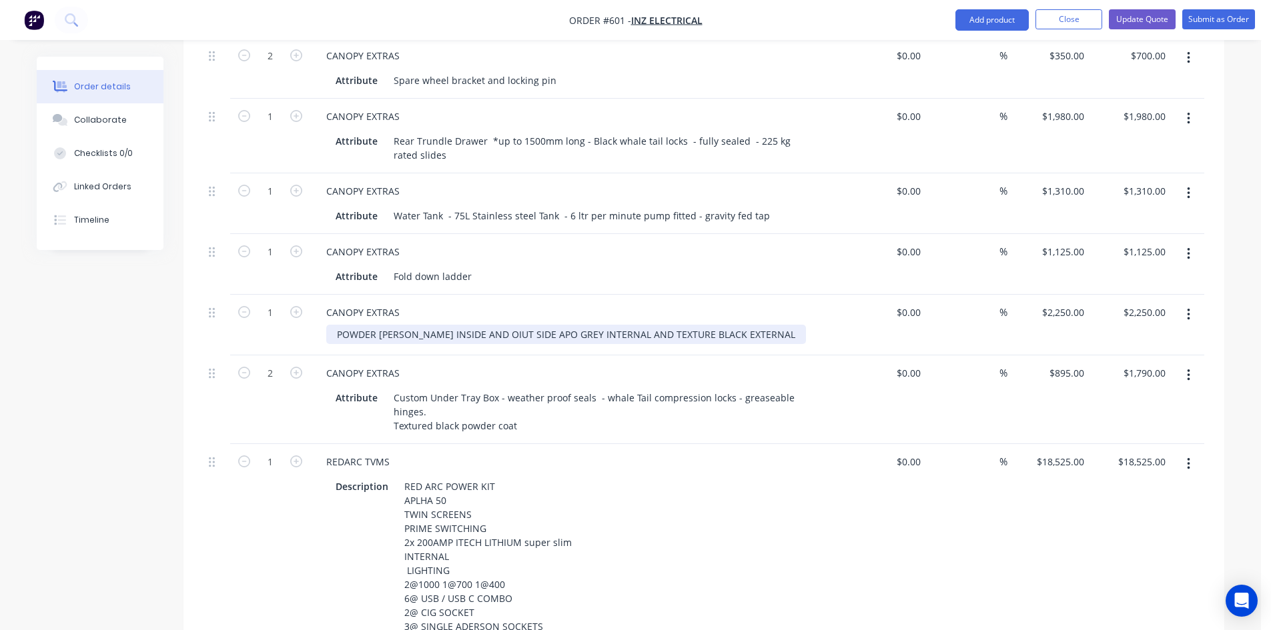
click at [408, 334] on div "POWDER [PERSON_NAME] INSIDE AND OIUT SIDE APO GREY INTERNAL AND TEXTURE BLACK E…" at bounding box center [566, 334] width 480 height 19
click at [472, 330] on div "POWDER COAT INSIDE AND OIUT SIDE APO GREY INTERNAL AND TEXTURE BLACK EXTERNAL" at bounding box center [540, 334] width 429 height 19
click at [470, 330] on div "POWDER COAT INSIDE AND OIUT SIDE APO GREY INTERNAL AND TEXTURE BLACK EXTERNAL" at bounding box center [540, 334] width 429 height 19
click at [532, 307] on div "CANOPY EXTRAS" at bounding box center [577, 312] width 523 height 19
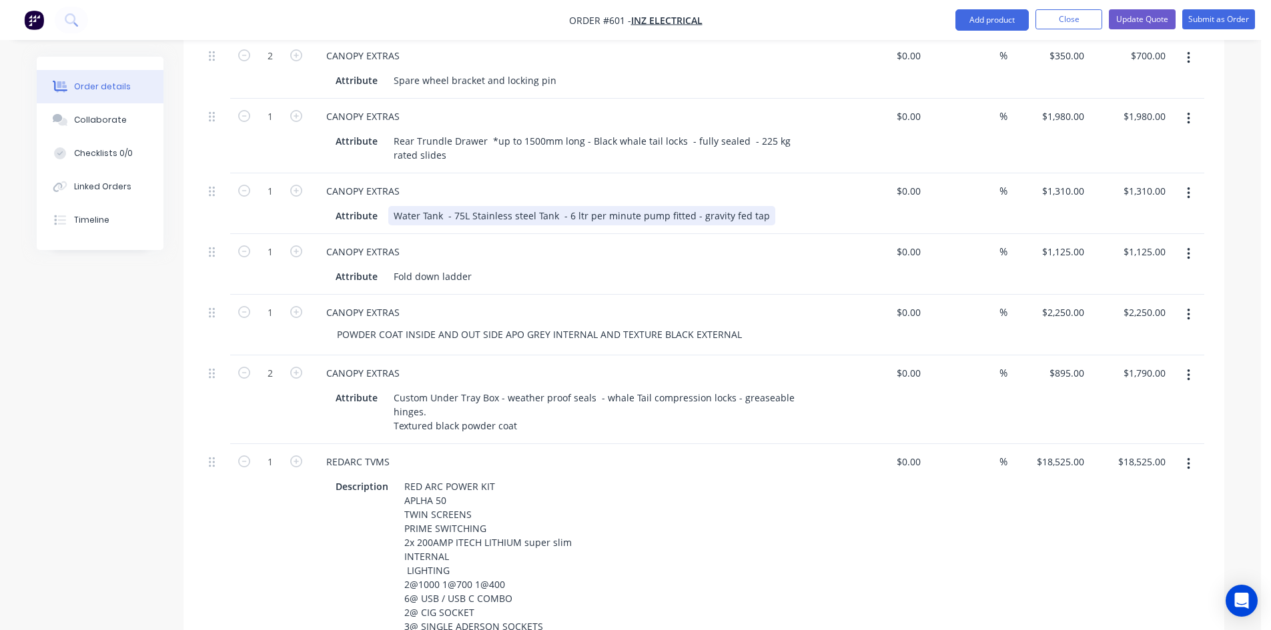
click at [557, 210] on div "Water Tank - 75L Stainless steel Tank - 6 ltr per minute pump fitted - gravity …" at bounding box center [581, 215] width 387 height 19
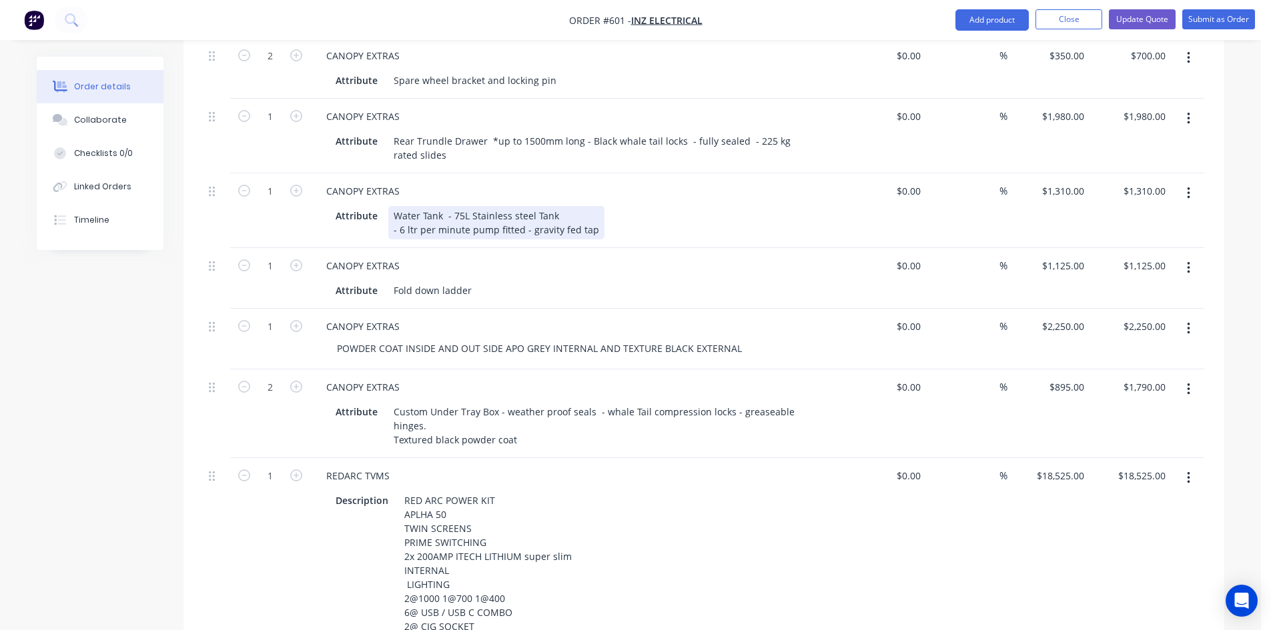
click at [522, 225] on div "Water Tank - 75L Stainless steel Tank - 6 ltr per minute pump fitted - gravity …" at bounding box center [496, 222] width 216 height 33
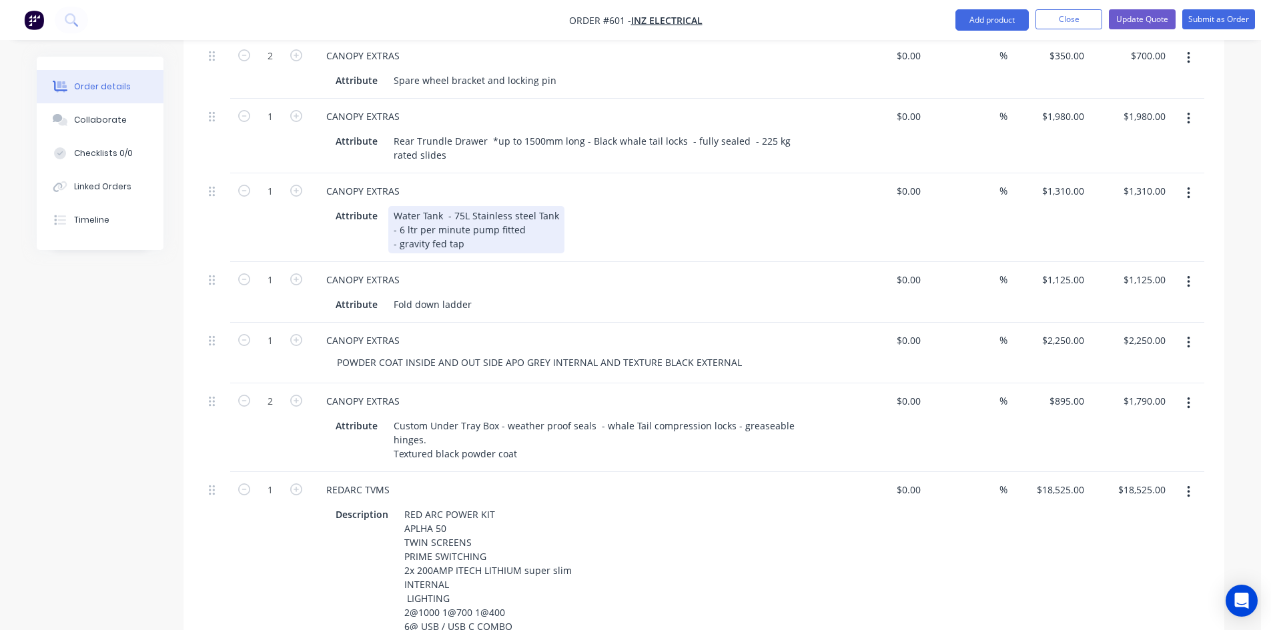
click at [464, 240] on div "Water Tank - 75L Stainless steel Tank - 6 ltr per minute pump fitted - gravity …" at bounding box center [476, 229] width 176 height 47
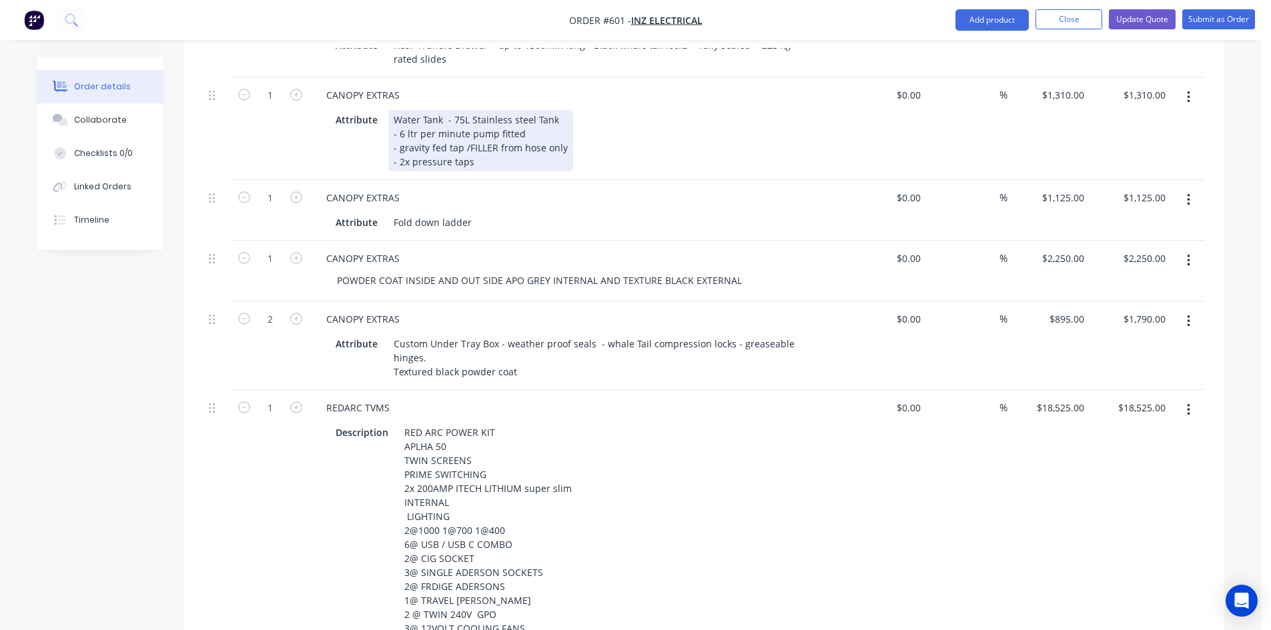
scroll to position [1270, 0]
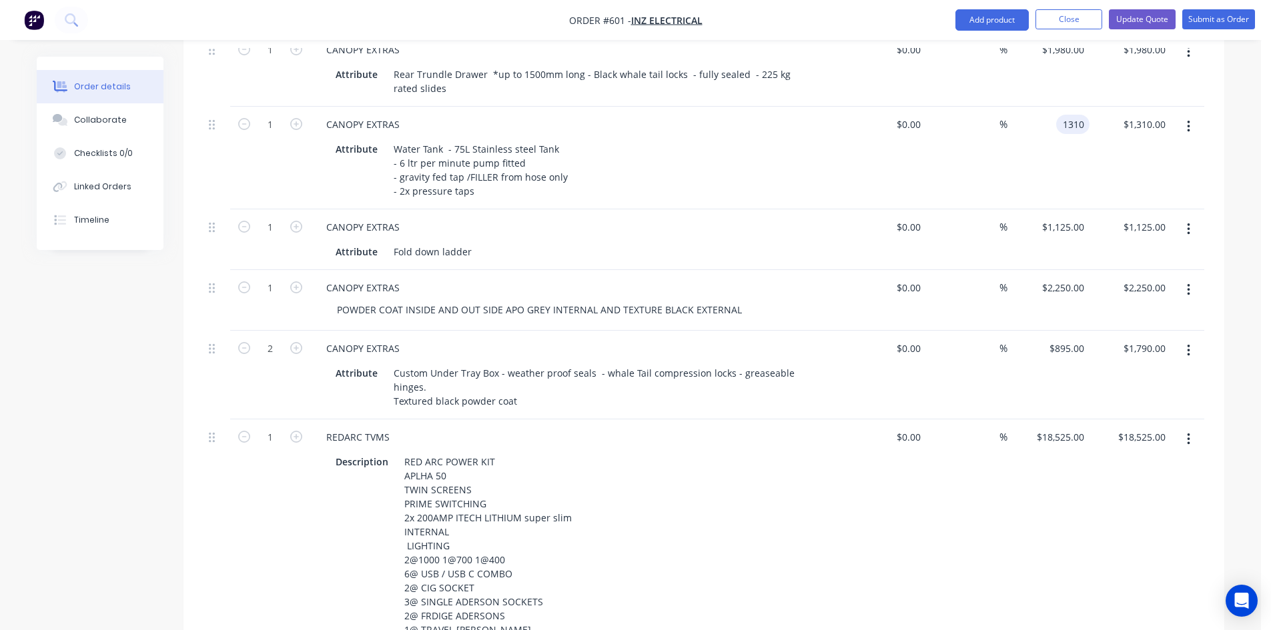
click at [1059, 121] on div "1310 1310" at bounding box center [1072, 124] width 33 height 19
type input "$1,410.00"
click at [1068, 151] on div "$1,410.00 1410" at bounding box center [1048, 158] width 82 height 103
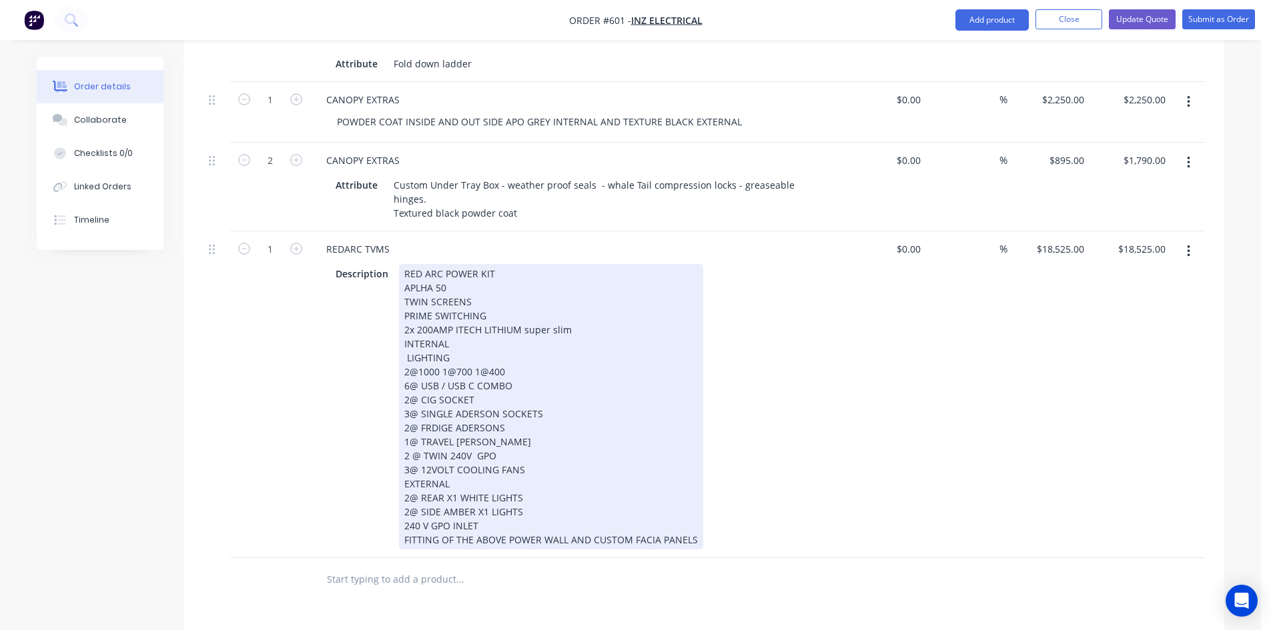
scroll to position [1470, 0]
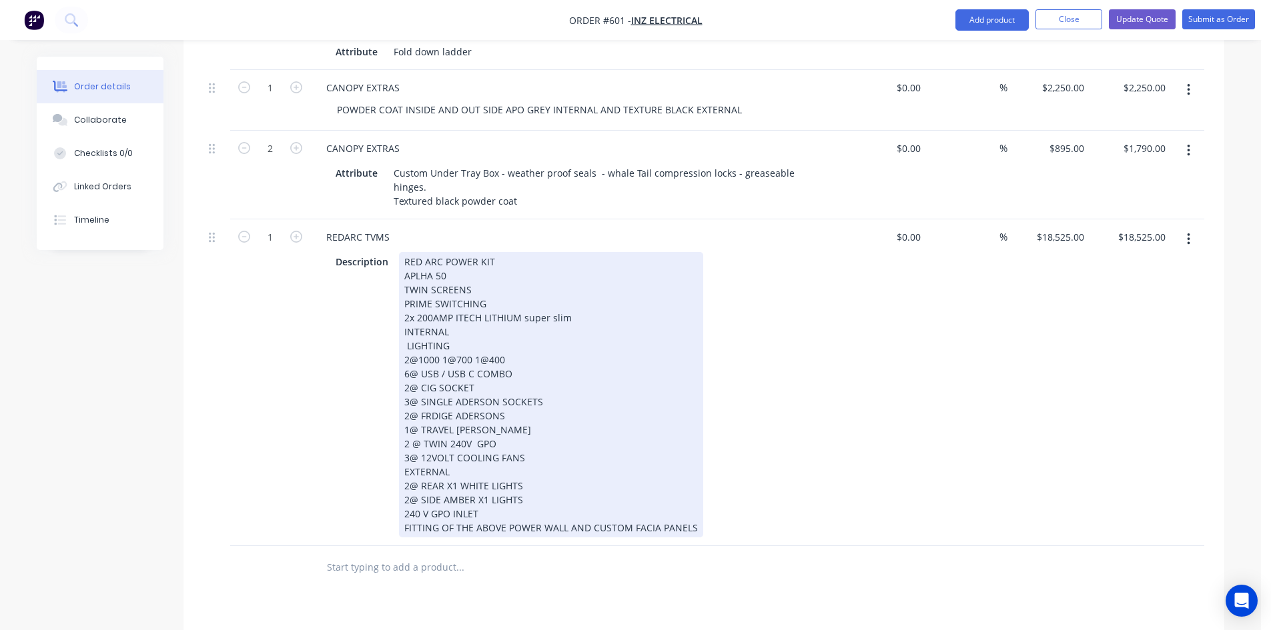
click at [409, 452] on div "RED ARC POWER KIT APLHA 50 TWIN SCREENS PRIME SWITCHING 2x 200AMP ITECH LITHIUM…" at bounding box center [551, 395] width 304 height 286
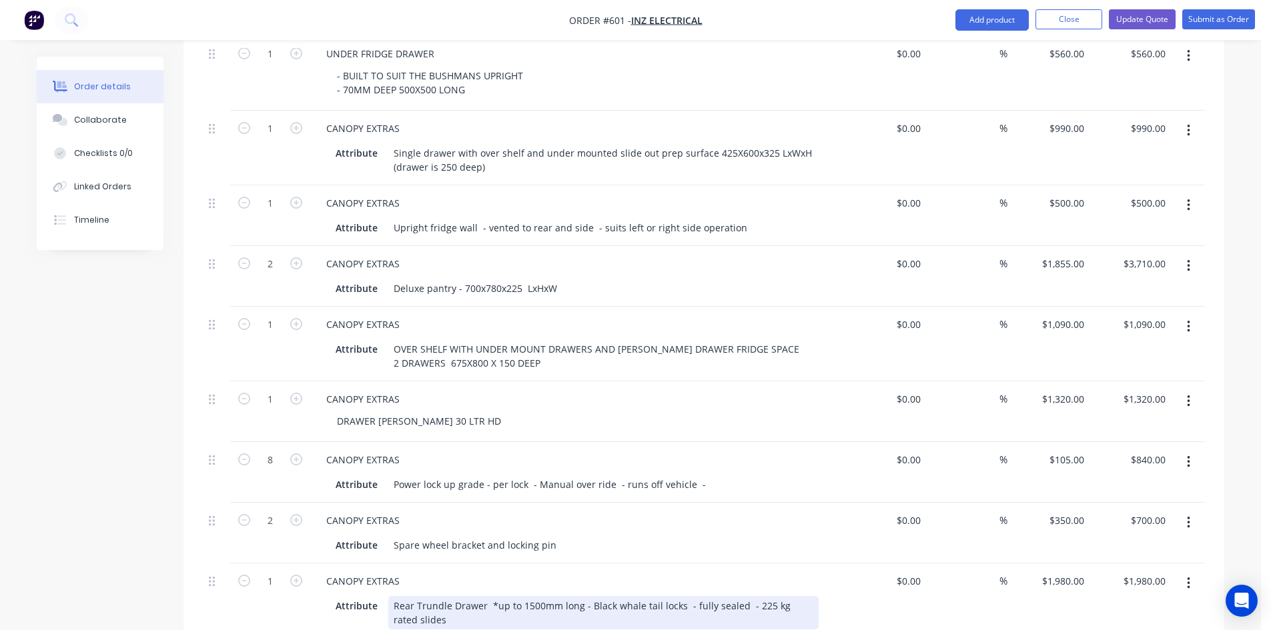
scroll to position [712, 0]
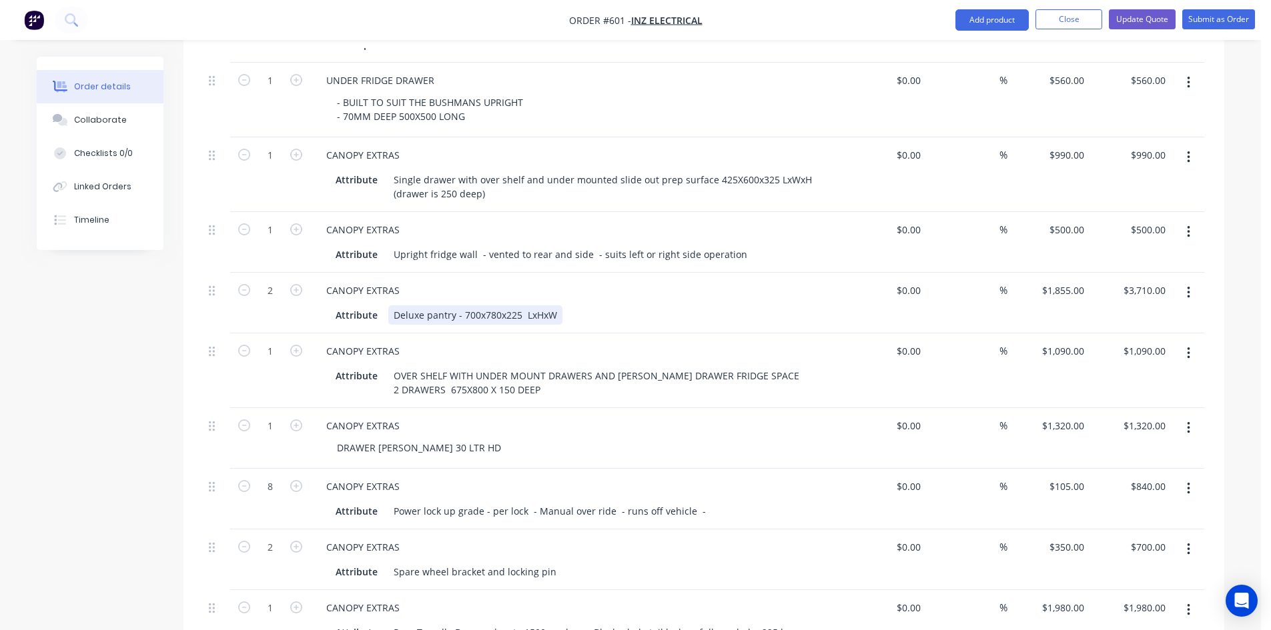
click at [393, 306] on div "Deluxe pantry - 700x780x225 LxHxW" at bounding box center [475, 315] width 174 height 19
click at [647, 306] on div "Attribute CUSTOM Deluxe pantry - 700x780x225 LxHxW" at bounding box center [574, 315] width 488 height 19
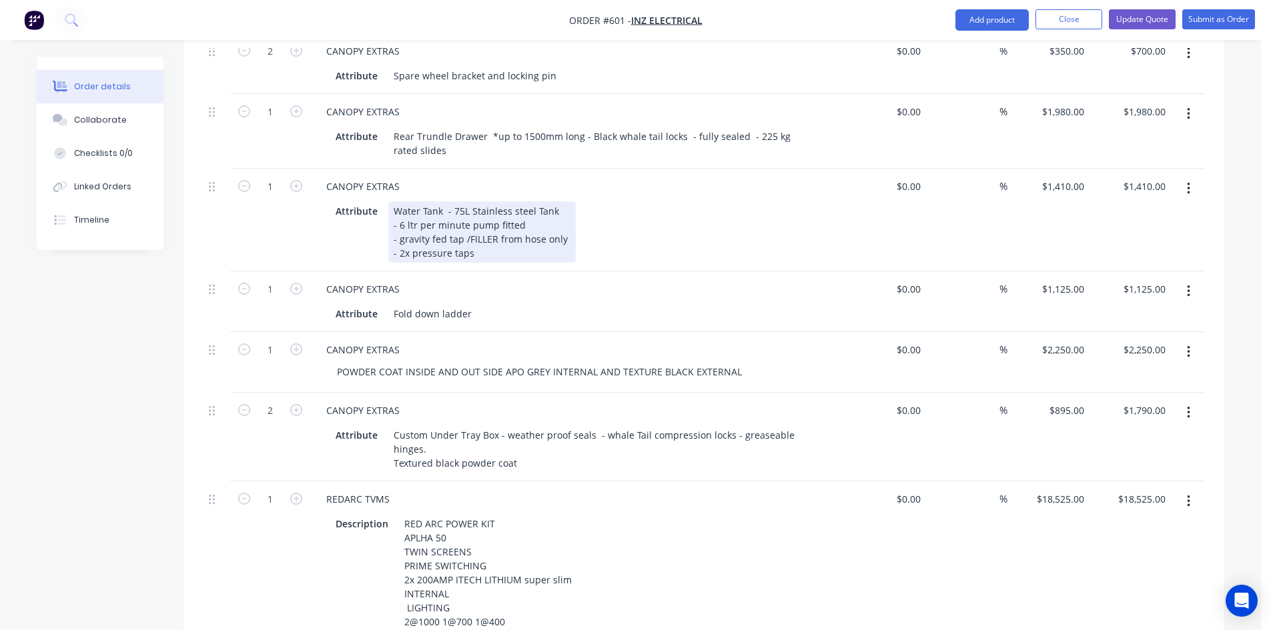
scroll to position [1179, 0]
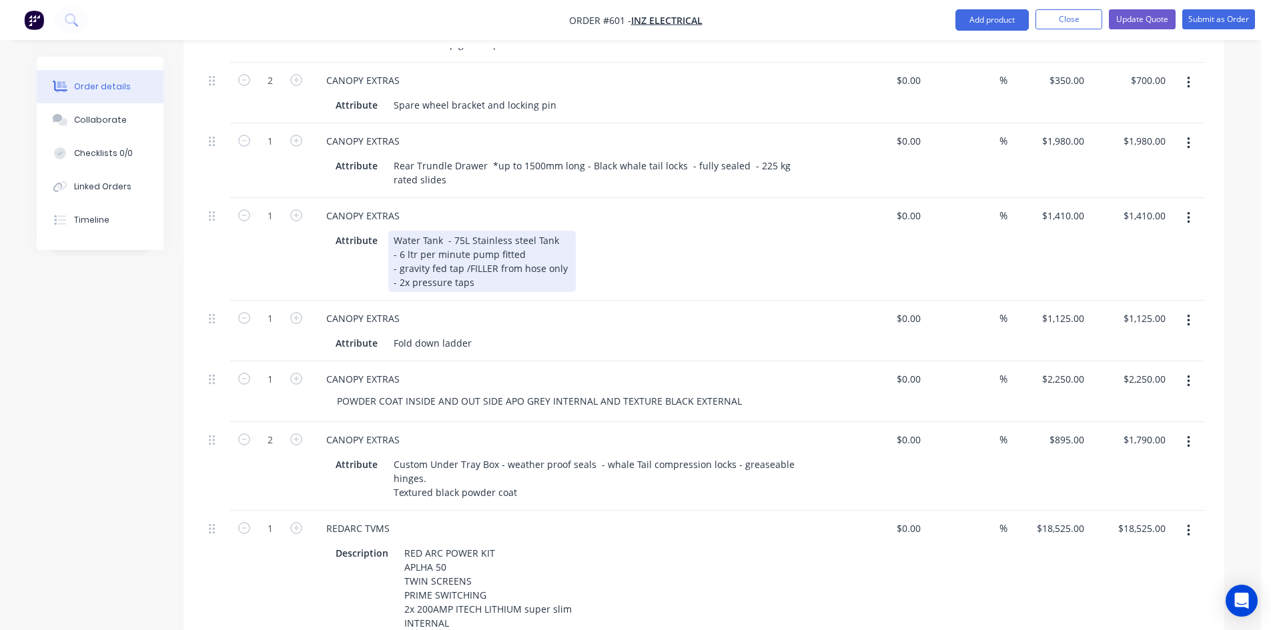
click at [445, 236] on div "Water Tank - 75L Stainless steel Tank - 6 ltr per minute pump fitted - gravity …" at bounding box center [481, 261] width 187 height 61
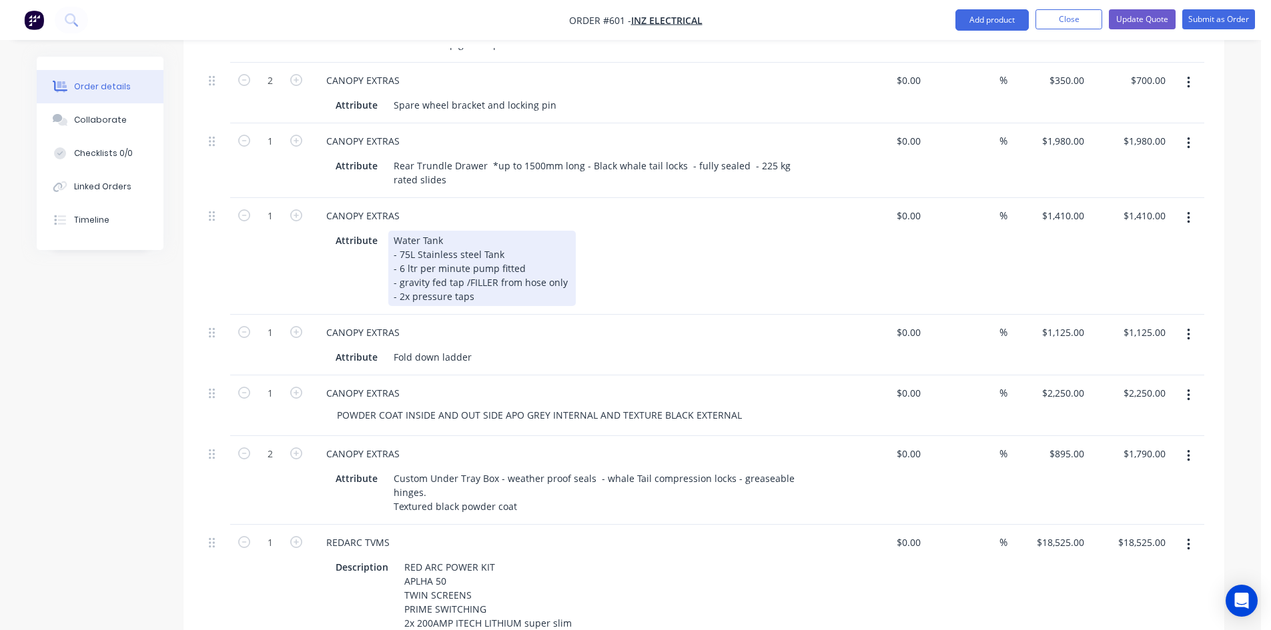
click at [445, 236] on div "Water Tank - 75L Stainless steel Tank - 6 ltr per minute pump fitted - gravity …" at bounding box center [481, 268] width 187 height 75
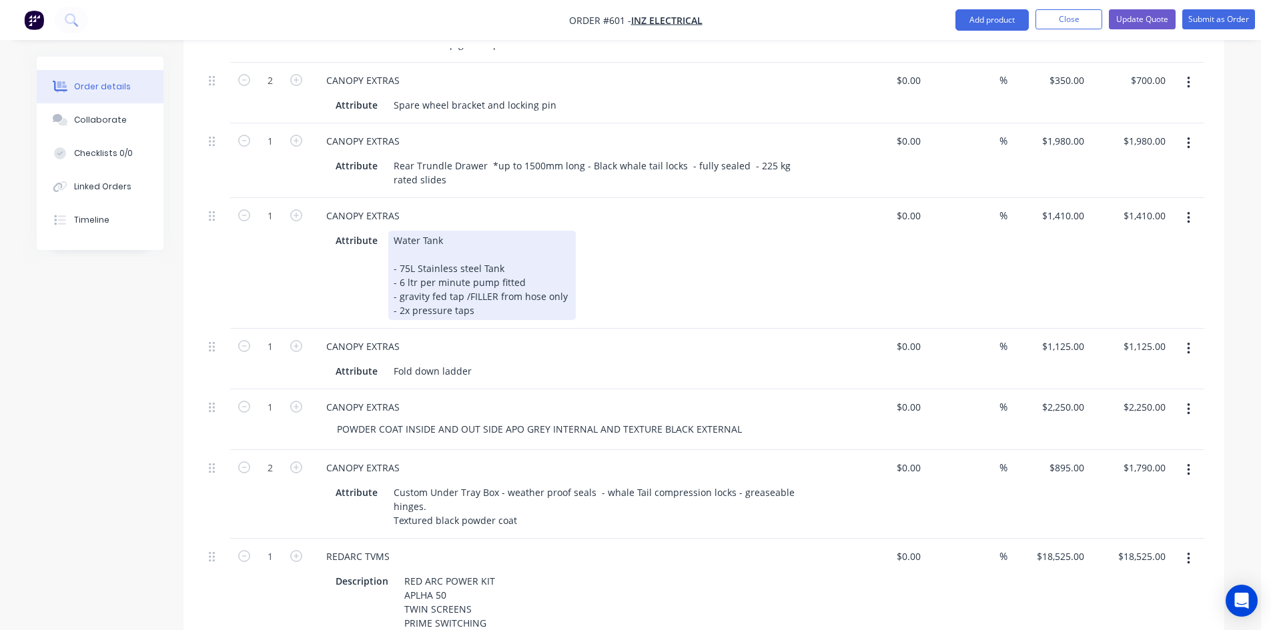
click at [479, 311] on div "Water Tank - 75L Stainless steel Tank - 6 ltr per minute pump fitted - gravity …" at bounding box center [481, 275] width 187 height 89
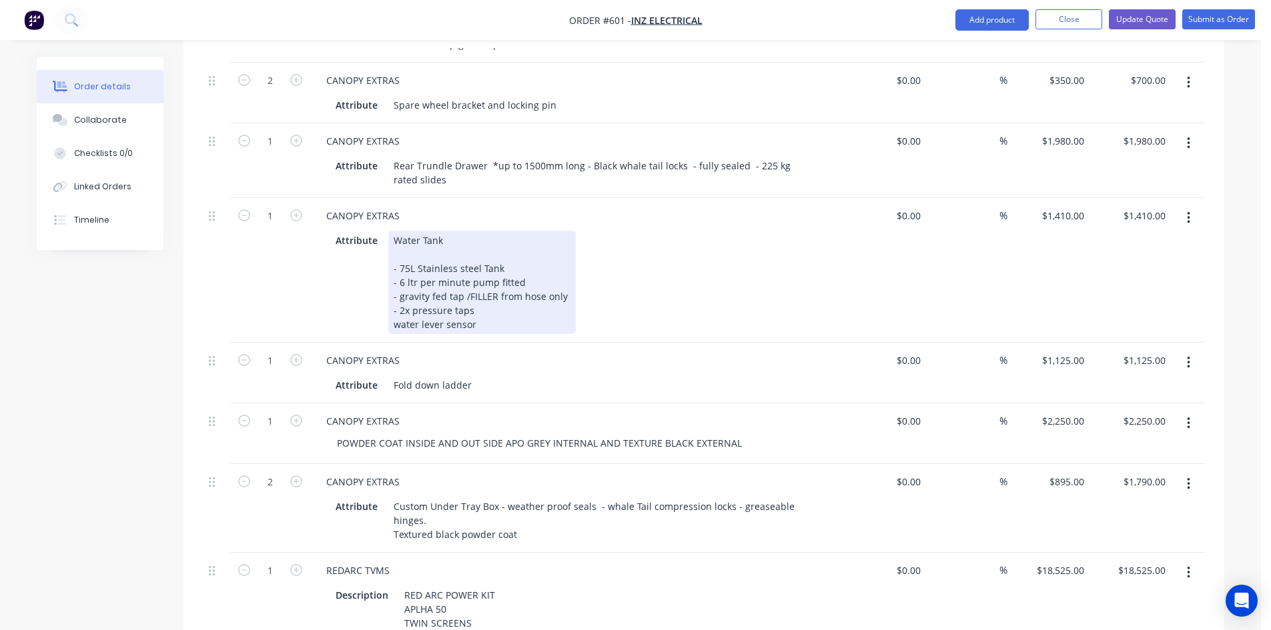
click at [392, 320] on div "Water Tank - 75L Stainless steel Tank - 6 ltr per minute pump fitted - gravity …" at bounding box center [481, 282] width 187 height 103
click at [494, 322] on div "Water Tank - 75L Stainless steel Tank - 6 ltr per minute pump fitted - gravity …" at bounding box center [481, 282] width 187 height 103
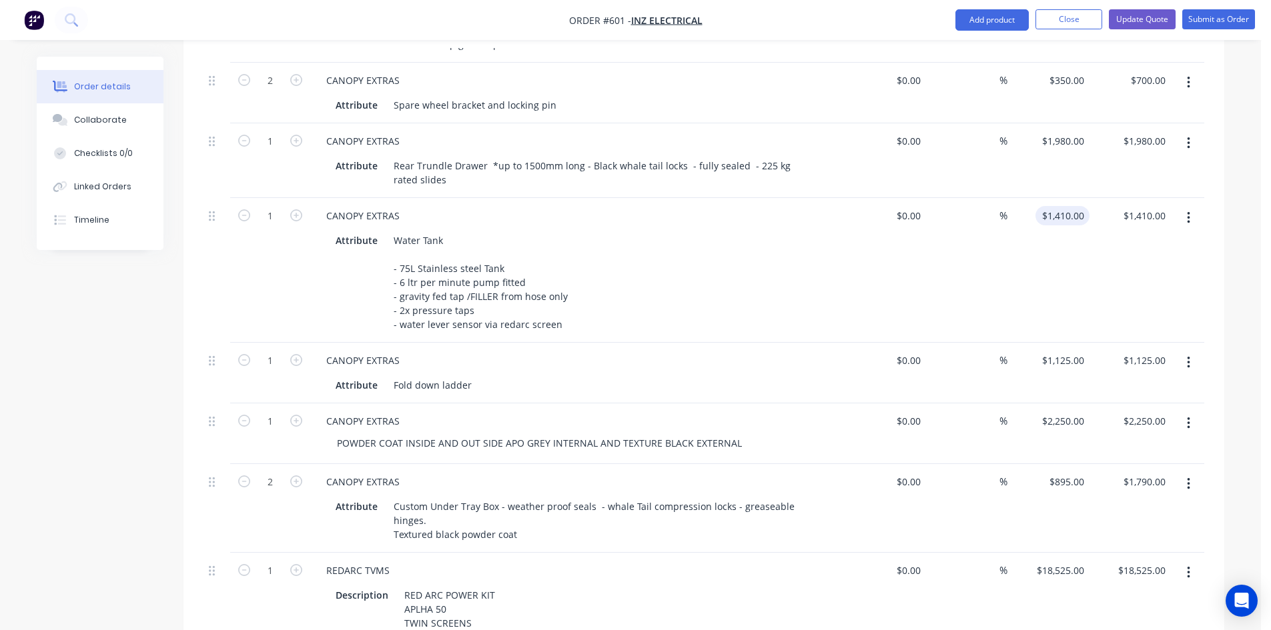
click at [1060, 209] on div "$1,410.00 $1,410.00" at bounding box center [1062, 215] width 54 height 19
type input "$1,460.00"
click at [1058, 223] on div "$1,460.00 1460" at bounding box center [1048, 270] width 82 height 145
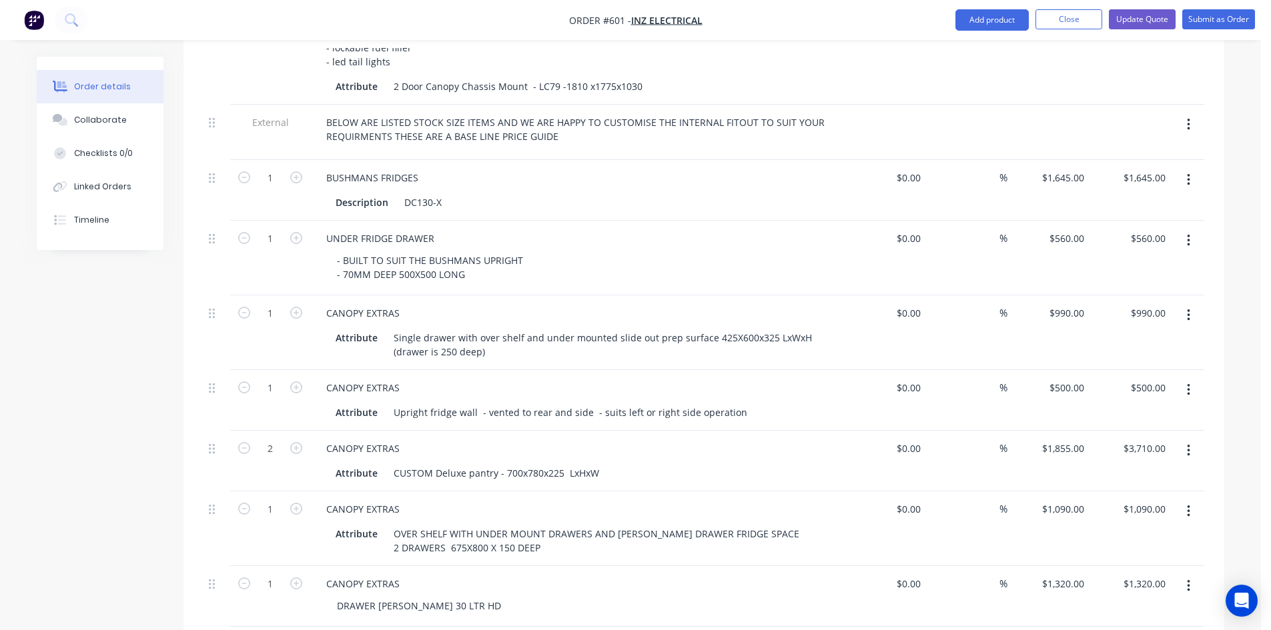
scroll to position [487, 0]
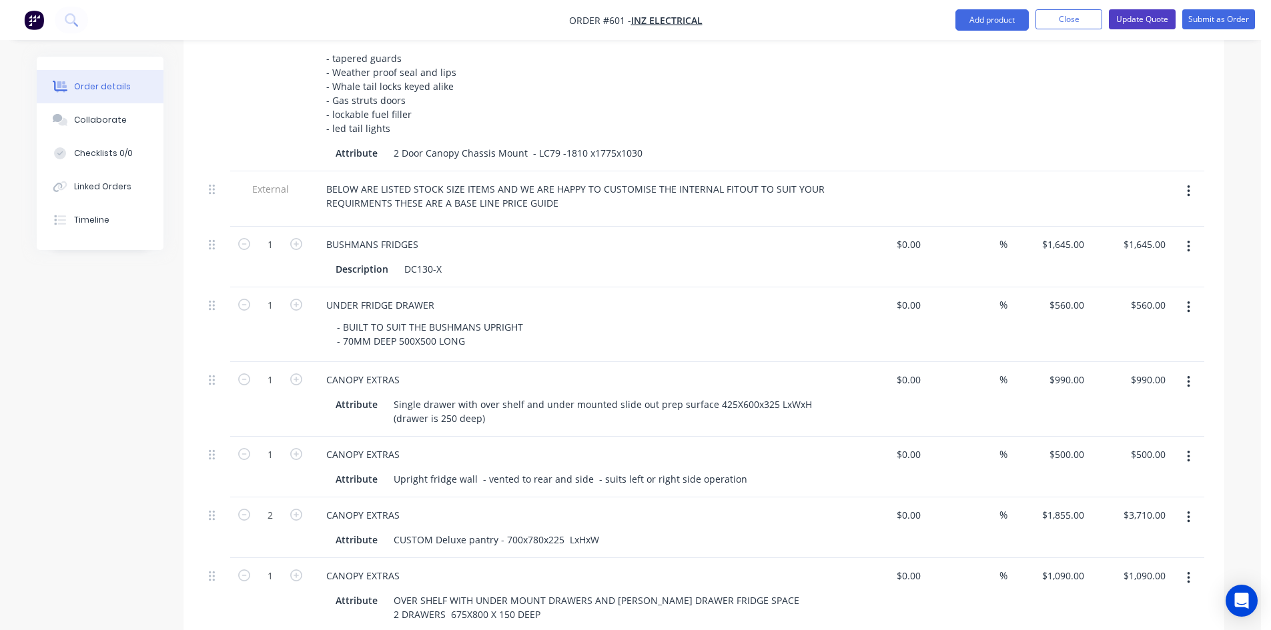
click at [1122, 23] on button "Update Quote" at bounding box center [1142, 19] width 67 height 20
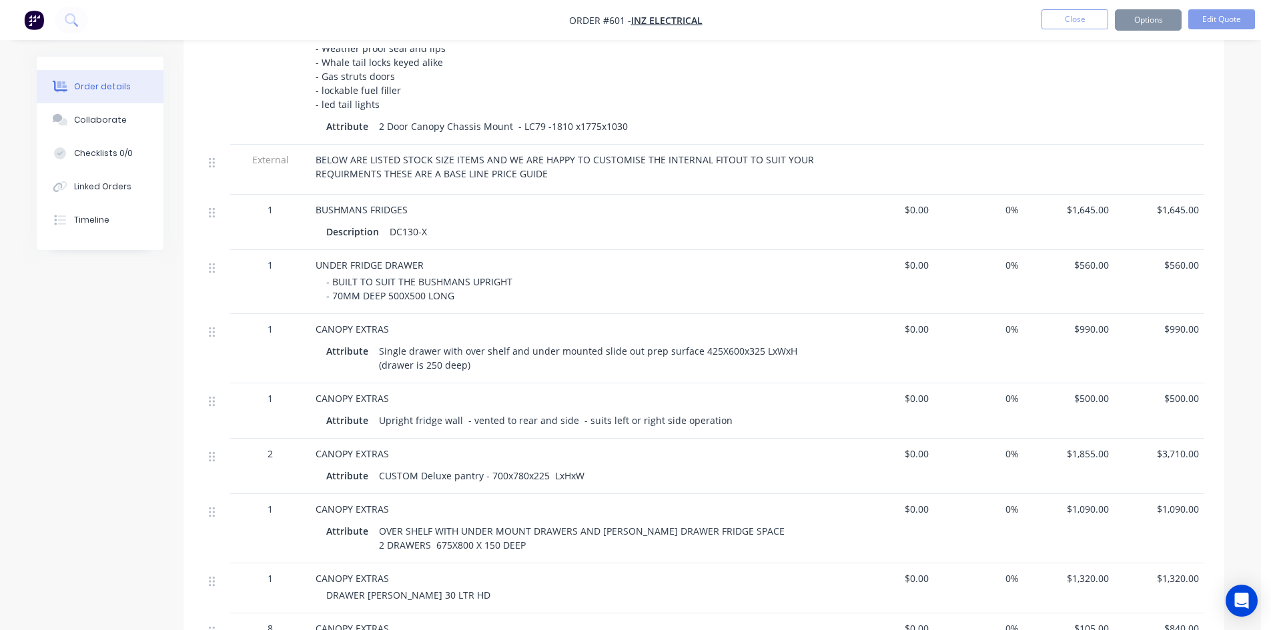
scroll to position [0, 0]
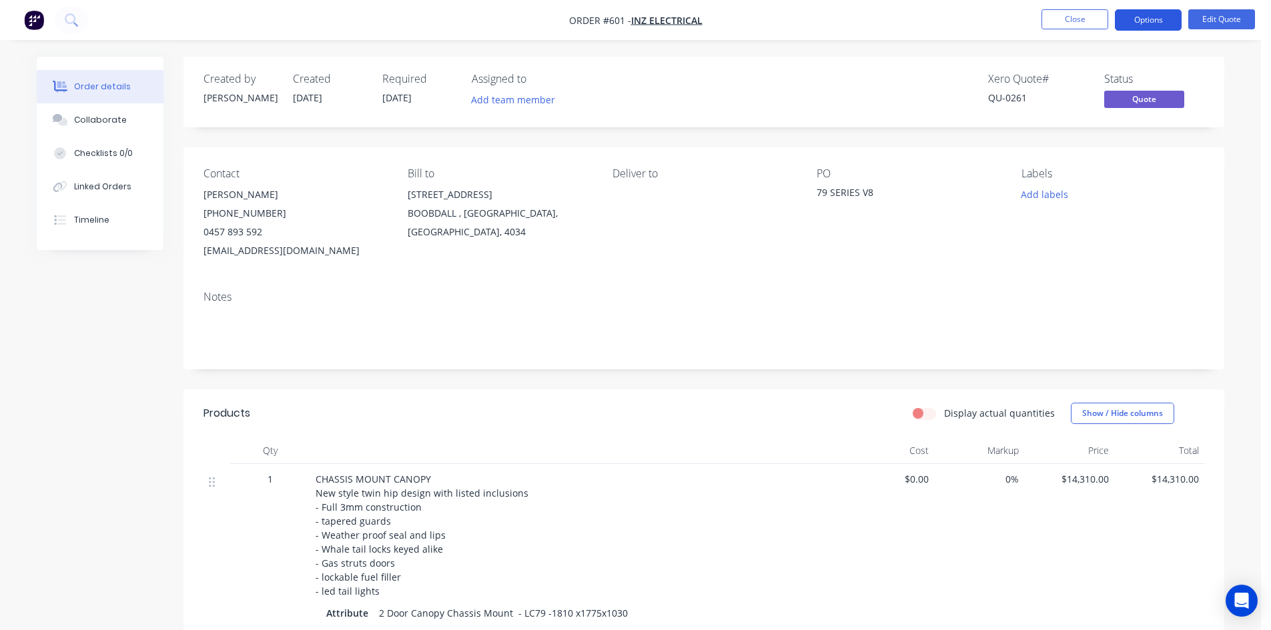
click at [1132, 19] on button "Options" at bounding box center [1148, 19] width 67 height 21
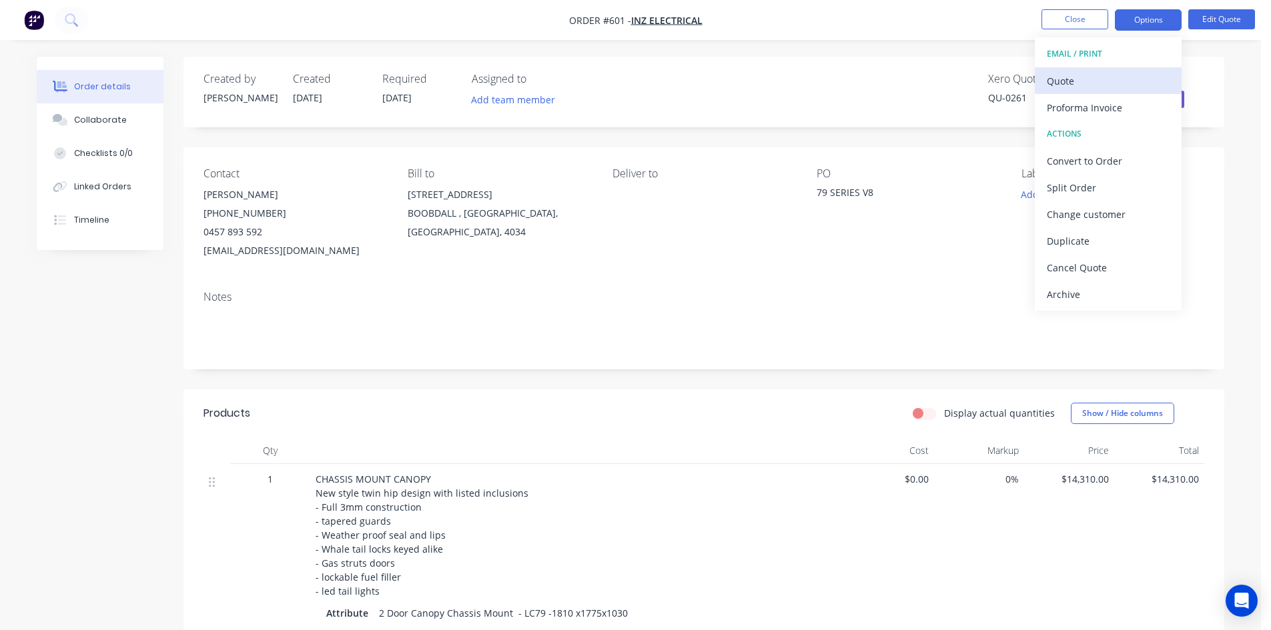
click at [1100, 88] on div "Quote" at bounding box center [1108, 80] width 123 height 19
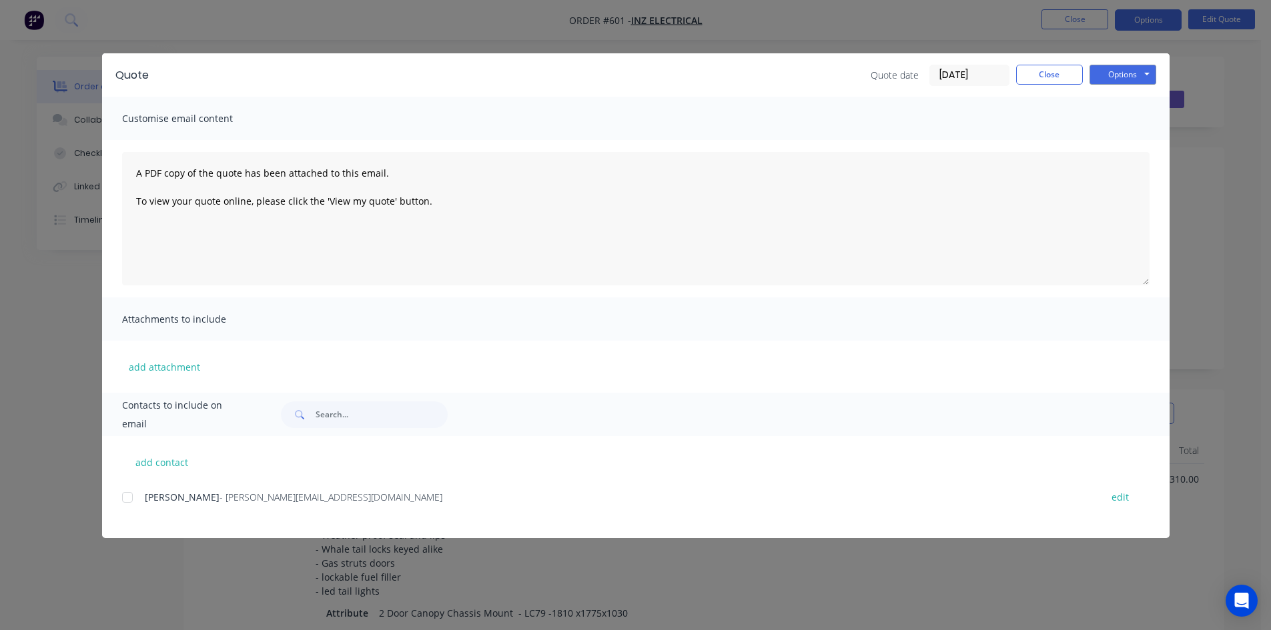
click at [132, 496] on div at bounding box center [127, 497] width 27 height 27
click at [1101, 73] on button "Options" at bounding box center [1122, 75] width 67 height 20
click at [1110, 141] on button "Email" at bounding box center [1131, 142] width 85 height 22
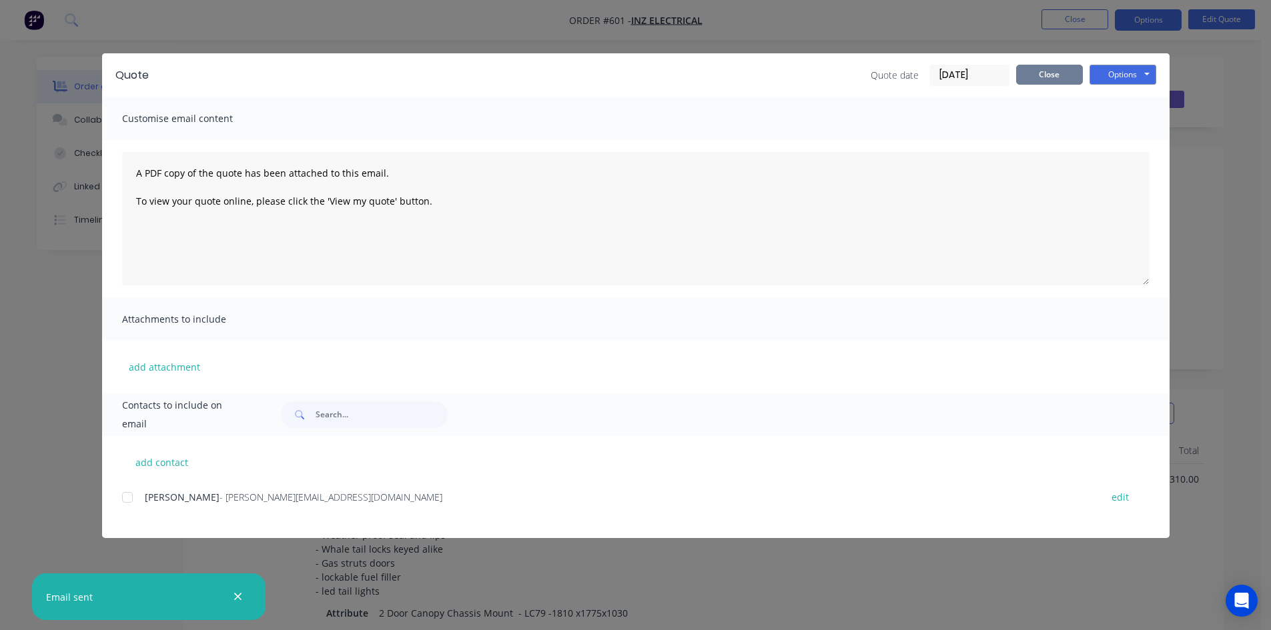
click at [1075, 81] on button "Close" at bounding box center [1049, 75] width 67 height 20
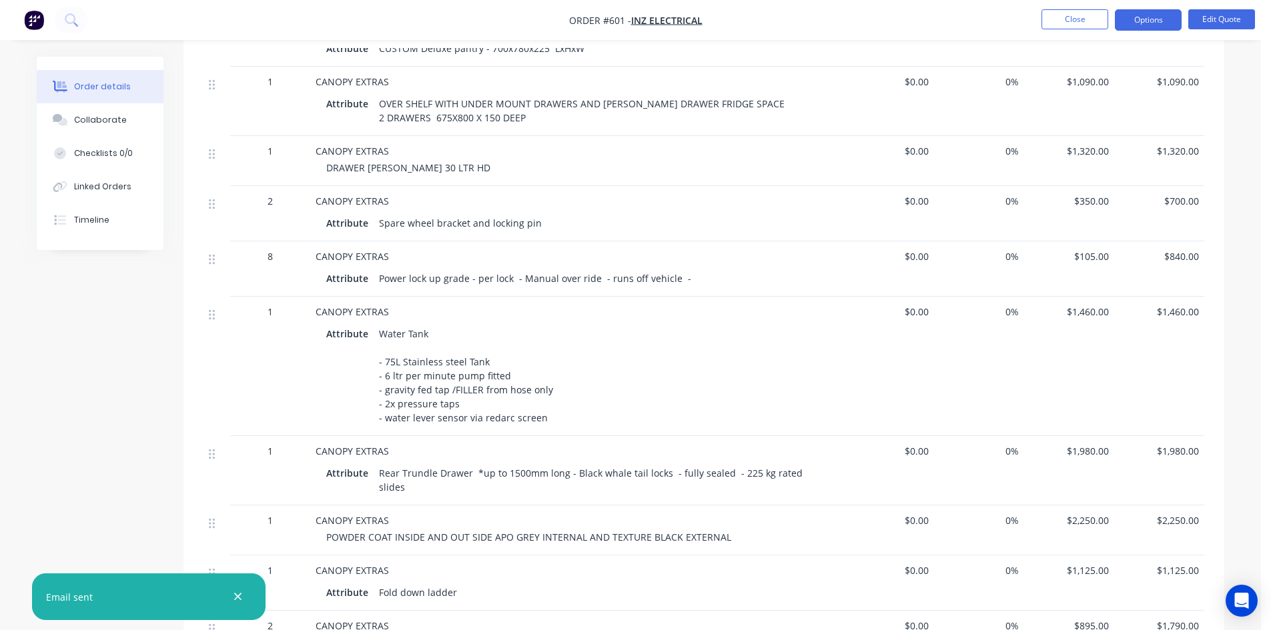
scroll to position [934, 0]
